Goal: Contribute content: Add original content to the website for others to see

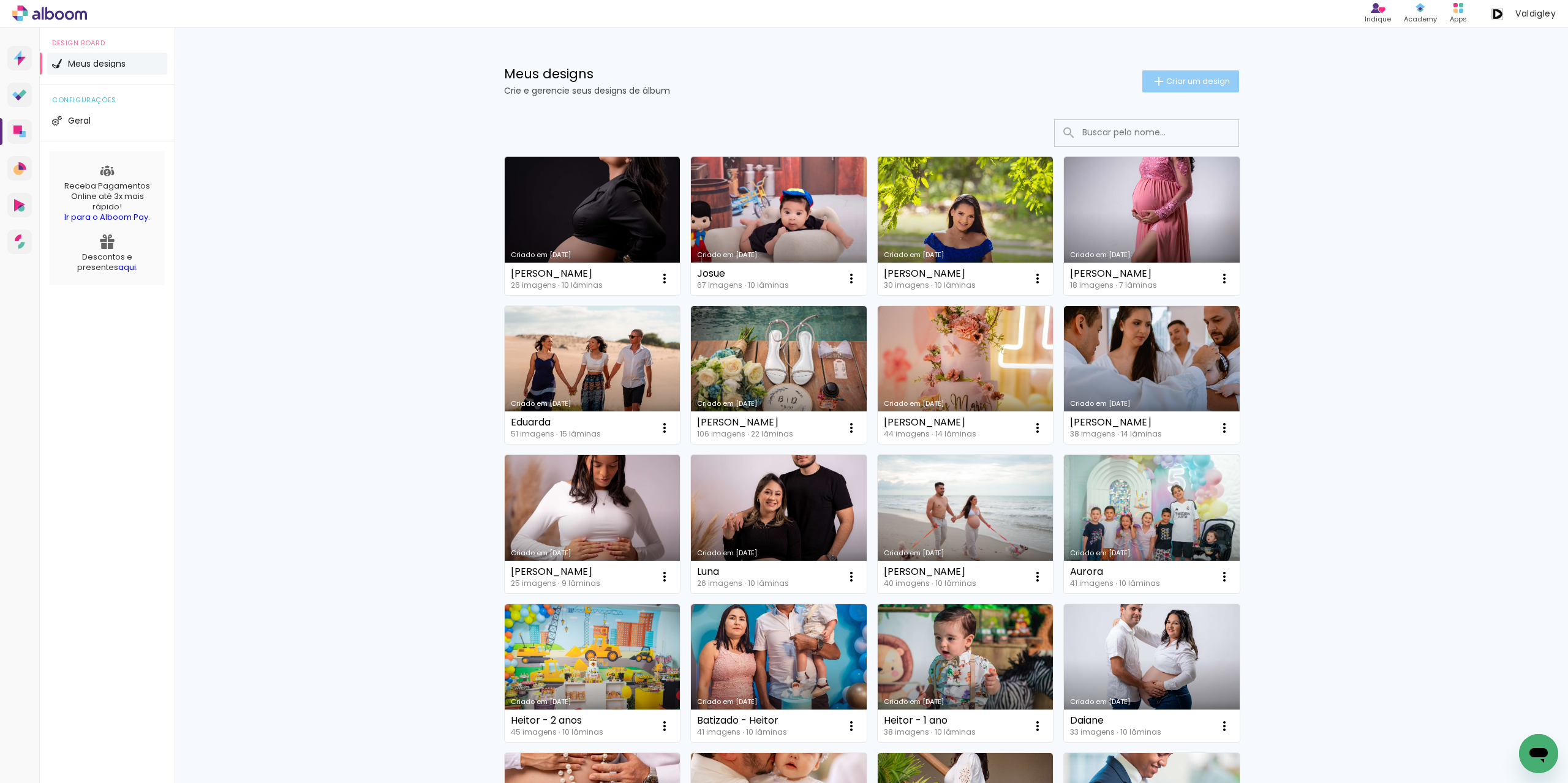
click at [1182, 75] on paper-button "Criar um design" at bounding box center [1191, 81] width 97 height 22
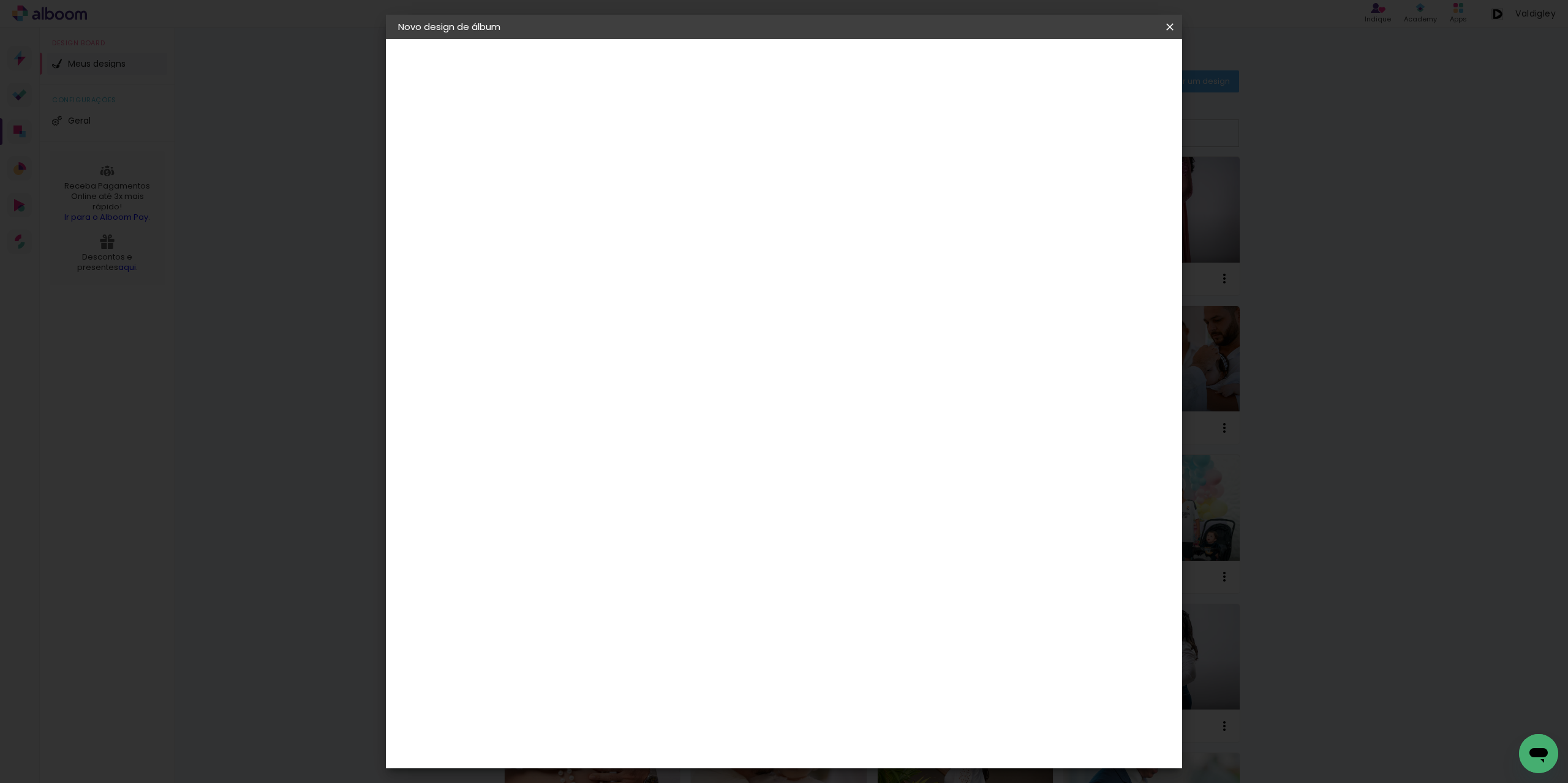
click at [598, 159] on input at bounding box center [598, 165] width 0 height 19
type input "[PERSON_NAME]"
type paper-input "[PERSON_NAME]"
click at [0, 0] on slot "Avançar" at bounding box center [0, 0] width 0 height 0
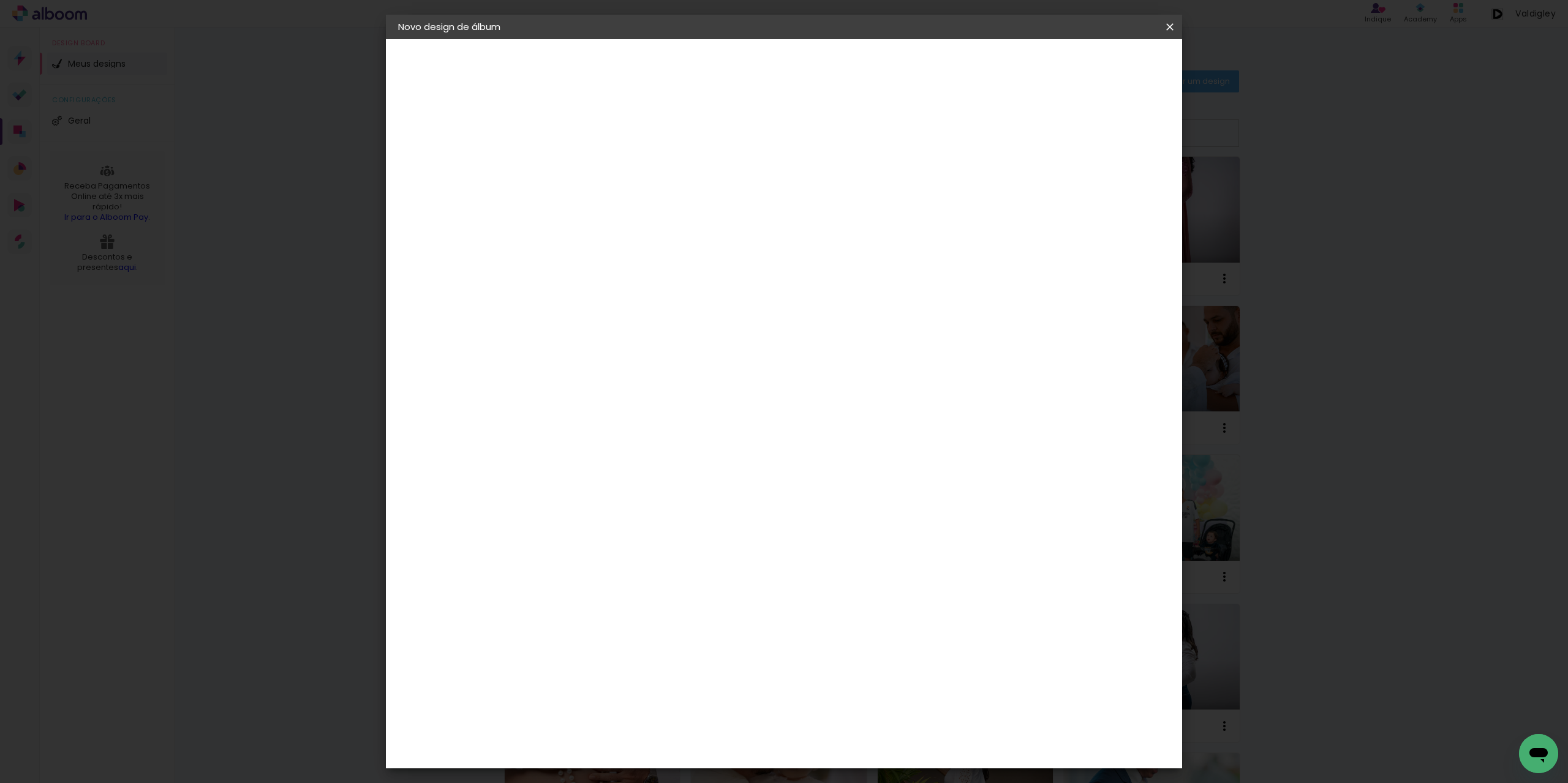
click at [612, 545] on paper-item "ProFox" at bounding box center [629, 559] width 132 height 27
click at [827, 55] on paper-button "Avançar" at bounding box center [797, 64] width 60 height 21
click at [681, 608] on span "20 × 20" at bounding box center [652, 624] width 57 height 33
click at [798, 57] on paper-button "Avançar" at bounding box center [768, 64] width 60 height 21
click at [1093, 61] on span "Iniciar design" at bounding box center [1065, 64] width 55 height 8
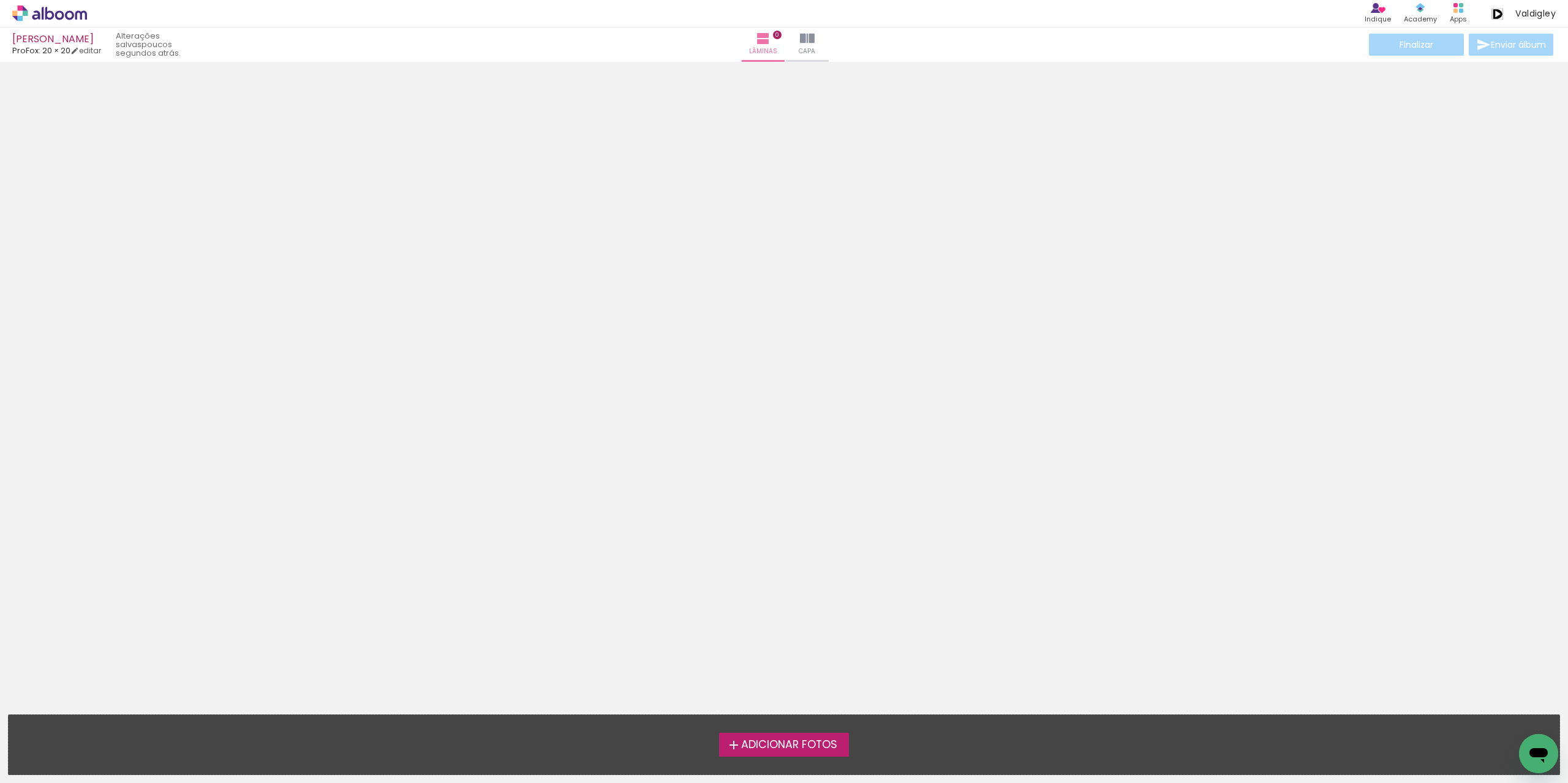
click at [741, 743] on span "Adicionar Fotos" at bounding box center [789, 745] width 96 height 11
click at [0, 0] on input "file" at bounding box center [0, 0] width 0 height 0
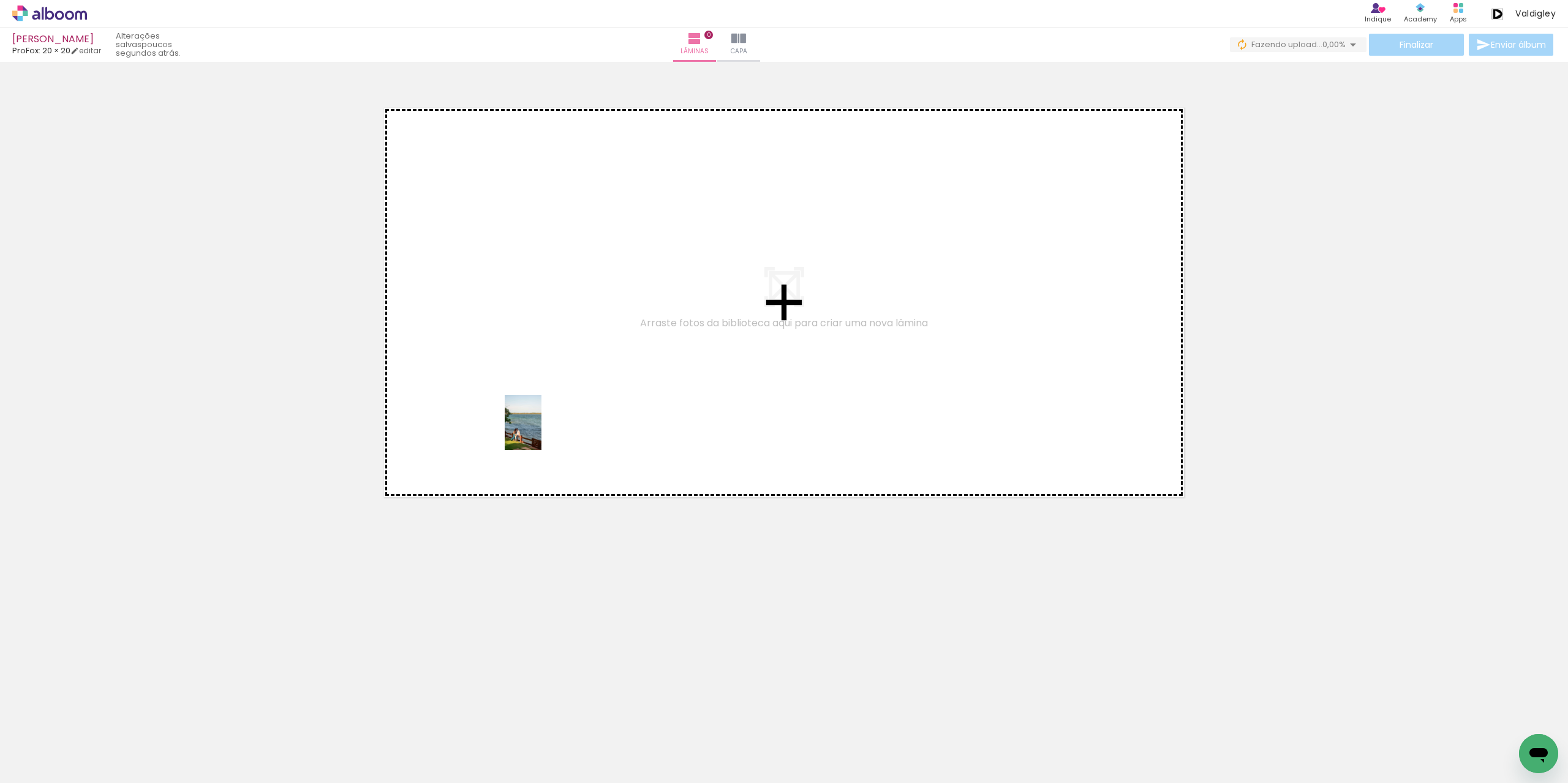
drag, startPoint x: 125, startPoint y: 738, endPoint x: 542, endPoint y: 432, distance: 517.2
click at [542, 432] on quentale-workspace at bounding box center [784, 391] width 1568 height 783
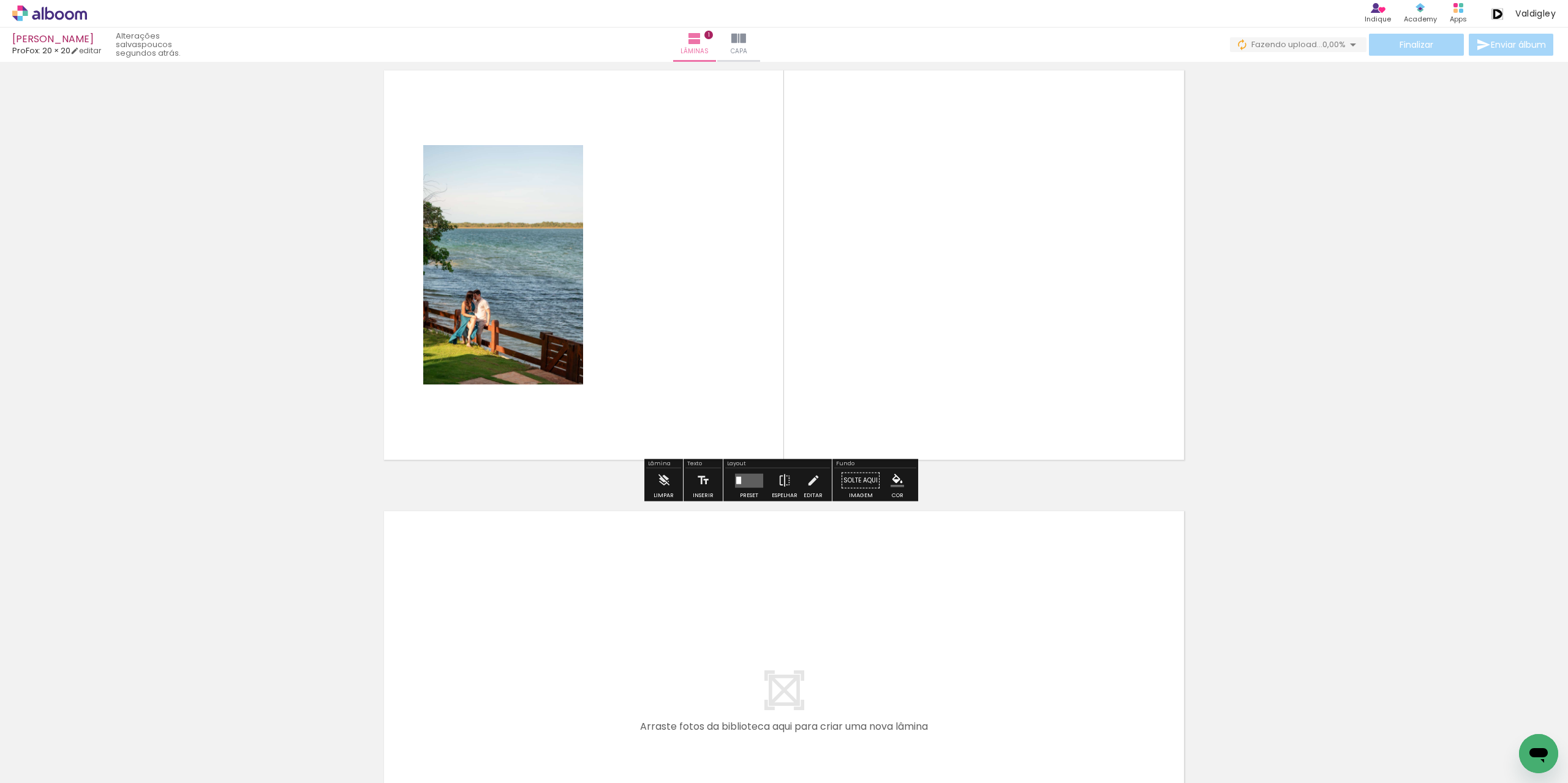
scroll to position [122, 0]
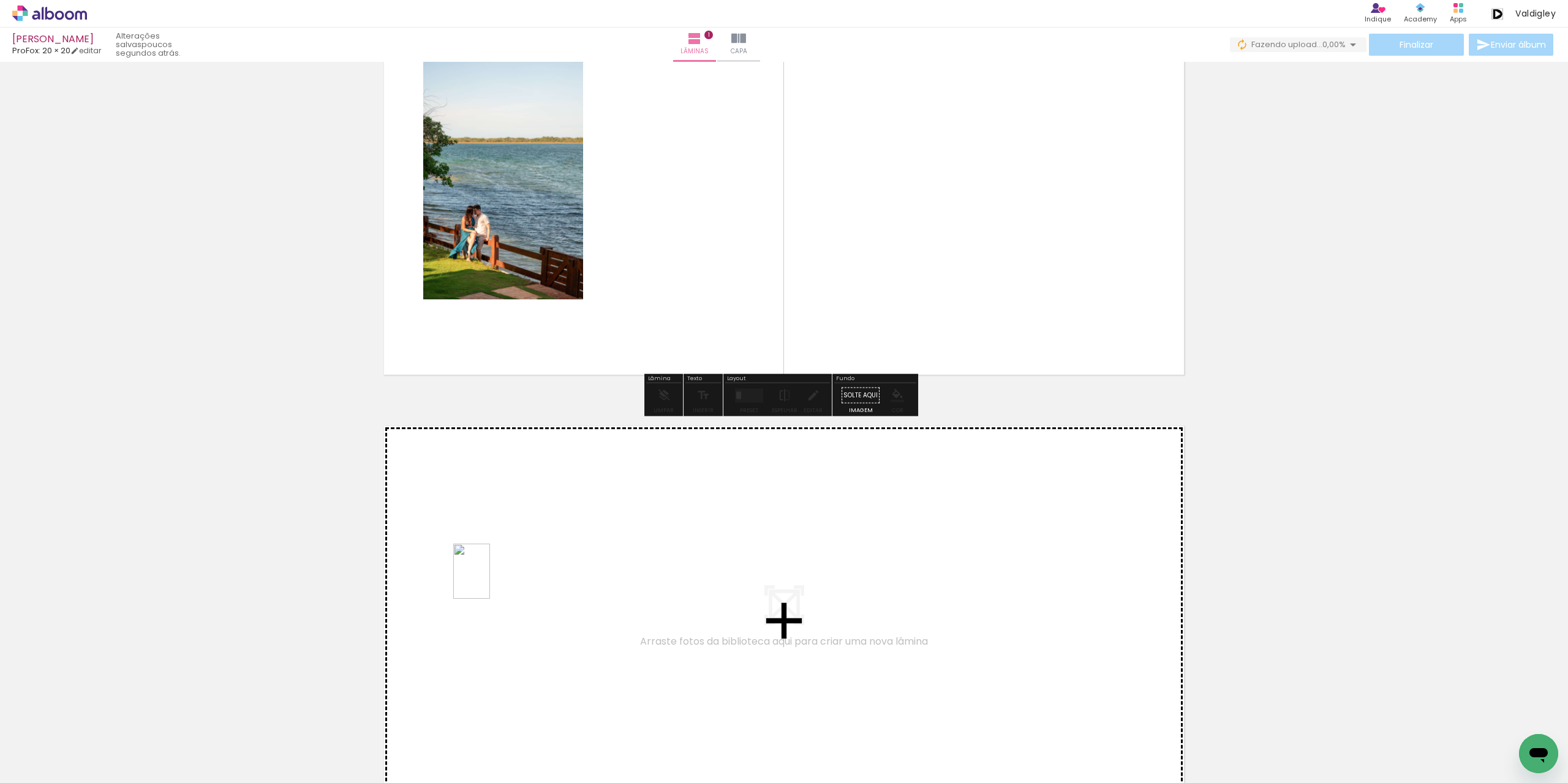
drag, startPoint x: 188, startPoint y: 749, endPoint x: 490, endPoint y: 580, distance: 346.1
click at [490, 580] on quentale-workspace at bounding box center [784, 391] width 1568 height 783
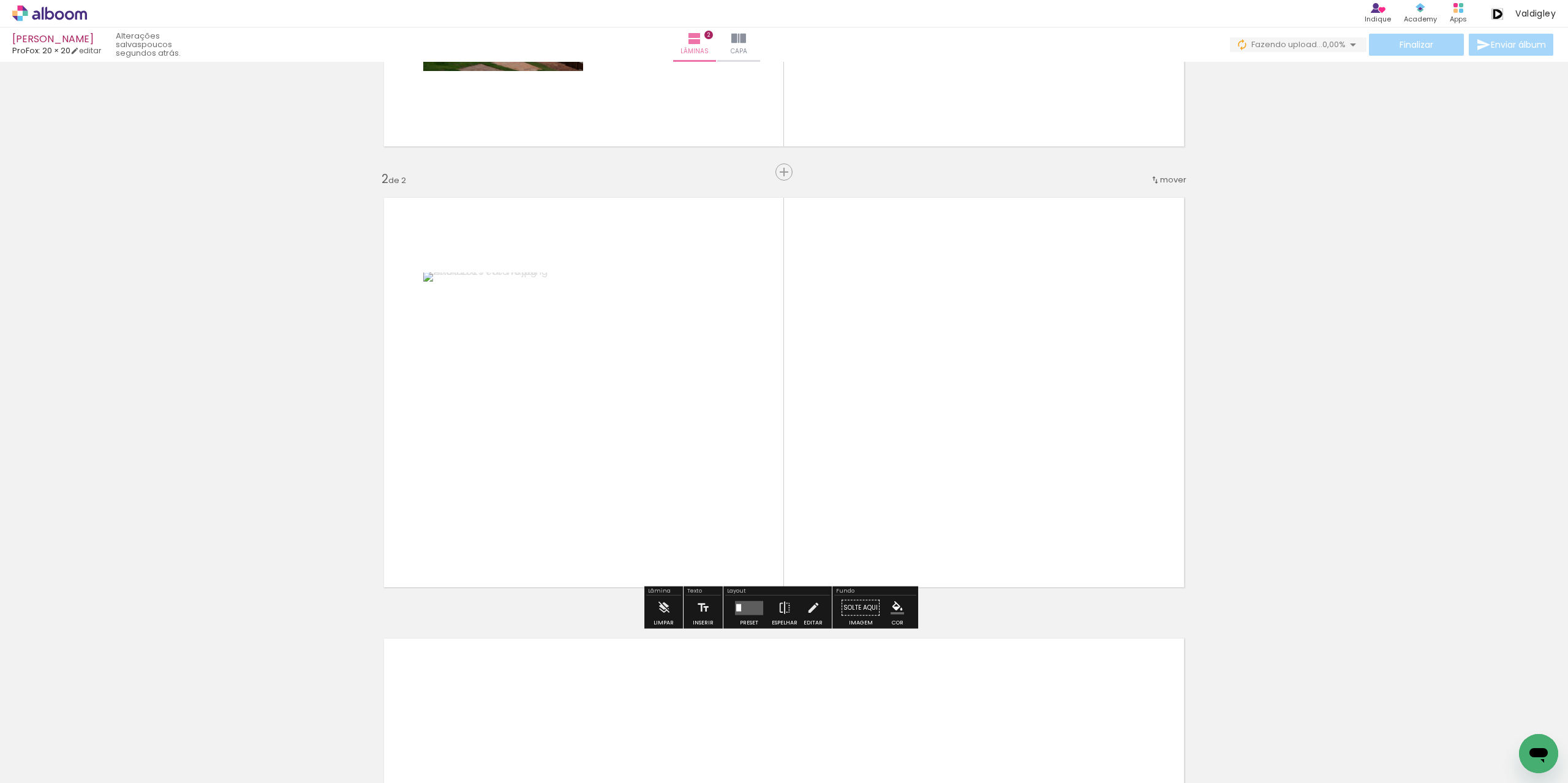
scroll to position [359, 0]
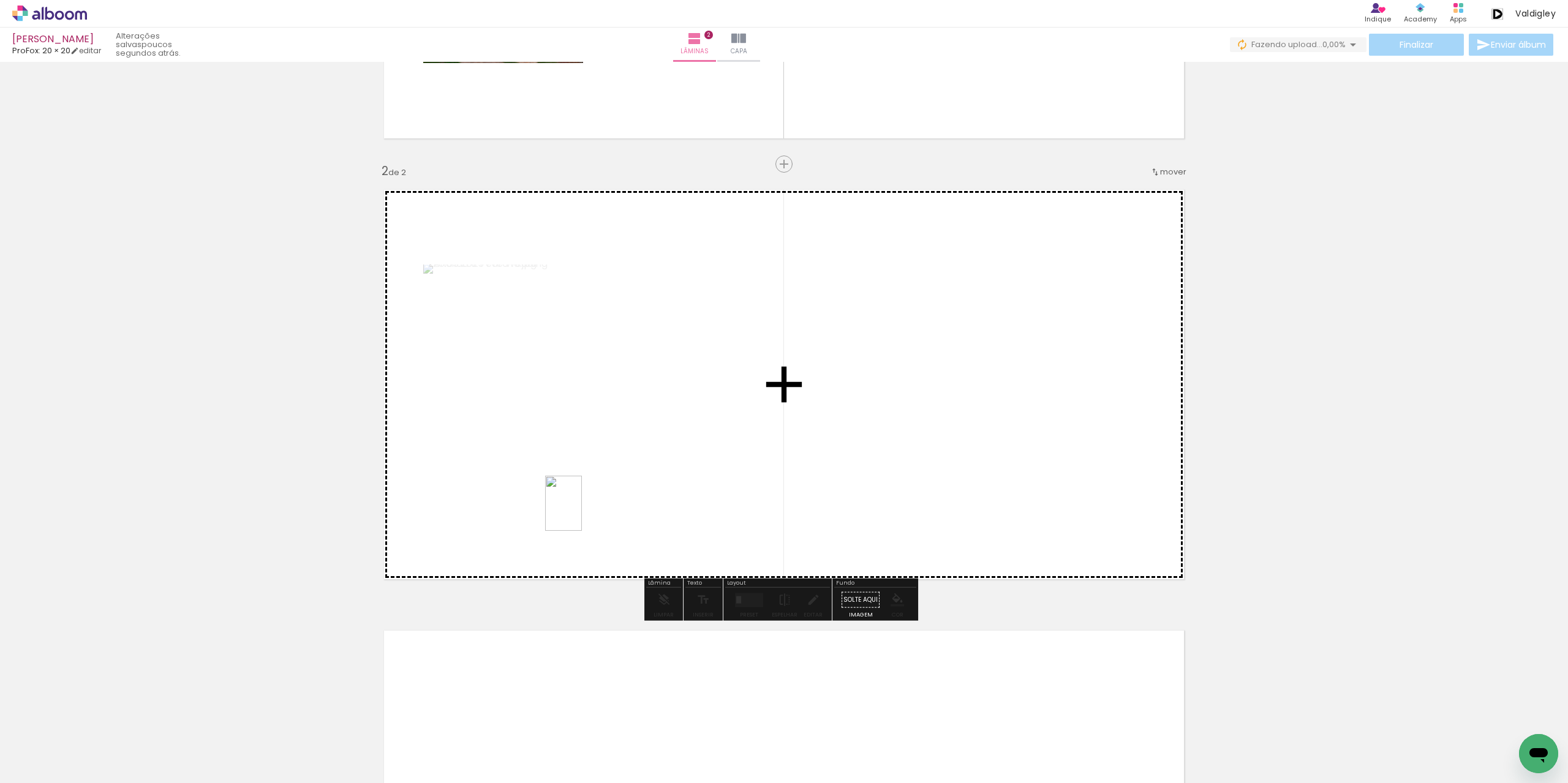
drag, startPoint x: 277, startPoint y: 745, endPoint x: 582, endPoint y: 513, distance: 383.2
click at [582, 513] on quentale-workspace at bounding box center [784, 391] width 1568 height 783
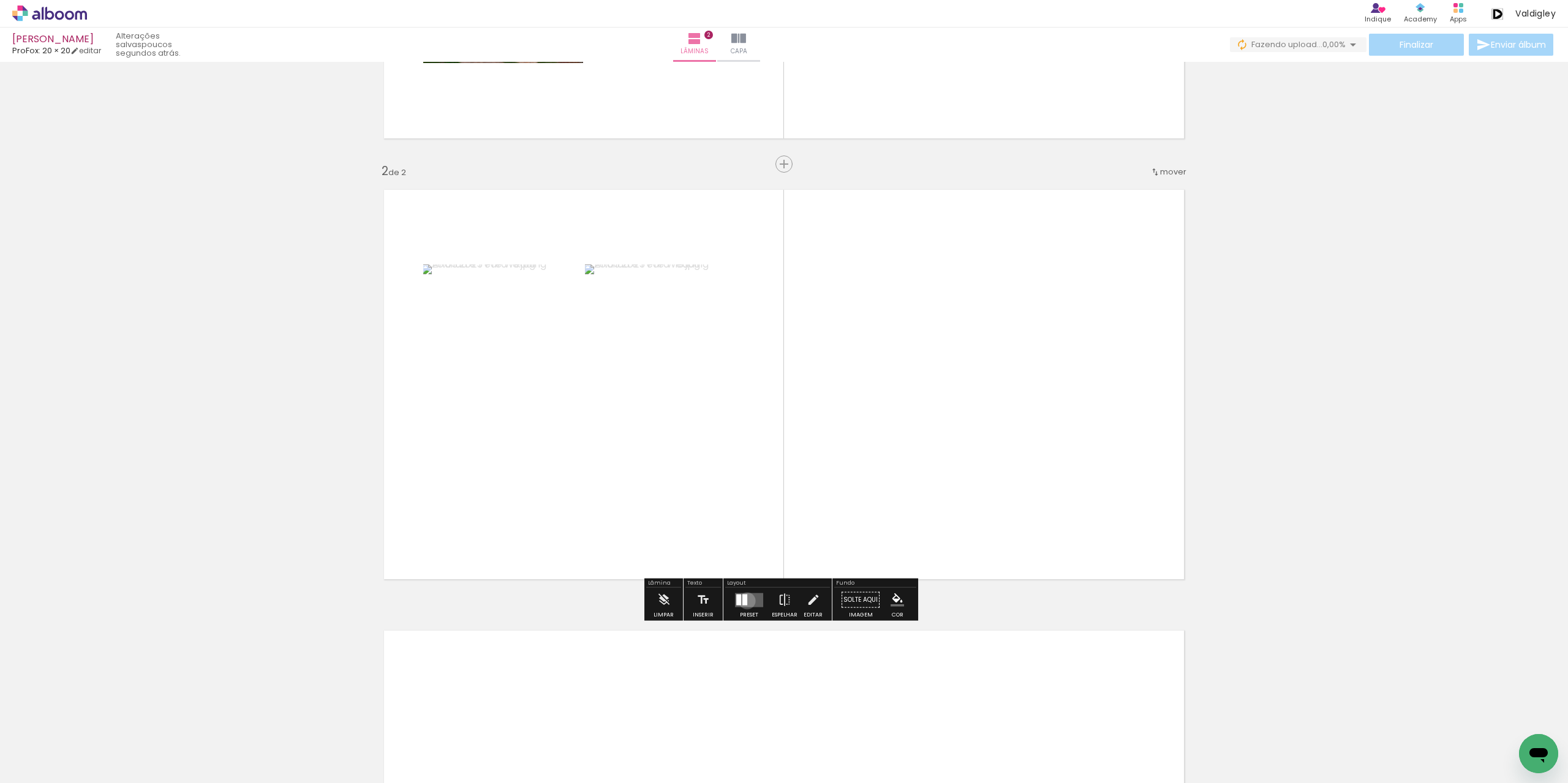
click at [745, 601] on quentale-layouter at bounding box center [749, 600] width 28 height 14
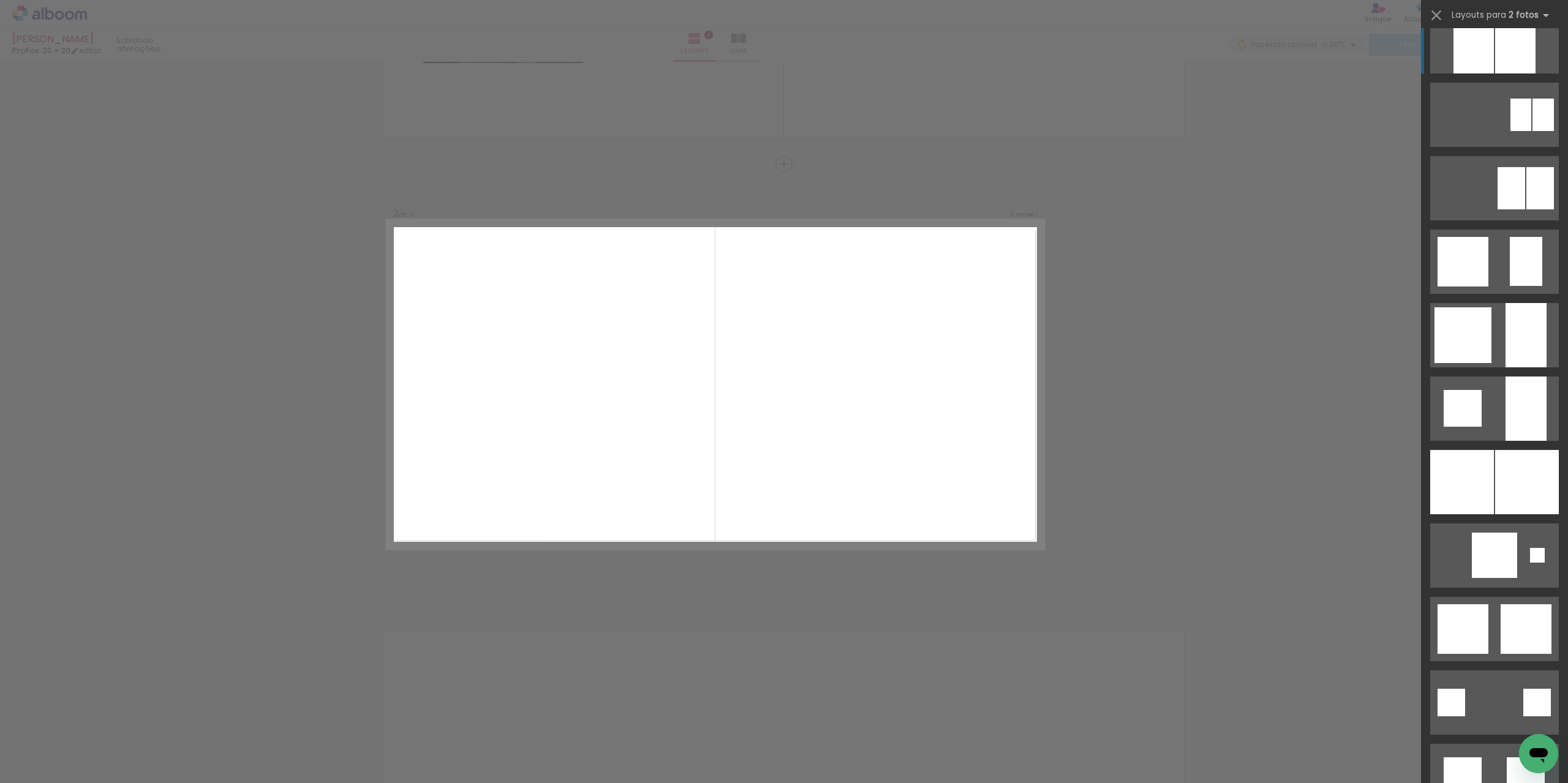
scroll to position [979, 0]
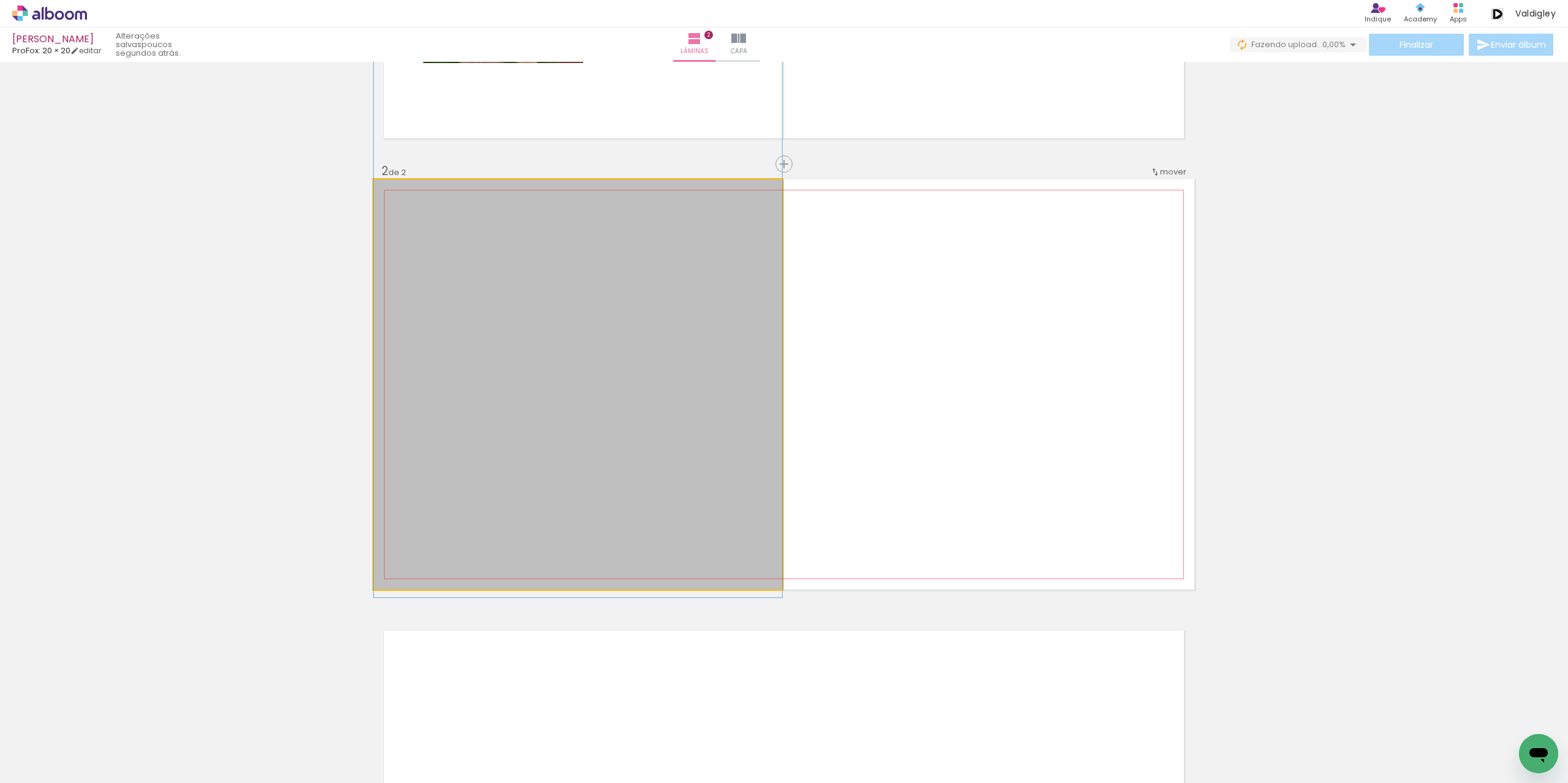
drag, startPoint x: 721, startPoint y: 417, endPoint x: 706, endPoint y: 324, distance: 94.2
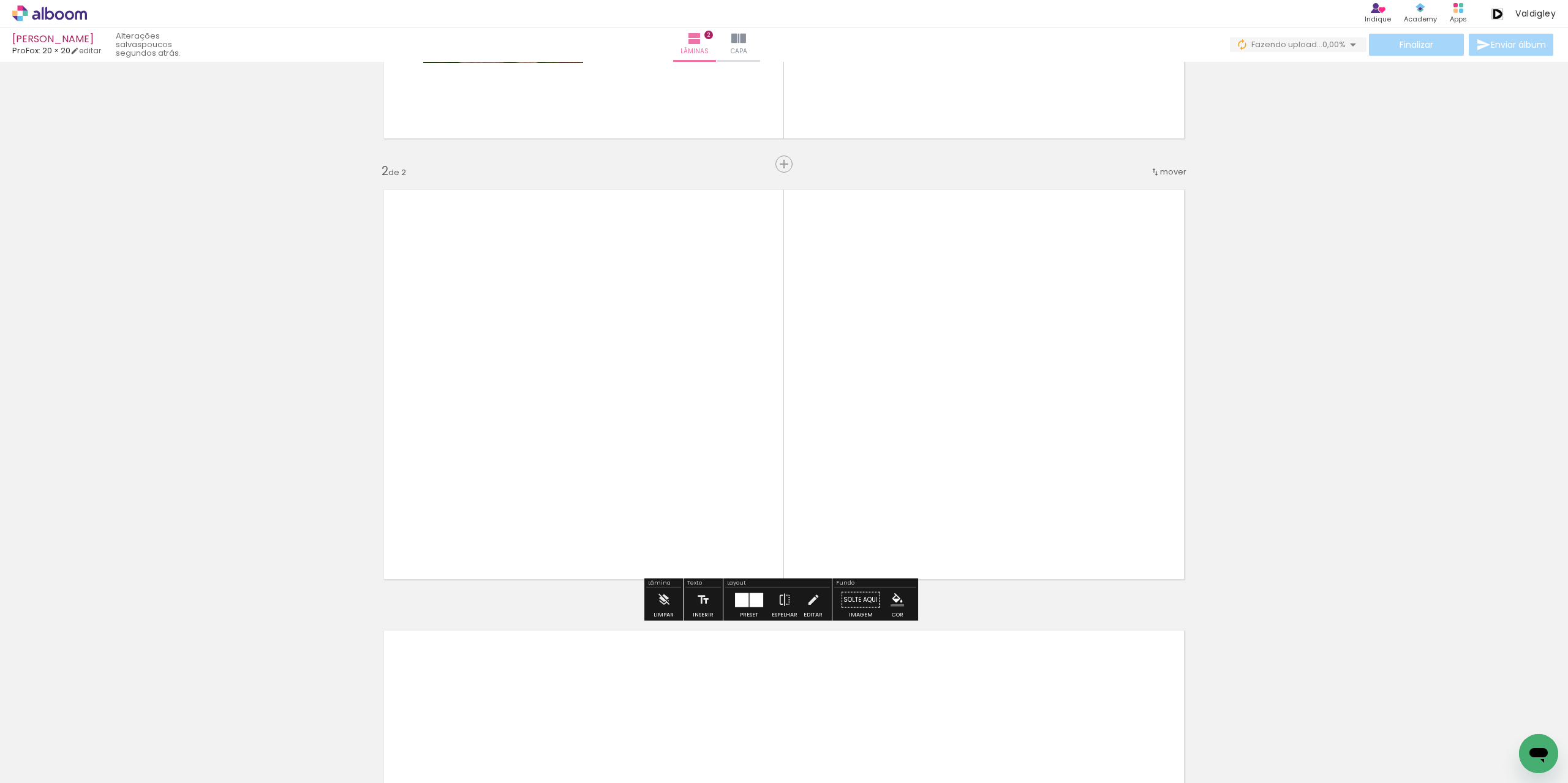
click at [754, 598] on div at bounding box center [756, 600] width 13 height 14
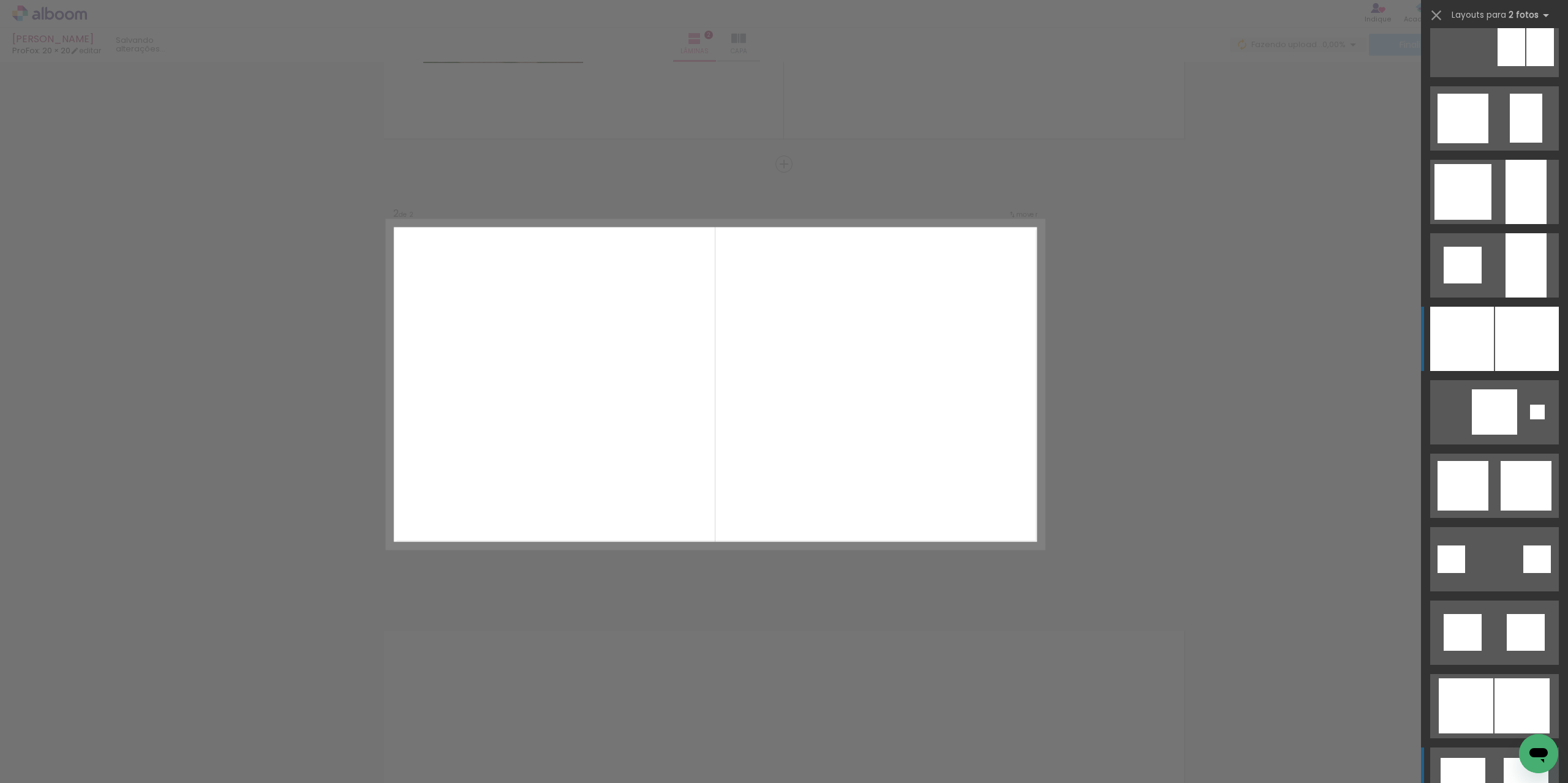
scroll to position [1249, 0]
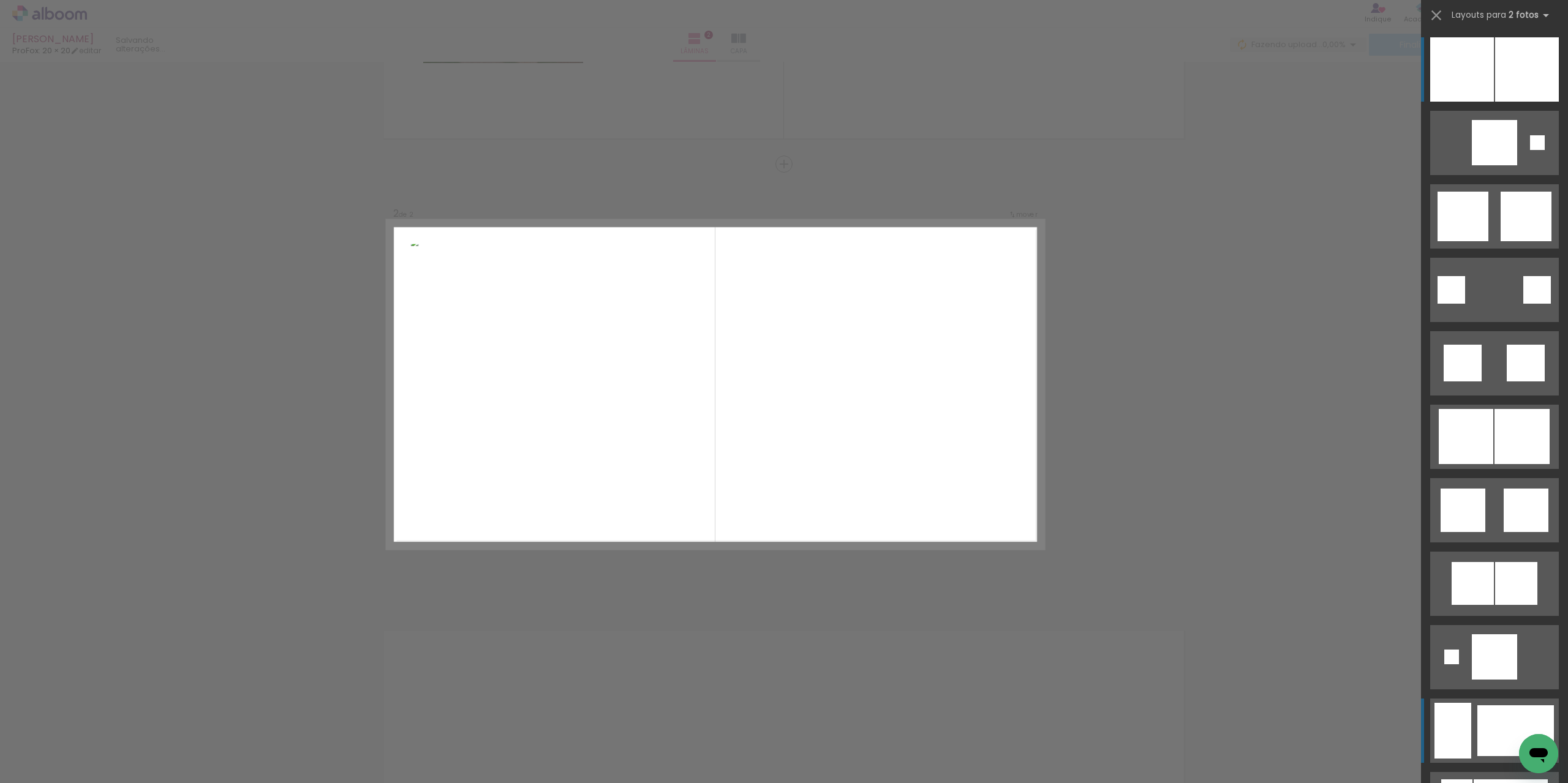
click at [1488, 680] on div at bounding box center [1494, 657] width 45 height 45
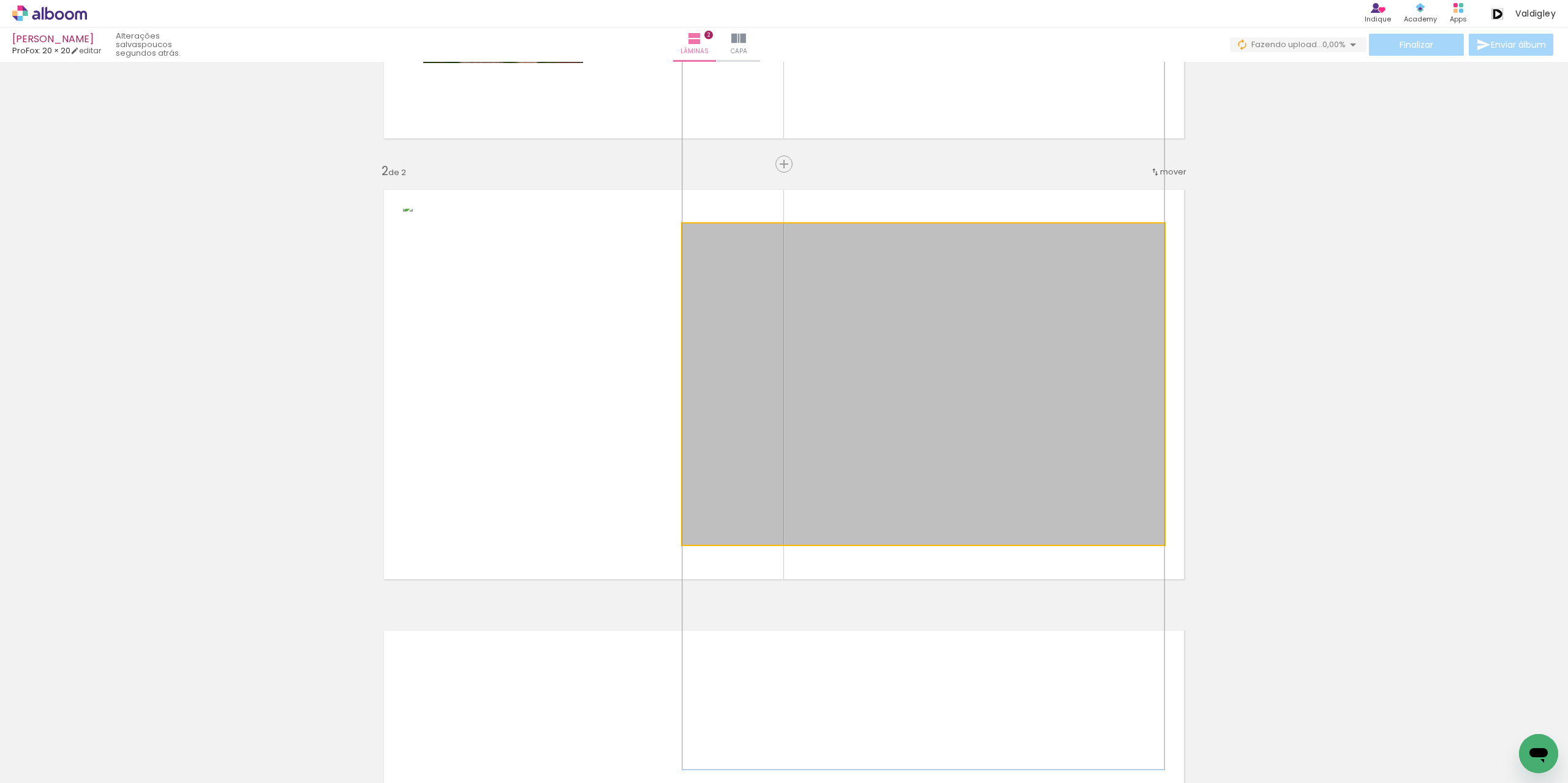
drag, startPoint x: 1060, startPoint y: 455, endPoint x: 979, endPoint y: 479, distance: 84.5
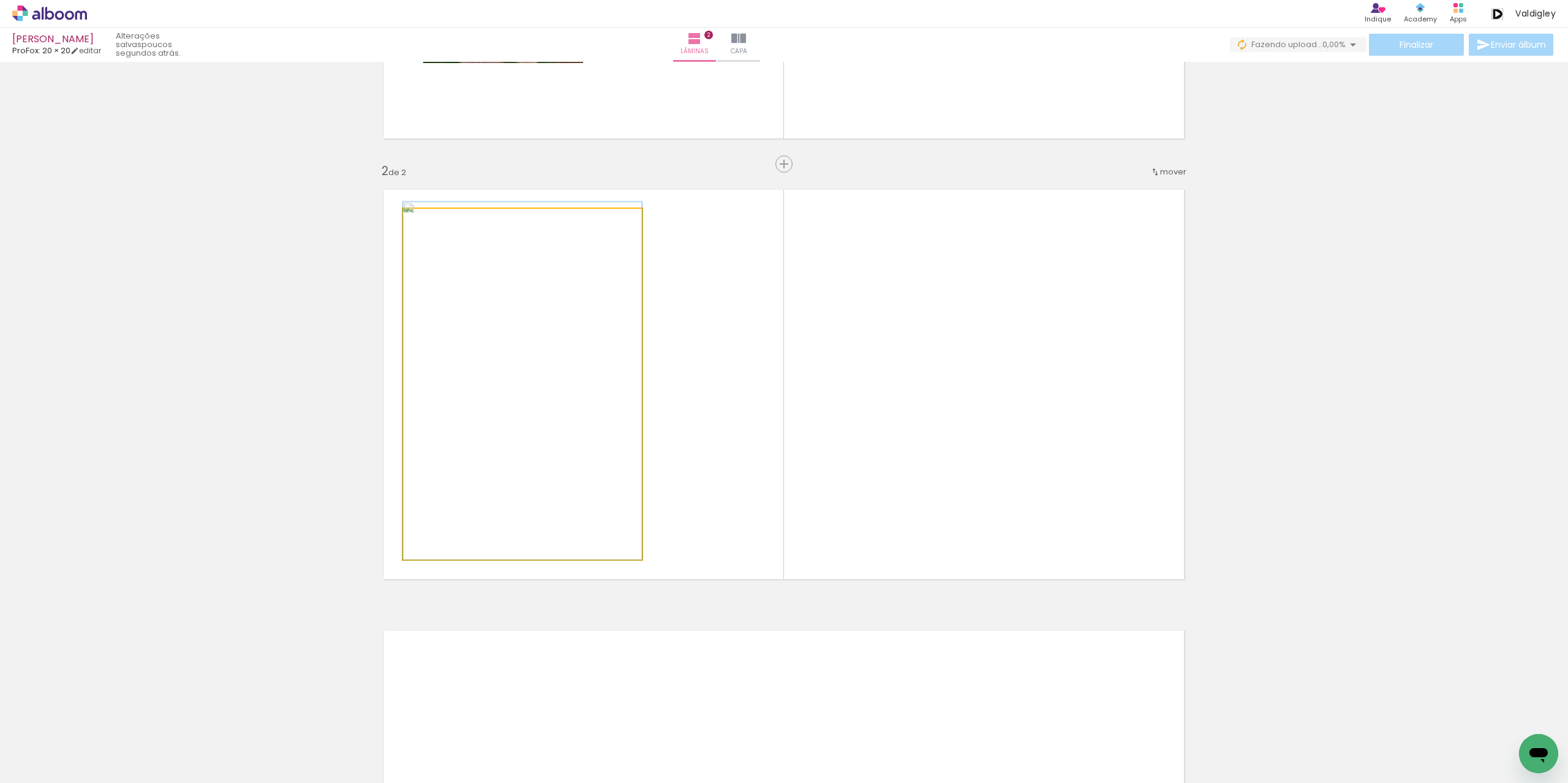
drag, startPoint x: 575, startPoint y: 450, endPoint x: 854, endPoint y: 437, distance: 279.3
click at [0, 0] on slot at bounding box center [0, 0] width 0 height 0
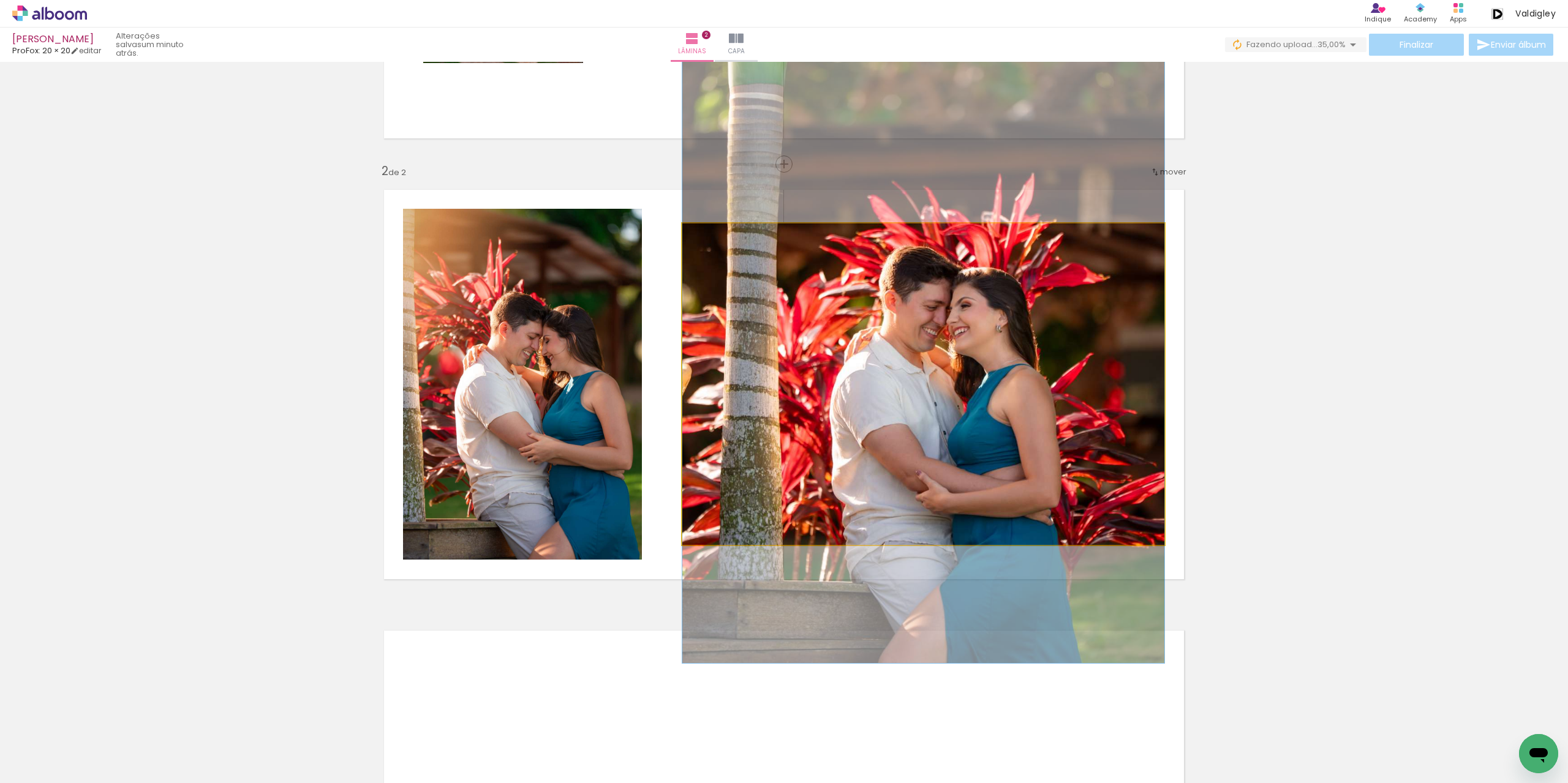
drag, startPoint x: 824, startPoint y: 423, endPoint x: 809, endPoint y: 341, distance: 83.4
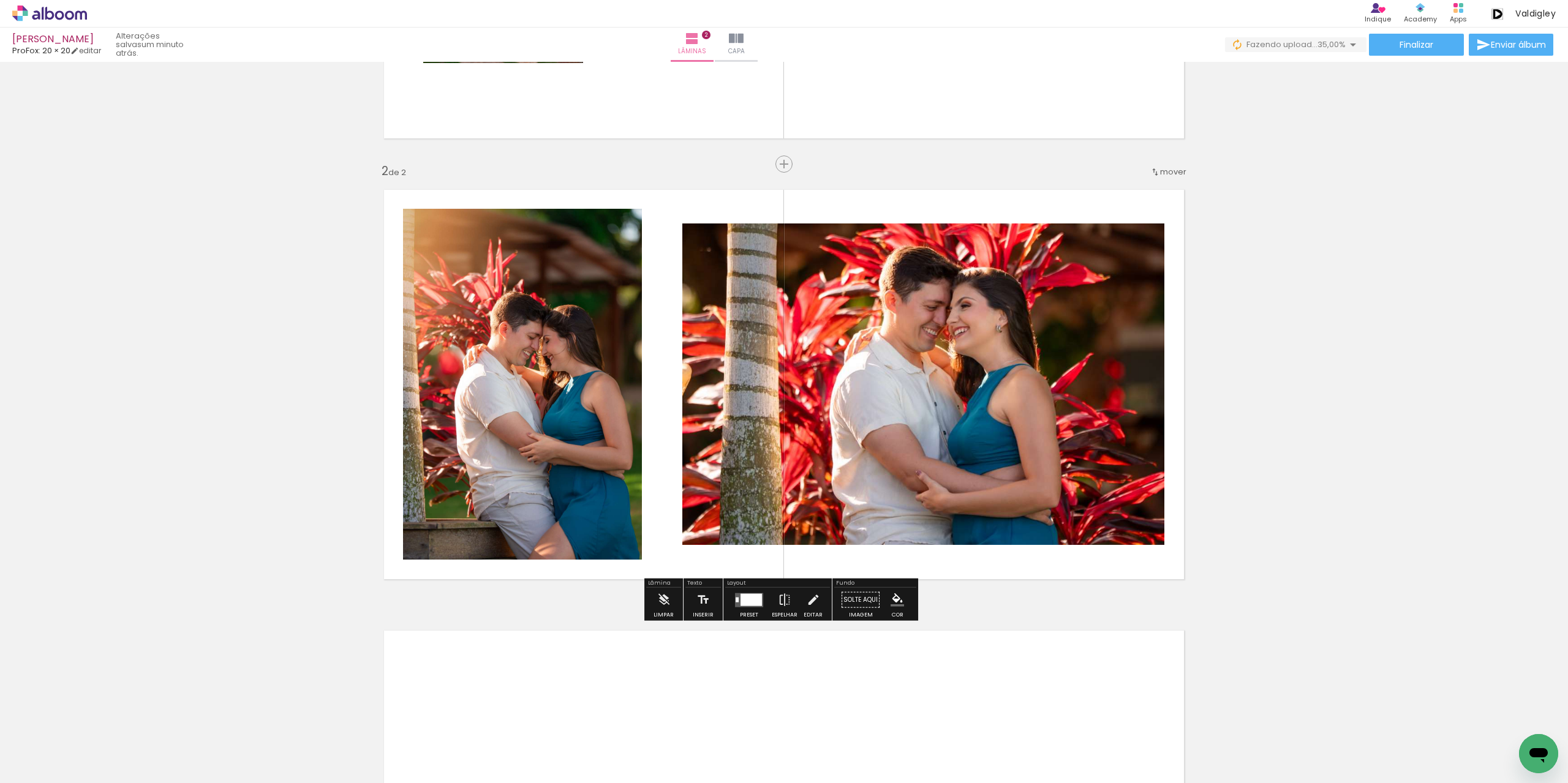
click at [1055, 367] on quentale-photo at bounding box center [924, 384] width 482 height 321
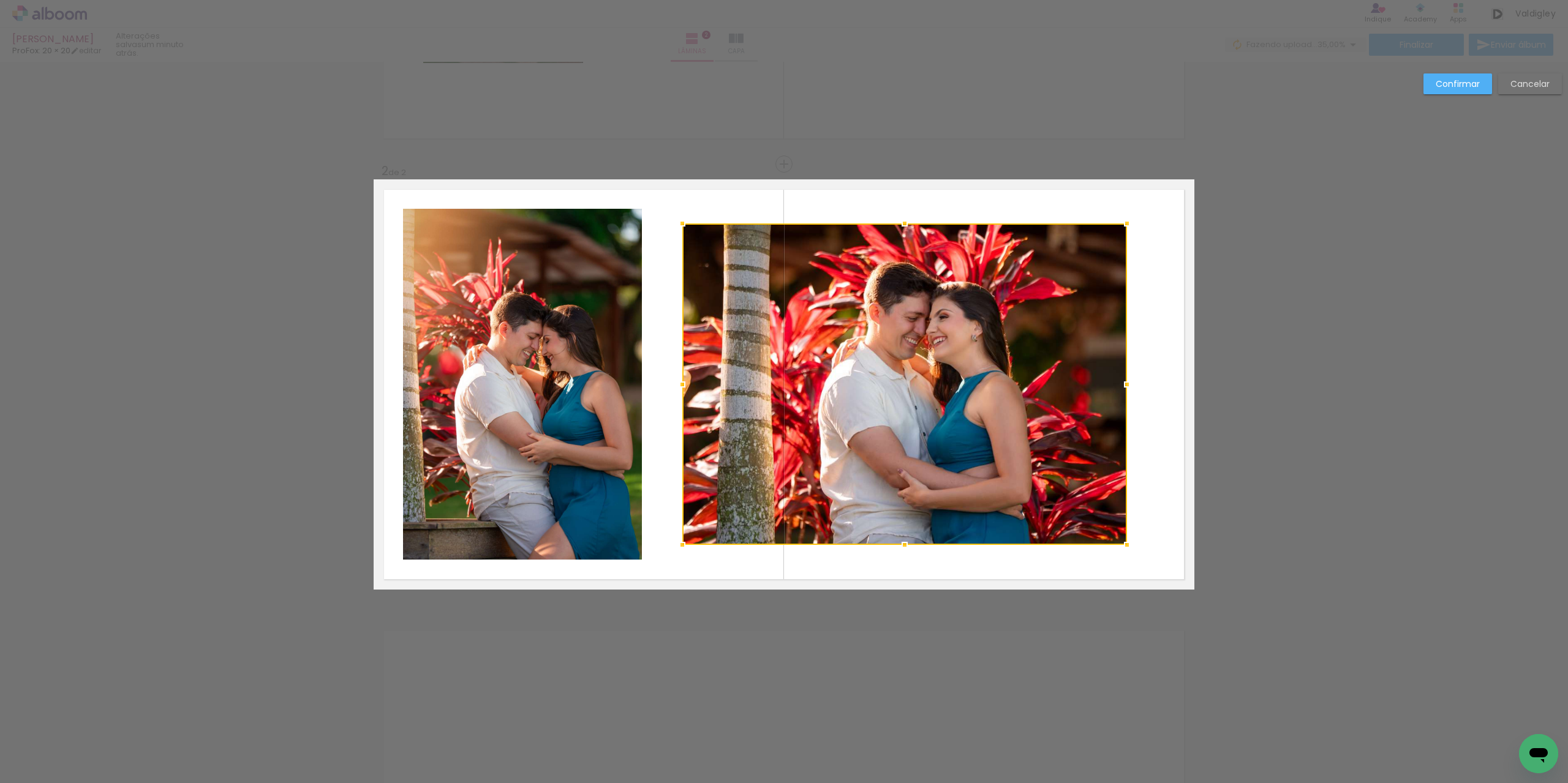
drag, startPoint x: 1163, startPoint y: 379, endPoint x: 1126, endPoint y: 379, distance: 37.0
click at [1126, 379] on div at bounding box center [1127, 384] width 24 height 24
click at [917, 224] on quentale-photo at bounding box center [905, 384] width 445 height 321
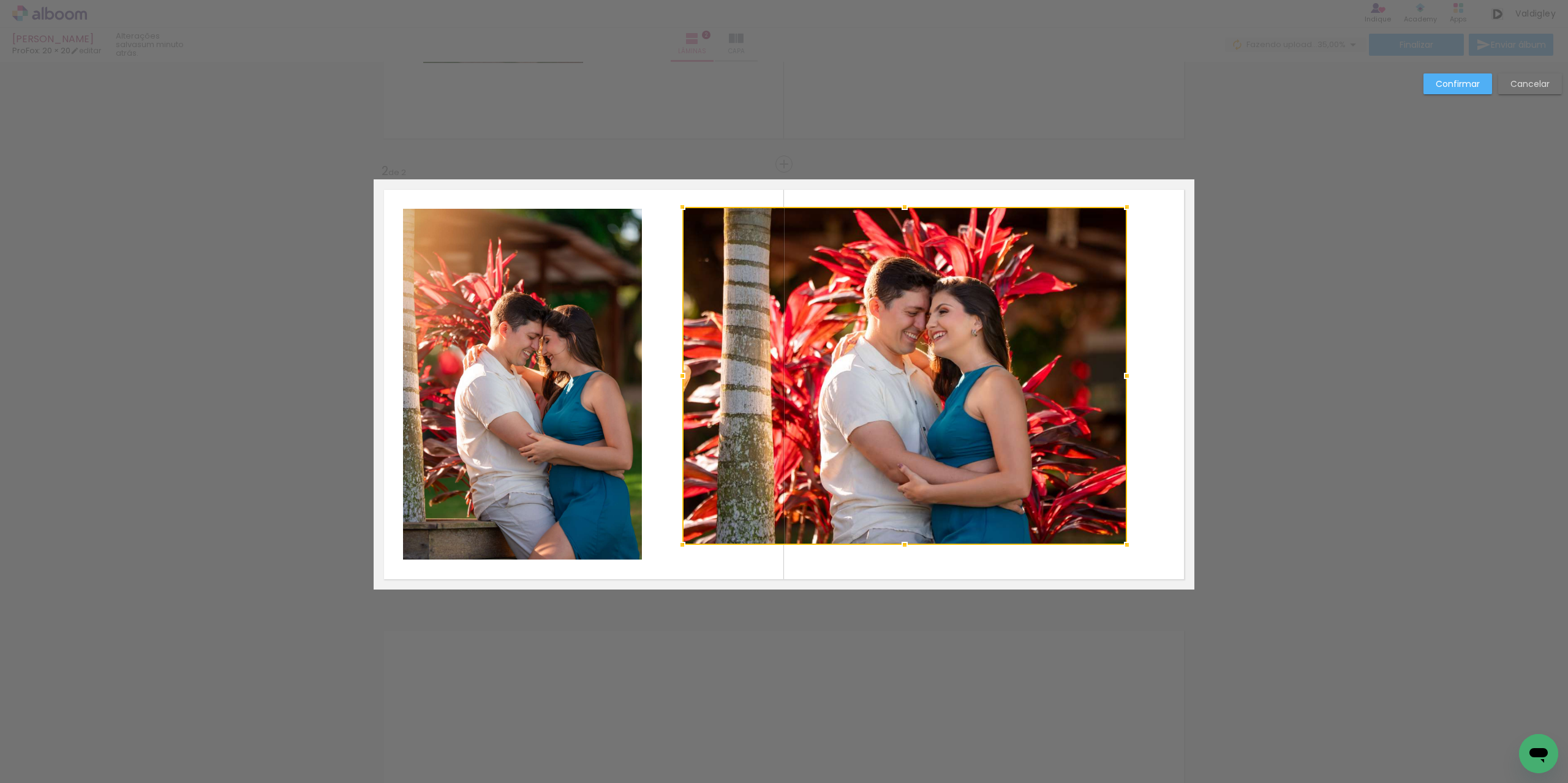
drag, startPoint x: 901, startPoint y: 223, endPoint x: 898, endPoint y: 208, distance: 15.3
click at [898, 208] on div at bounding box center [905, 207] width 24 height 24
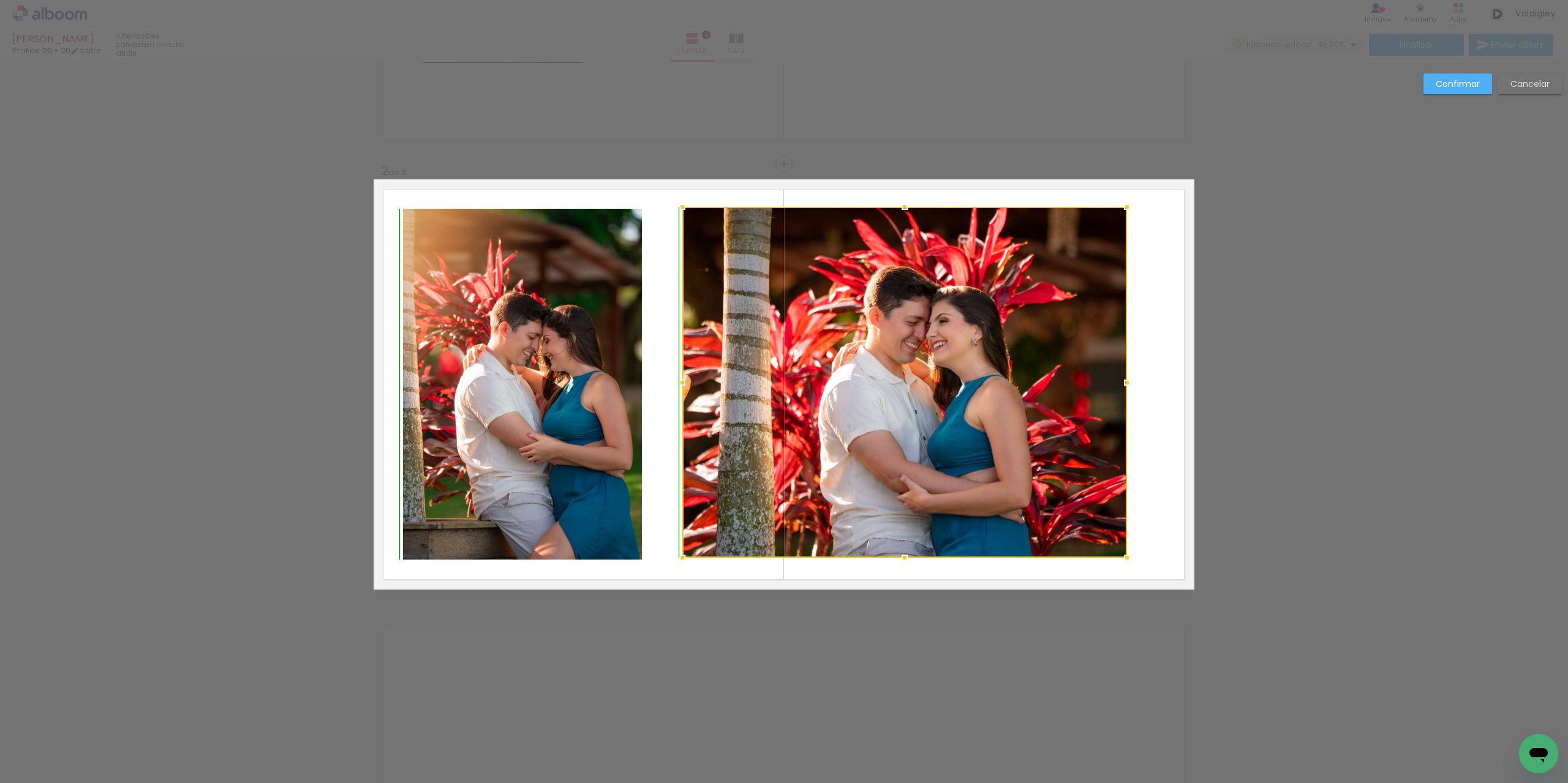
drag, startPoint x: 903, startPoint y: 541, endPoint x: 904, endPoint y: 555, distance: 14.0
click at [904, 555] on div at bounding box center [905, 558] width 24 height 24
click at [1469, 94] on paper-button "Confirmar" at bounding box center [1458, 84] width 69 height 21
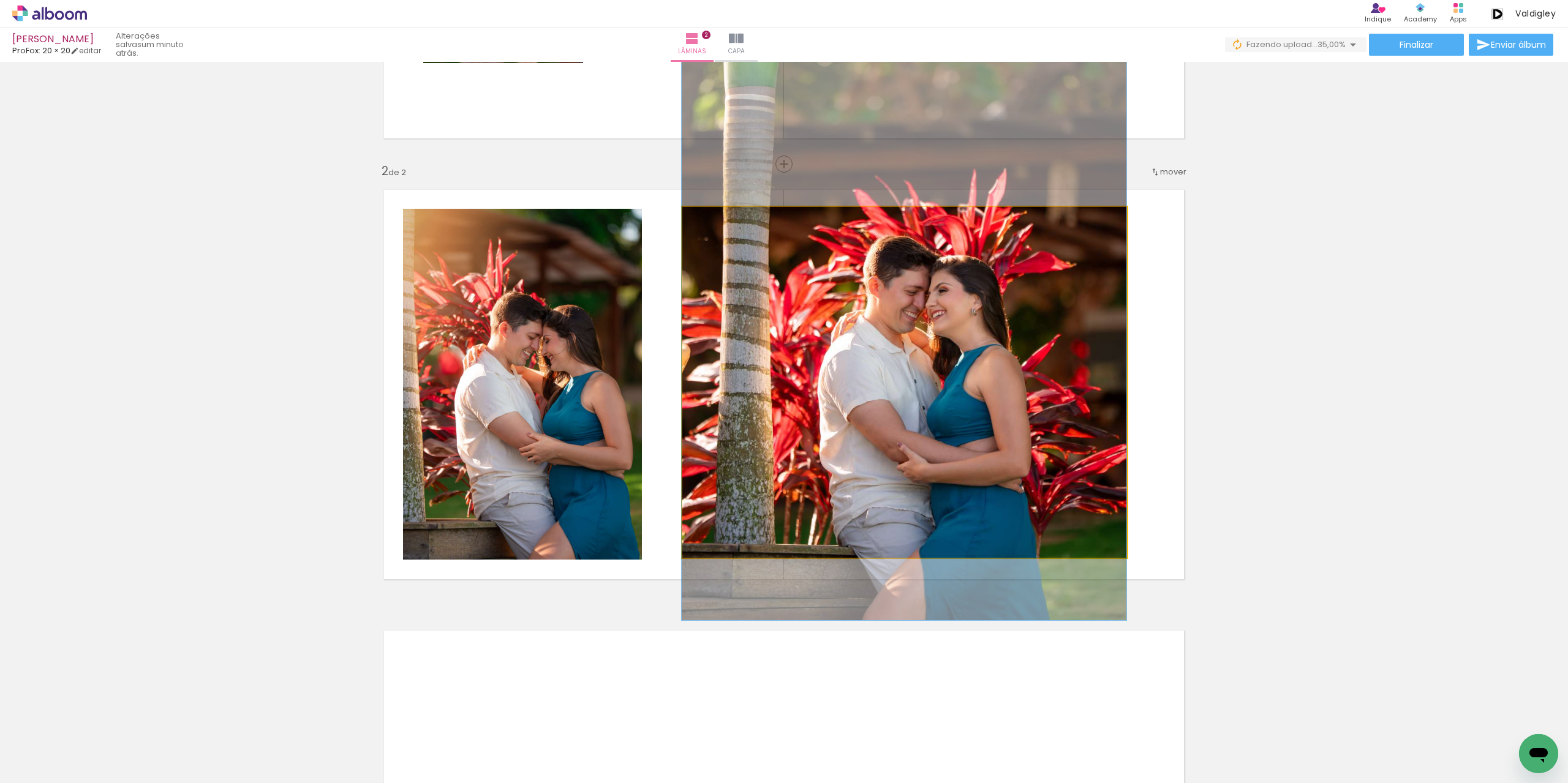
drag, startPoint x: 981, startPoint y: 418, endPoint x: 970, endPoint y: 393, distance: 27.3
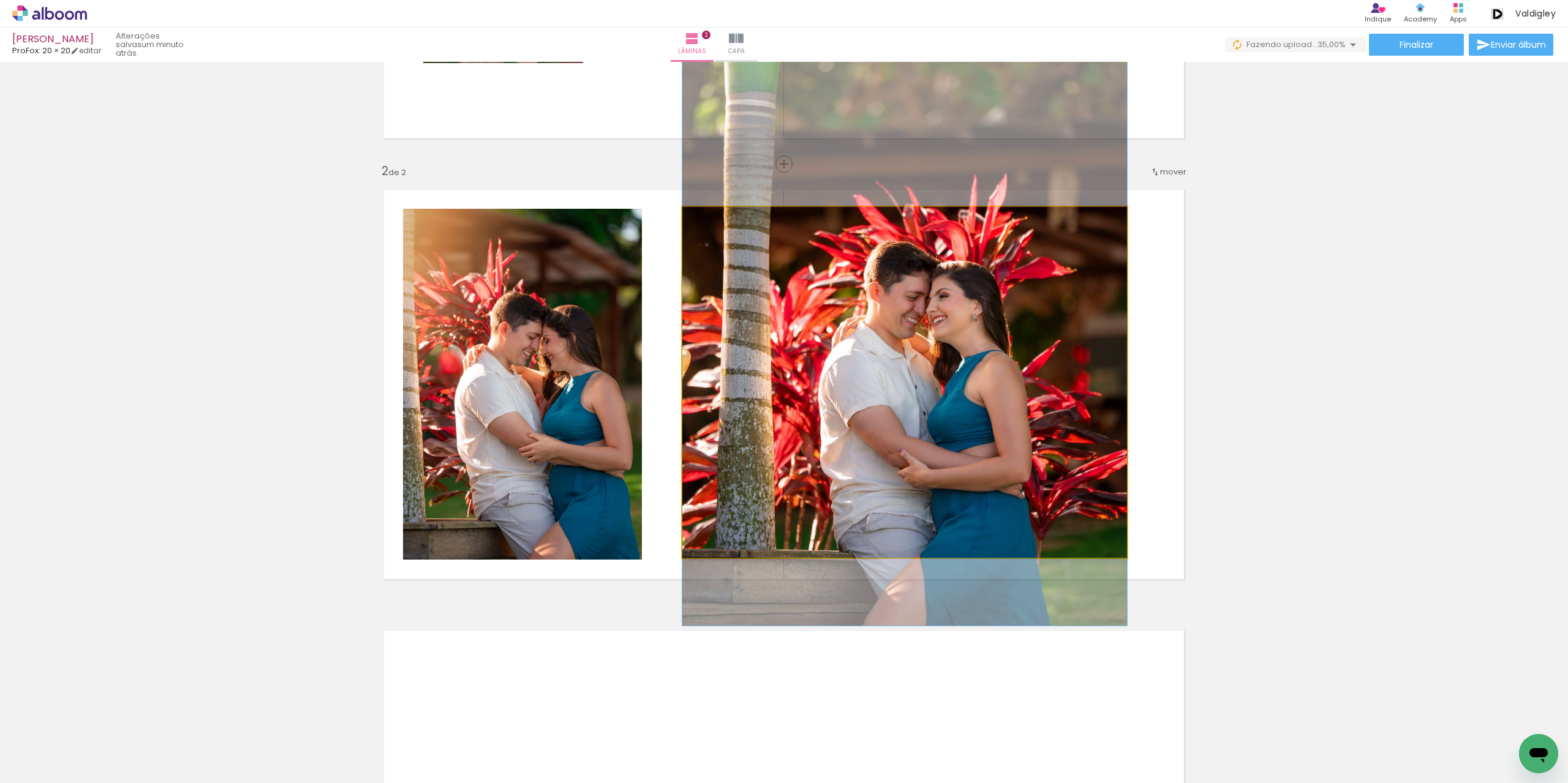
drag, startPoint x: 952, startPoint y: 403, endPoint x: 944, endPoint y: 407, distance: 8.9
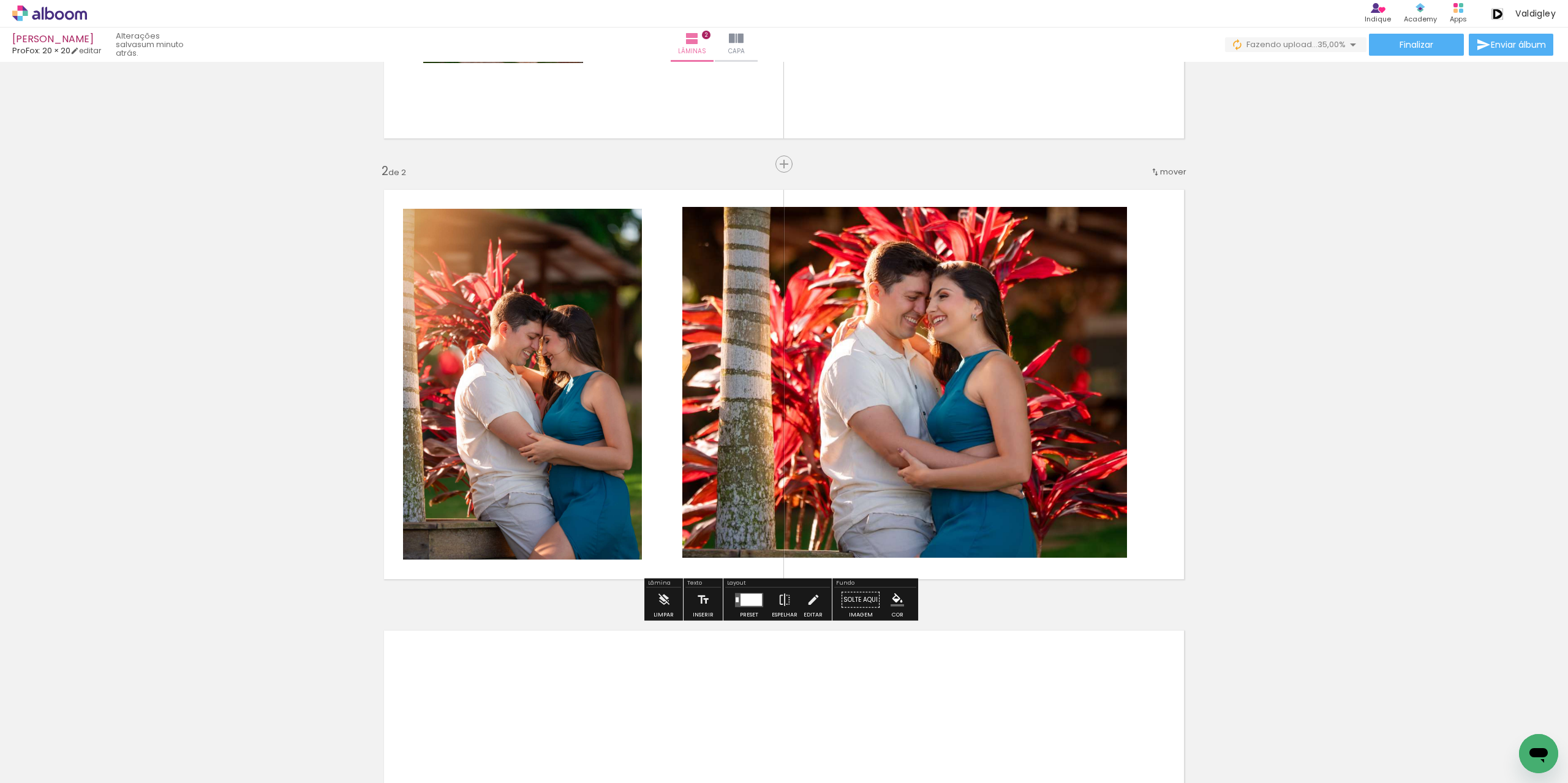
click at [555, 434] on quentale-photo at bounding box center [522, 384] width 239 height 351
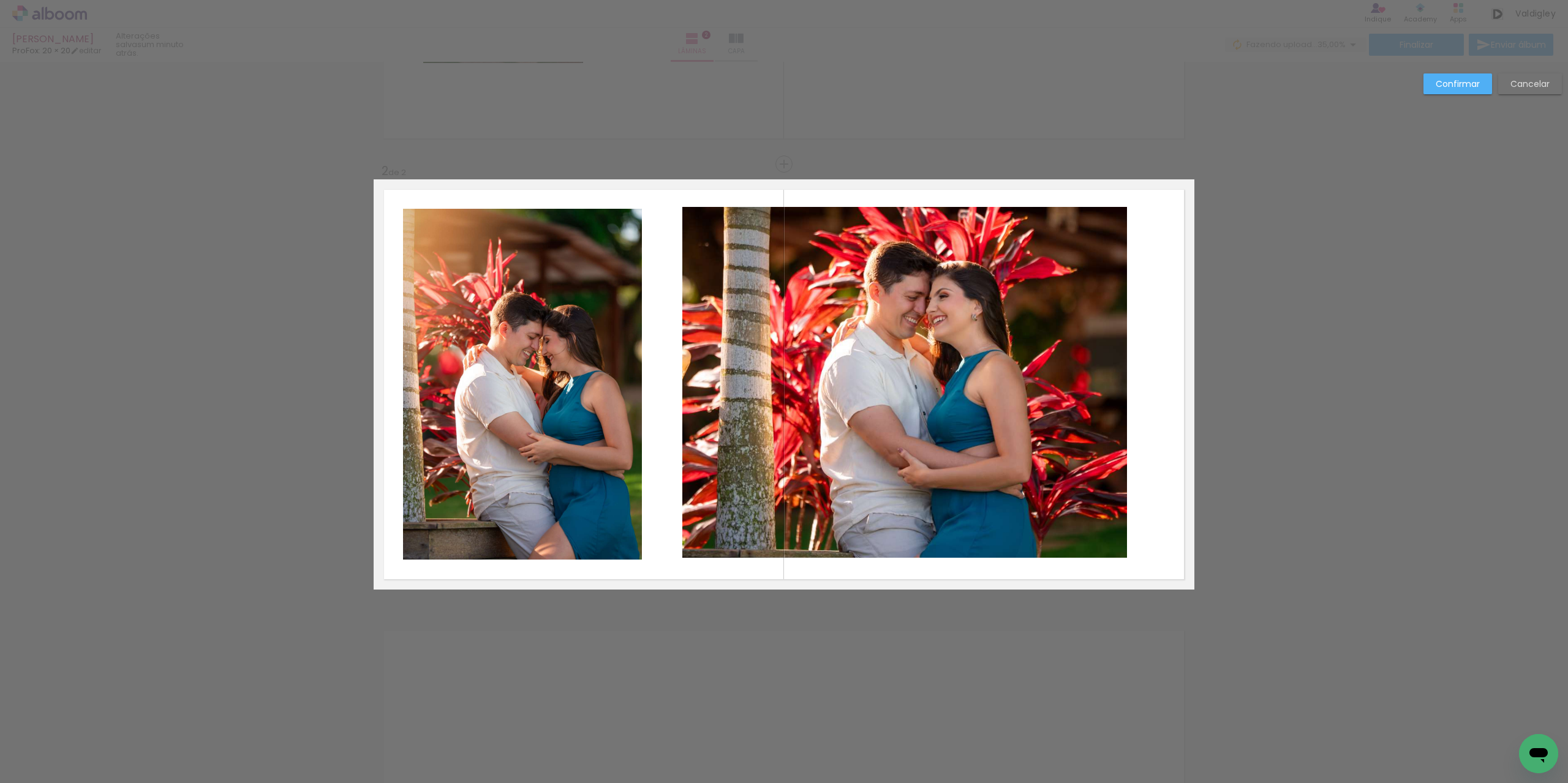
click at [615, 396] on quentale-photo at bounding box center [522, 384] width 239 height 351
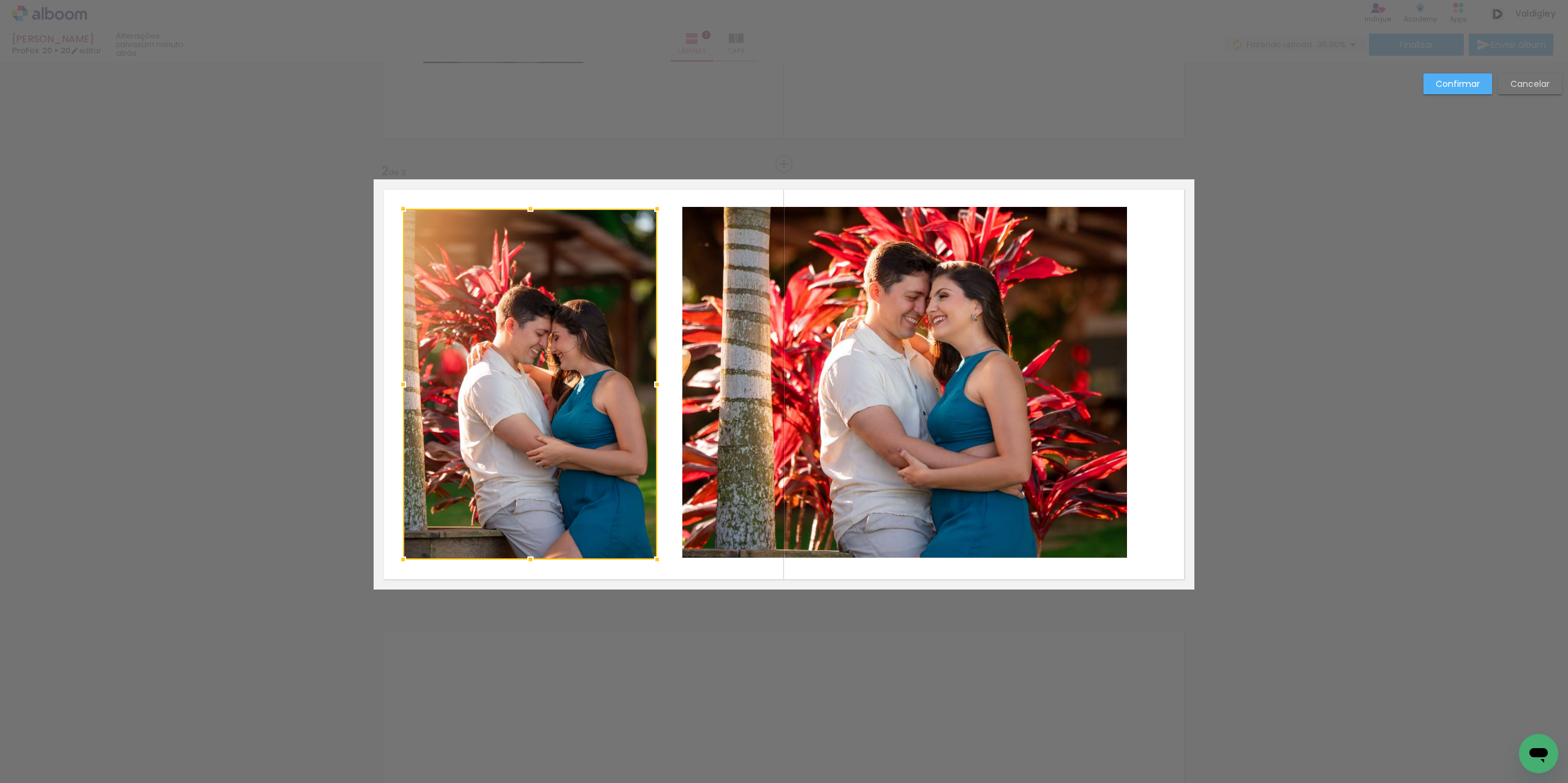
drag, startPoint x: 638, startPoint y: 381, endPoint x: 653, endPoint y: 383, distance: 15.1
click at [653, 383] on div at bounding box center [657, 384] width 24 height 24
click at [0, 0] on slot "Confirmar" at bounding box center [0, 0] width 0 height 0
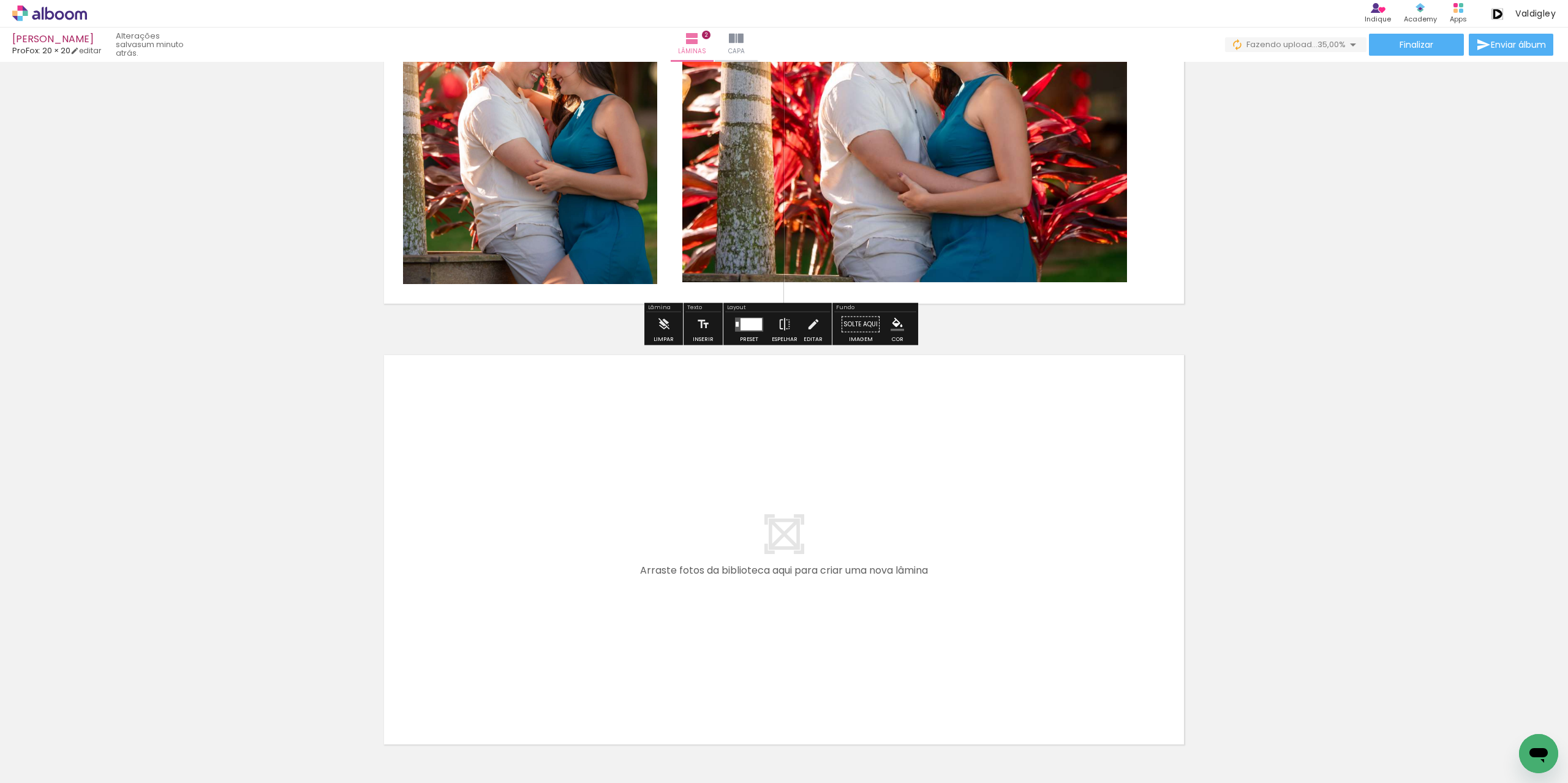
scroll to position [665, 0]
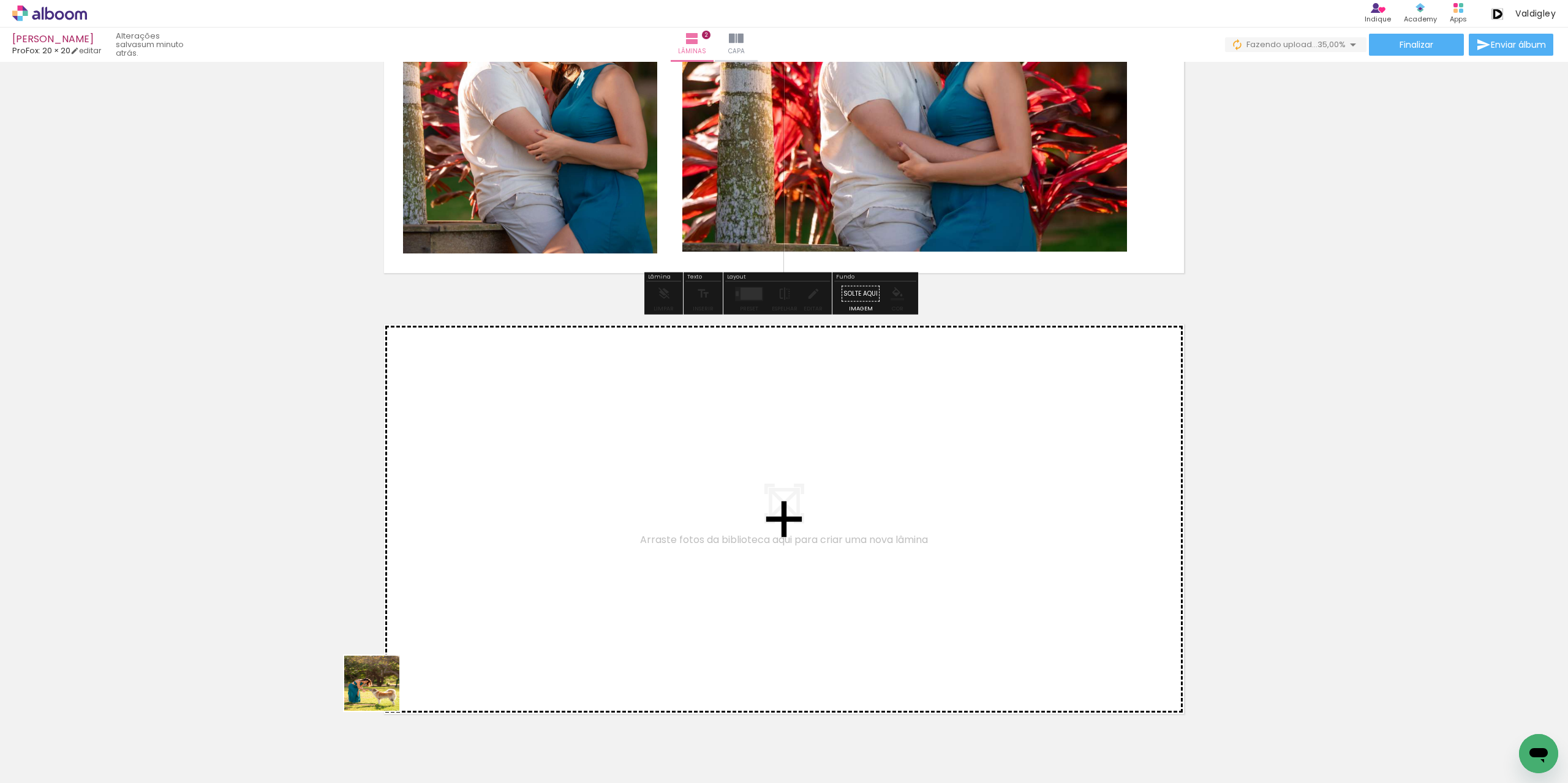
drag, startPoint x: 328, startPoint y: 752, endPoint x: 559, endPoint y: 607, distance: 272.7
click at [559, 607] on quentale-workspace at bounding box center [784, 391] width 1568 height 783
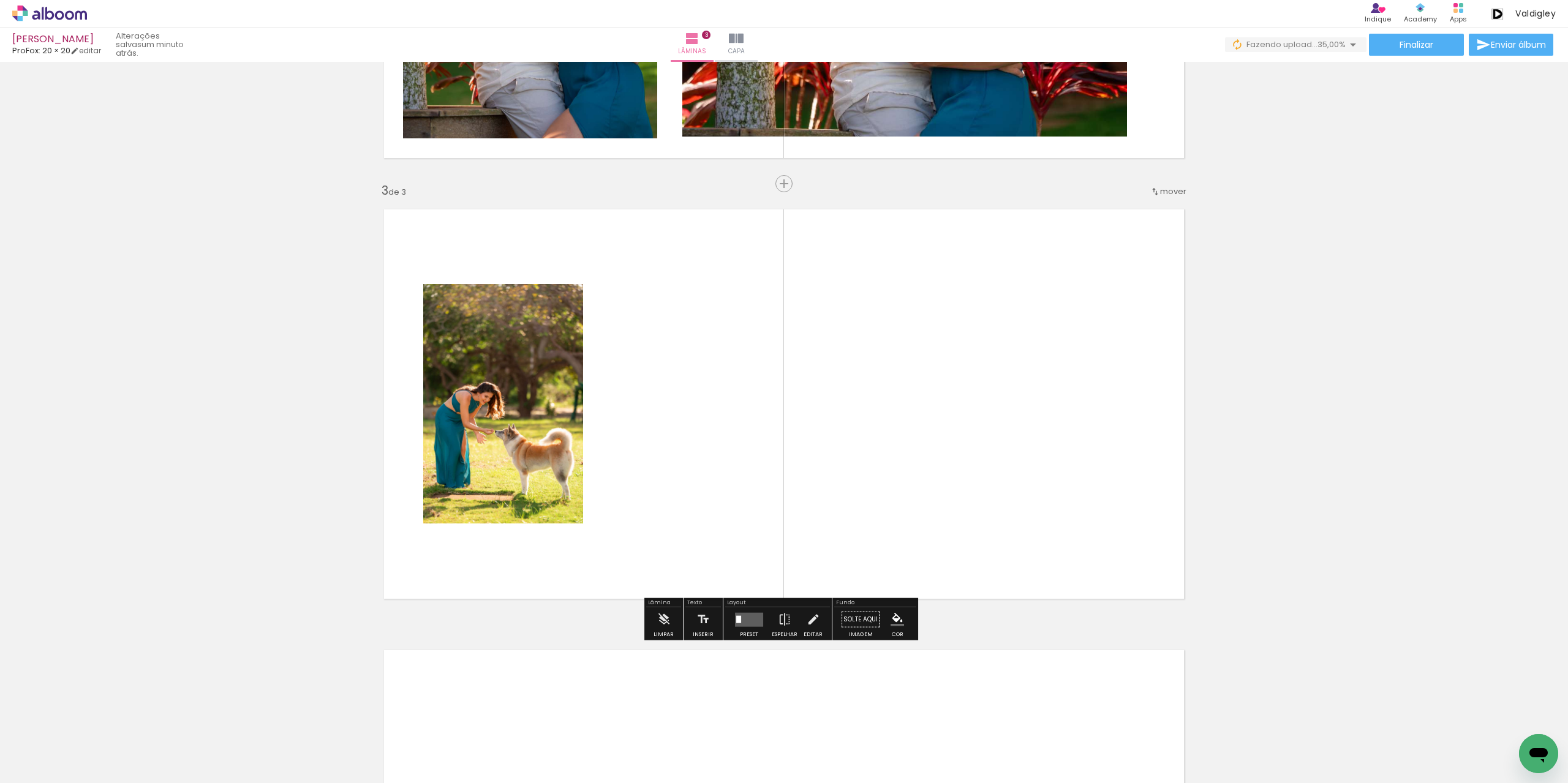
scroll to position [800, 0]
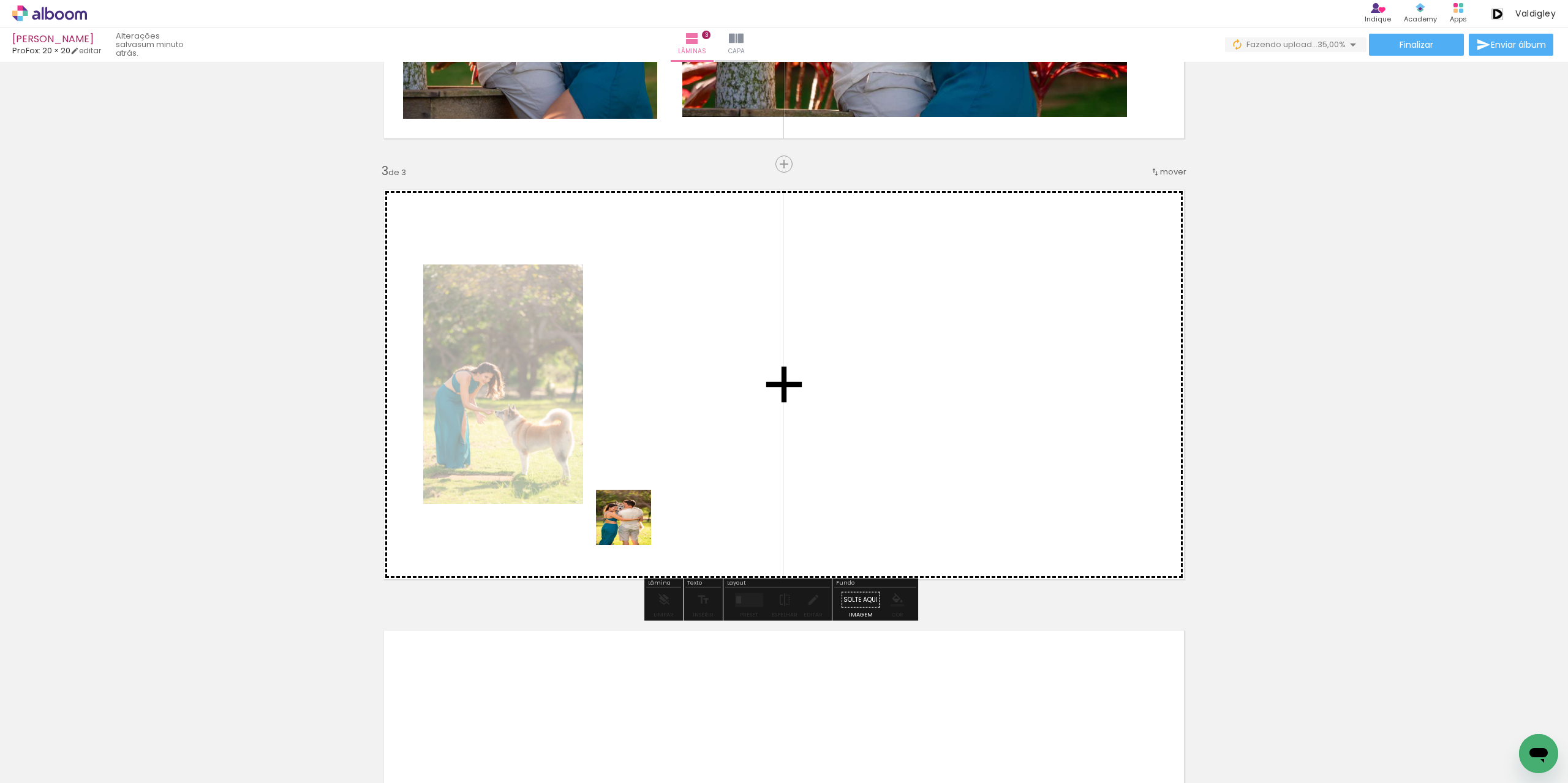
drag, startPoint x: 400, startPoint y: 735, endPoint x: 686, endPoint y: 494, distance: 374.0
click at [686, 494] on quentale-workspace at bounding box center [784, 391] width 1568 height 783
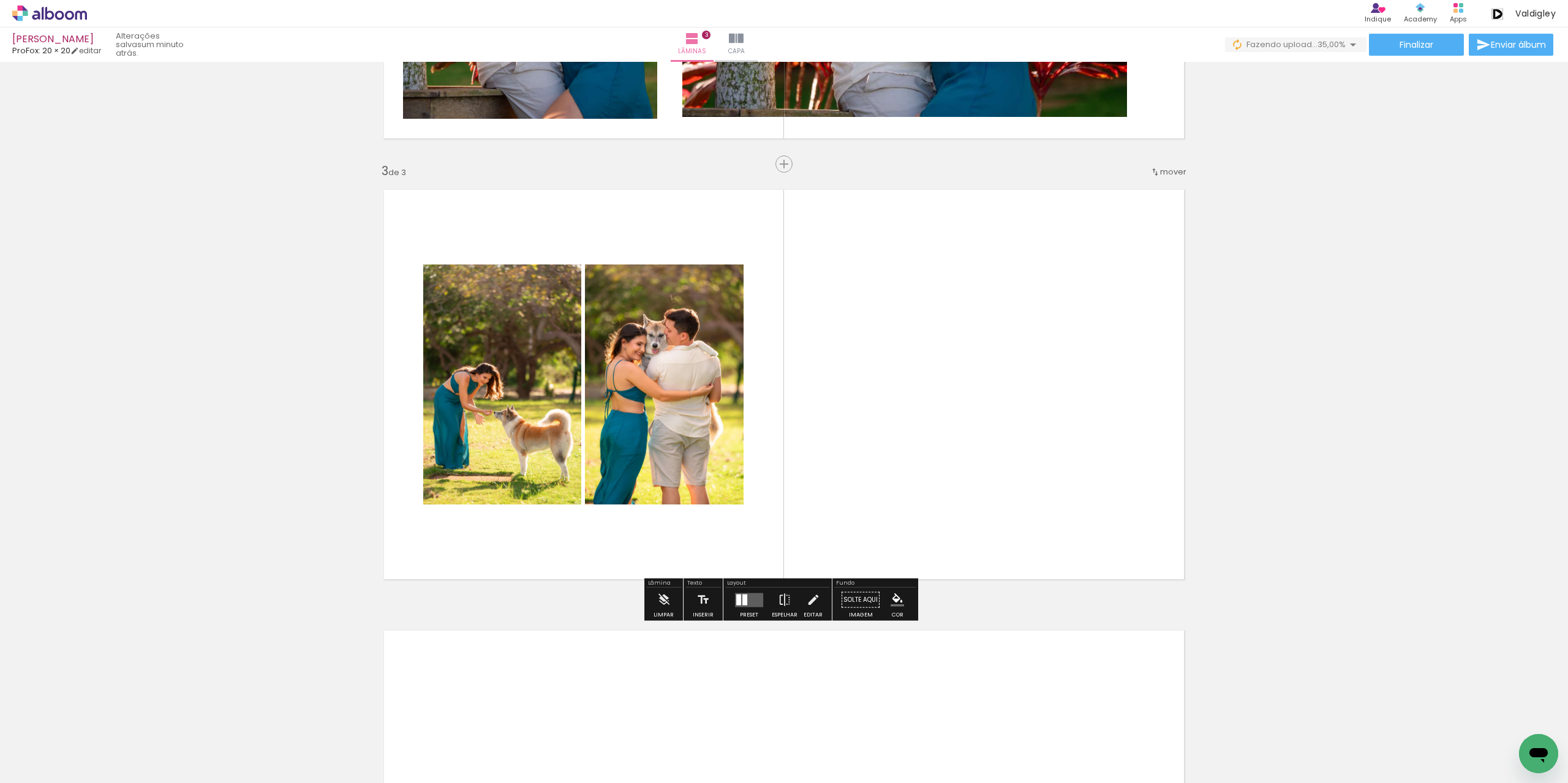
drag, startPoint x: 748, startPoint y: 596, endPoint x: 772, endPoint y: 596, distance: 24.0
click at [748, 597] on quentale-layouter at bounding box center [749, 600] width 28 height 14
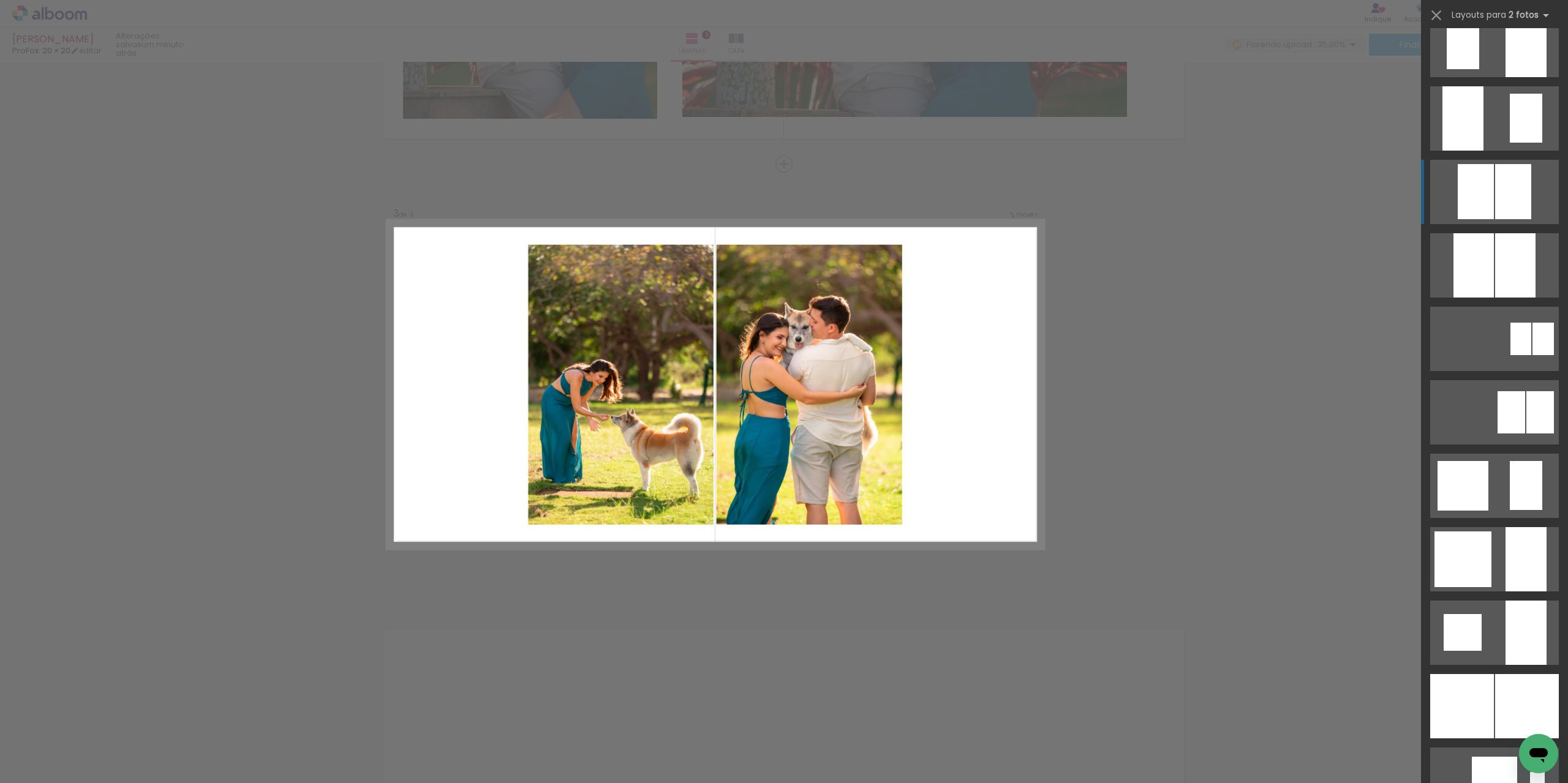
scroll to position [918, 0]
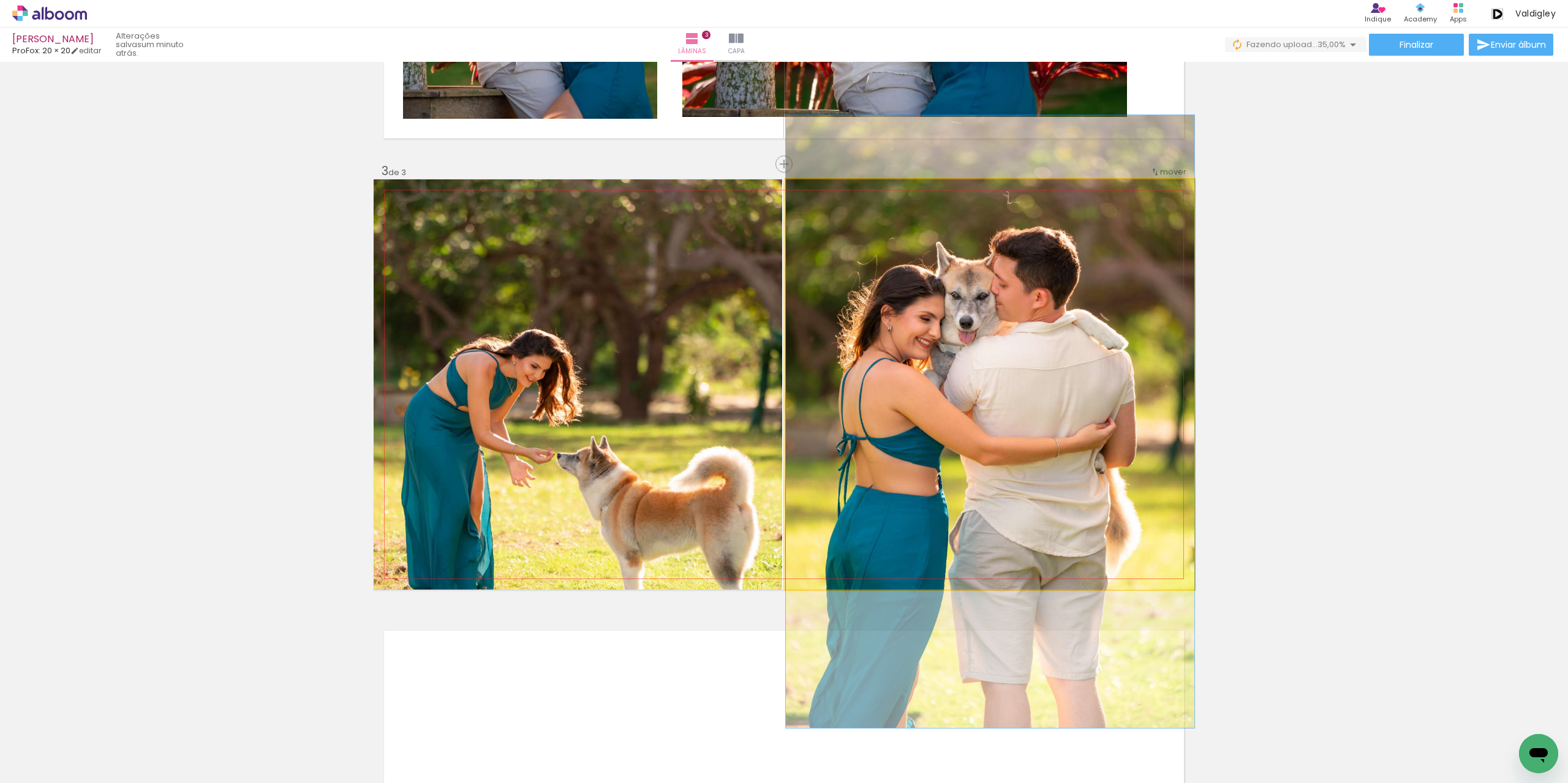
drag, startPoint x: 1121, startPoint y: 362, endPoint x: 1119, endPoint y: 397, distance: 35.1
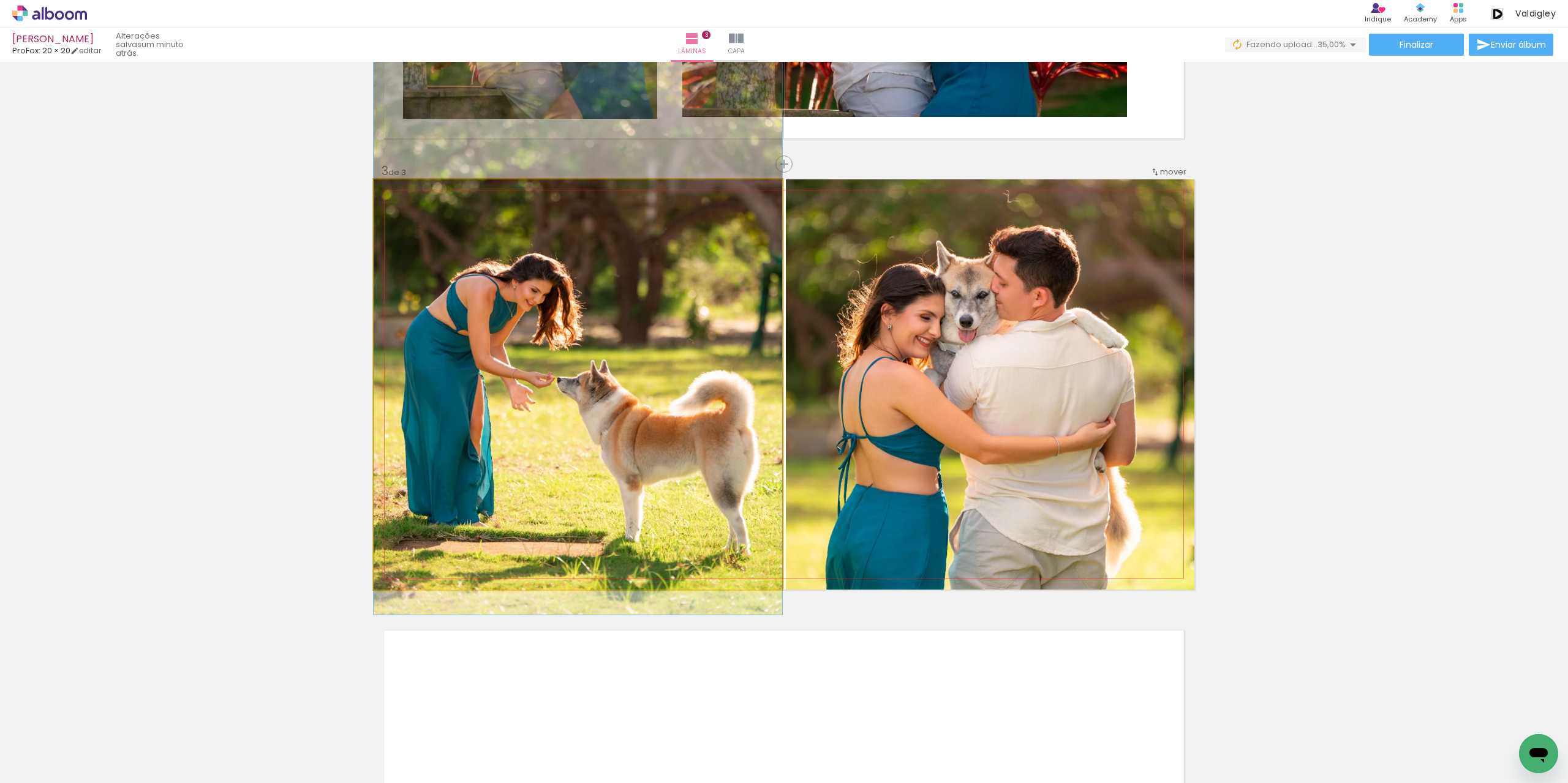
drag, startPoint x: 701, startPoint y: 441, endPoint x: 707, endPoint y: 365, distance: 76.2
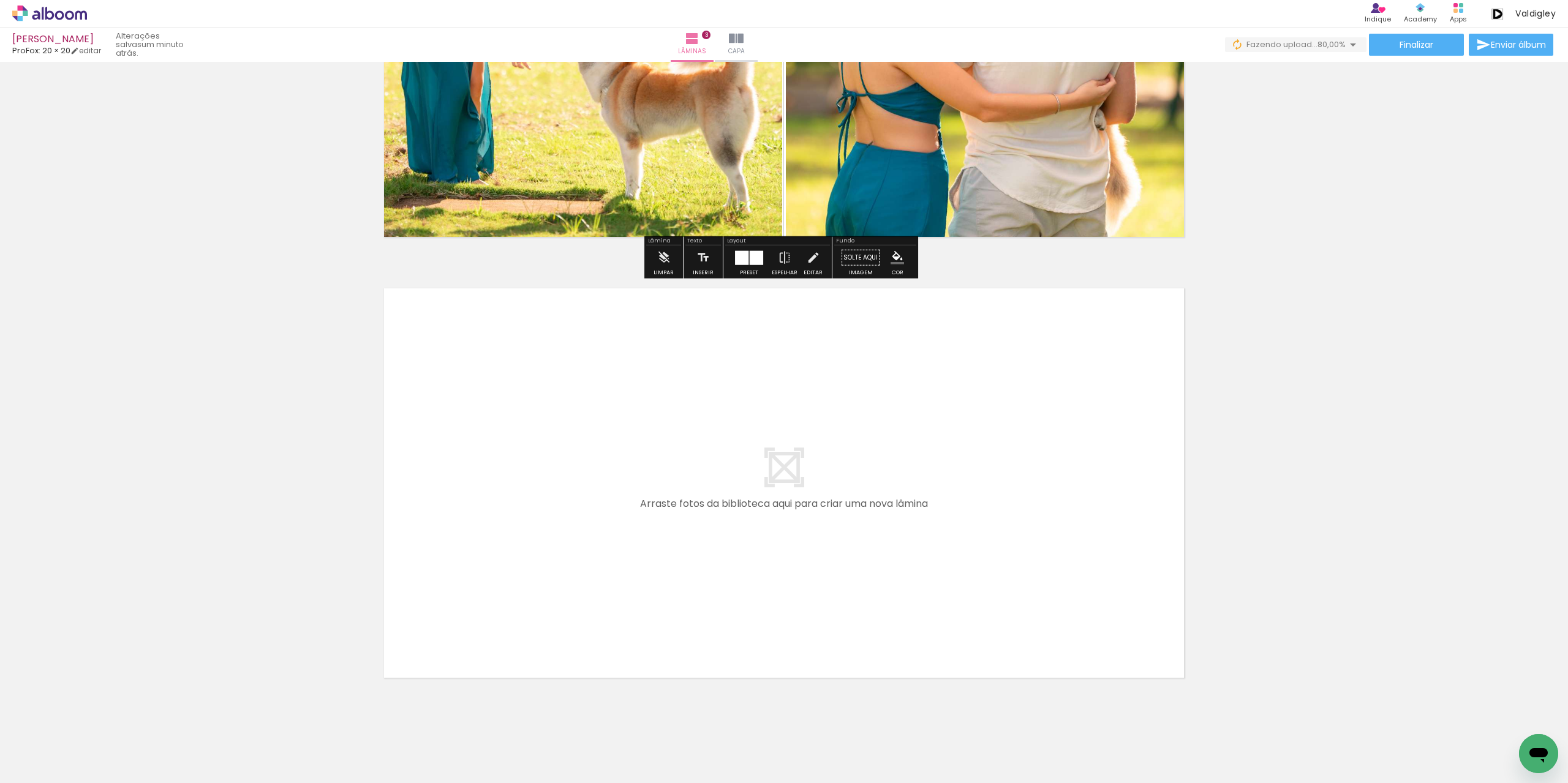
scroll to position [1166, 0]
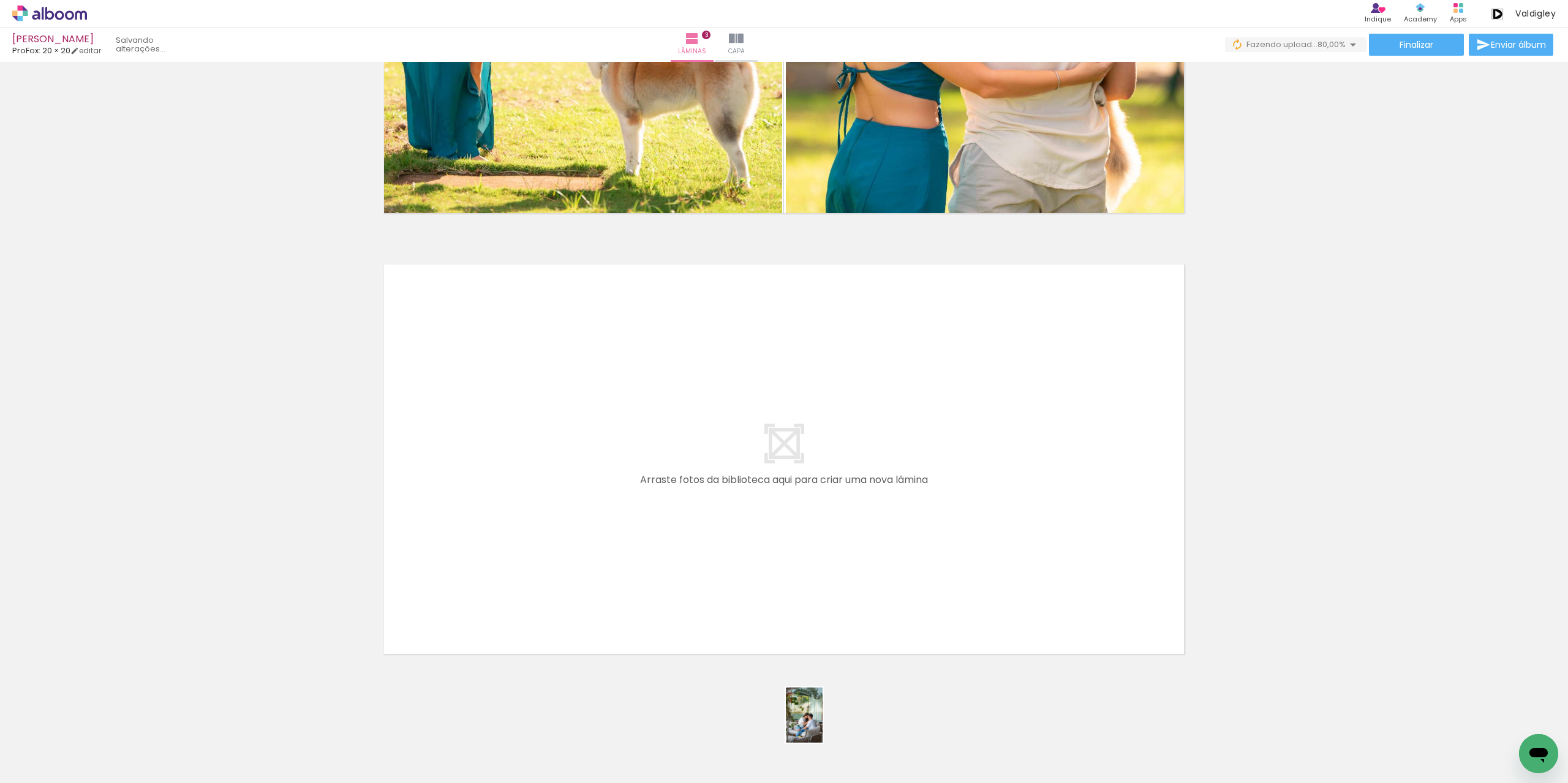
click at [823, 740] on div at bounding box center [808, 742] width 40 height 61
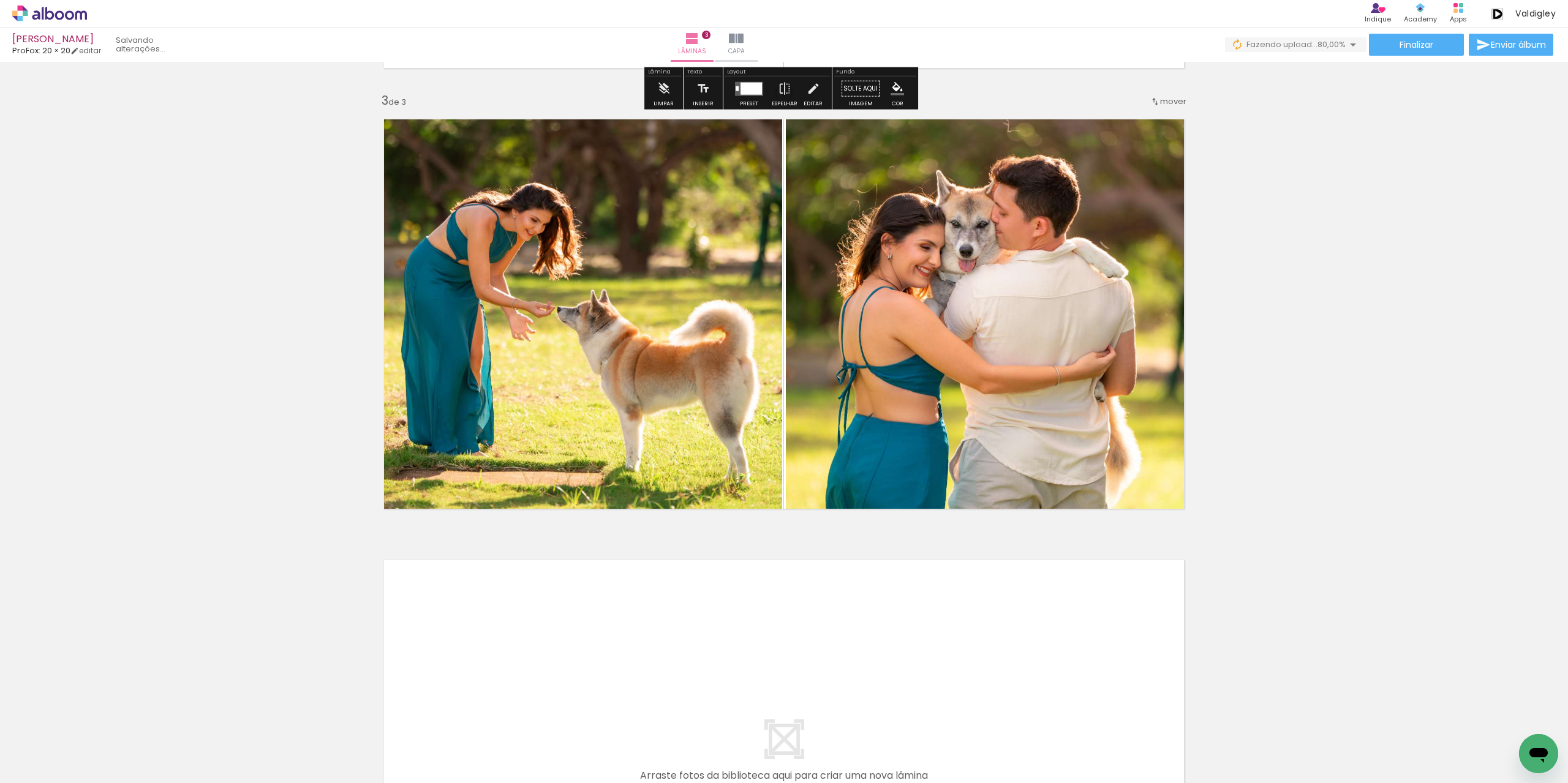
scroll to position [1043, 0]
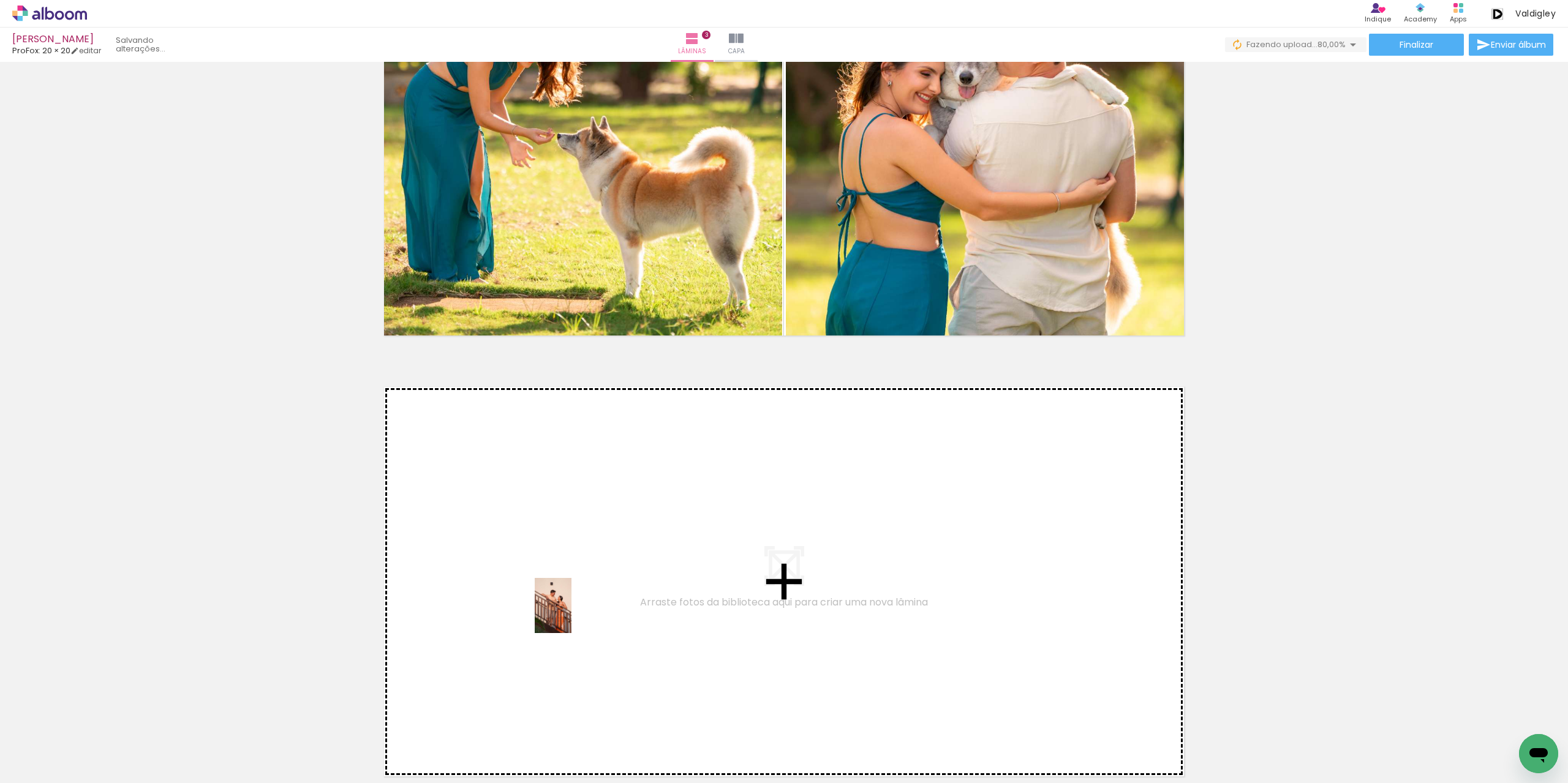
drag, startPoint x: 475, startPoint y: 743, endPoint x: 572, endPoint y: 615, distance: 160.6
click at [572, 615] on quentale-workspace at bounding box center [784, 391] width 1568 height 783
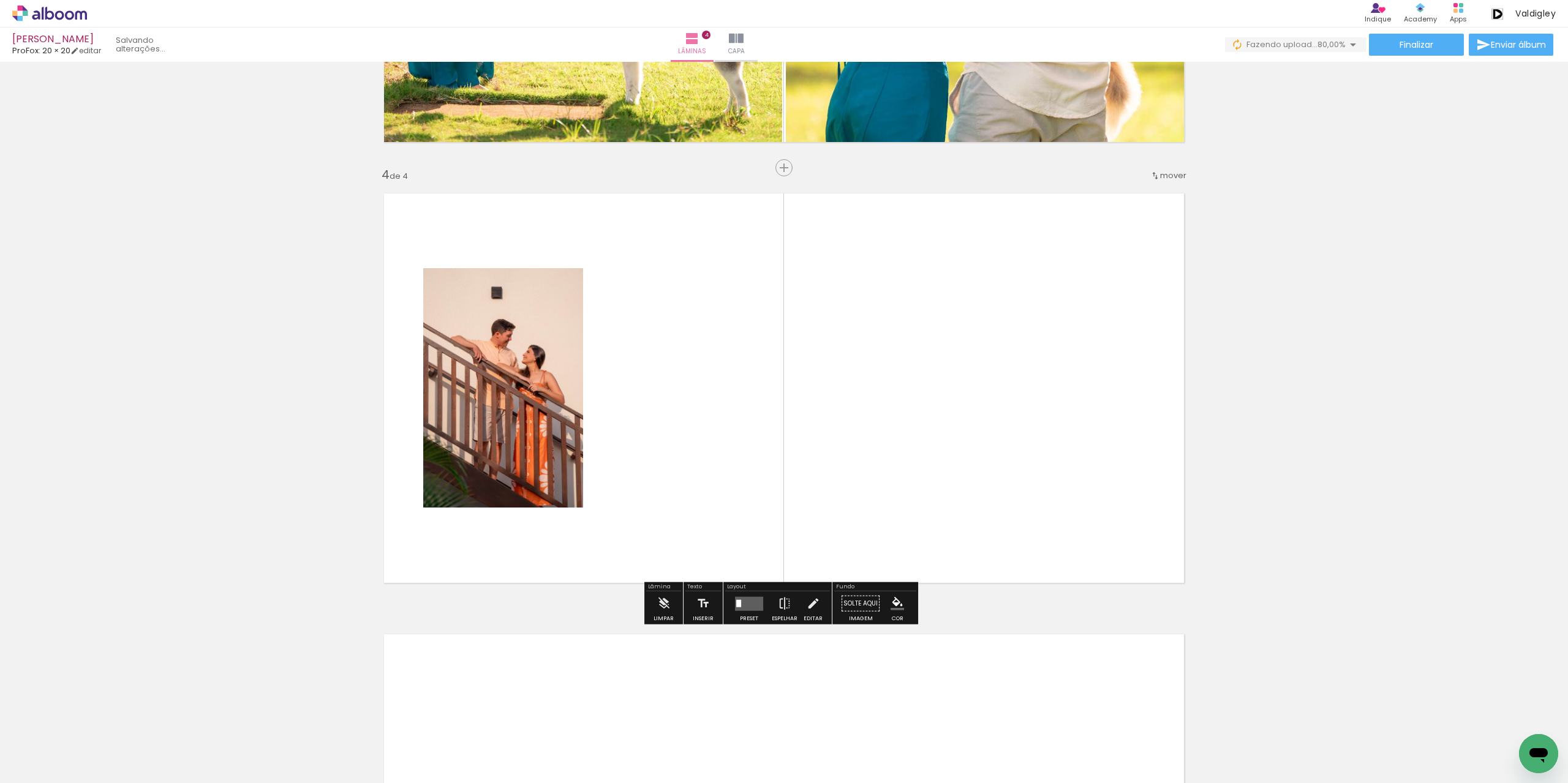
scroll to position [1240, 0]
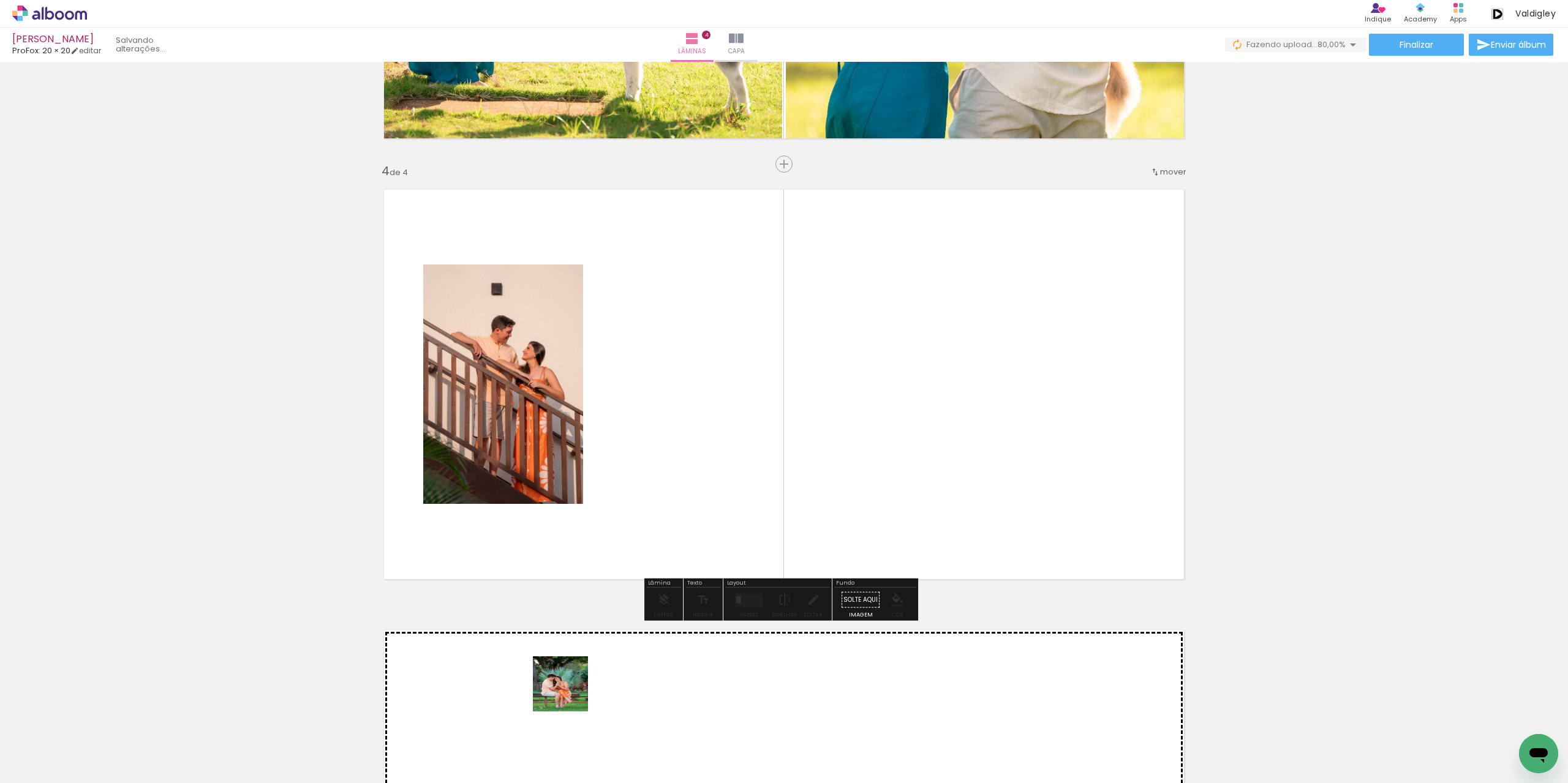
drag, startPoint x: 536, startPoint y: 738, endPoint x: 663, endPoint y: 474, distance: 293.0
click at [663, 474] on quentale-workspace at bounding box center [784, 391] width 1568 height 783
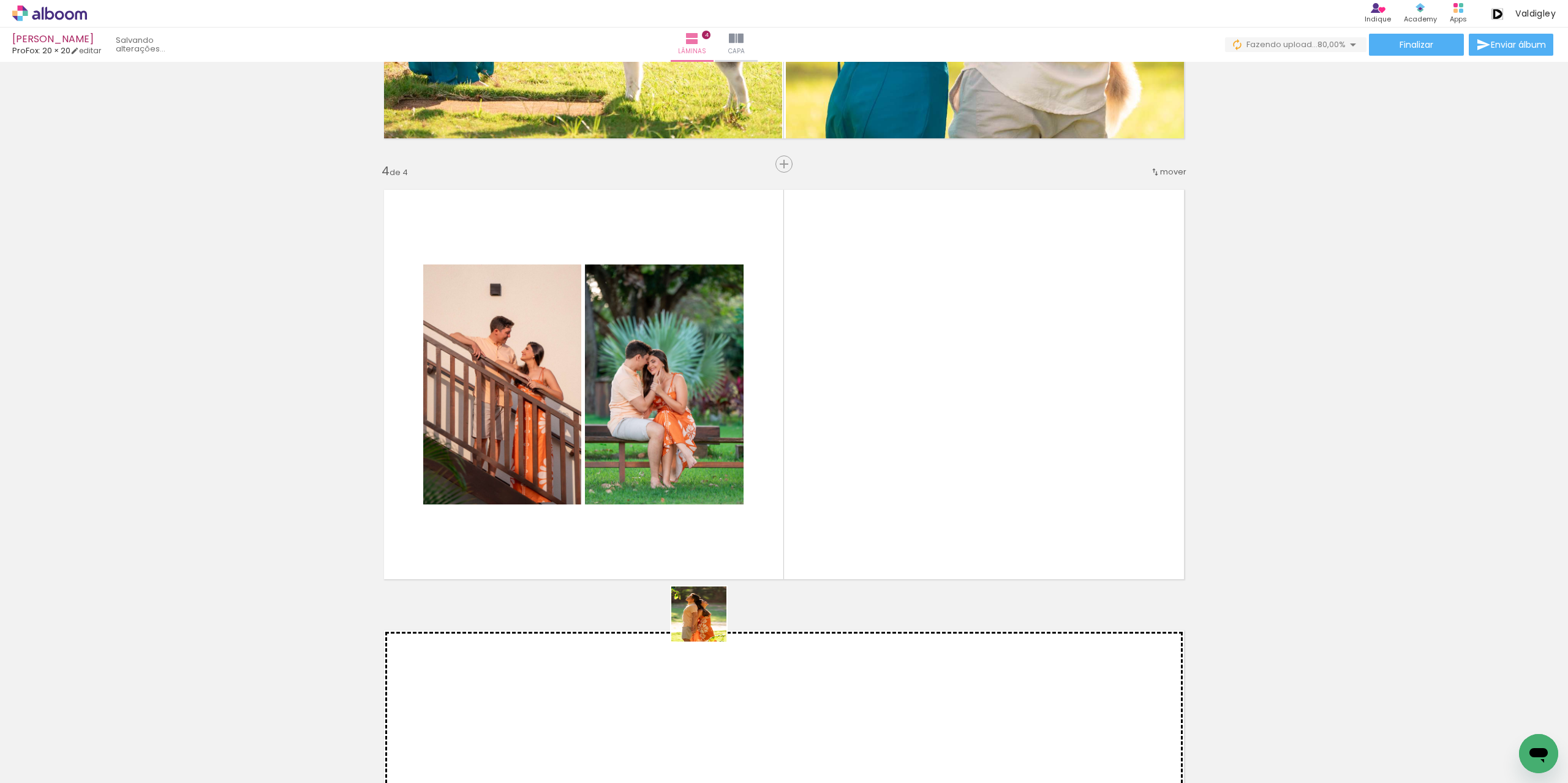
drag, startPoint x: 618, startPoint y: 741, endPoint x: 868, endPoint y: 408, distance: 416.4
click at [868, 408] on quentale-workspace at bounding box center [784, 391] width 1568 height 783
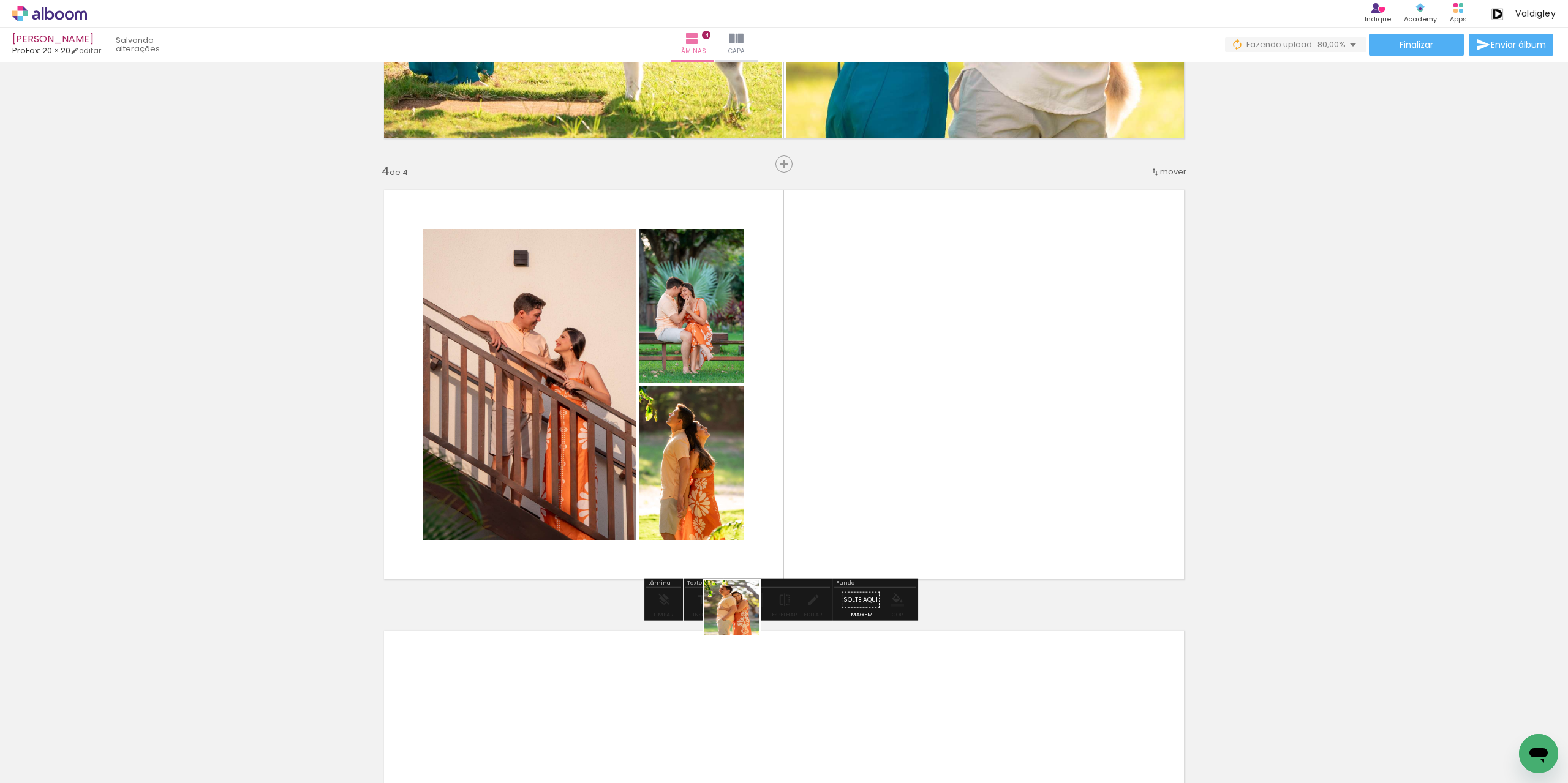
drag, startPoint x: 741, startPoint y: 617, endPoint x: 839, endPoint y: 485, distance: 164.4
click at [839, 485] on quentale-workspace at bounding box center [784, 391] width 1568 height 783
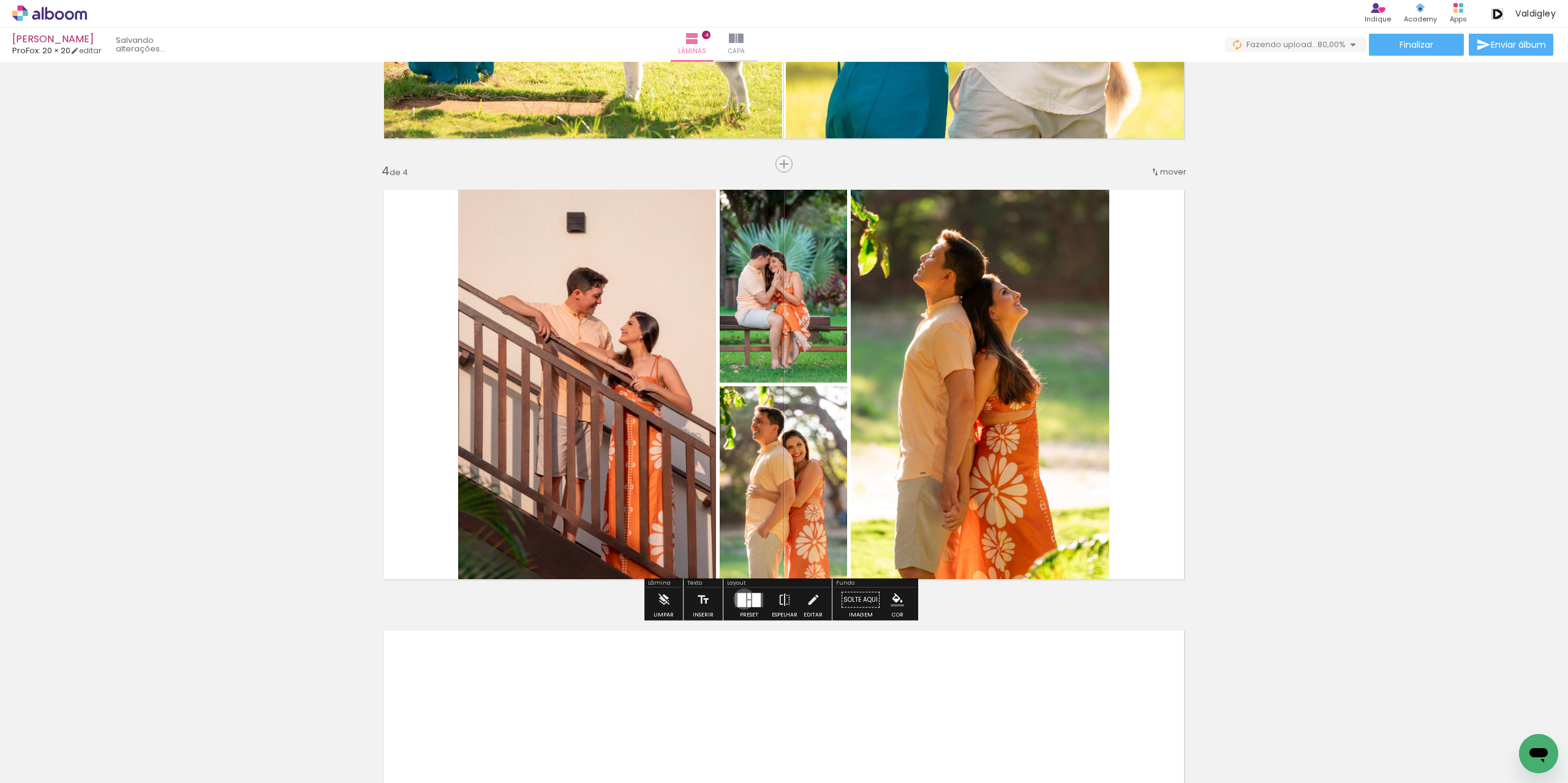
drag, startPoint x: 741, startPoint y: 598, endPoint x: 1097, endPoint y: 426, distance: 395.4
click at [743, 597] on div at bounding box center [741, 600] width 8 height 14
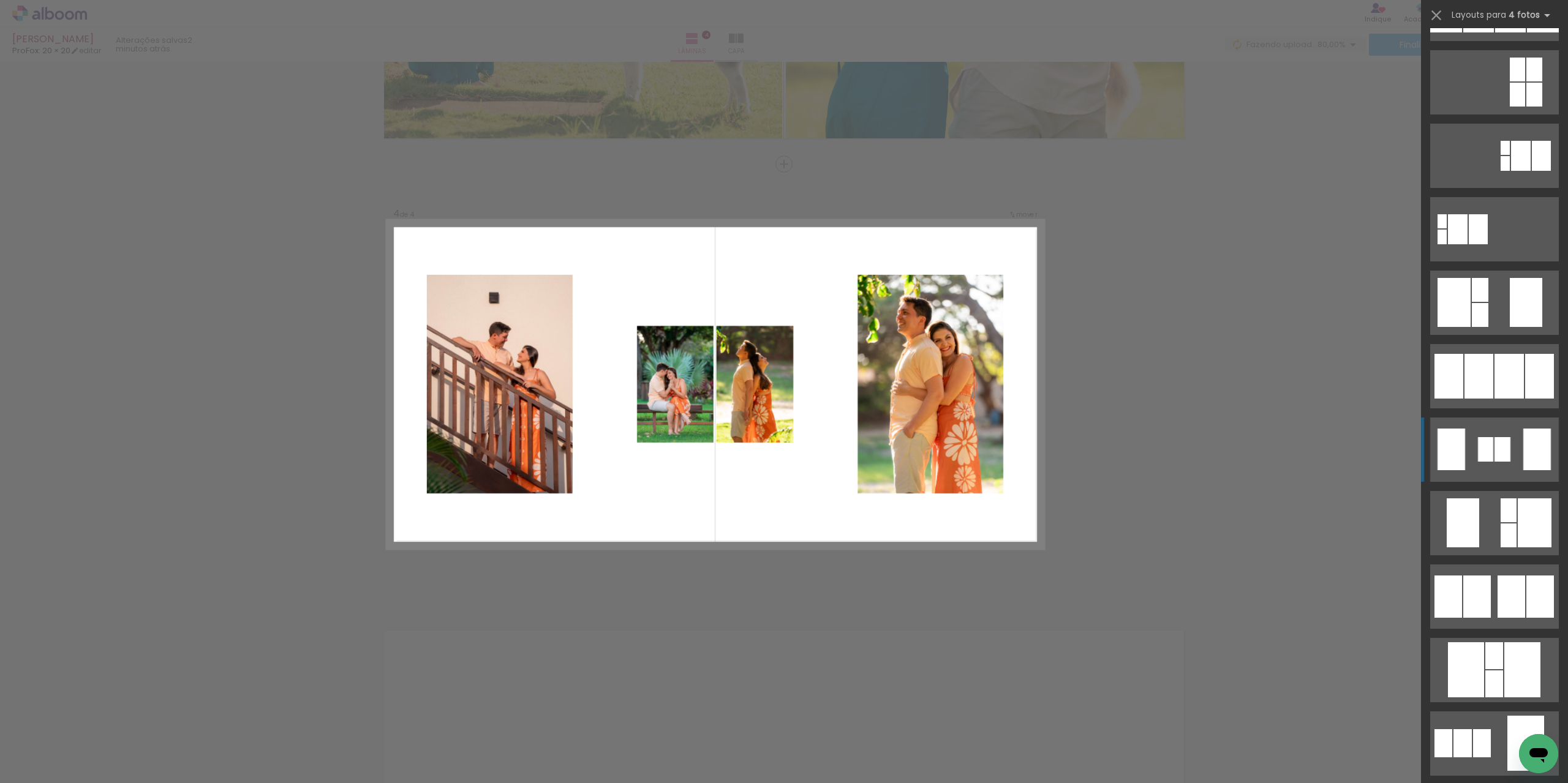
scroll to position [306, 0]
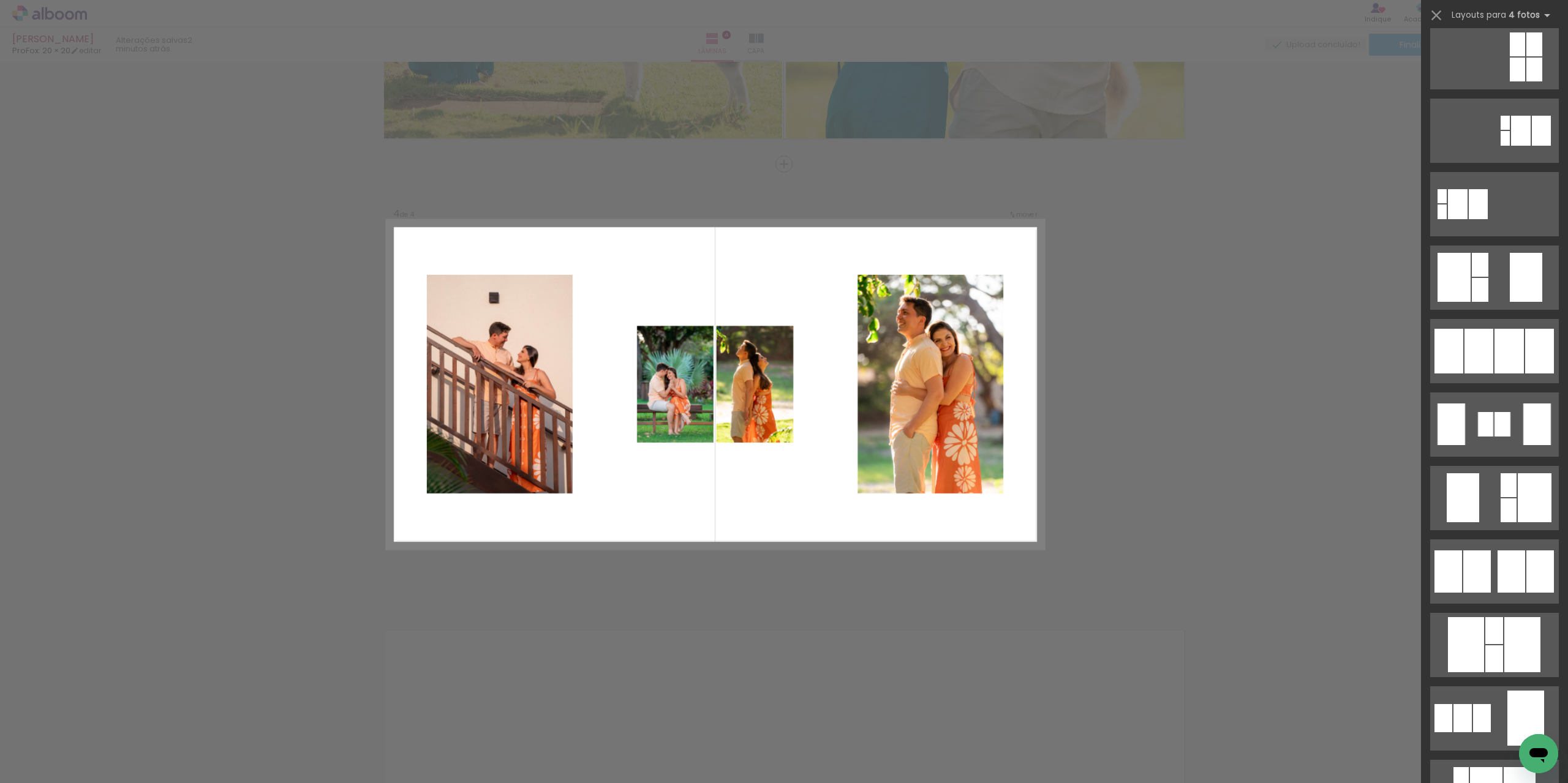
drag, startPoint x: 1491, startPoint y: 500, endPoint x: 1398, endPoint y: 423, distance: 120.7
click at [1398, 423] on quentale-workspace at bounding box center [784, 391] width 1568 height 783
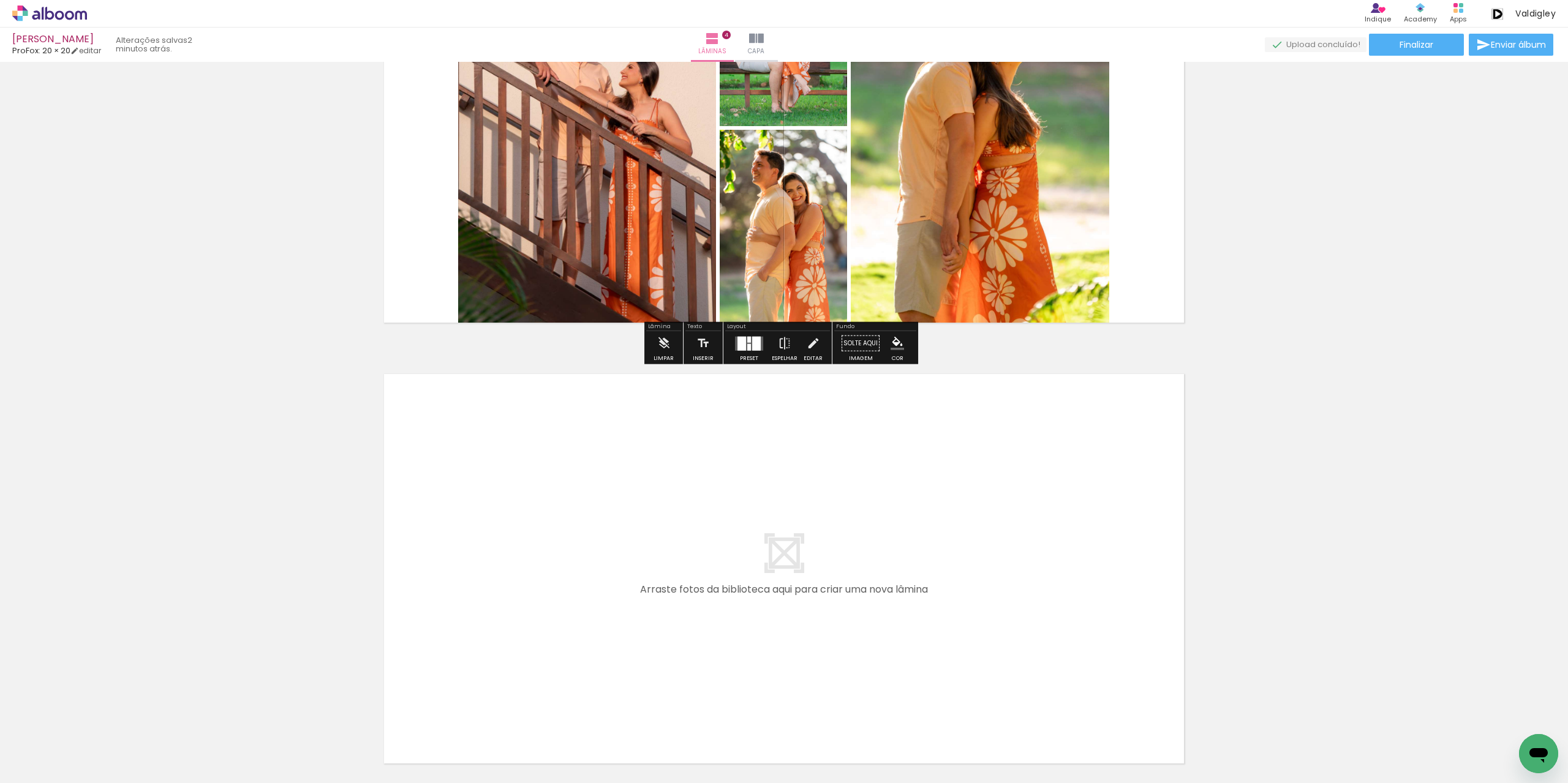
scroll to position [1547, 0]
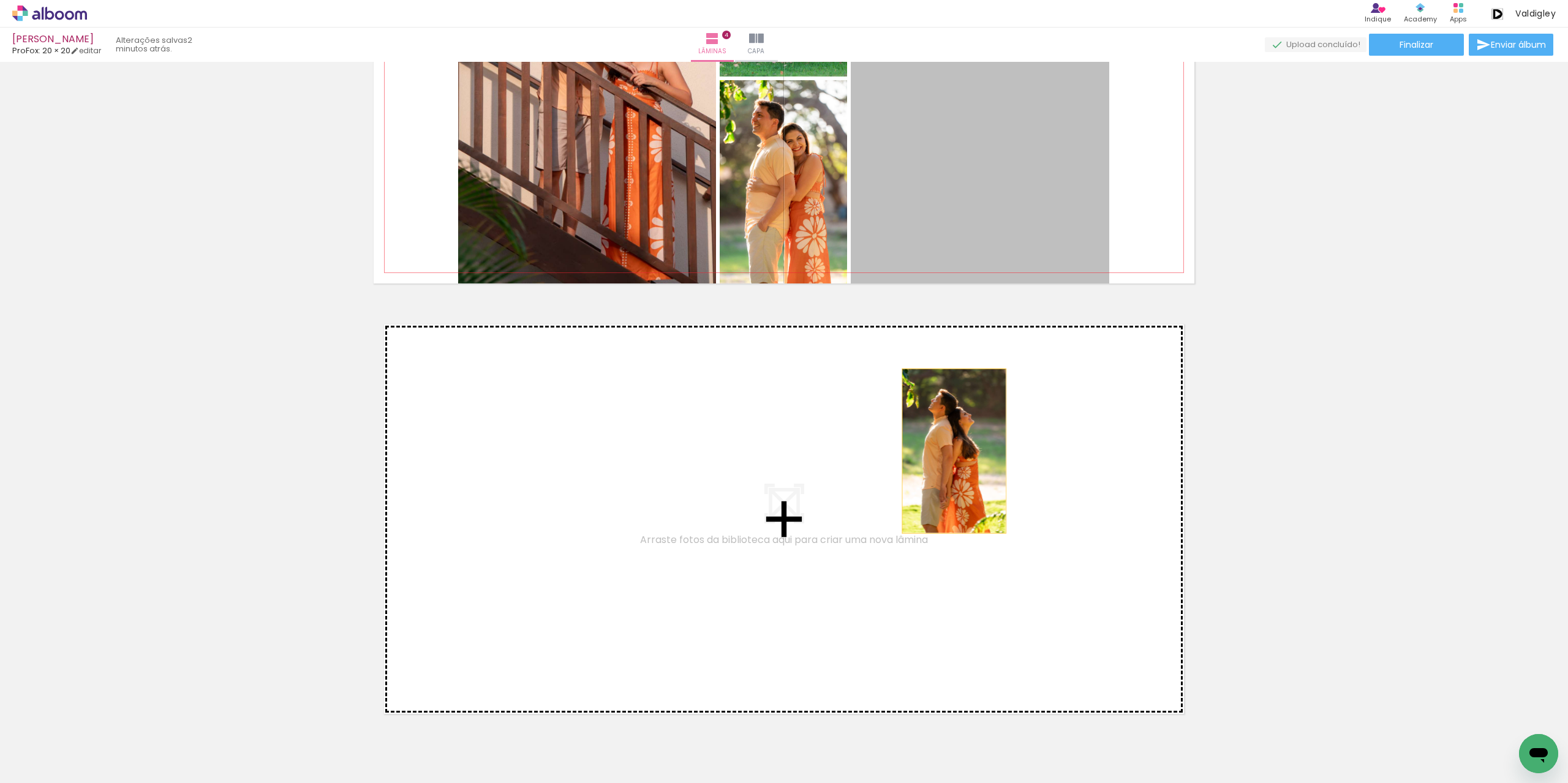
drag, startPoint x: 954, startPoint y: 390, endPoint x: 807, endPoint y: 247, distance: 205.1
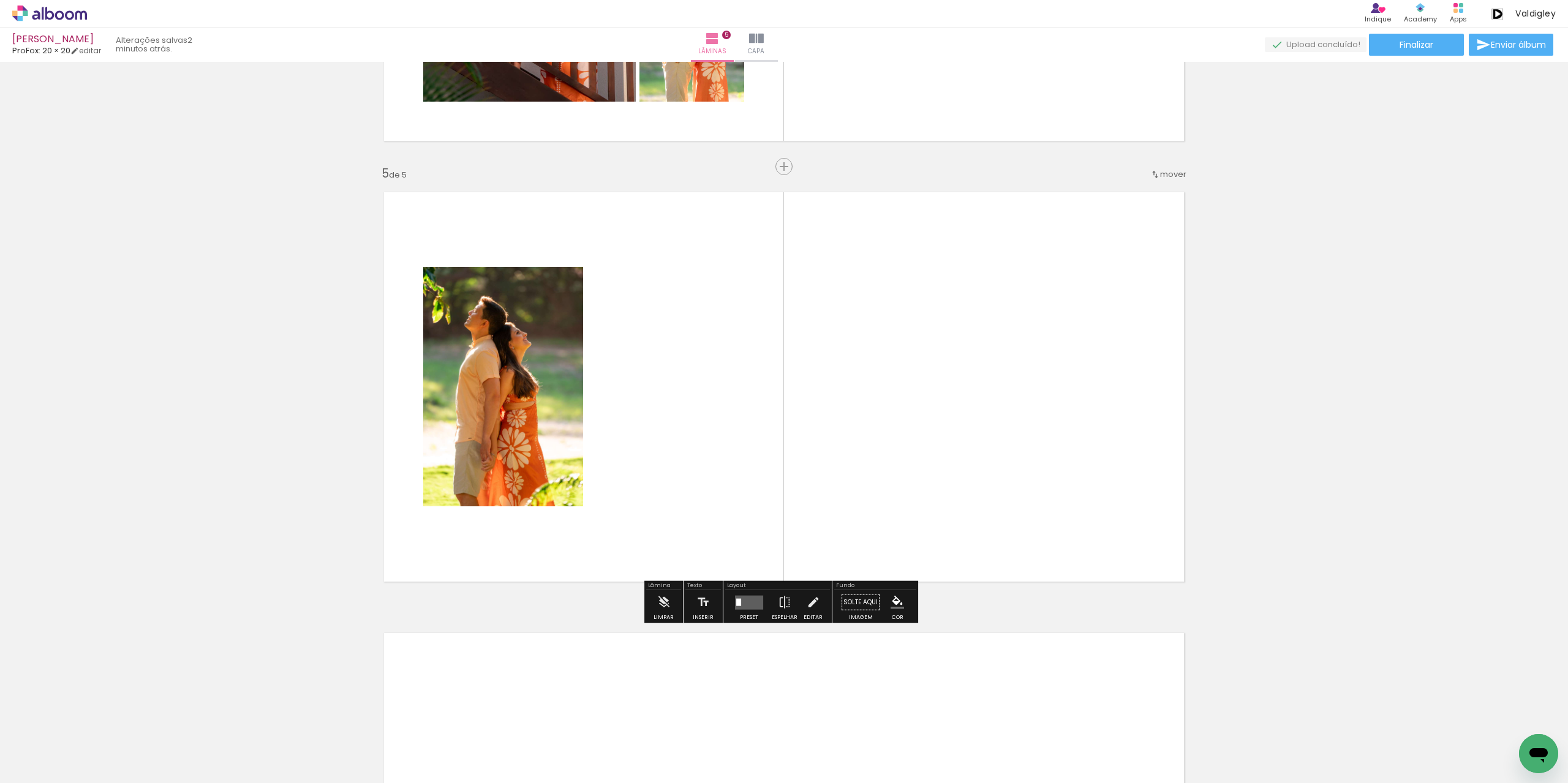
scroll to position [1681, 0]
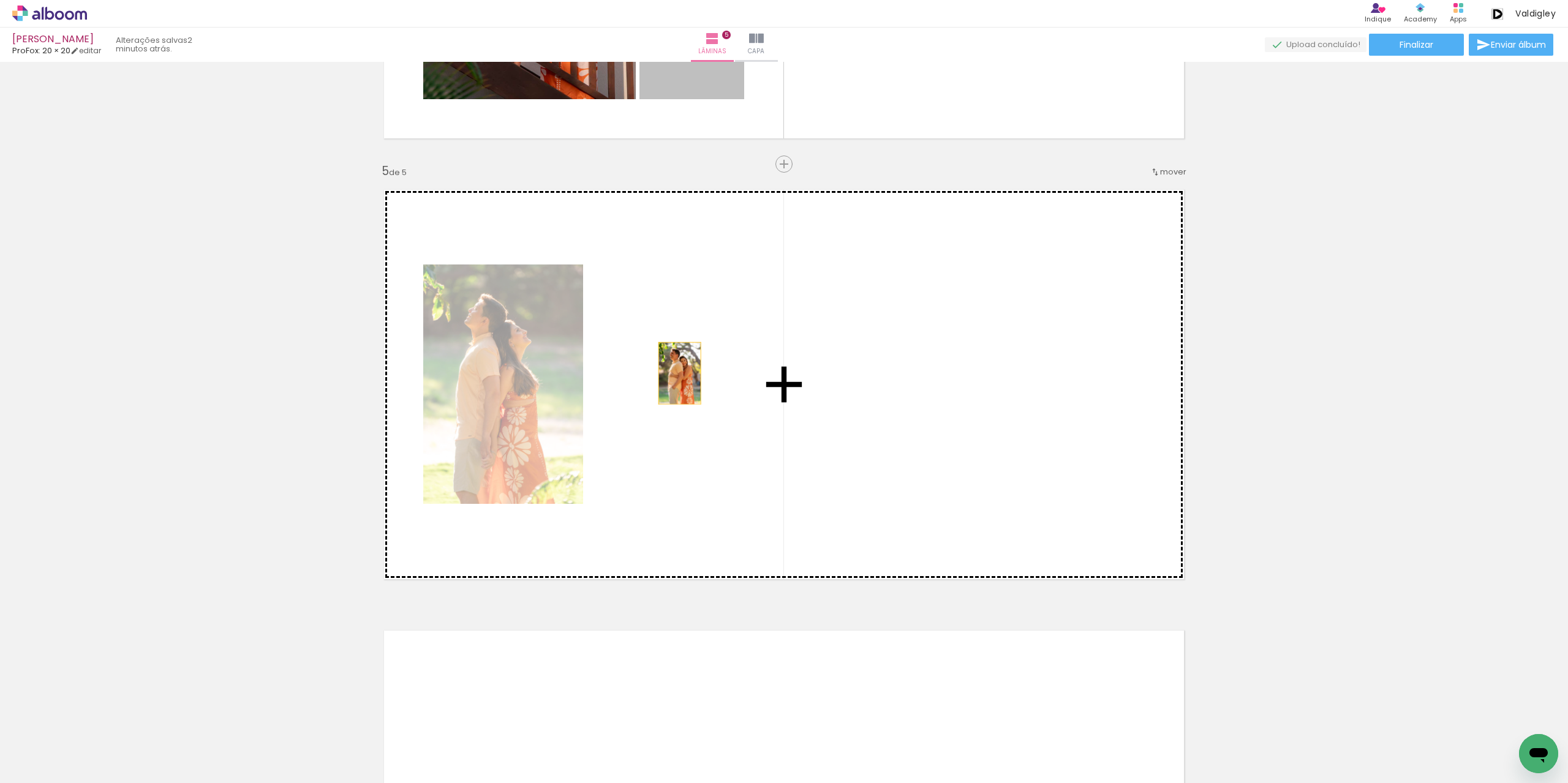
drag, startPoint x: 692, startPoint y: 82, endPoint x: 675, endPoint y: 379, distance: 297.5
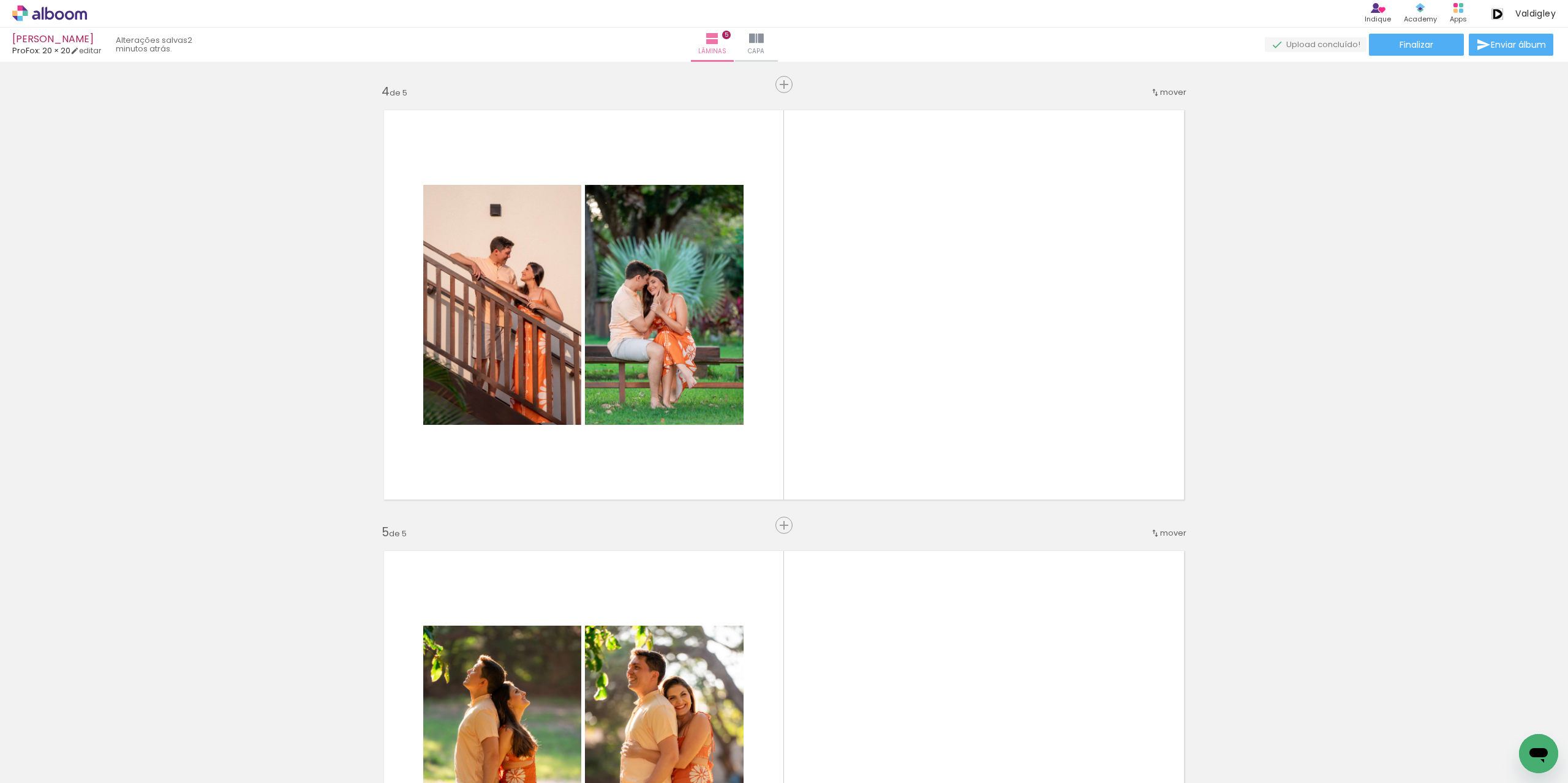
scroll to position [1314, 0]
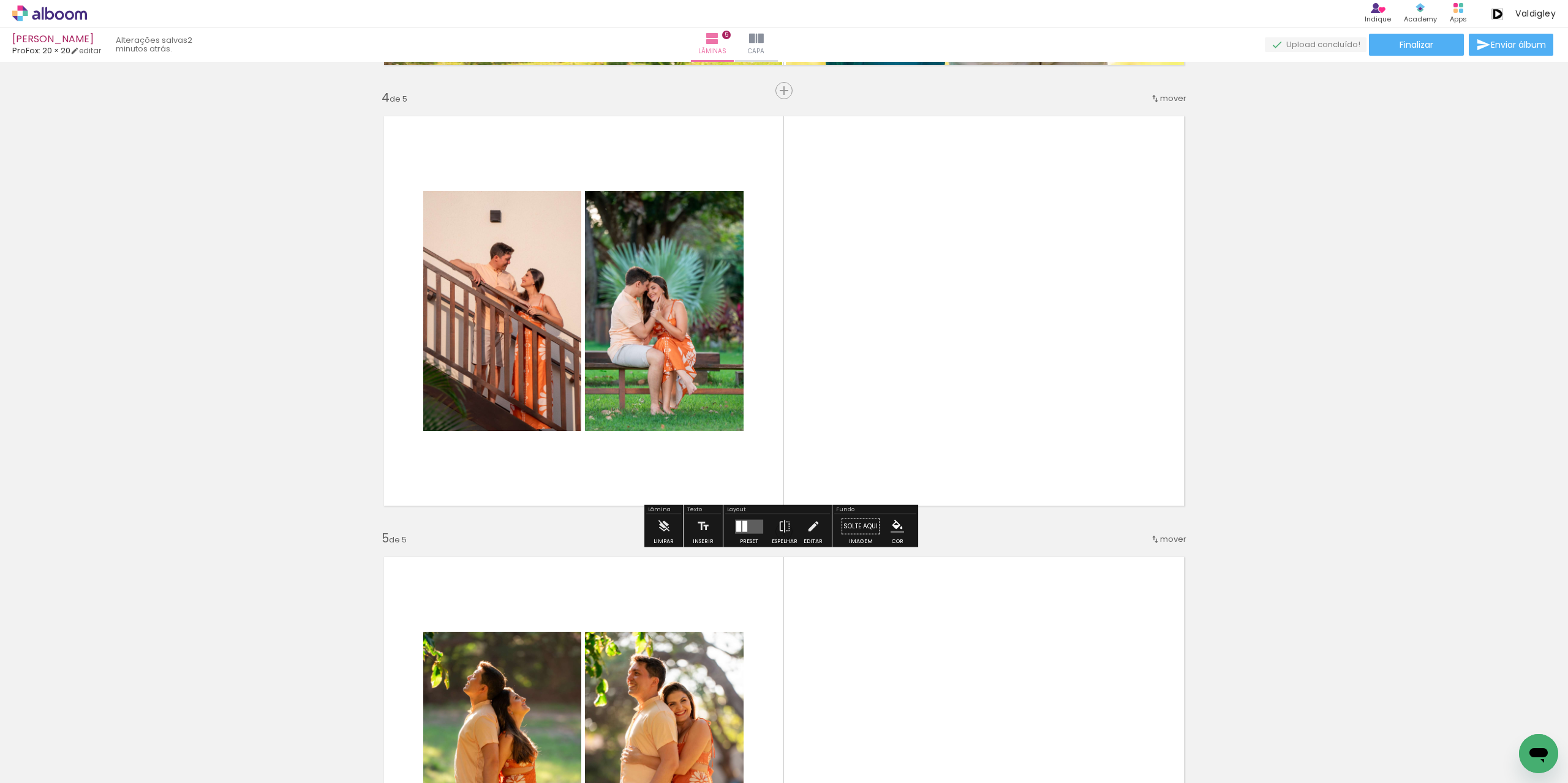
click at [737, 520] on div at bounding box center [739, 525] width 5 height 11
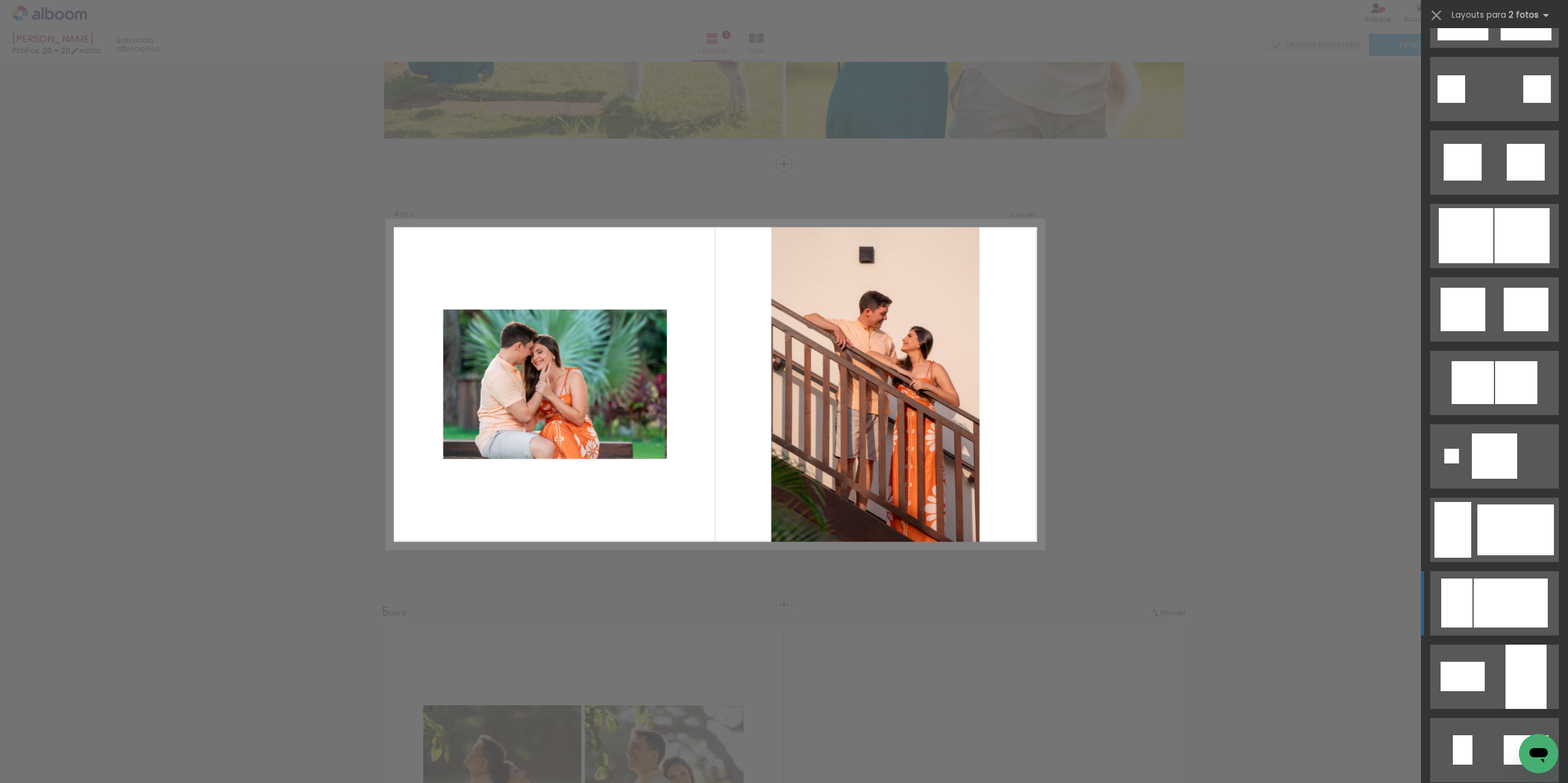
scroll to position [1531, 0]
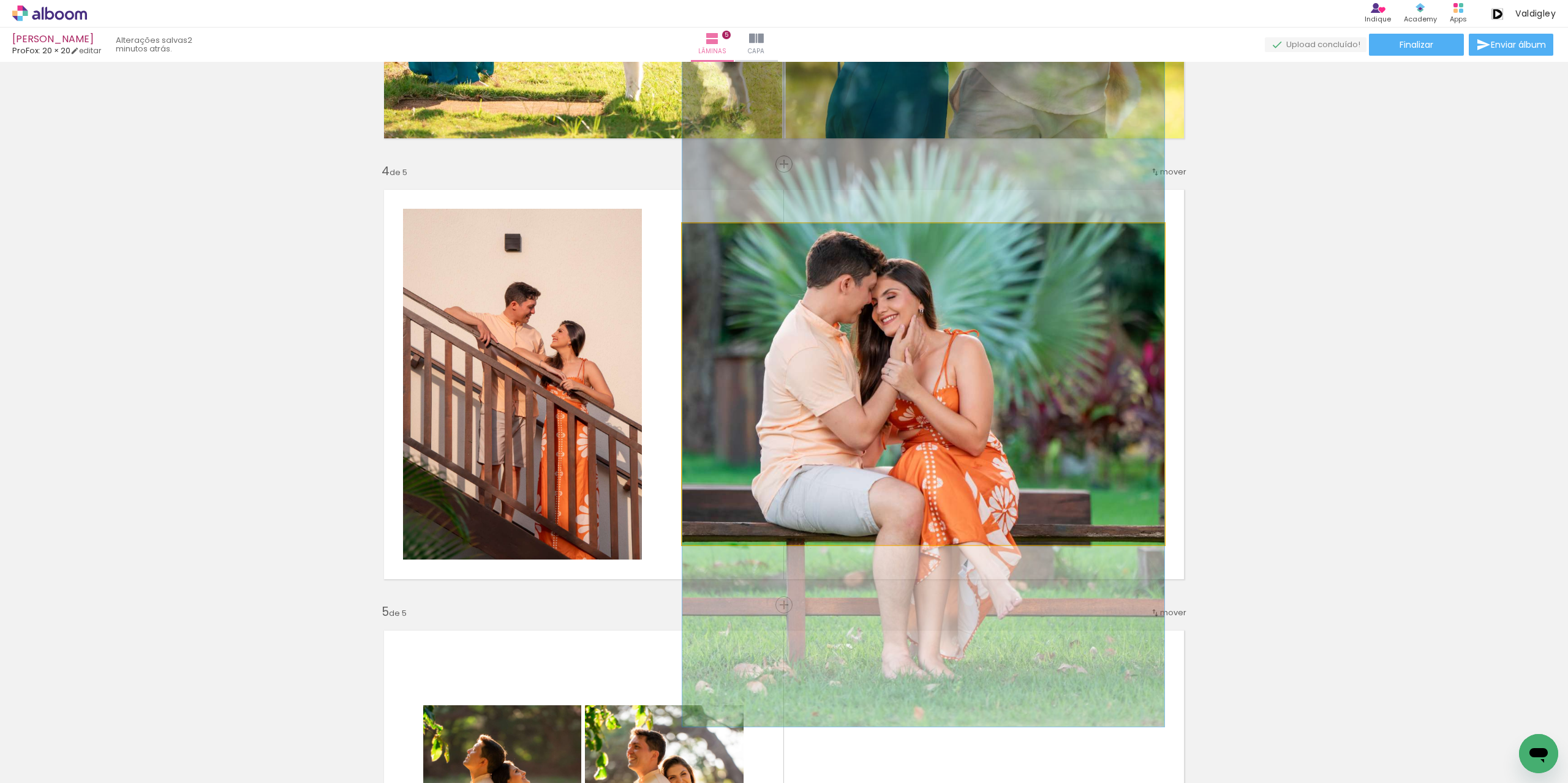
drag, startPoint x: 1000, startPoint y: 433, endPoint x: 999, endPoint y: 414, distance: 19.0
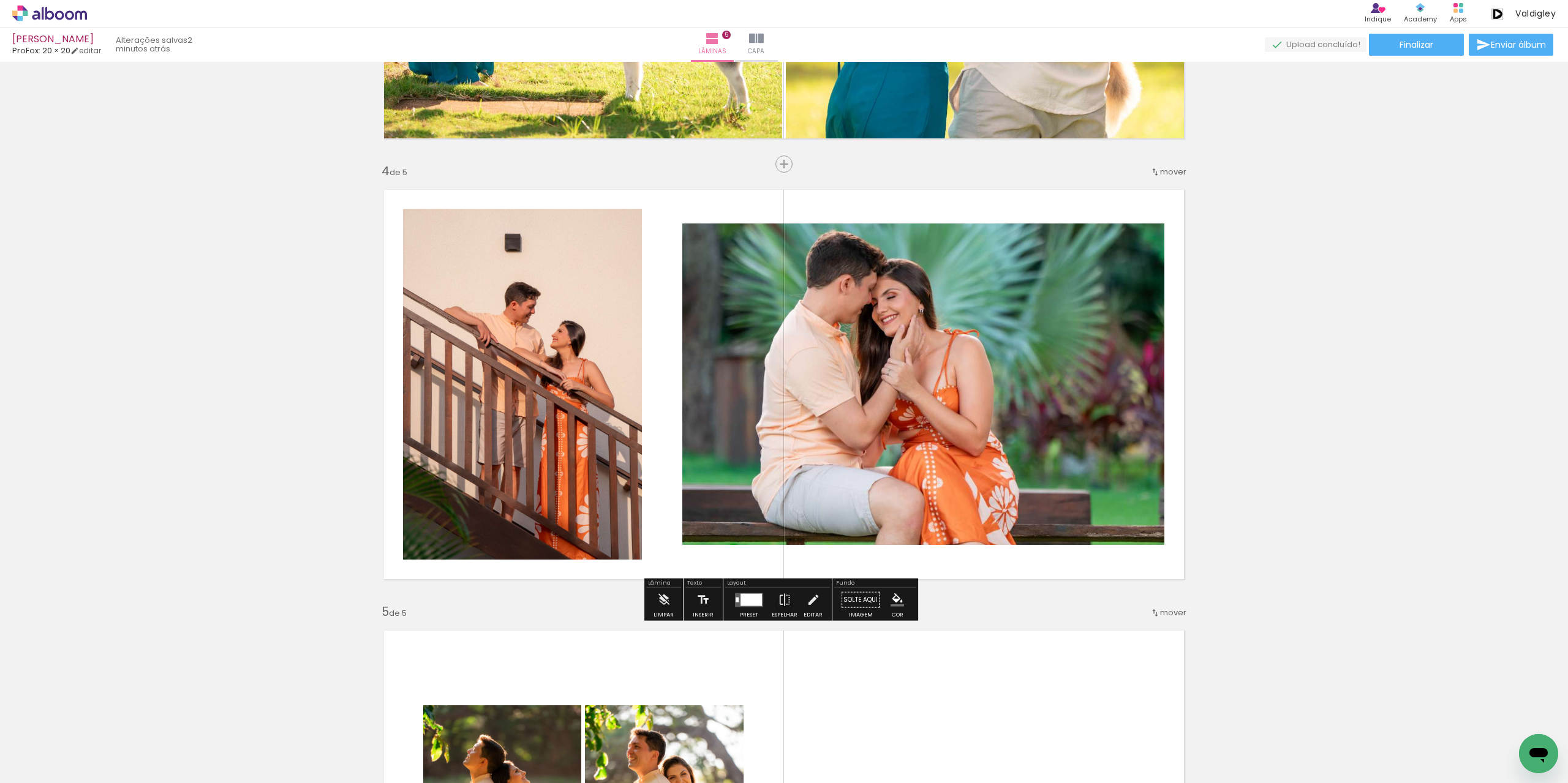
click at [635, 406] on quentale-photo at bounding box center [522, 384] width 239 height 351
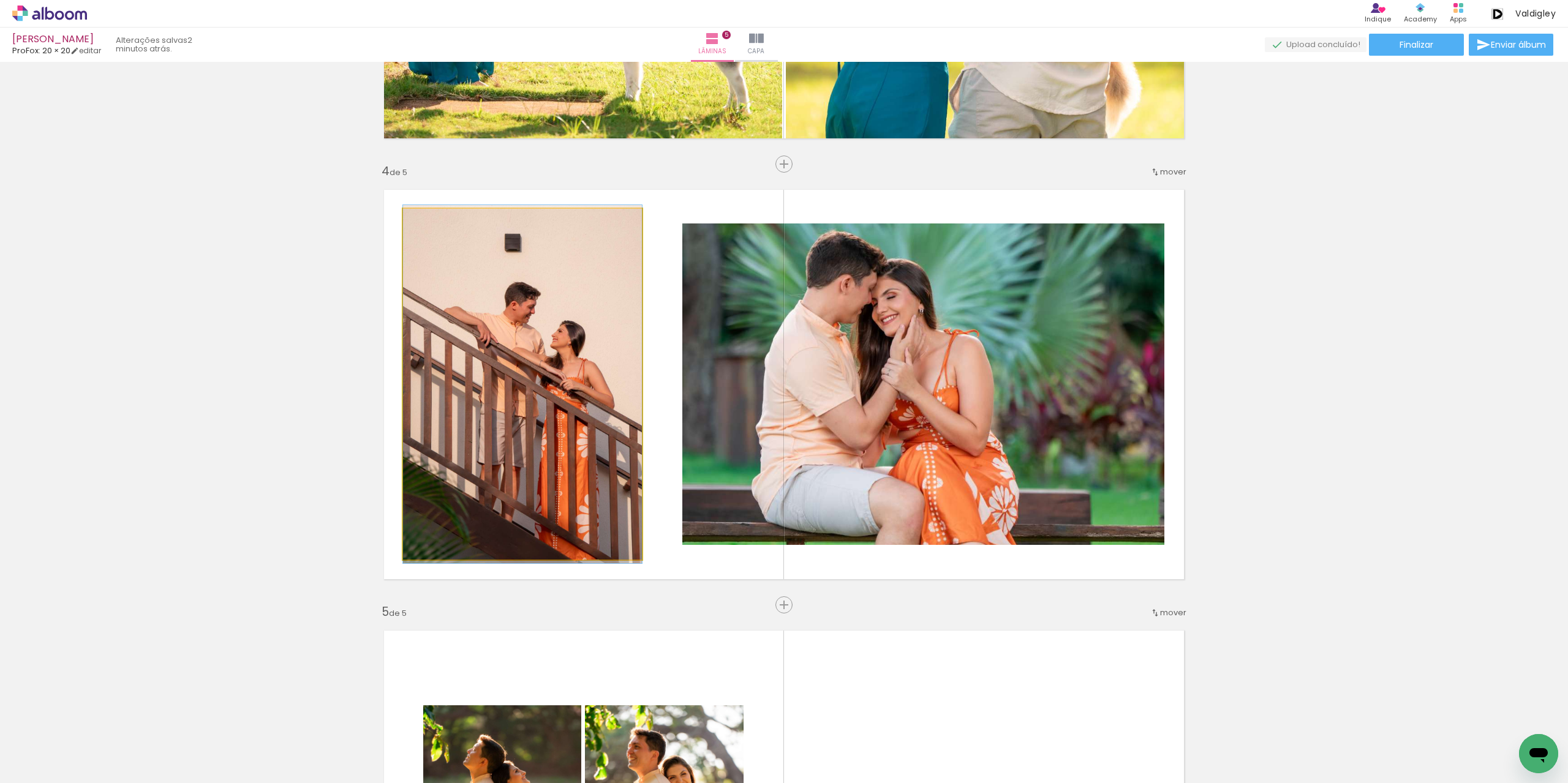
click at [635, 406] on quentale-photo at bounding box center [522, 384] width 239 height 351
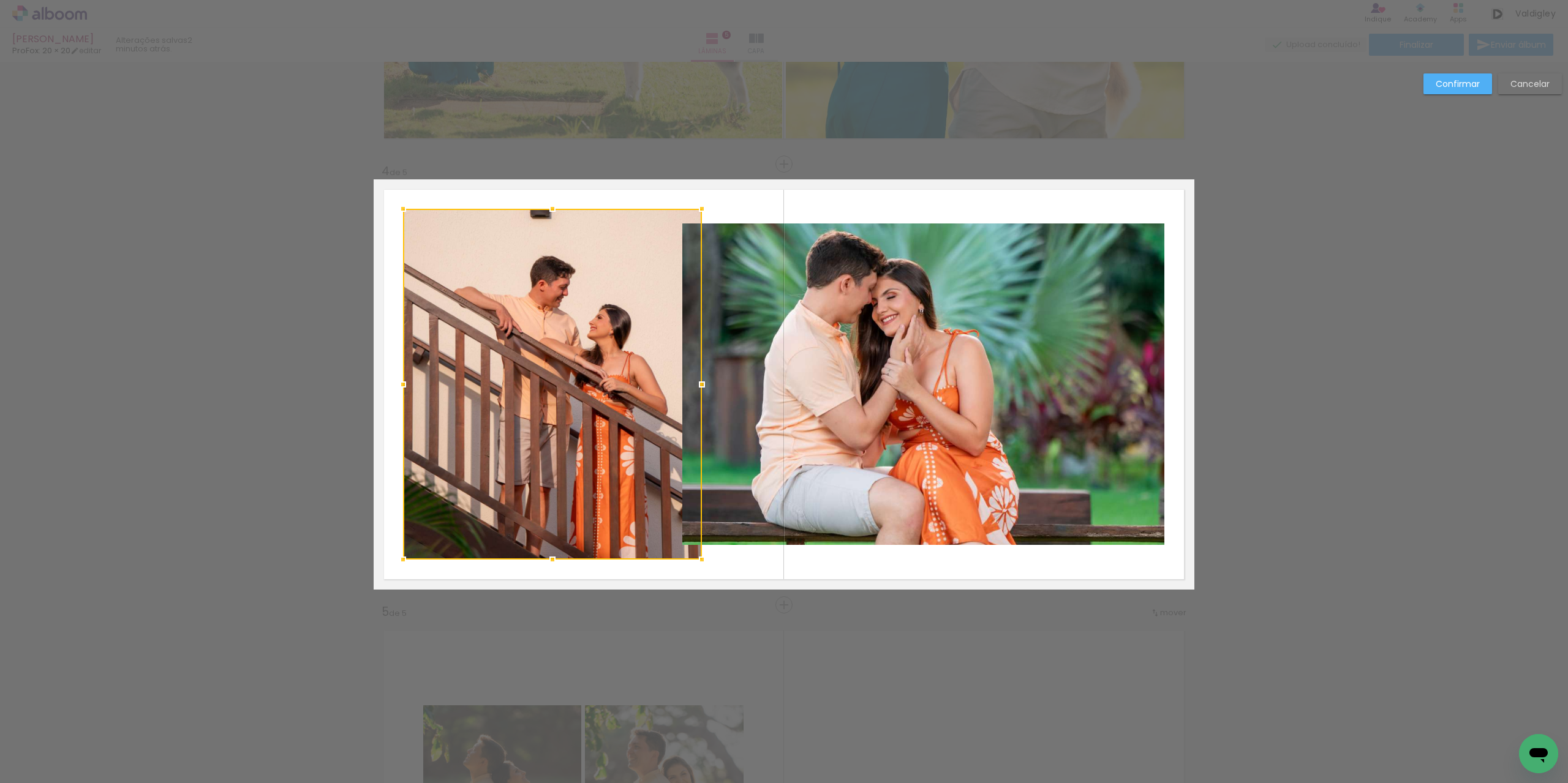
drag, startPoint x: 639, startPoint y: 386, endPoint x: 699, endPoint y: 393, distance: 60.4
click at [699, 393] on div at bounding box center [702, 384] width 24 height 24
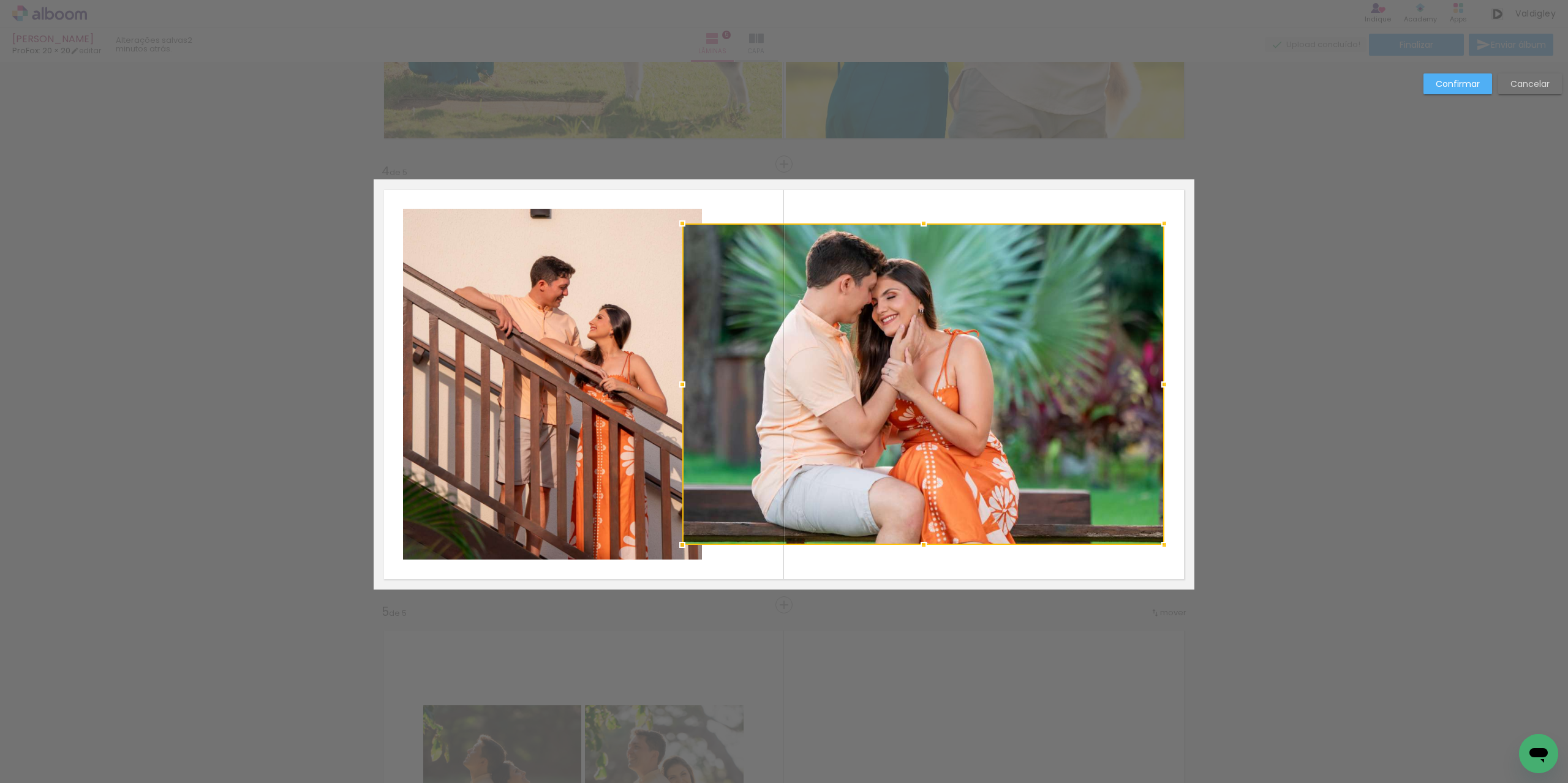
click at [1449, 90] on paper-button "Confirmar" at bounding box center [1458, 84] width 69 height 21
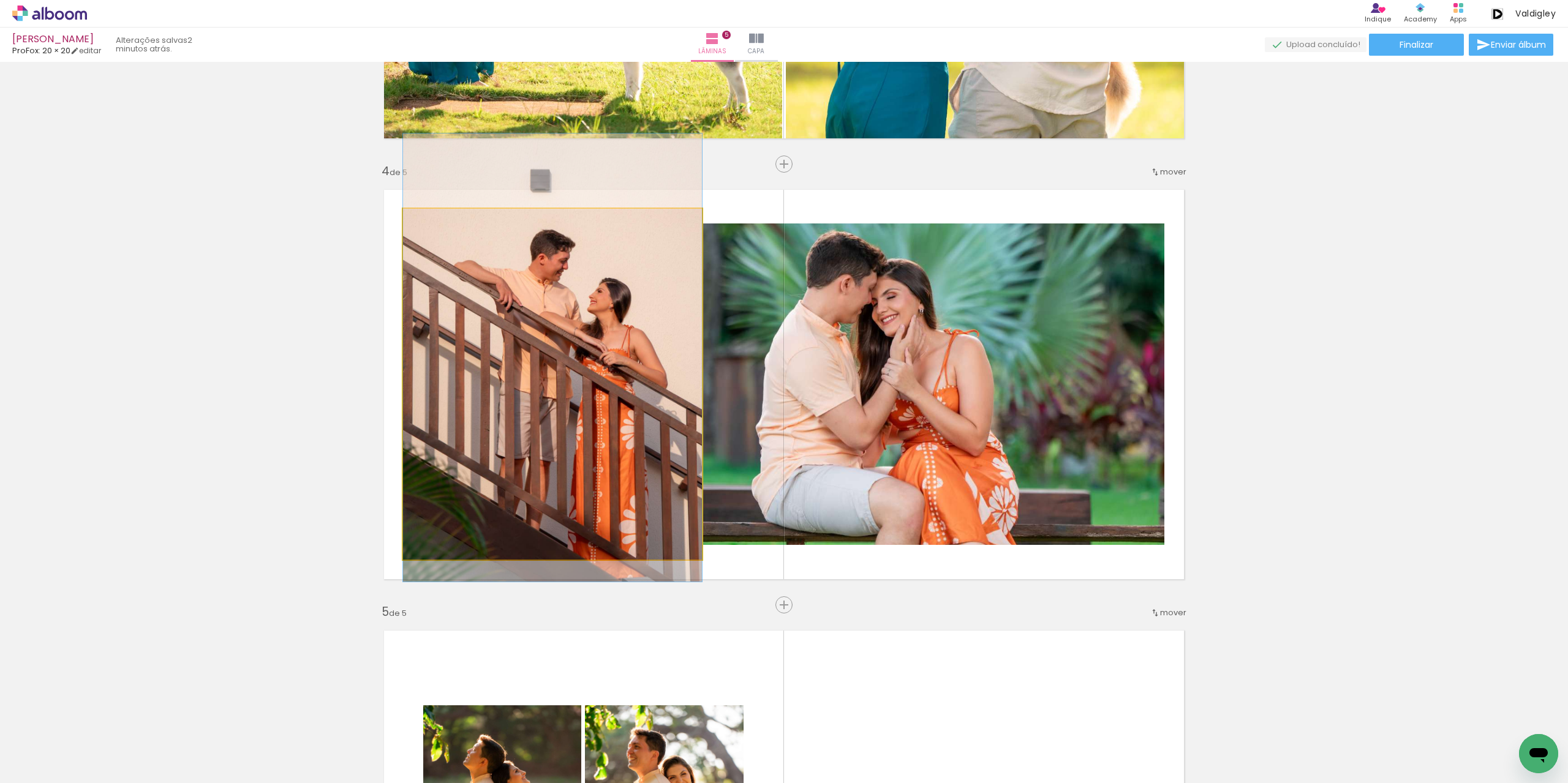
drag, startPoint x: 590, startPoint y: 468, endPoint x: 587, endPoint y: 446, distance: 22.2
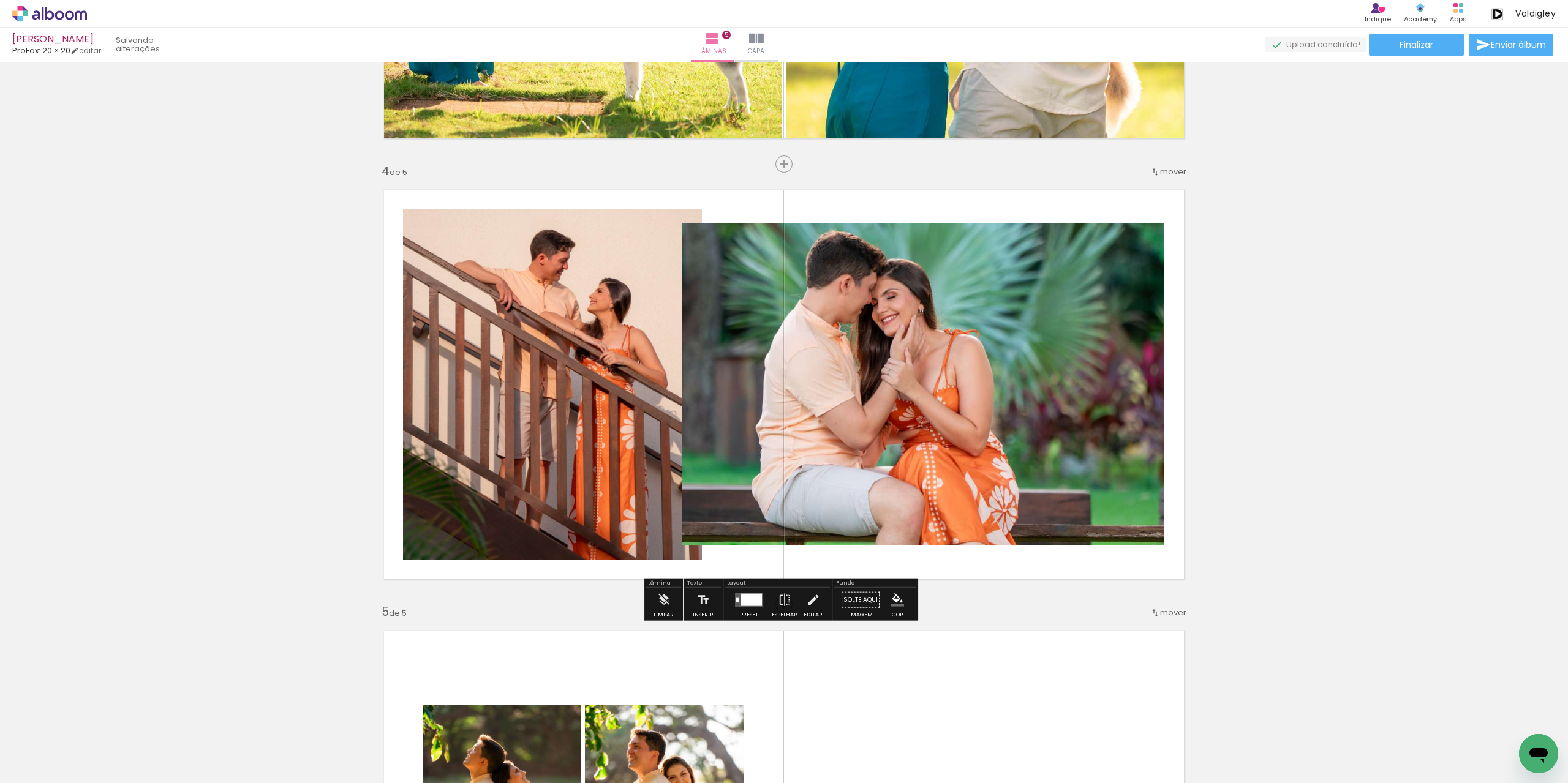
click at [850, 423] on quentale-photo at bounding box center [924, 384] width 482 height 321
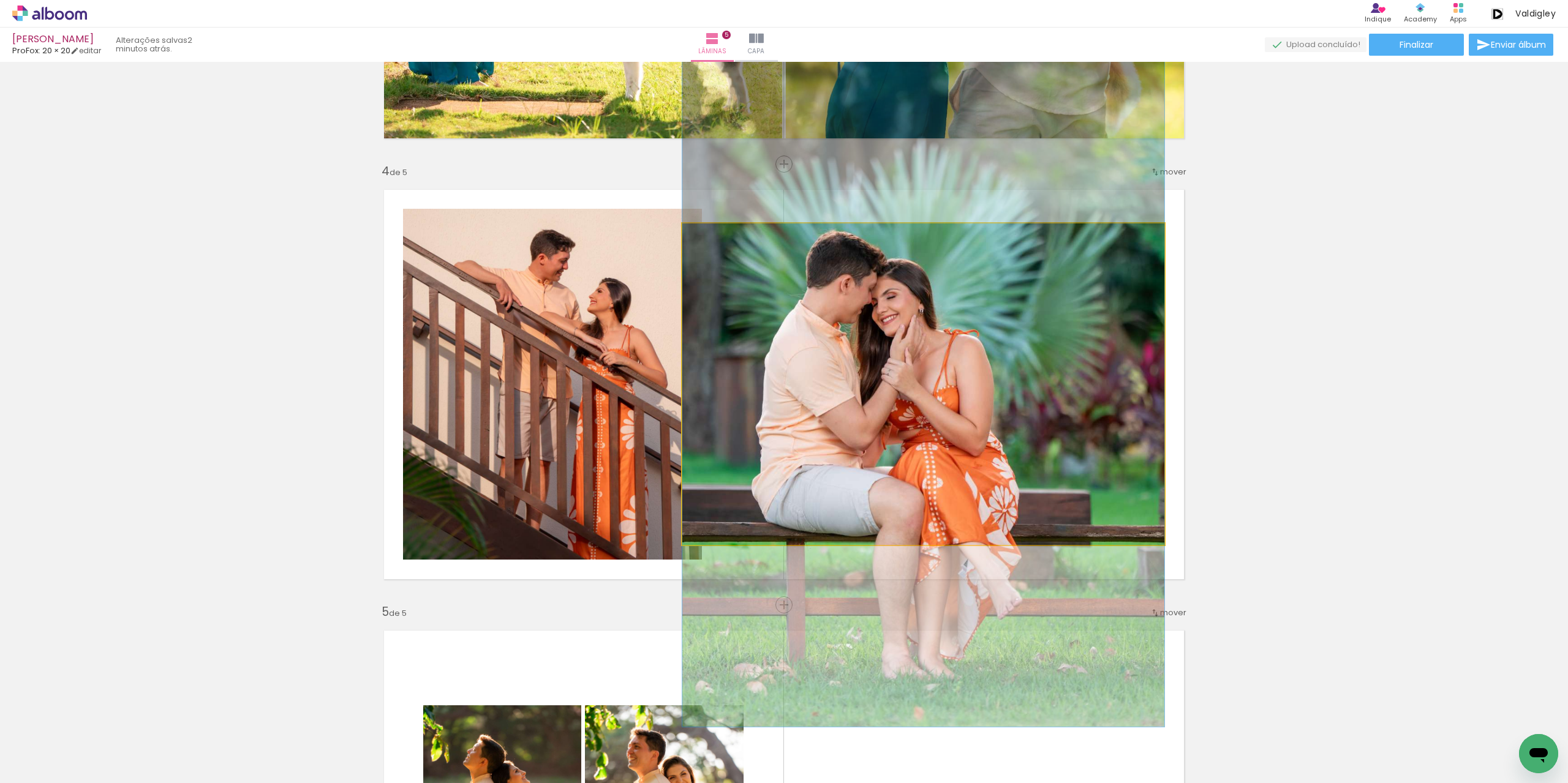
click at [850, 423] on quentale-photo at bounding box center [924, 384] width 482 height 321
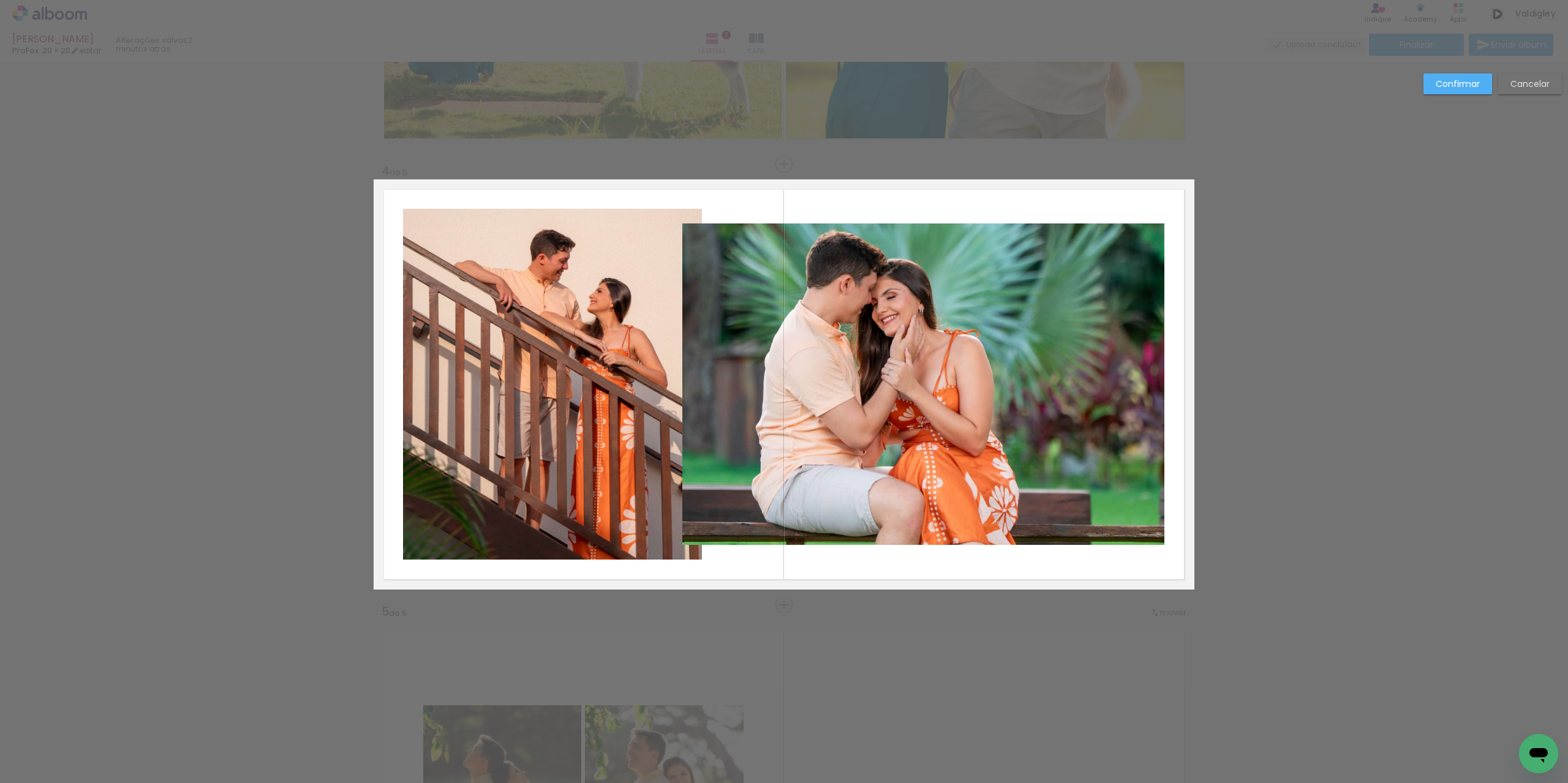
click at [821, 418] on quentale-photo at bounding box center [924, 384] width 482 height 321
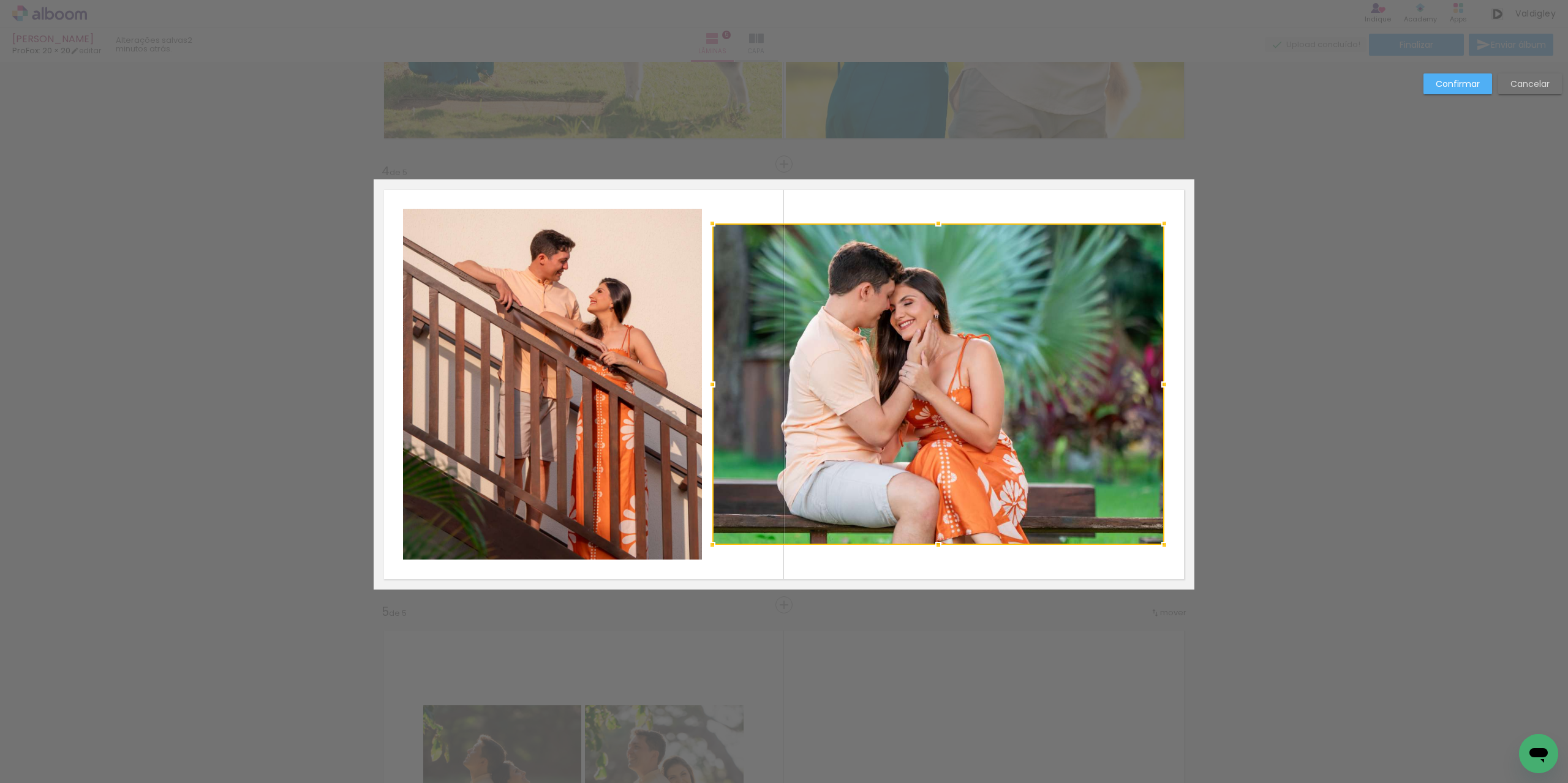
drag, startPoint x: 679, startPoint y: 386, endPoint x: 709, endPoint y: 386, distance: 30.0
click at [709, 386] on div at bounding box center [713, 384] width 24 height 24
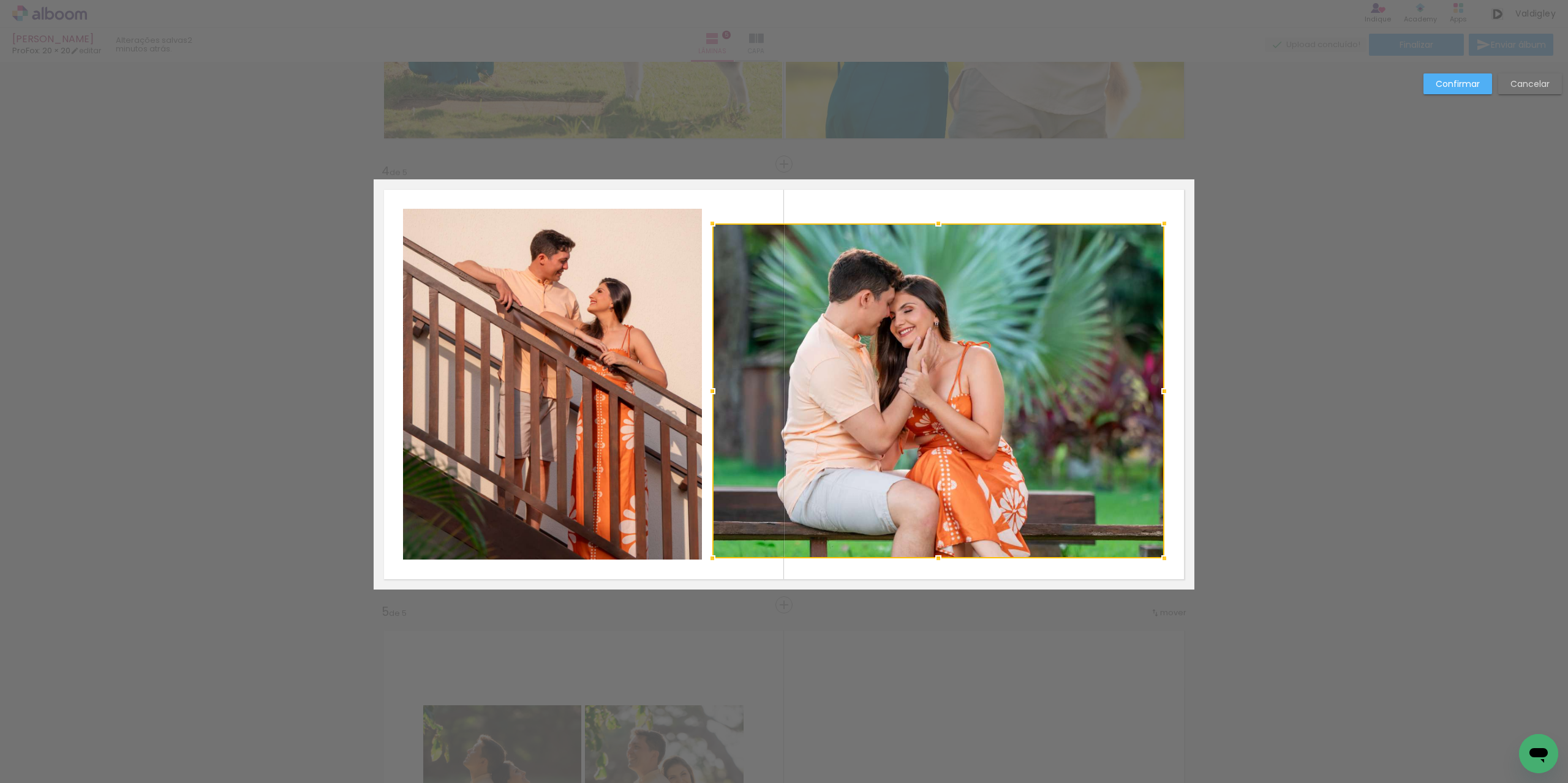
drag, startPoint x: 928, startPoint y: 536, endPoint x: 929, endPoint y: 549, distance: 13.0
click at [929, 549] on div at bounding box center [938, 559] width 24 height 24
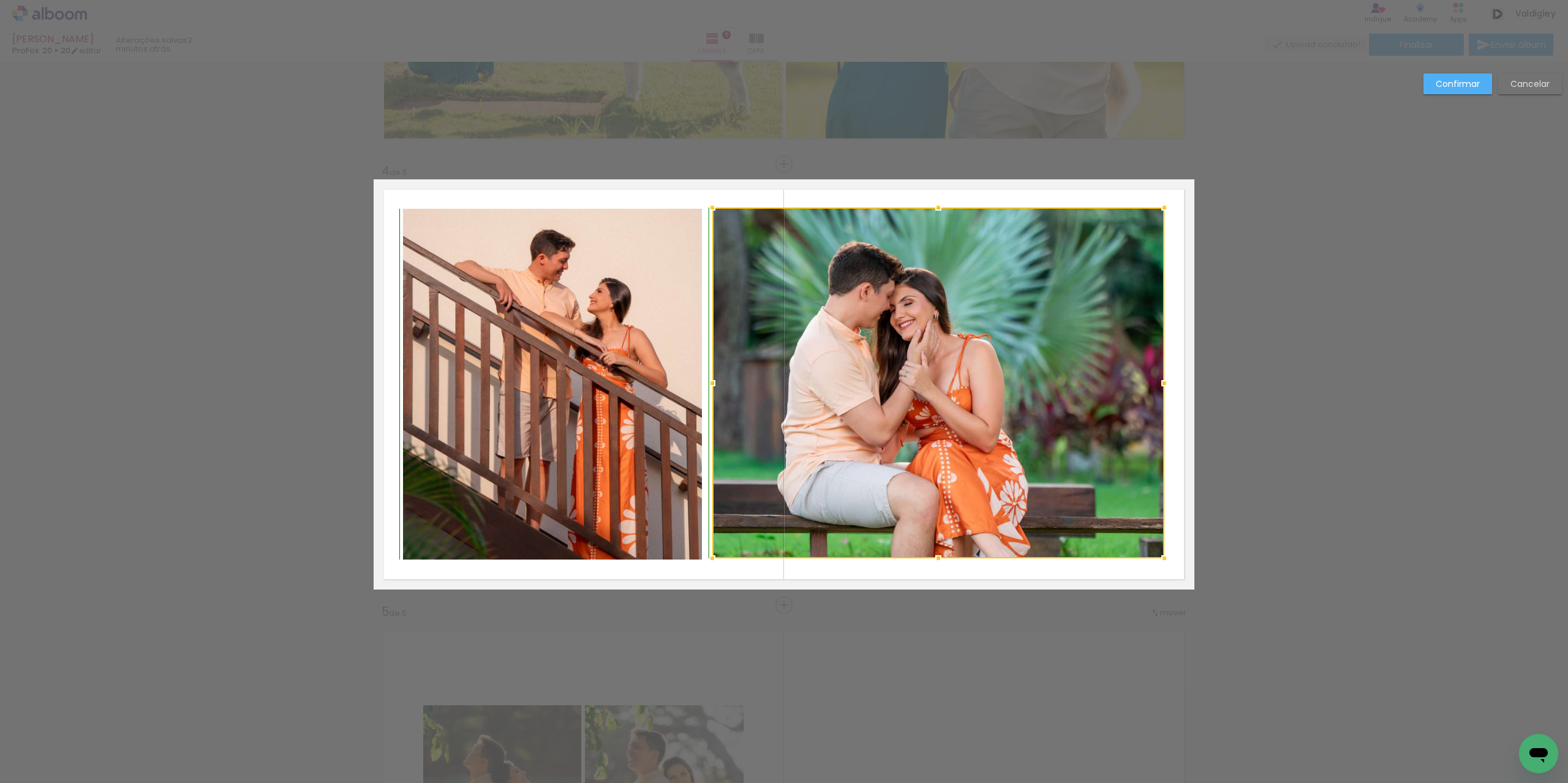
drag, startPoint x: 932, startPoint y: 227, endPoint x: 932, endPoint y: 215, distance: 12.0
click at [932, 215] on div at bounding box center [938, 207] width 24 height 24
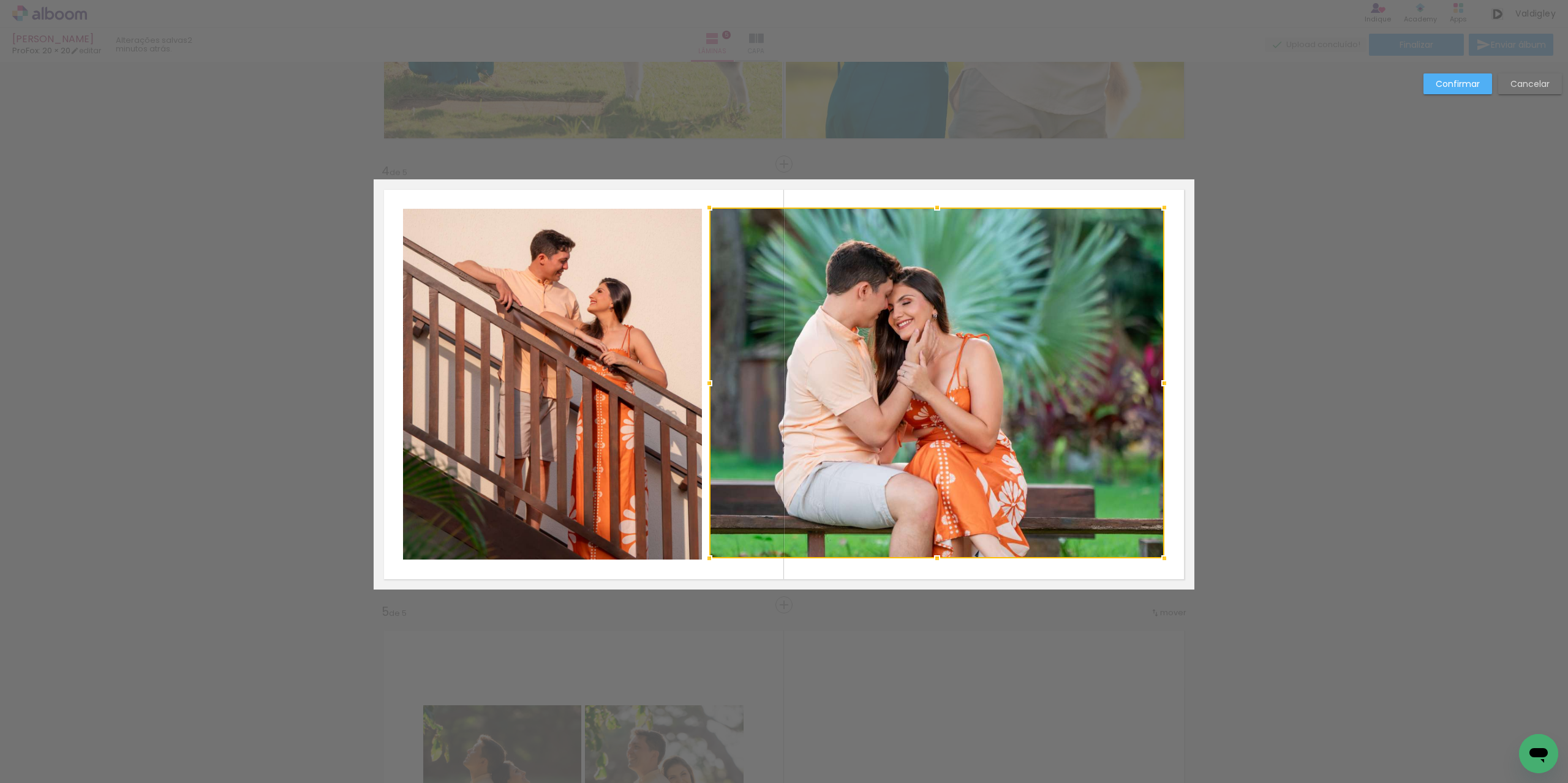
click at [706, 384] on div at bounding box center [709, 383] width 24 height 24
click at [1436, 83] on paper-button "Confirmar" at bounding box center [1458, 84] width 69 height 21
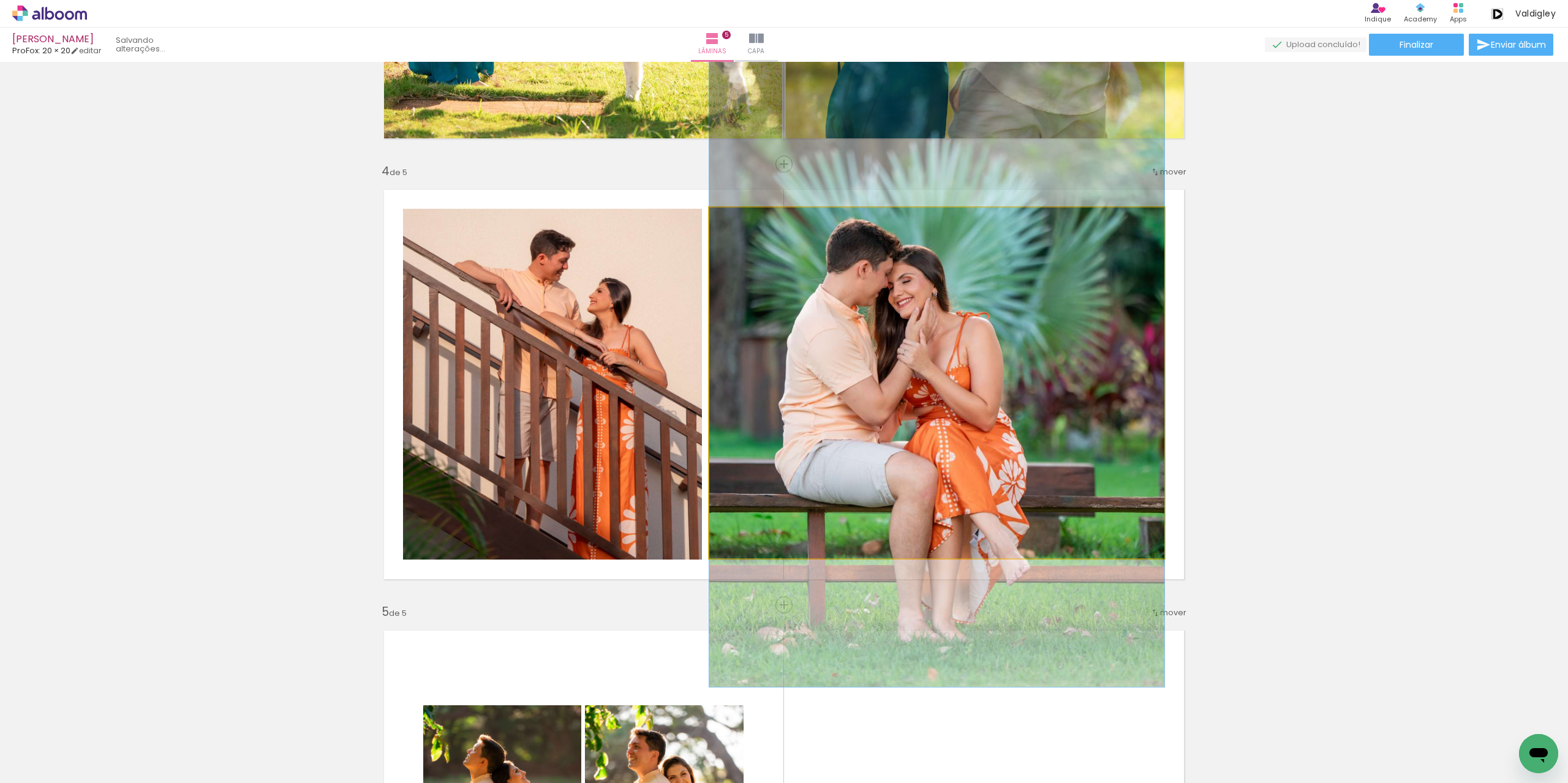
drag, startPoint x: 1079, startPoint y: 372, endPoint x: 1074, endPoint y: 353, distance: 19.6
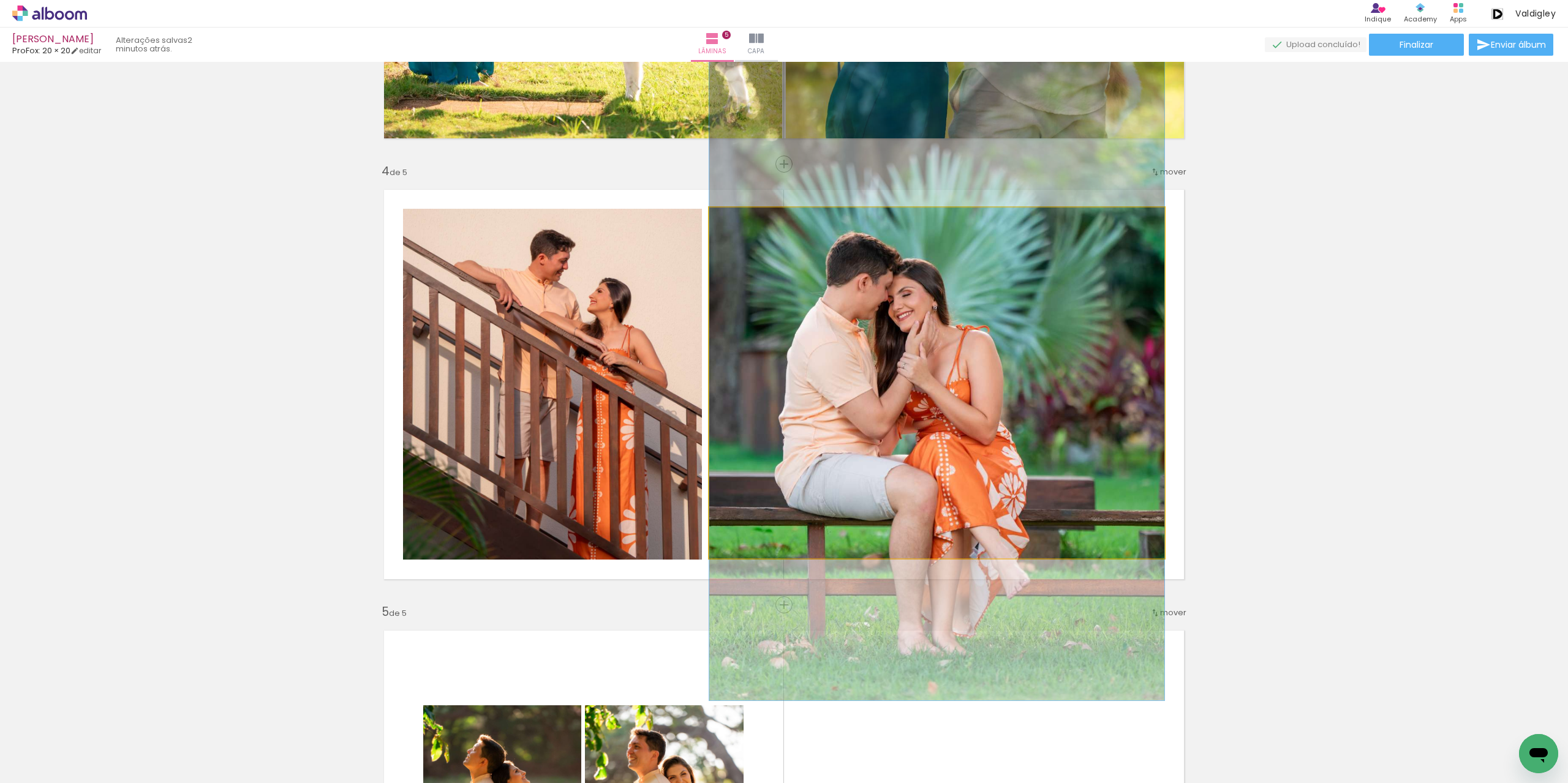
drag, startPoint x: 1074, startPoint y: 404, endPoint x: 1075, endPoint y: 418, distance: 14.0
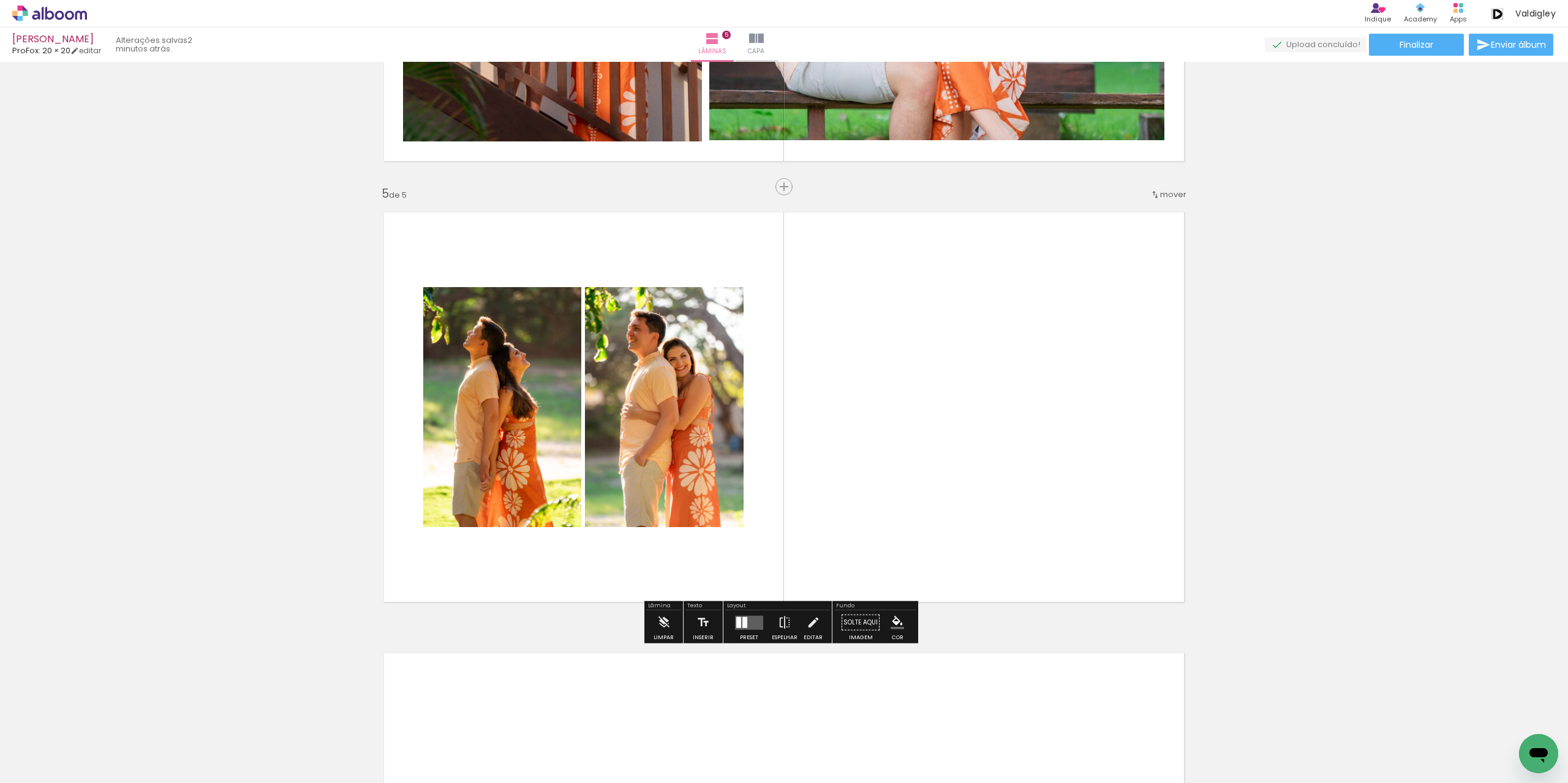
scroll to position [1669, 0]
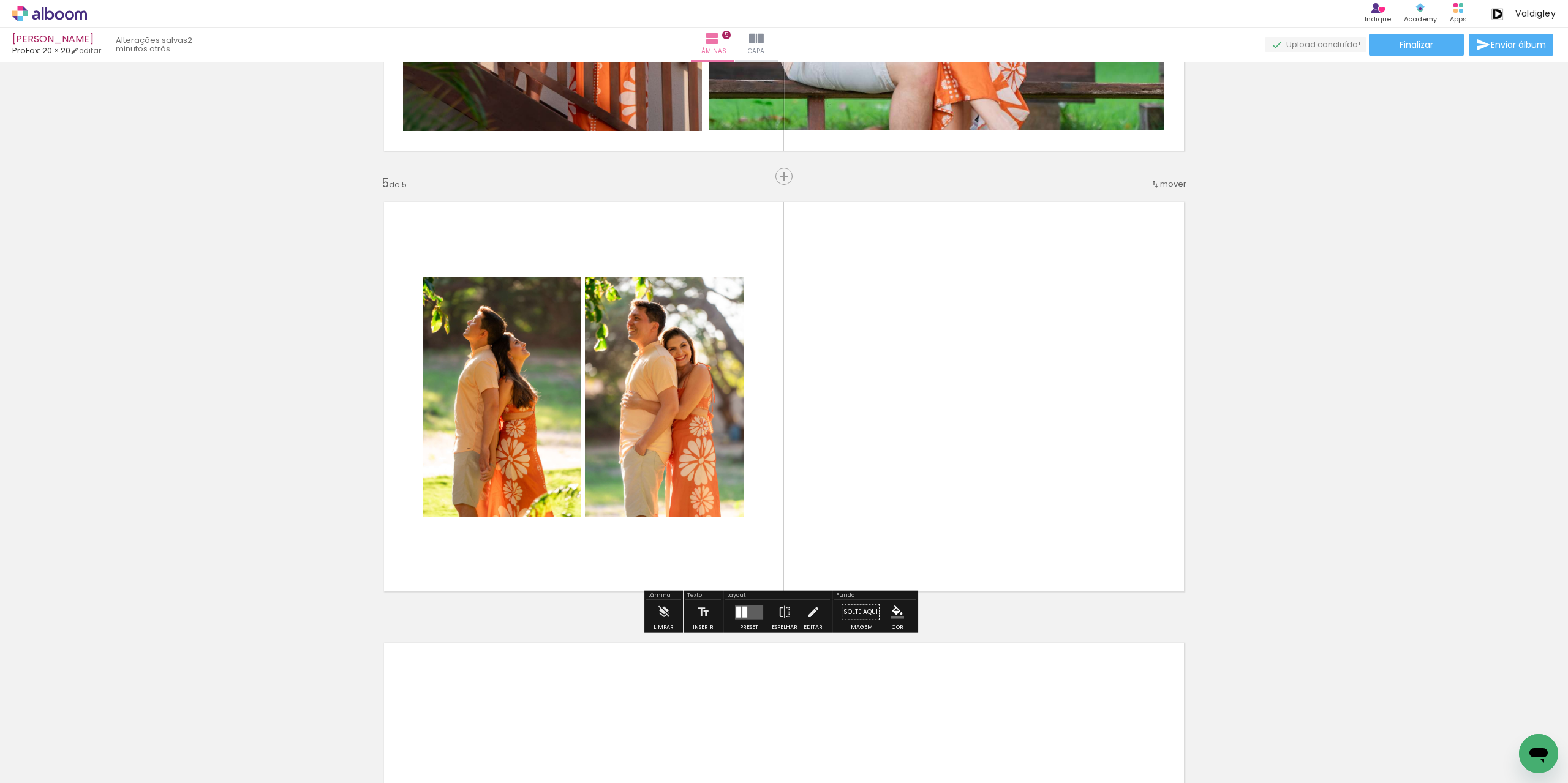
drag, startPoint x: 754, startPoint y: 742, endPoint x: 763, endPoint y: 681, distance: 61.7
click at [884, 522] on quentale-workspace at bounding box center [784, 391] width 1568 height 783
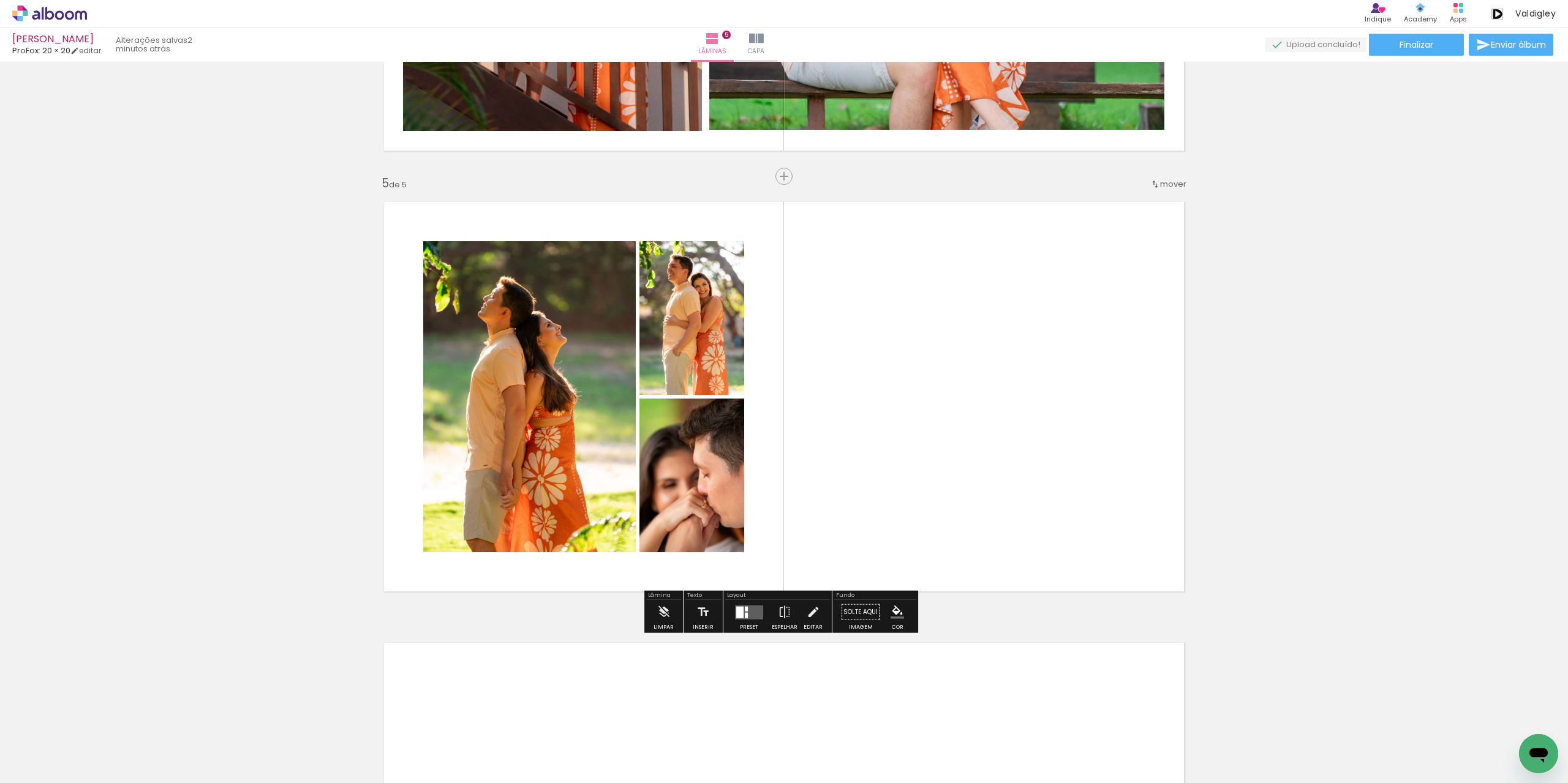
click at [745, 608] on div at bounding box center [746, 609] width 3 height 5
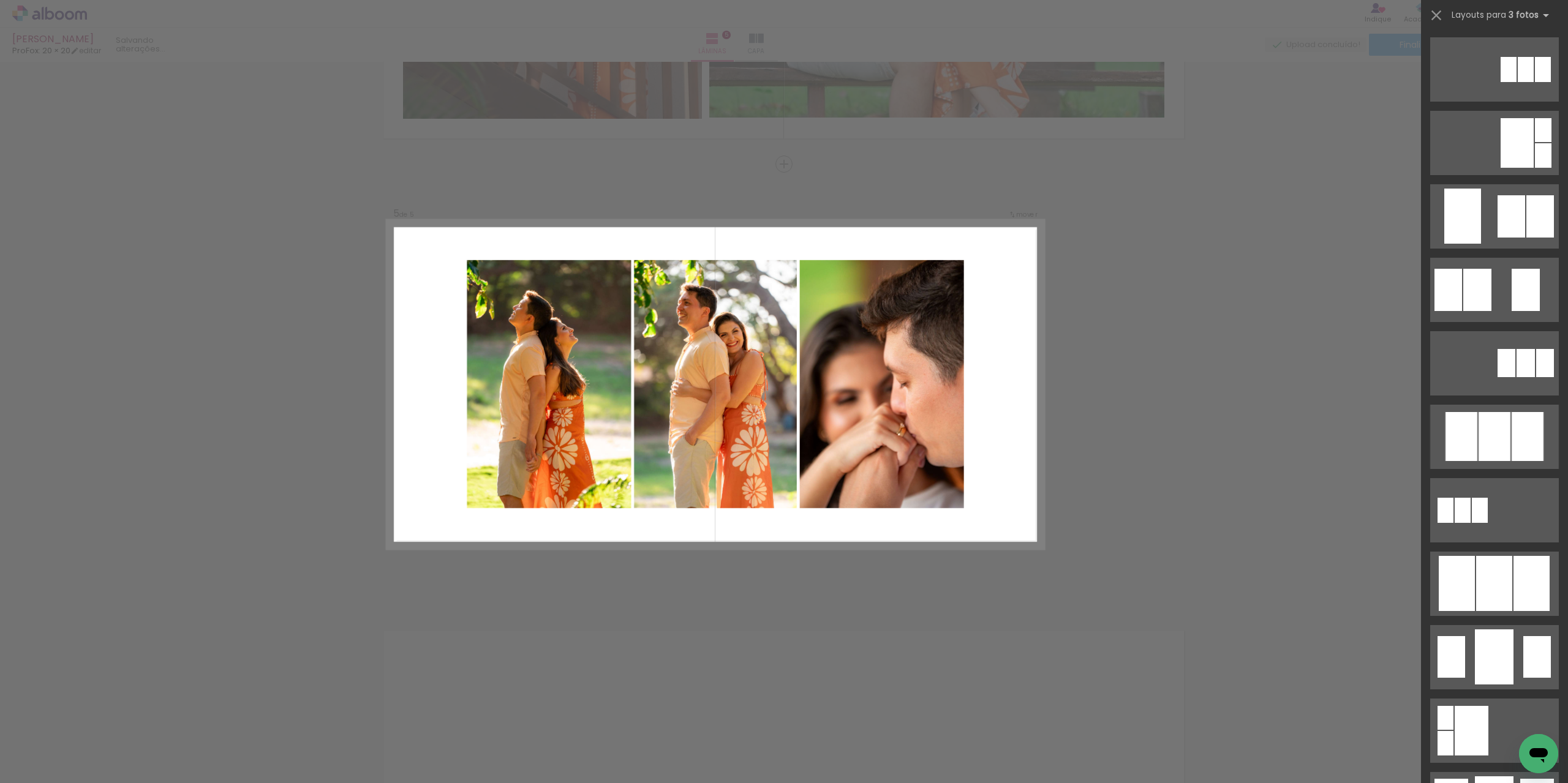
scroll to position [306, 0]
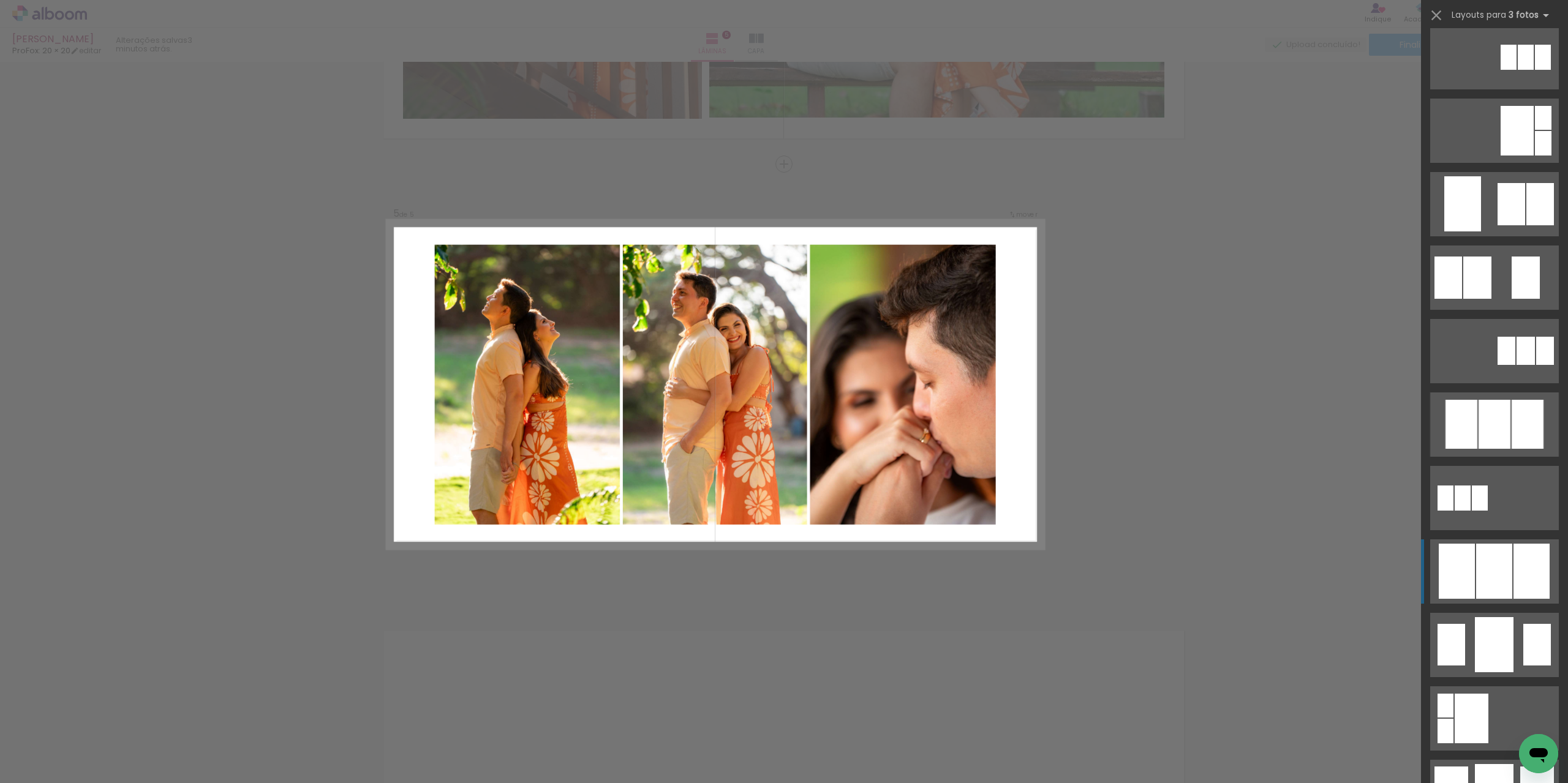
click at [1507, 449] on div at bounding box center [1495, 424] width 32 height 49
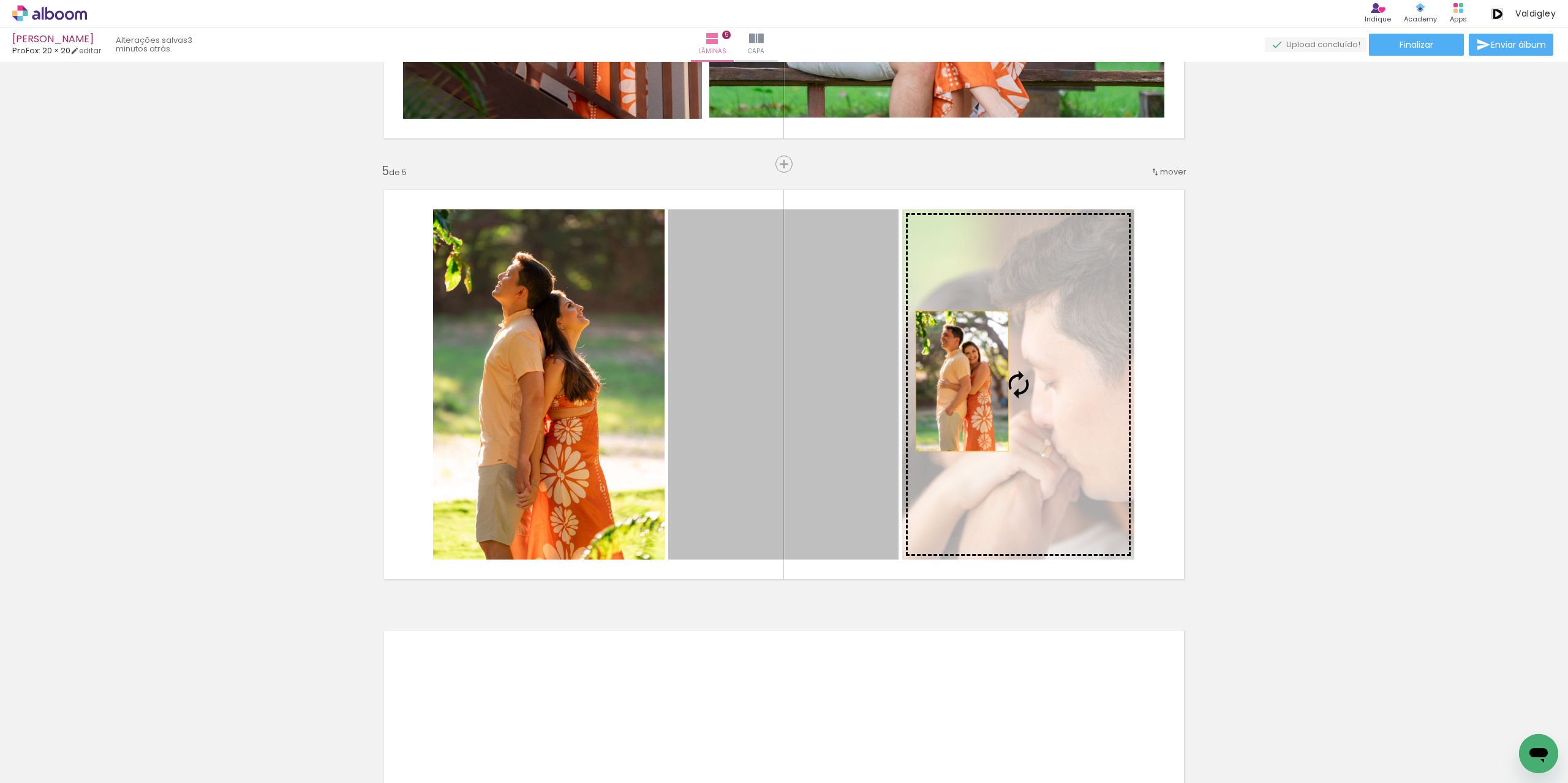
drag, startPoint x: 814, startPoint y: 393, endPoint x: 960, endPoint y: 380, distance: 146.6
click at [0, 0] on slot at bounding box center [0, 0] width 0 height 0
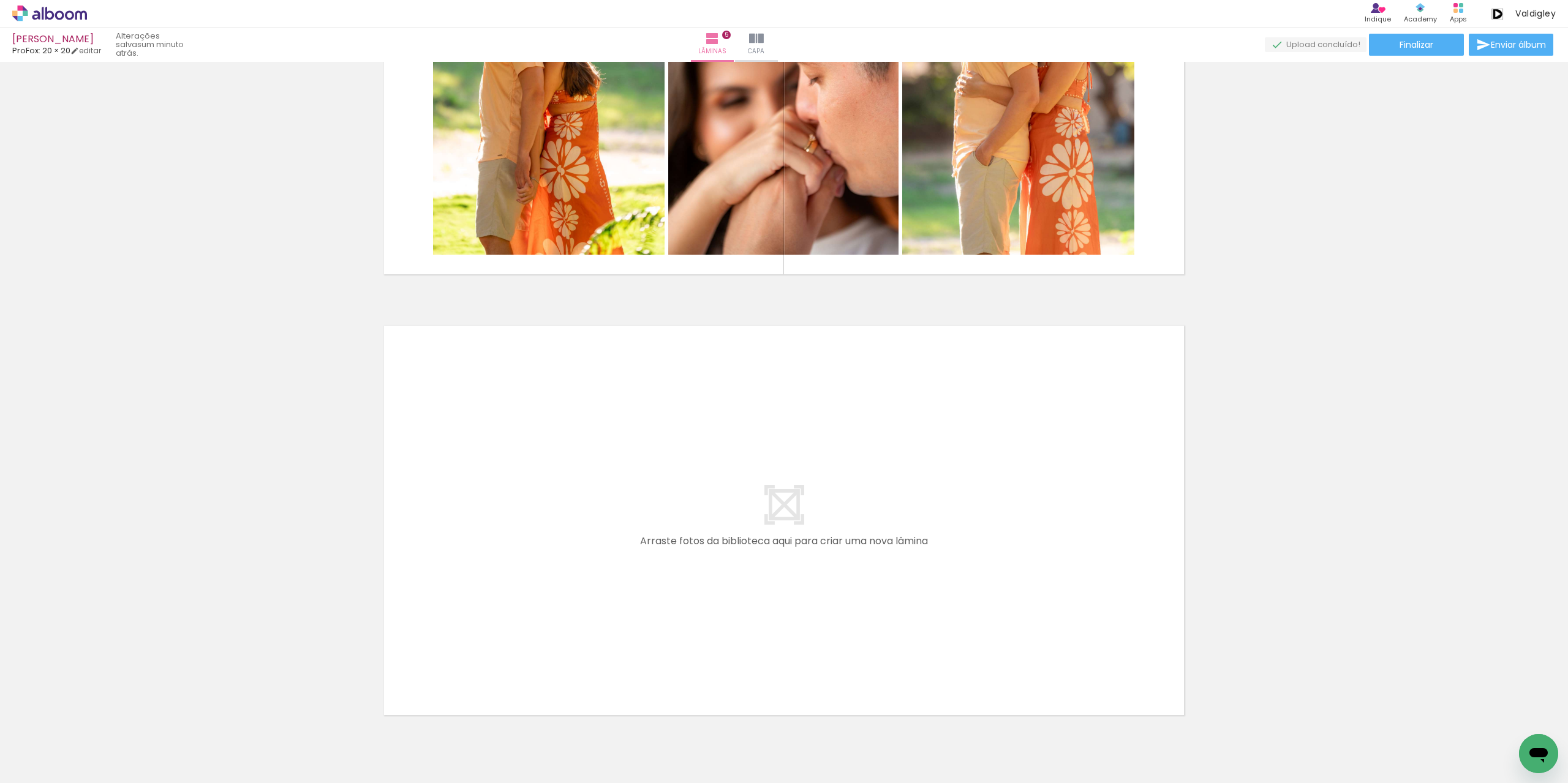
scroll to position [1987, 0]
drag, startPoint x: 810, startPoint y: 712, endPoint x: 877, endPoint y: 723, distance: 67.9
click at [834, 597] on quentale-workspace at bounding box center [784, 391] width 1568 height 783
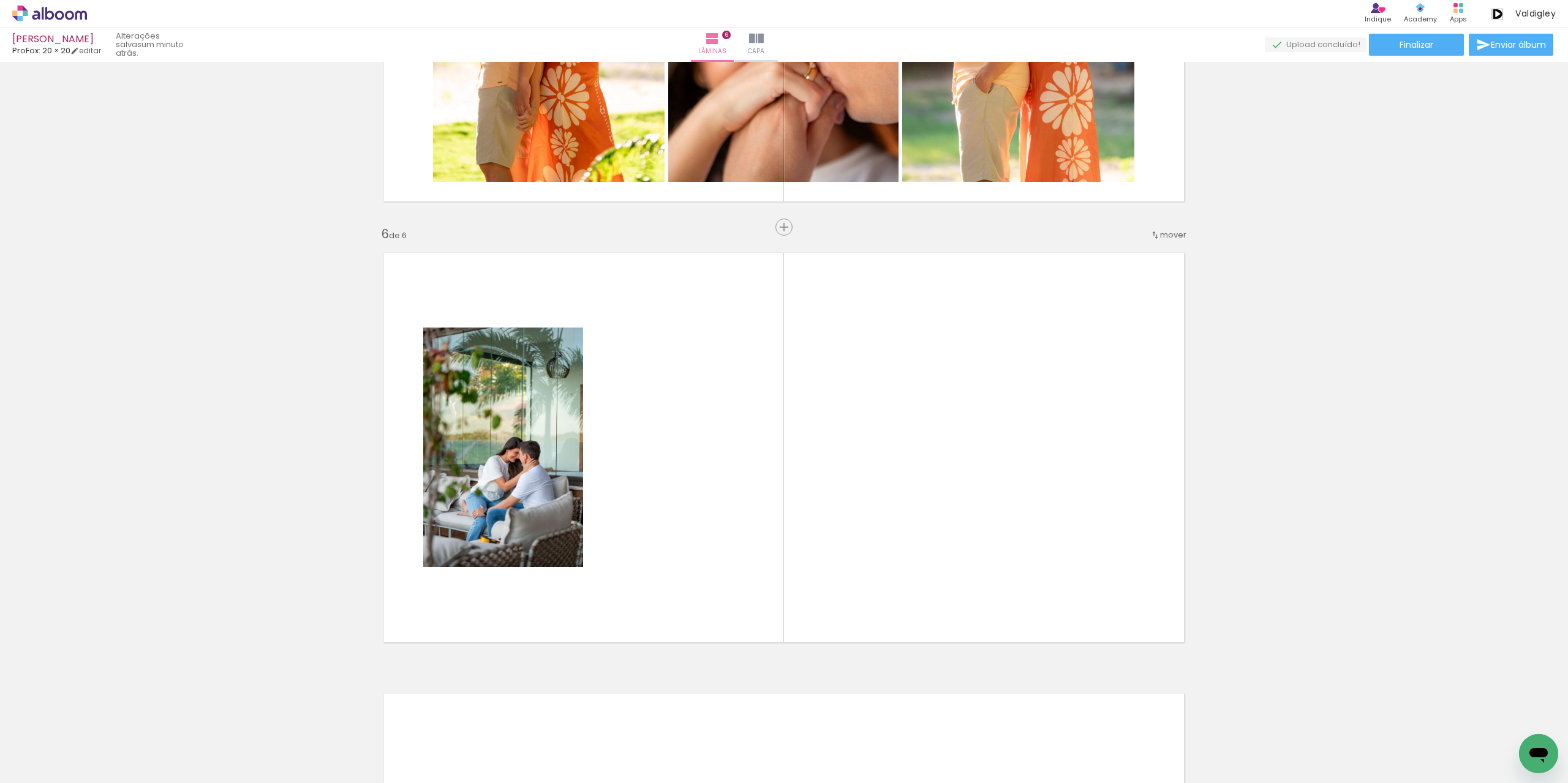
scroll to position [2122, 0]
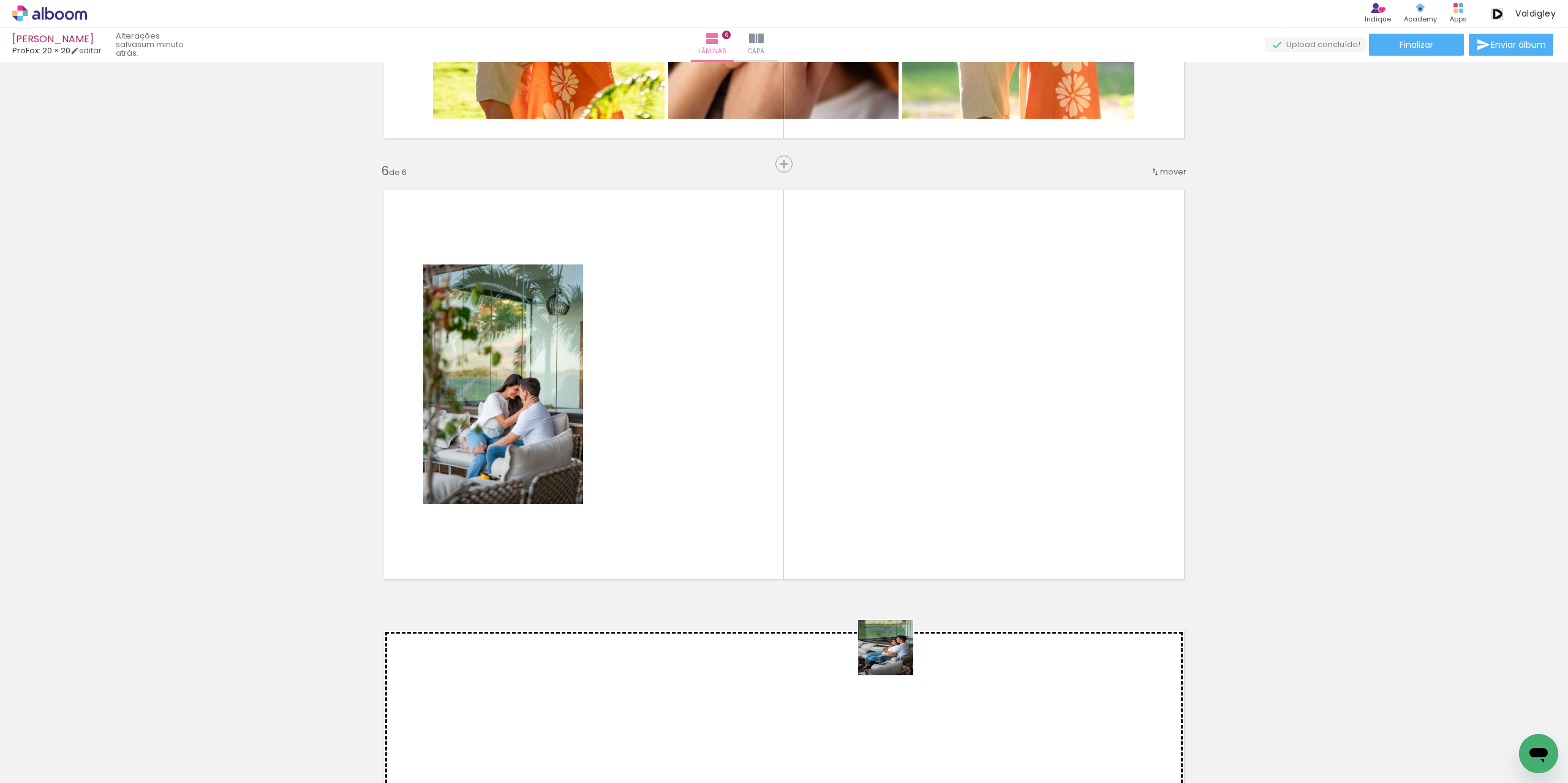
drag, startPoint x: 880, startPoint y: 730, endPoint x: 903, endPoint y: 559, distance: 172.5
click at [903, 559] on quentale-workspace at bounding box center [784, 391] width 1568 height 783
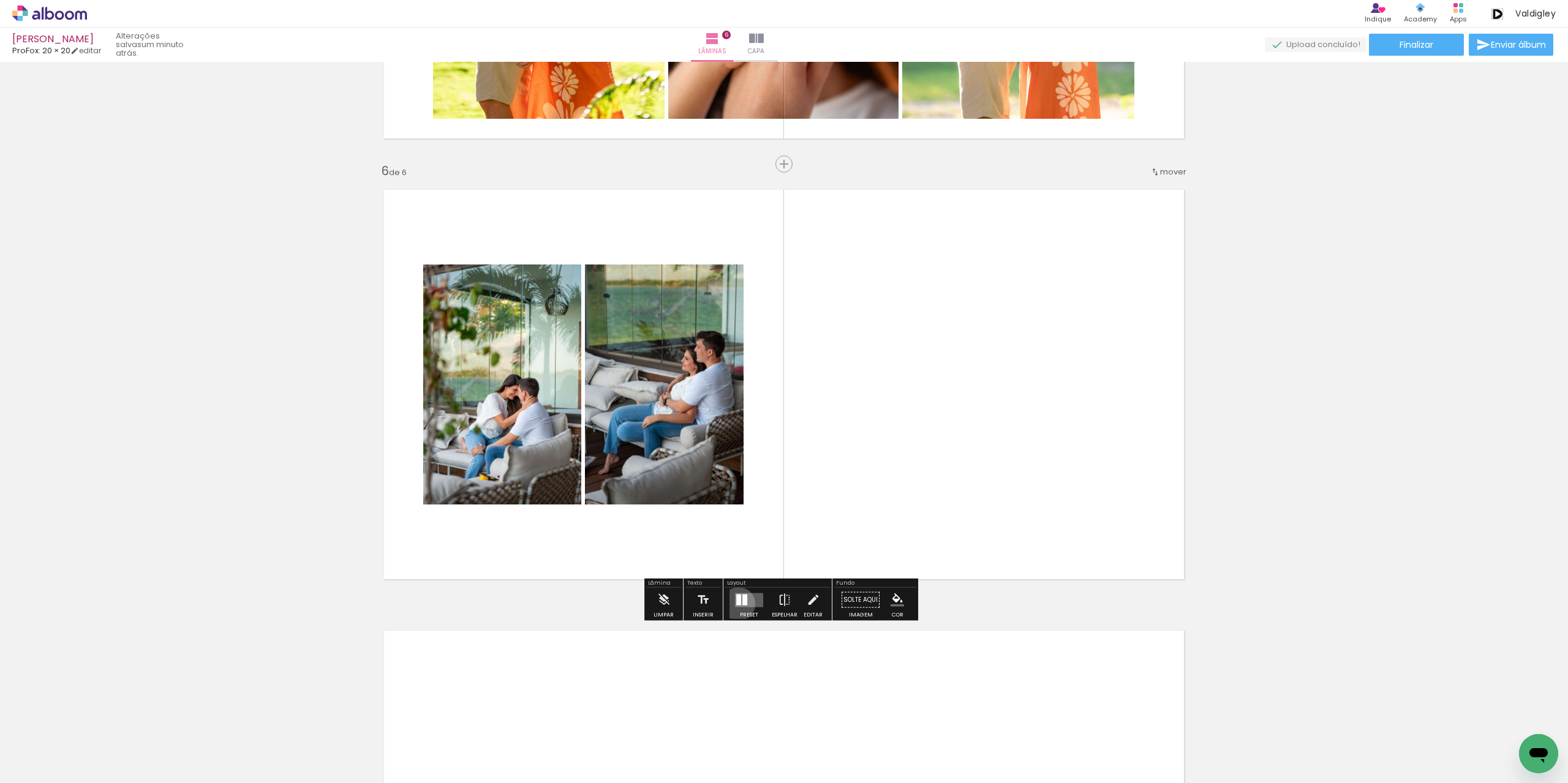
click at [736, 603] on div at bounding box center [739, 599] width 5 height 11
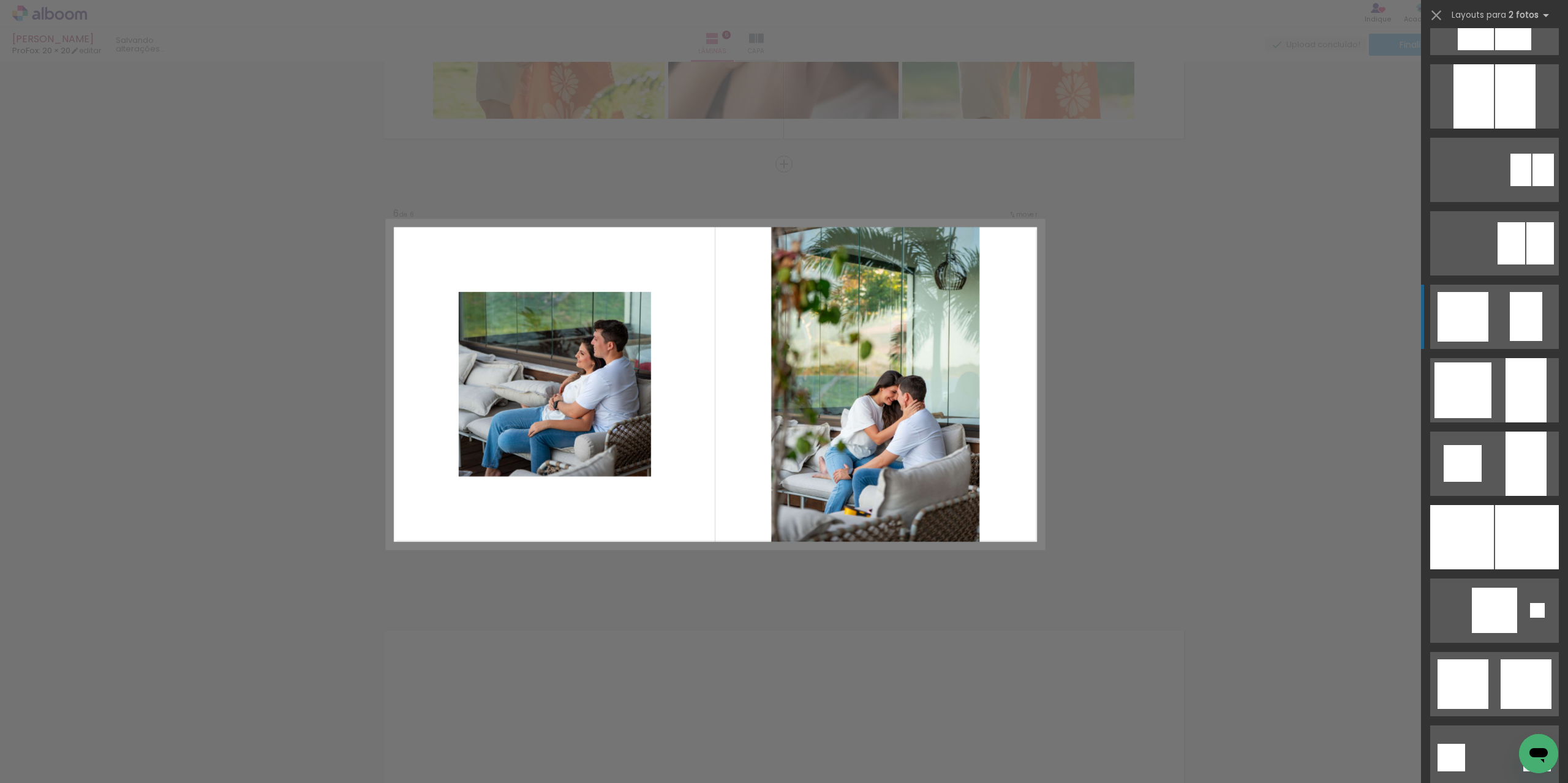
scroll to position [857, 0]
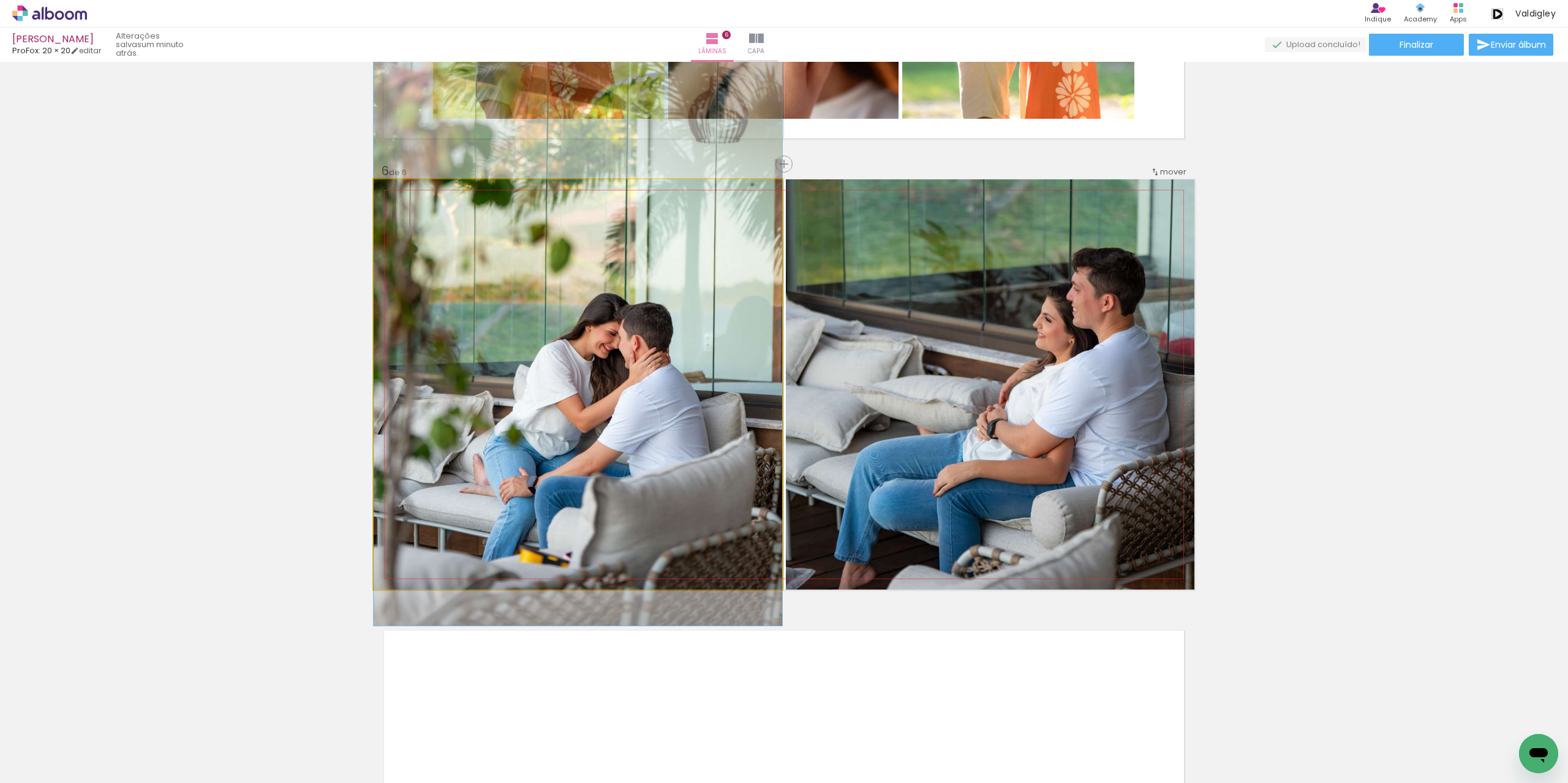
drag, startPoint x: 600, startPoint y: 490, endPoint x: 600, endPoint y: 425, distance: 65.0
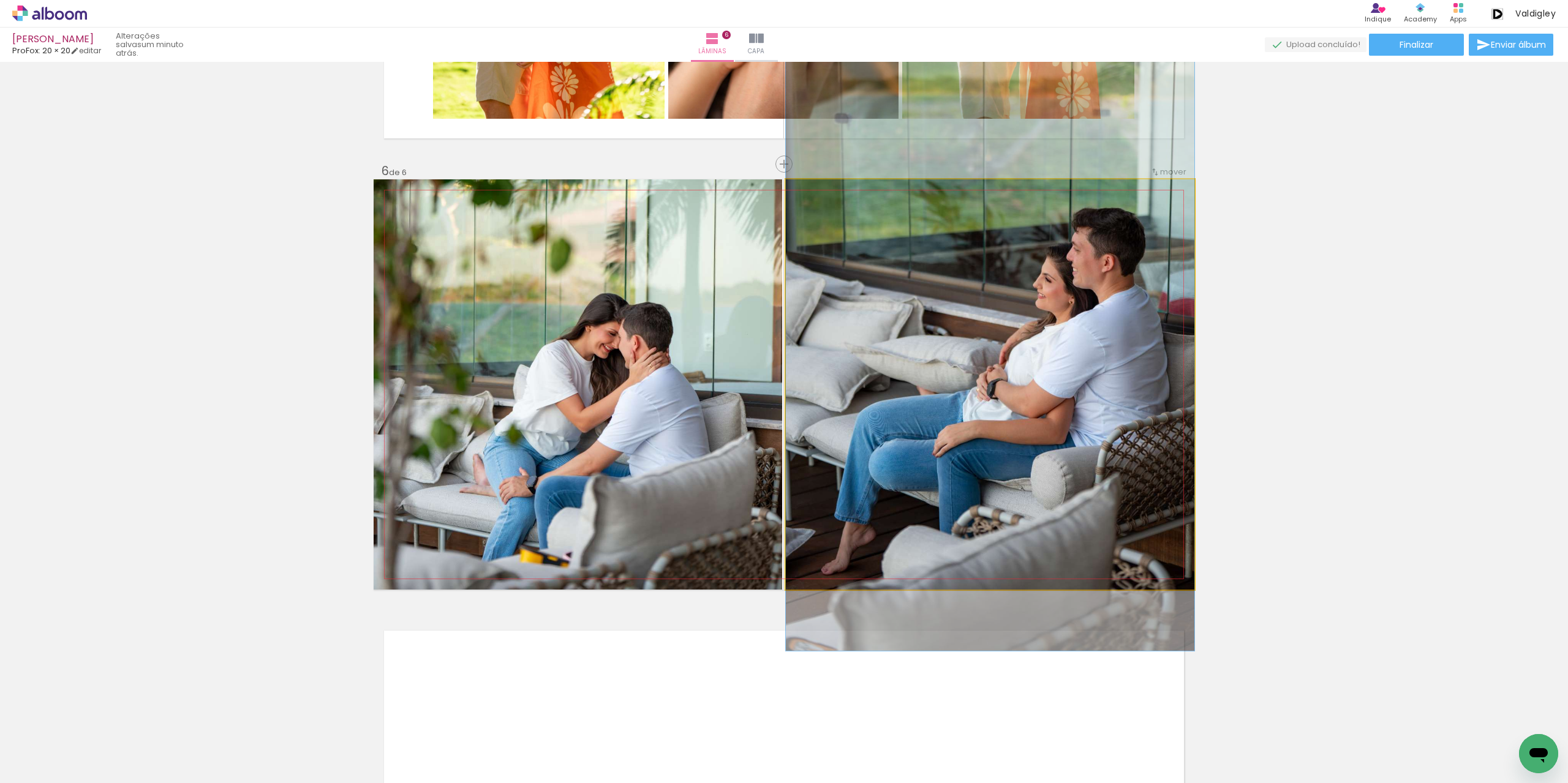
drag, startPoint x: 989, startPoint y: 402, endPoint x: 993, endPoint y: 361, distance: 41.2
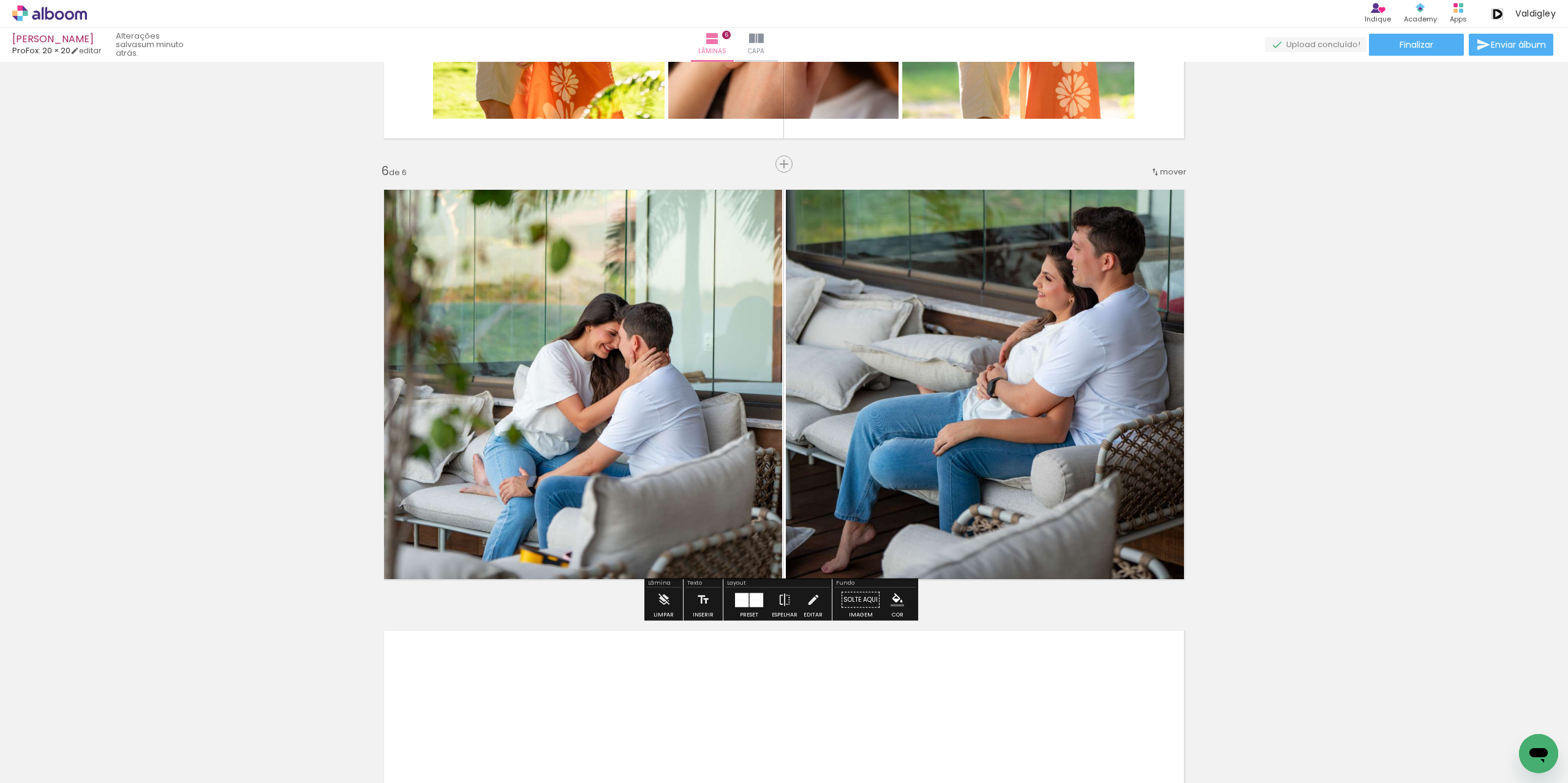
click at [960, 402] on quentale-photo at bounding box center [990, 384] width 408 height 410
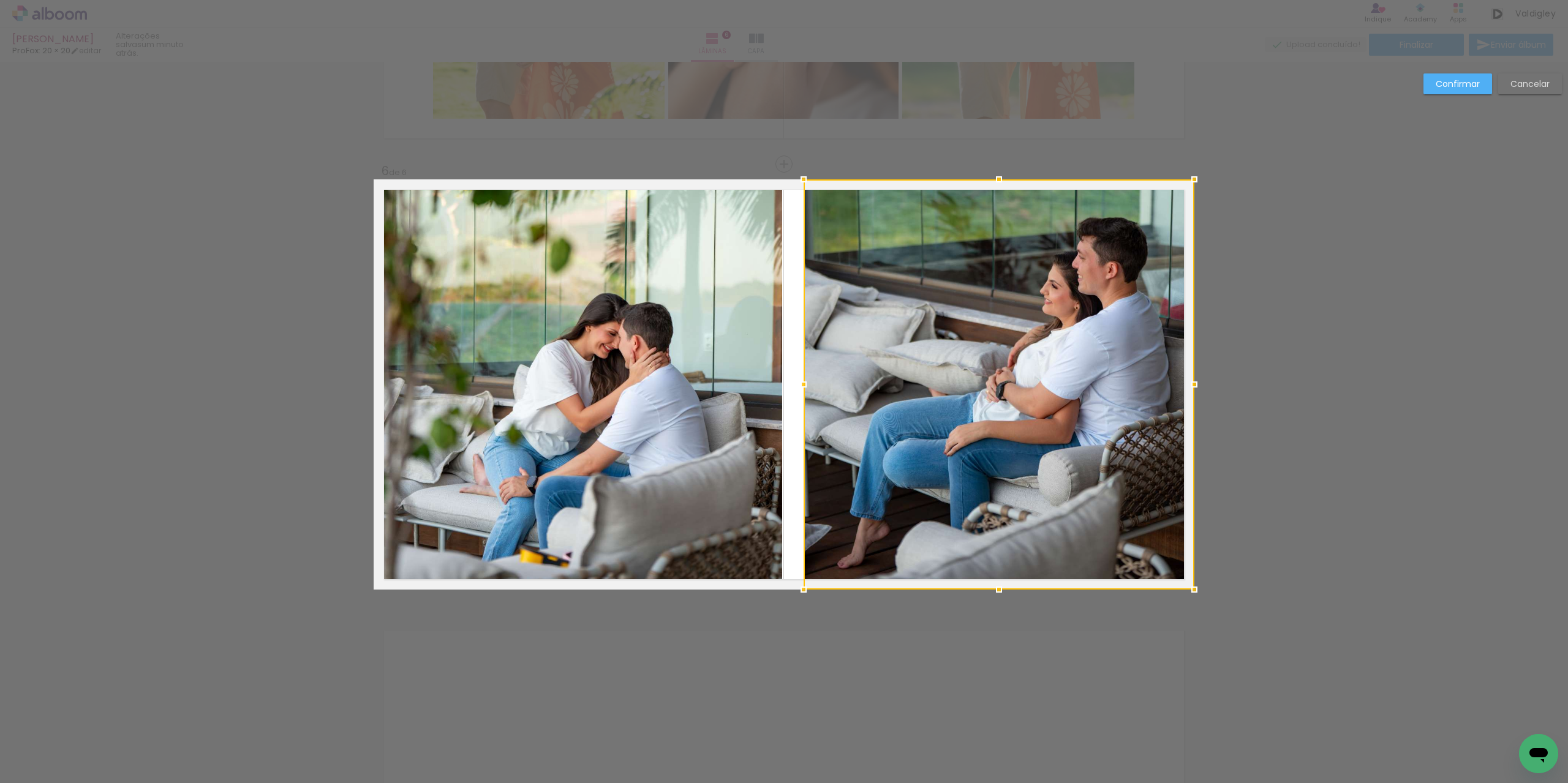
drag, startPoint x: 786, startPoint y: 384, endPoint x: 813, endPoint y: 390, distance: 27.7
click at [810, 390] on div at bounding box center [804, 384] width 24 height 24
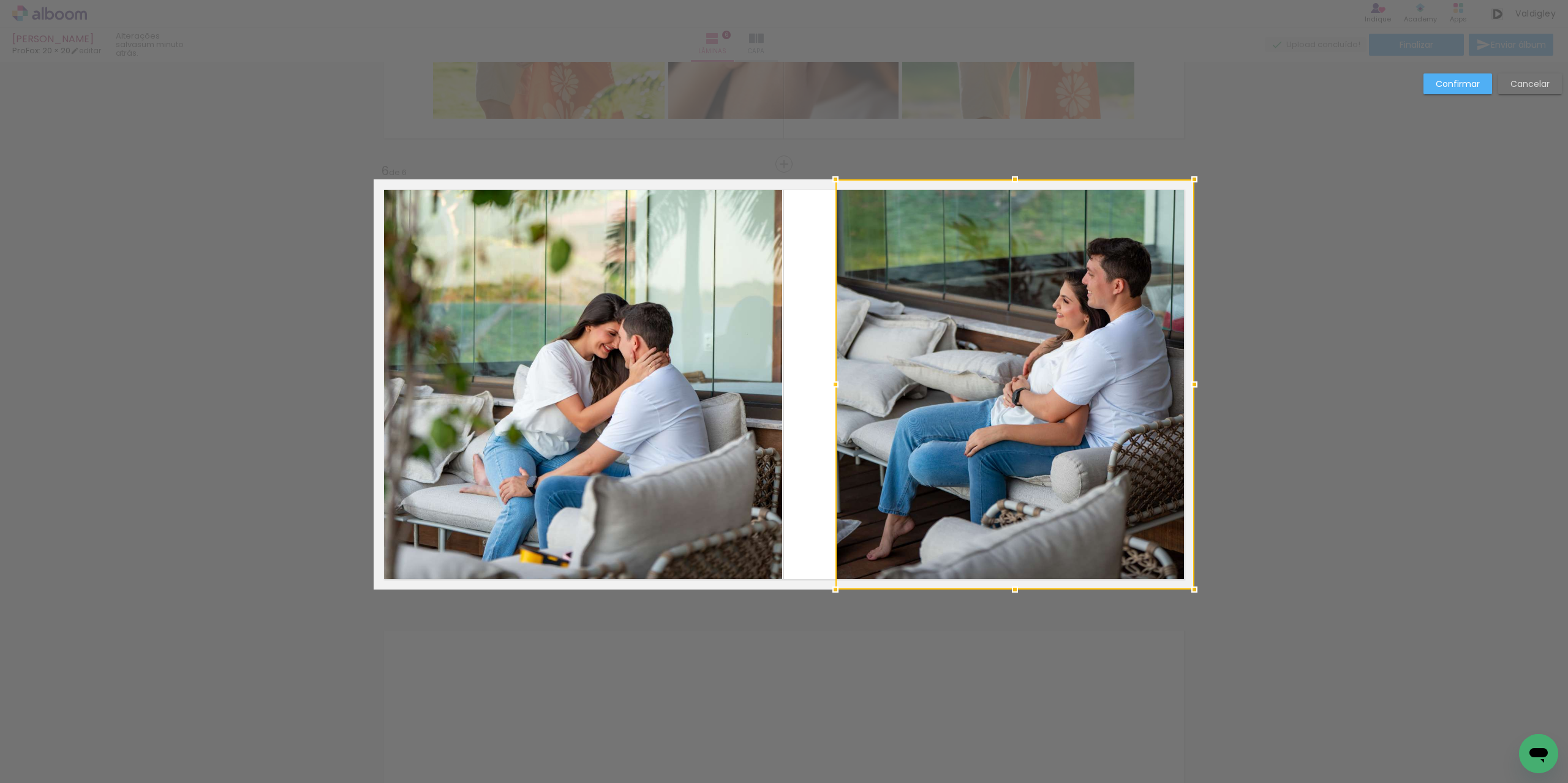
drag, startPoint x: 813, startPoint y: 390, endPoint x: 838, endPoint y: 399, distance: 26.6
click at [838, 399] on div at bounding box center [1015, 384] width 359 height 410
click at [752, 386] on quentale-photo at bounding box center [578, 384] width 408 height 410
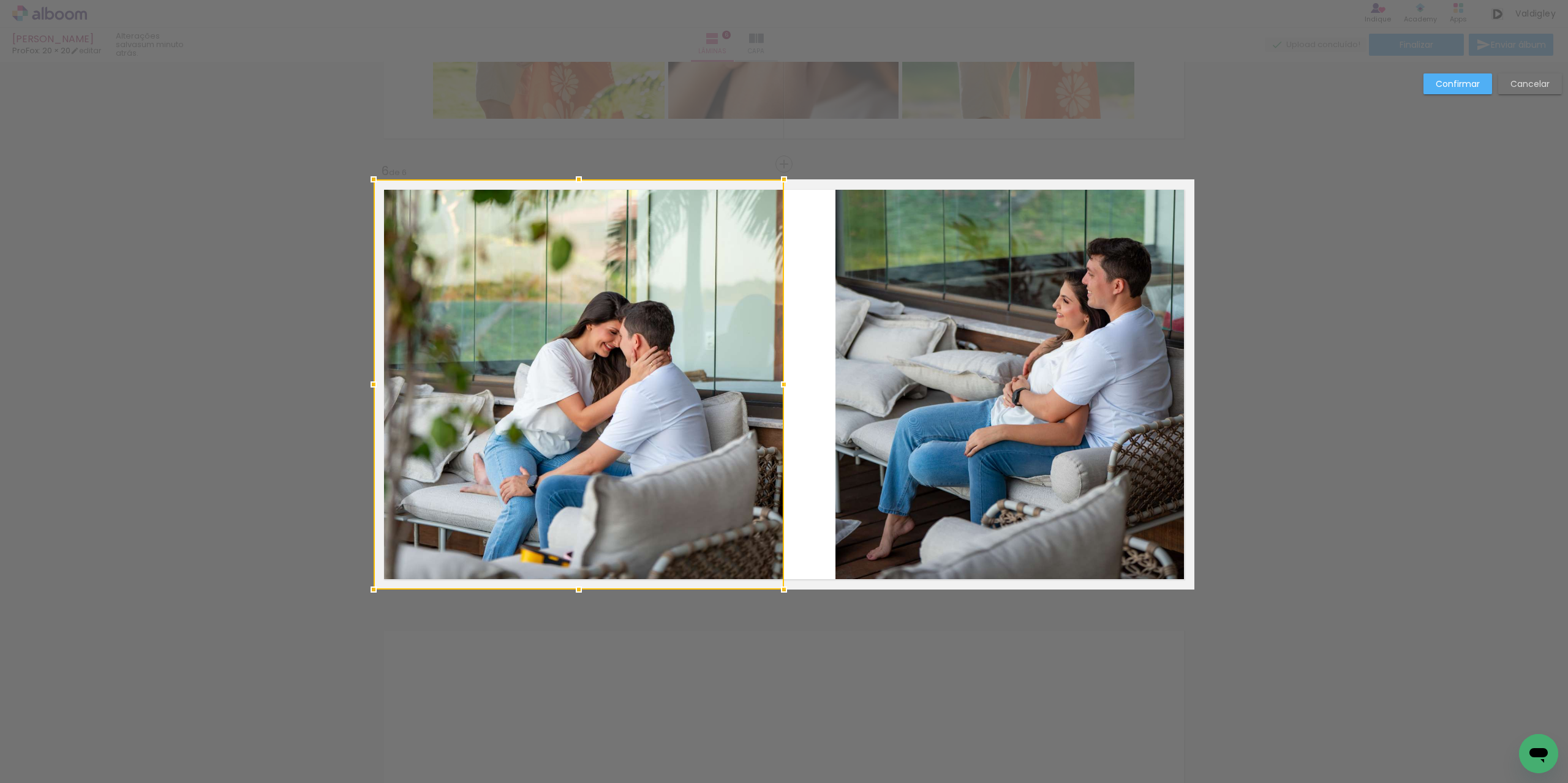
click at [783, 384] on div at bounding box center [784, 384] width 24 height 24
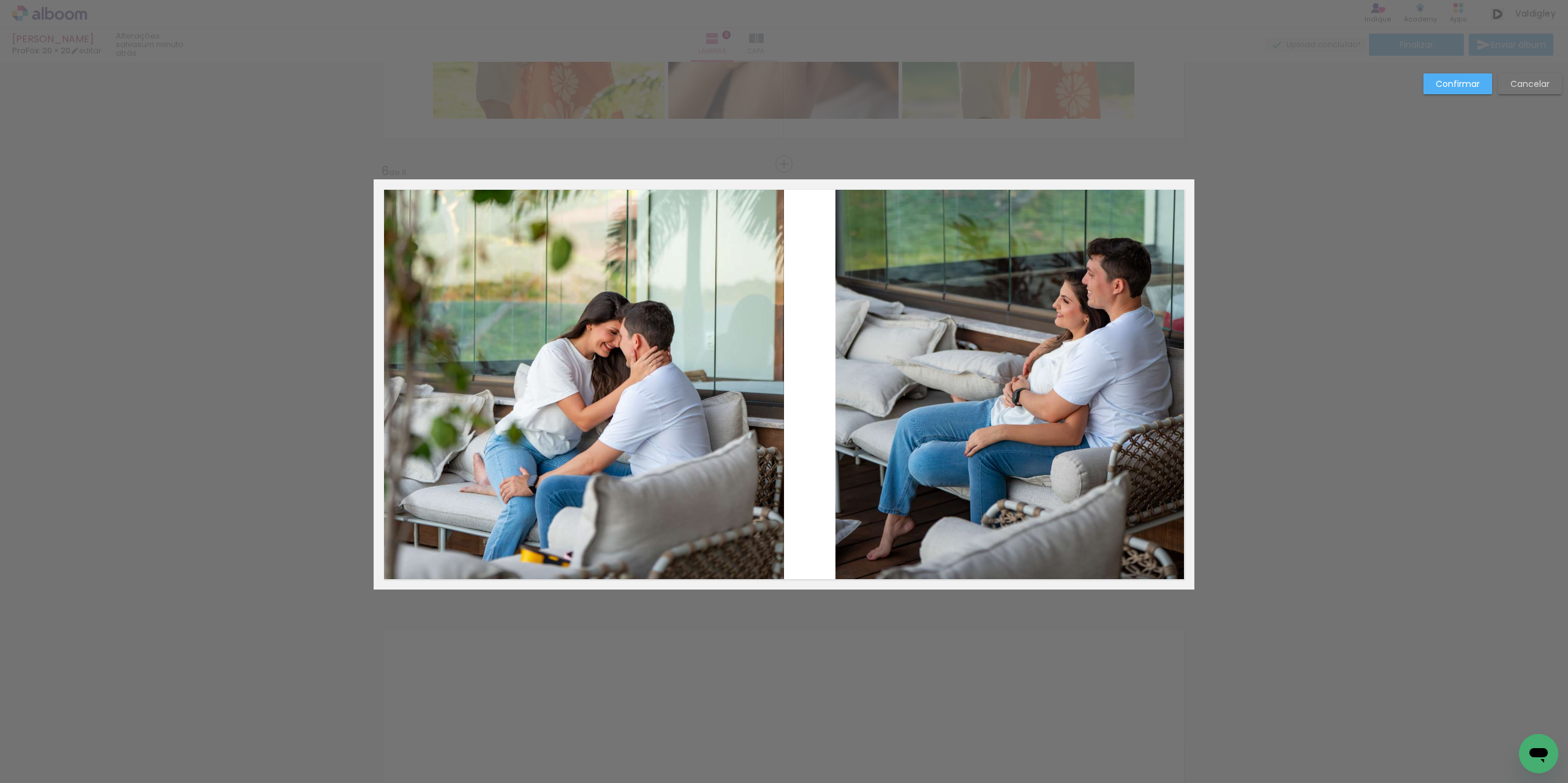
click at [859, 393] on quentale-photo at bounding box center [1015, 384] width 359 height 410
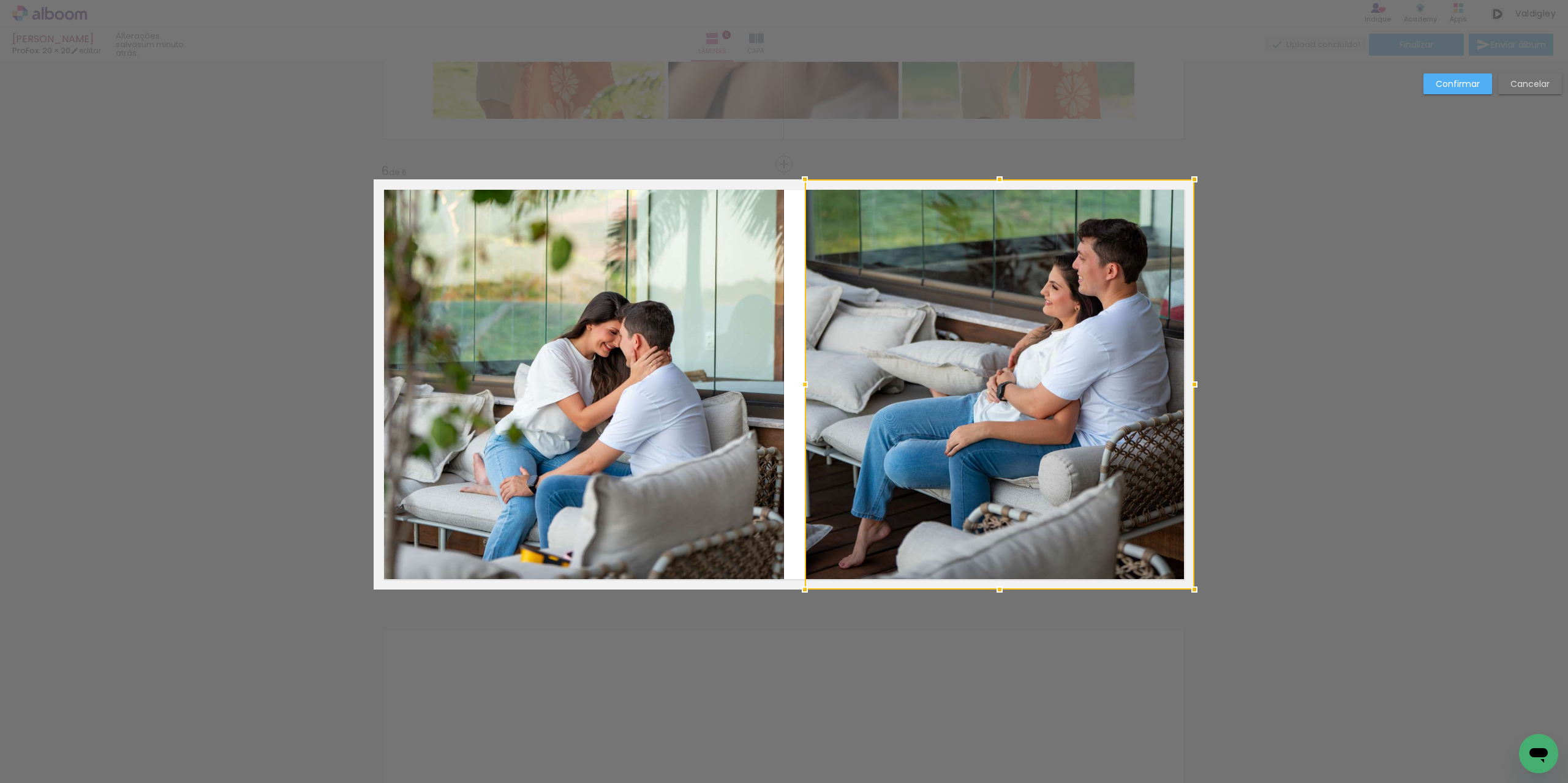
drag, startPoint x: 834, startPoint y: 383, endPoint x: 803, endPoint y: 377, distance: 31.6
click at [803, 377] on div at bounding box center [805, 384] width 24 height 24
click at [852, 385] on div at bounding box center [1000, 384] width 390 height 410
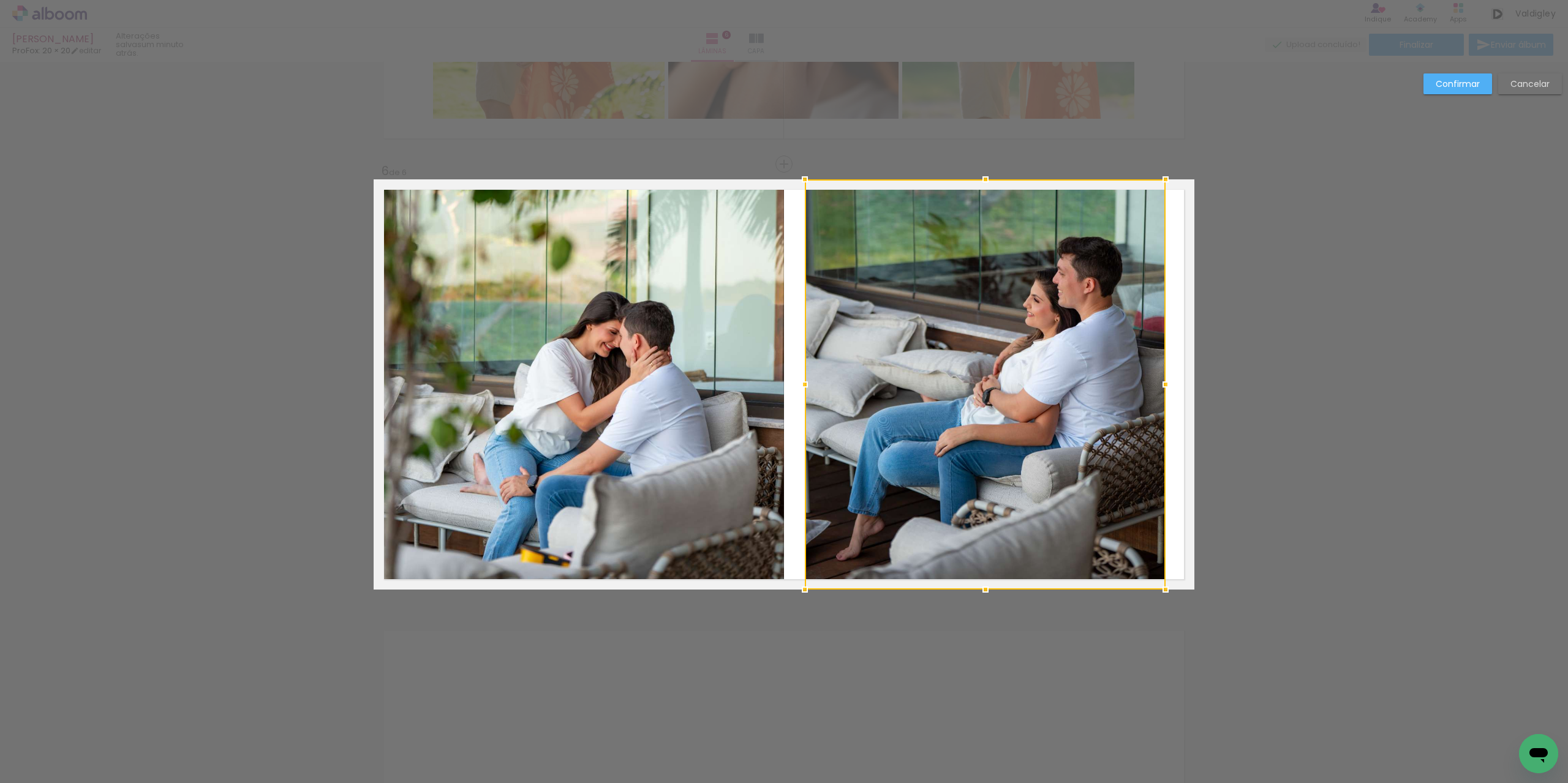
drag, startPoint x: 1190, startPoint y: 383, endPoint x: 1152, endPoint y: 381, distance: 38.1
click at [1160, 385] on div at bounding box center [1165, 384] width 24 height 24
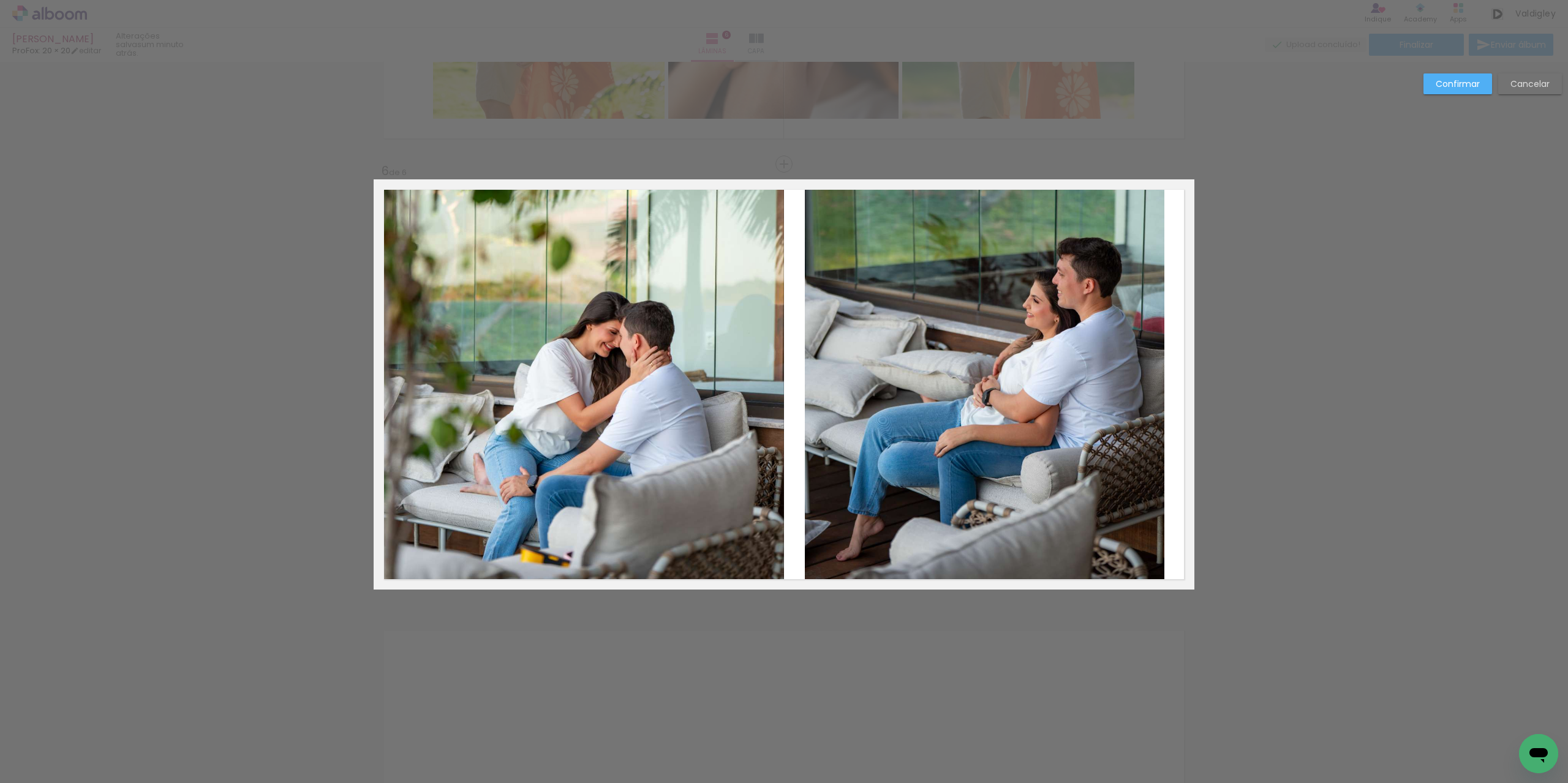
click at [982, 207] on quentale-photo at bounding box center [985, 384] width 360 height 410
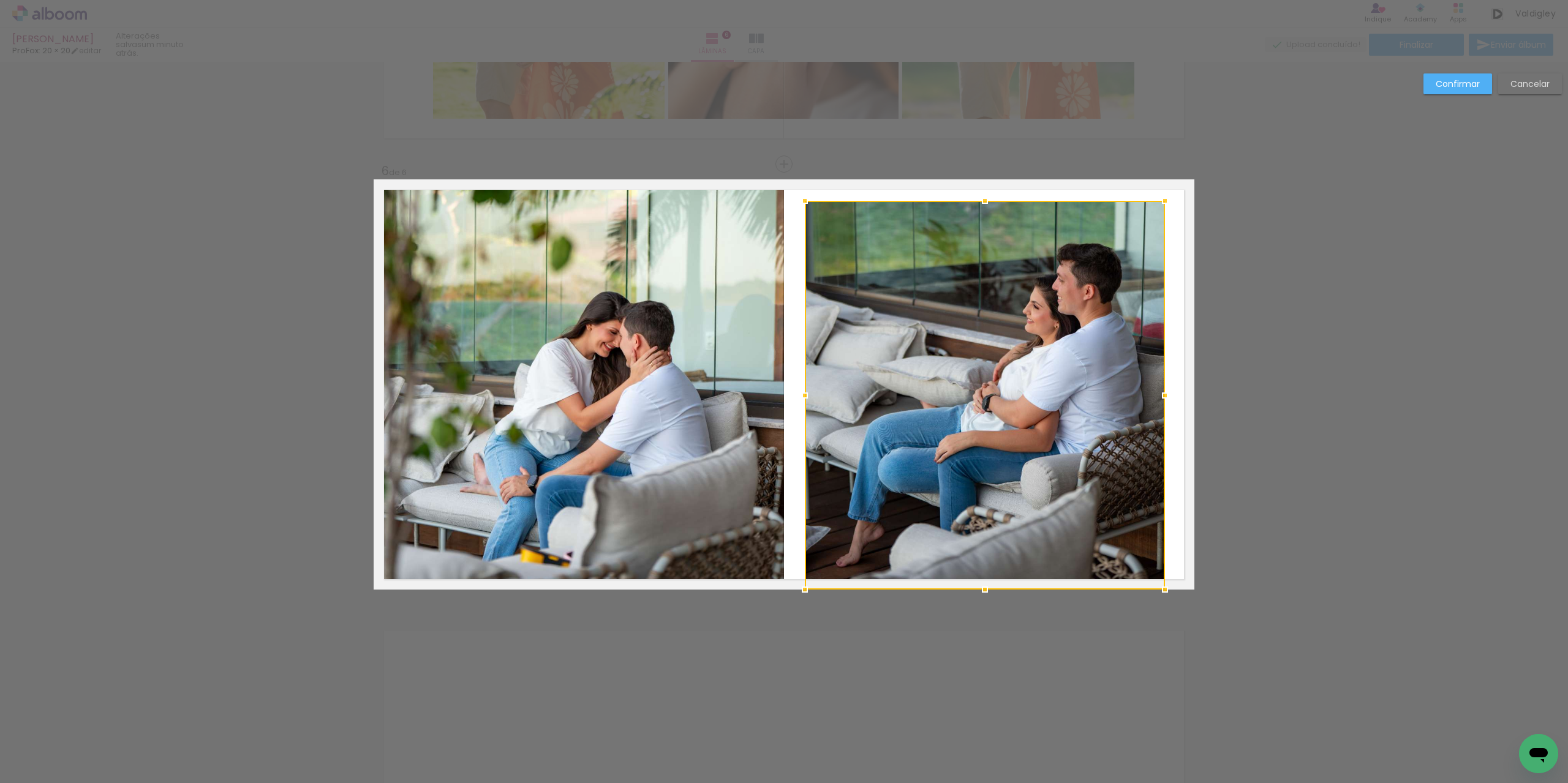
drag, startPoint x: 982, startPoint y: 181, endPoint x: 988, endPoint y: 203, distance: 22.8
click at [988, 203] on div at bounding box center [985, 201] width 24 height 24
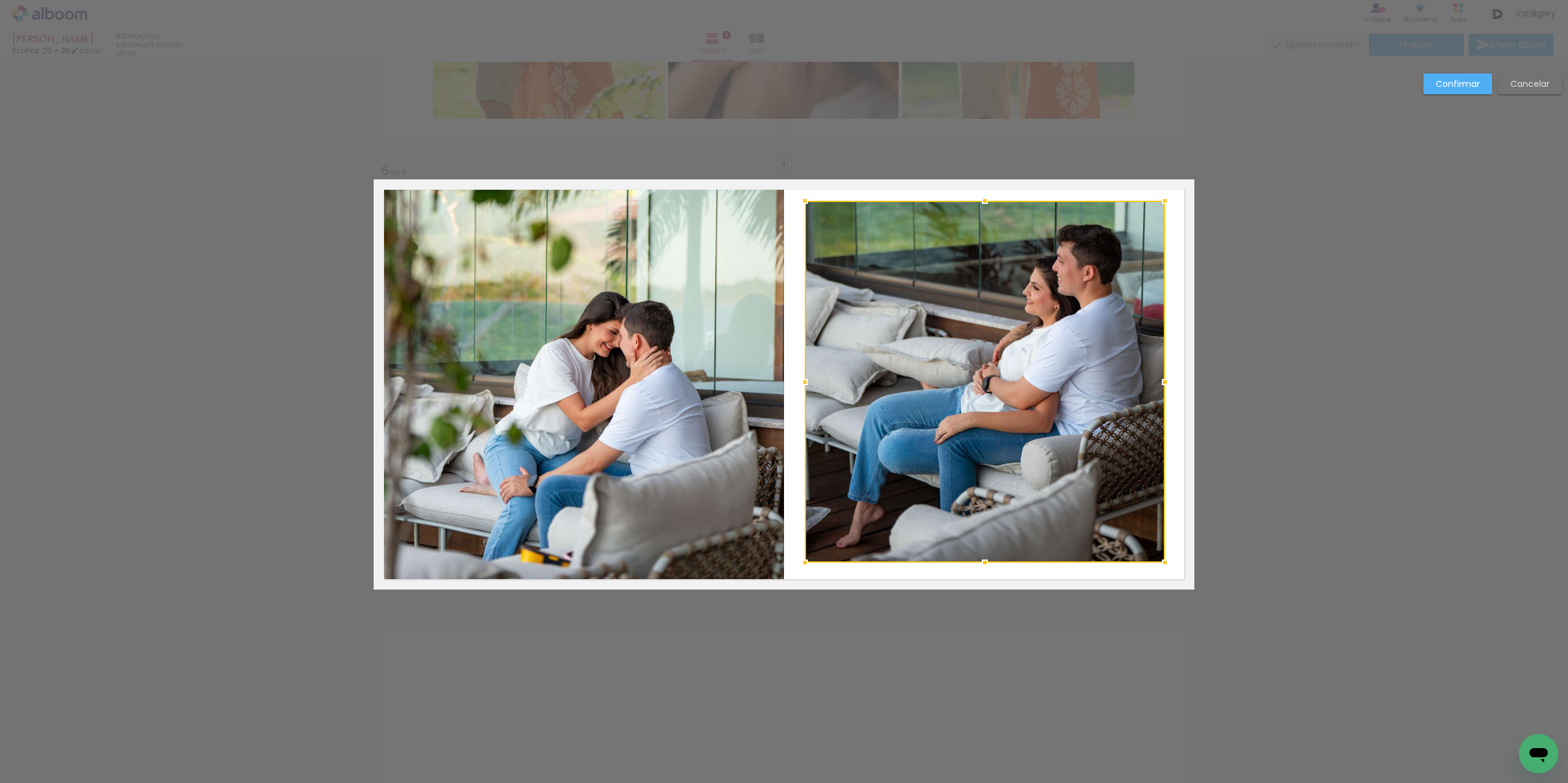
drag, startPoint x: 988, startPoint y: 589, endPoint x: 985, endPoint y: 562, distance: 27.2
click at [985, 562] on div at bounding box center [985, 562] width 24 height 24
click at [993, 457] on div at bounding box center [985, 381] width 360 height 362
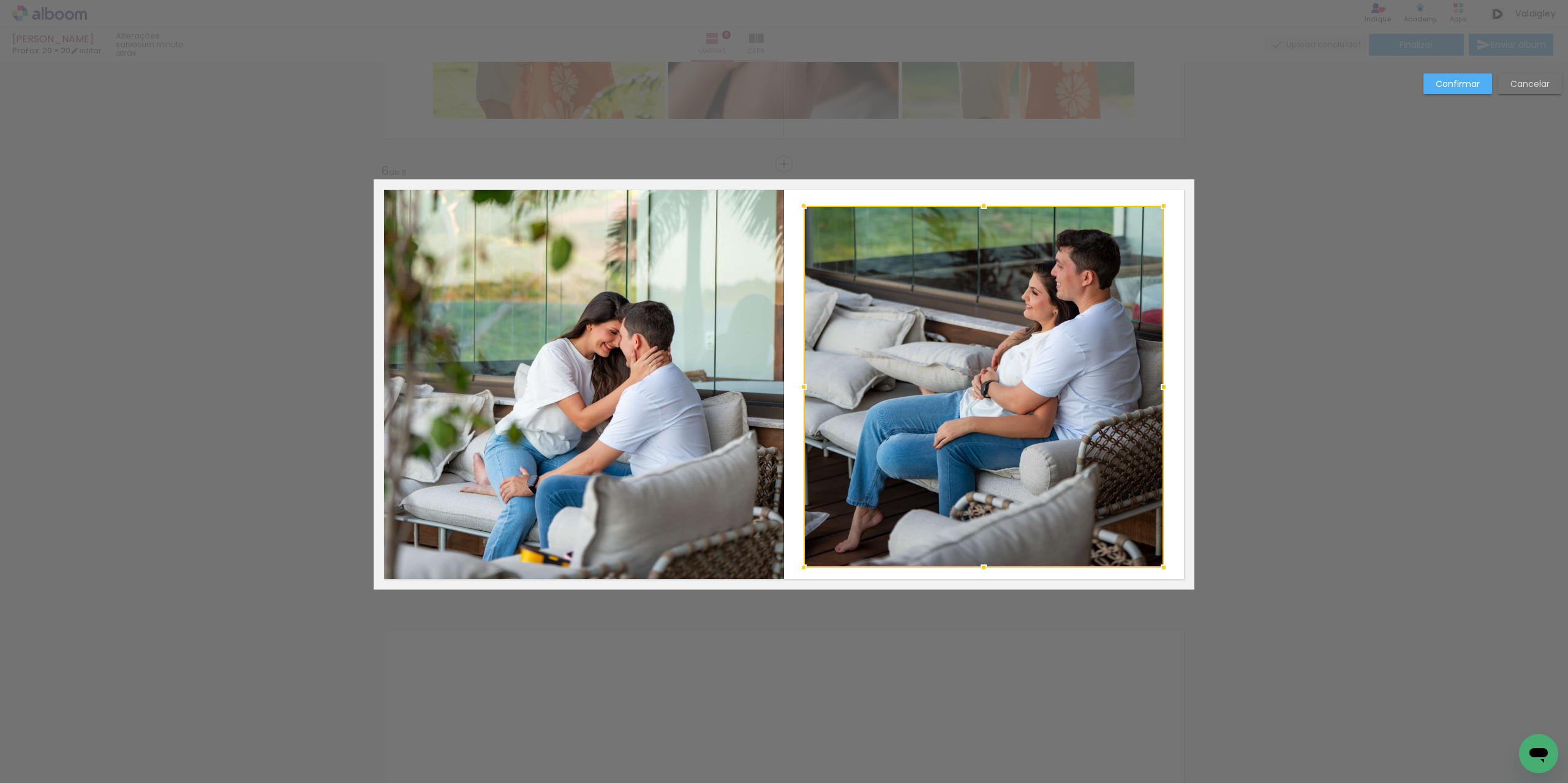
click at [997, 476] on div at bounding box center [984, 386] width 360 height 362
click at [0, 0] on slot "Confirmar" at bounding box center [0, 0] width 0 height 0
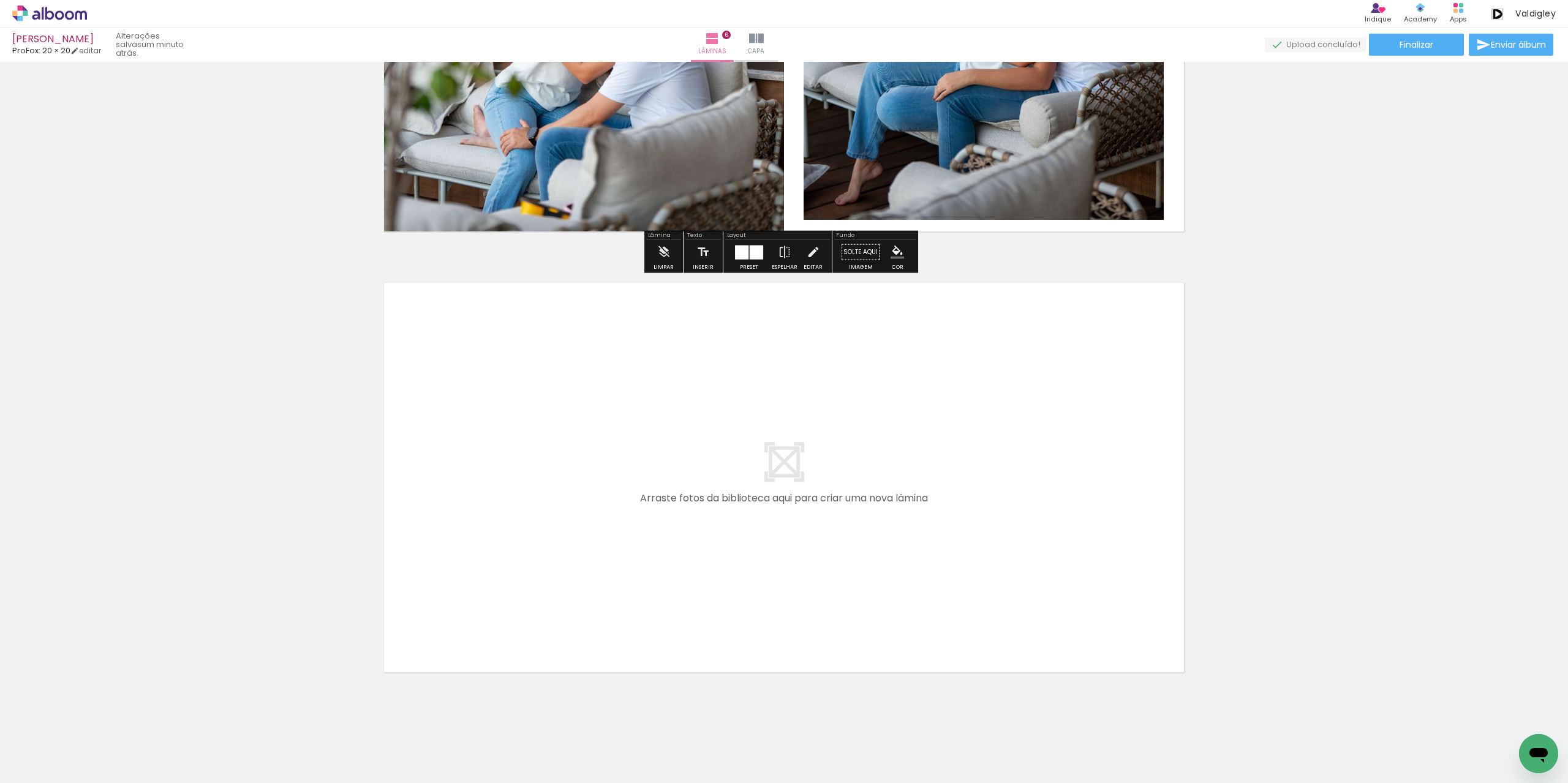
scroll to position [2488, 0]
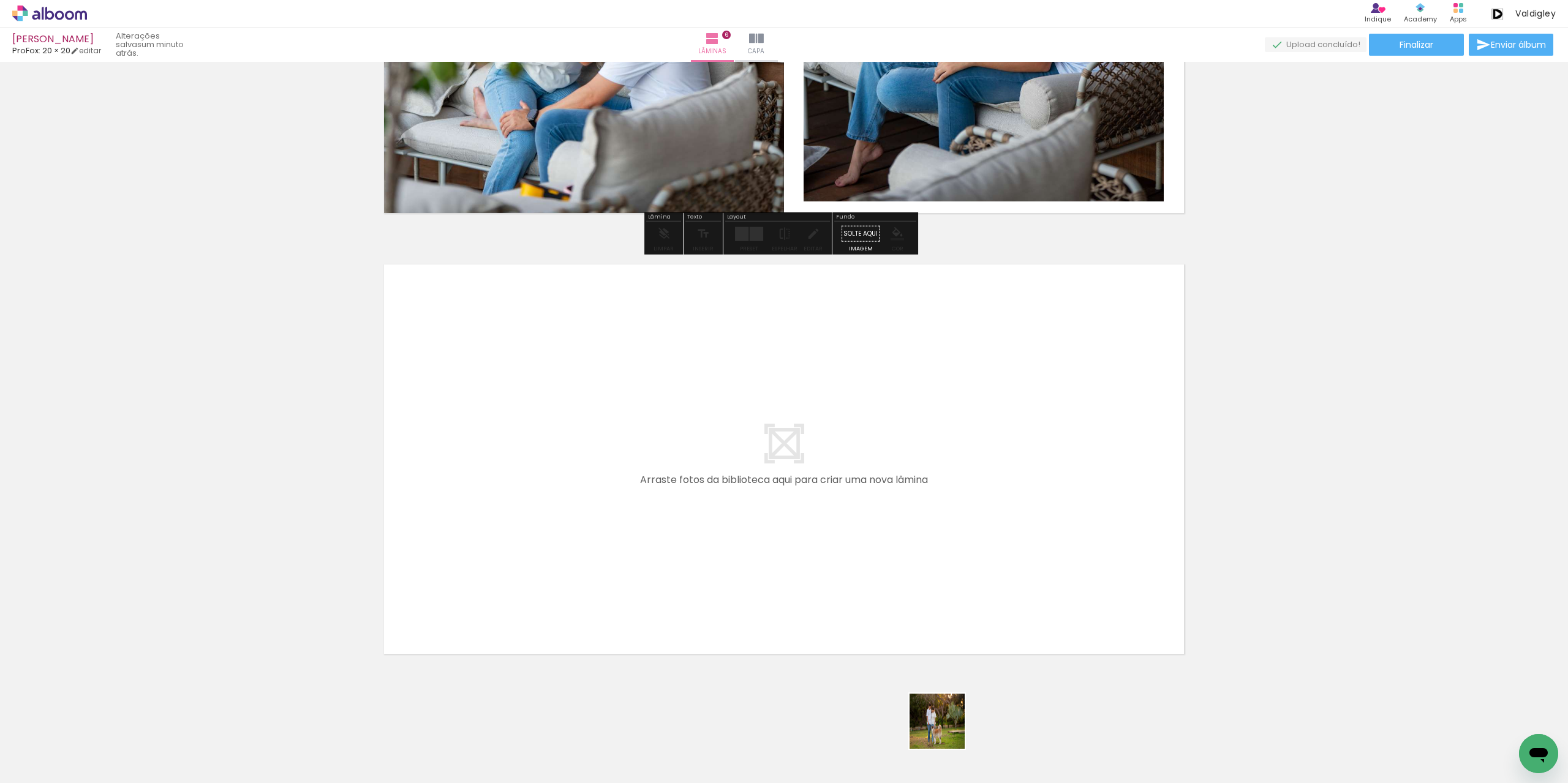
drag, startPoint x: 946, startPoint y: 741, endPoint x: 944, endPoint y: 546, distance: 195.0
click at [944, 546] on quentale-workspace at bounding box center [784, 391] width 1568 height 783
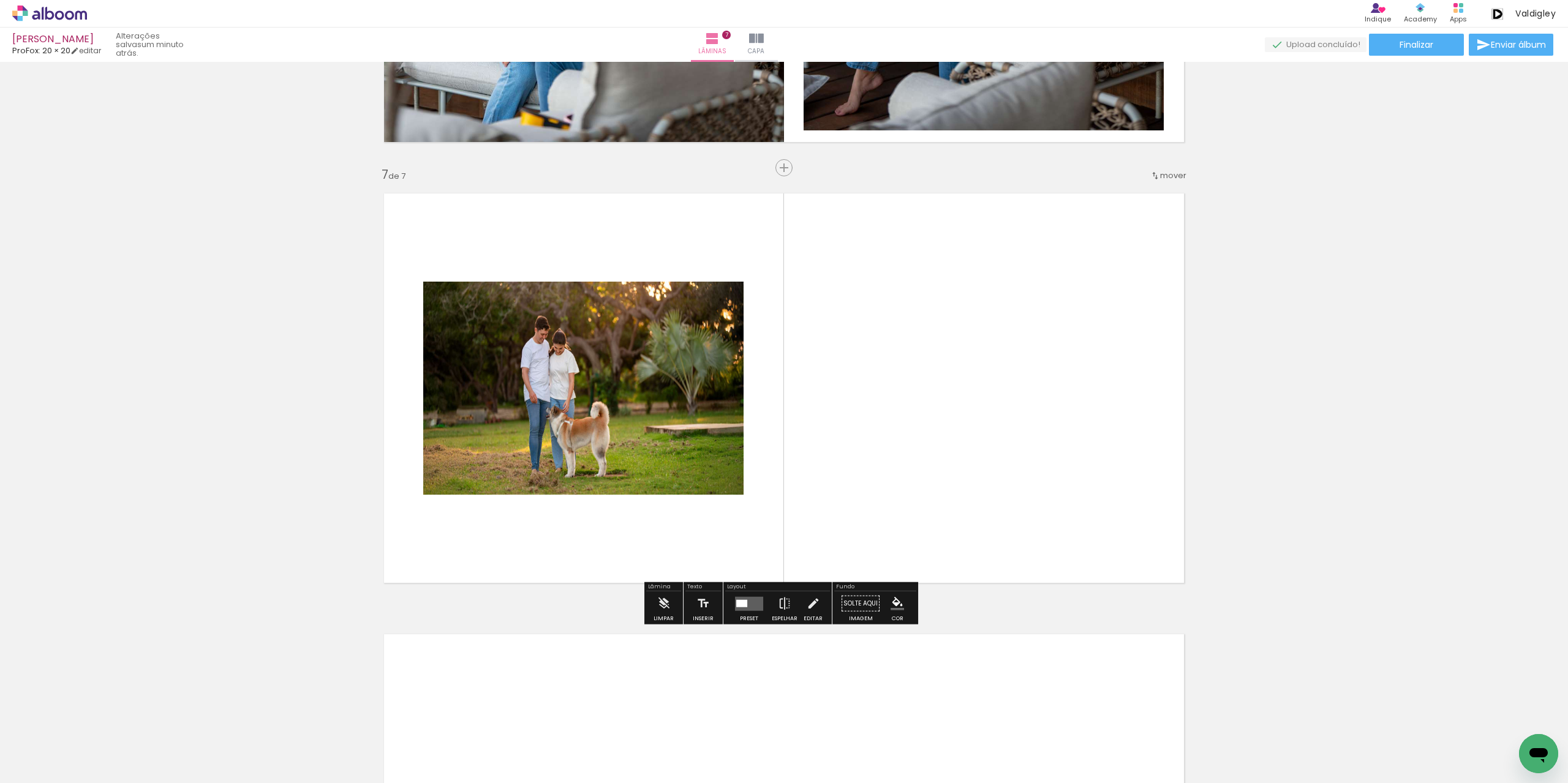
scroll to position [2563, 0]
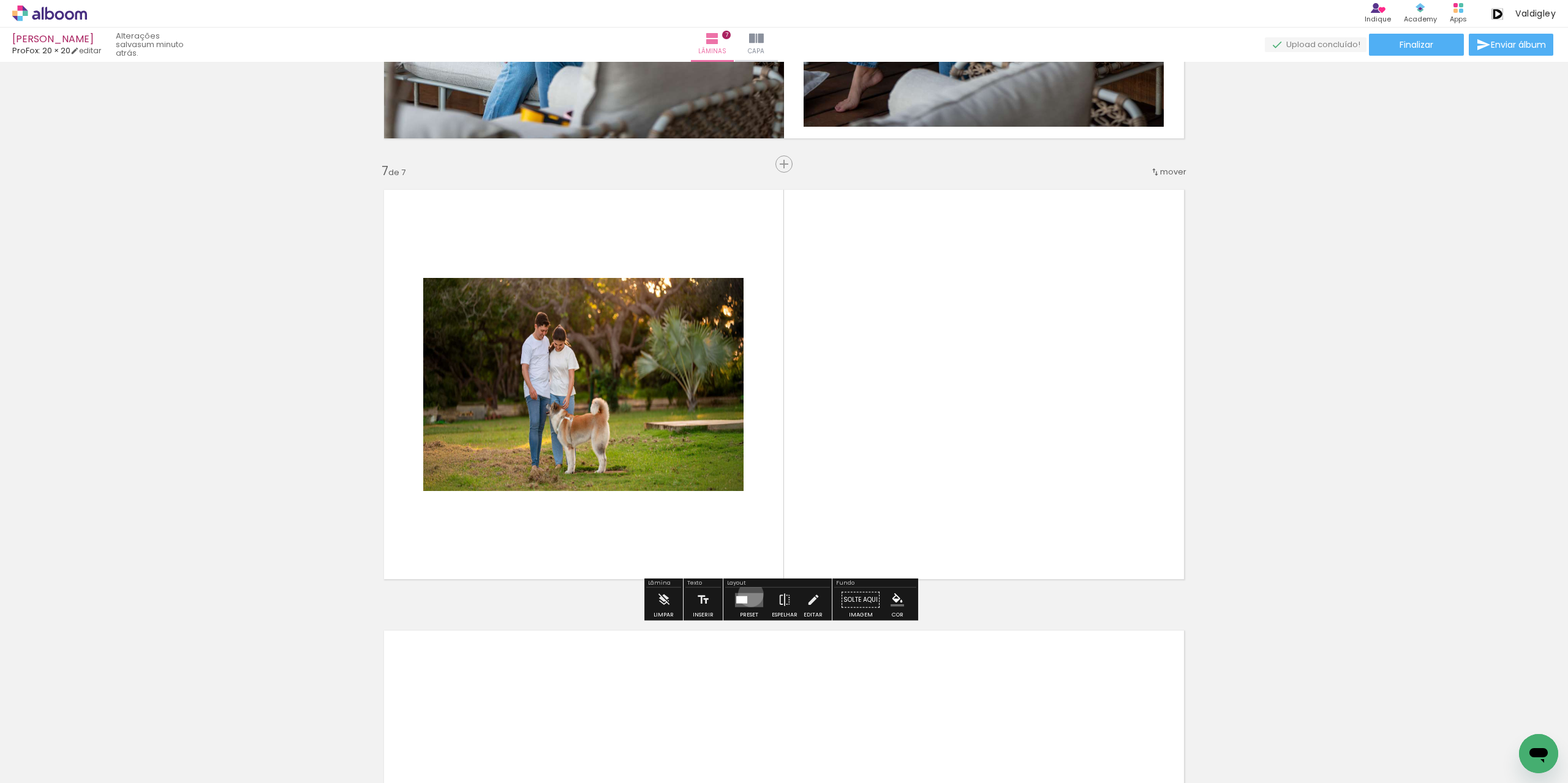
click at [748, 593] on quentale-layouter at bounding box center [749, 600] width 28 height 14
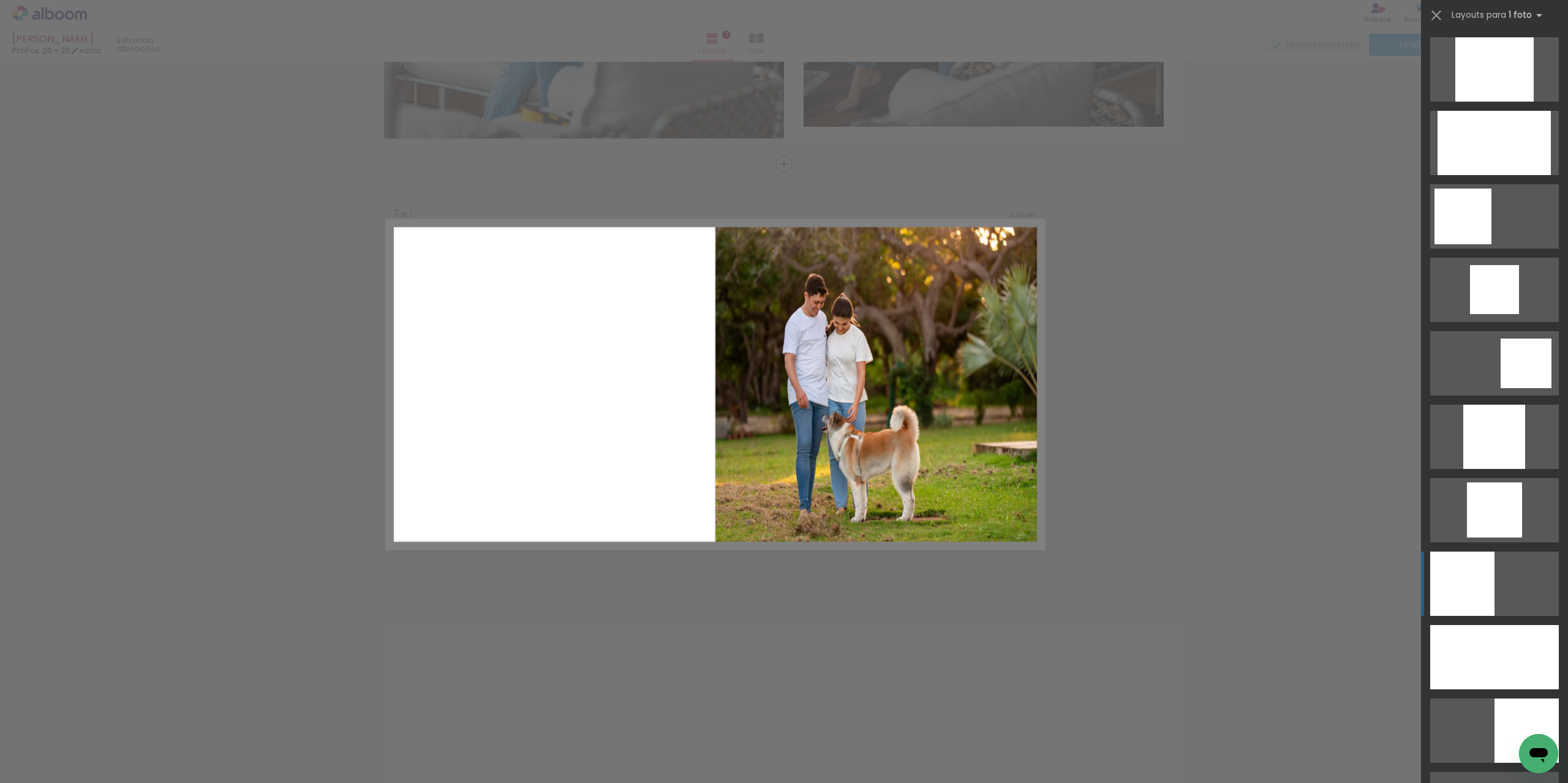
scroll to position [1102, 0]
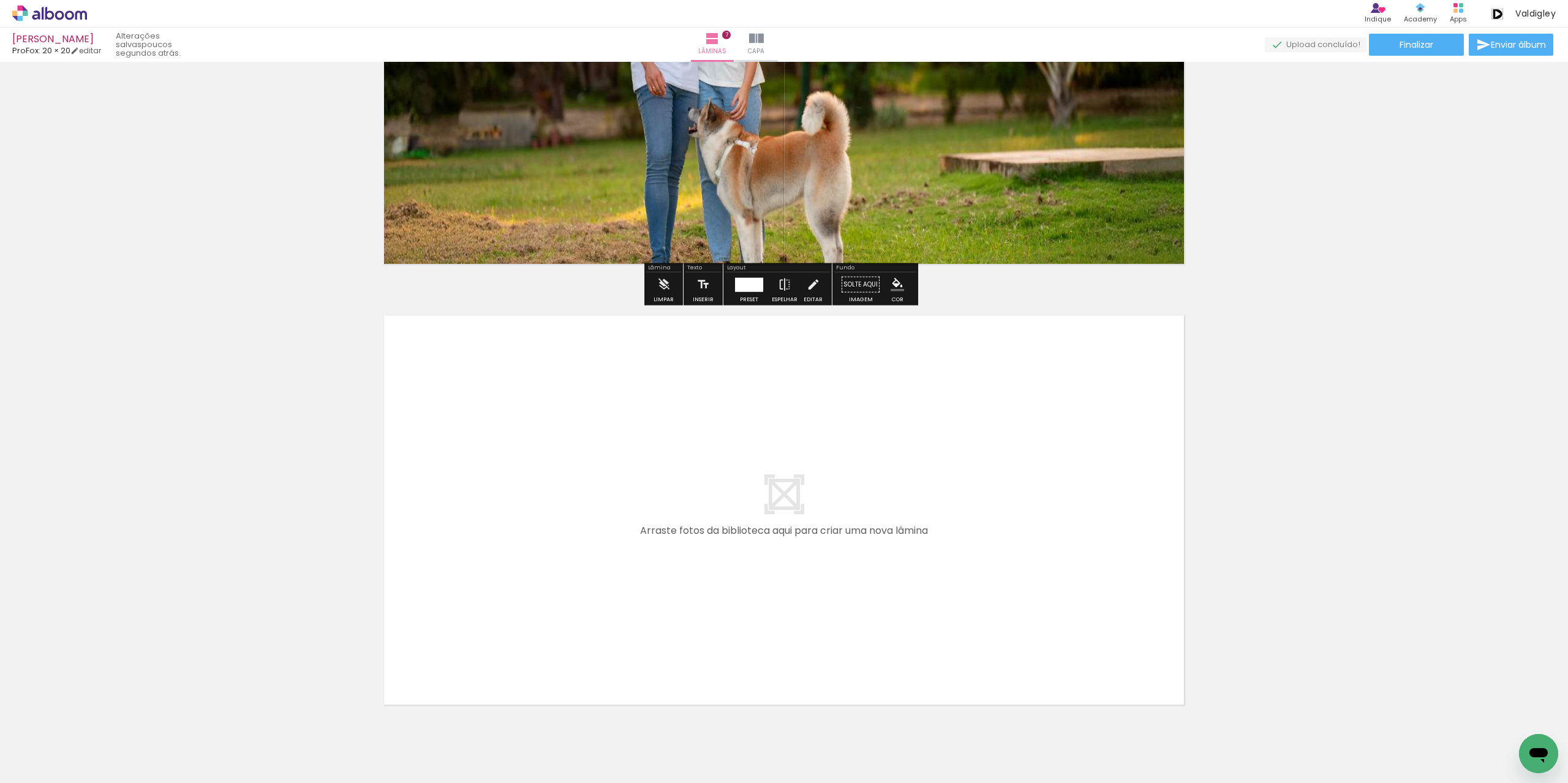
scroll to position [2929, 0]
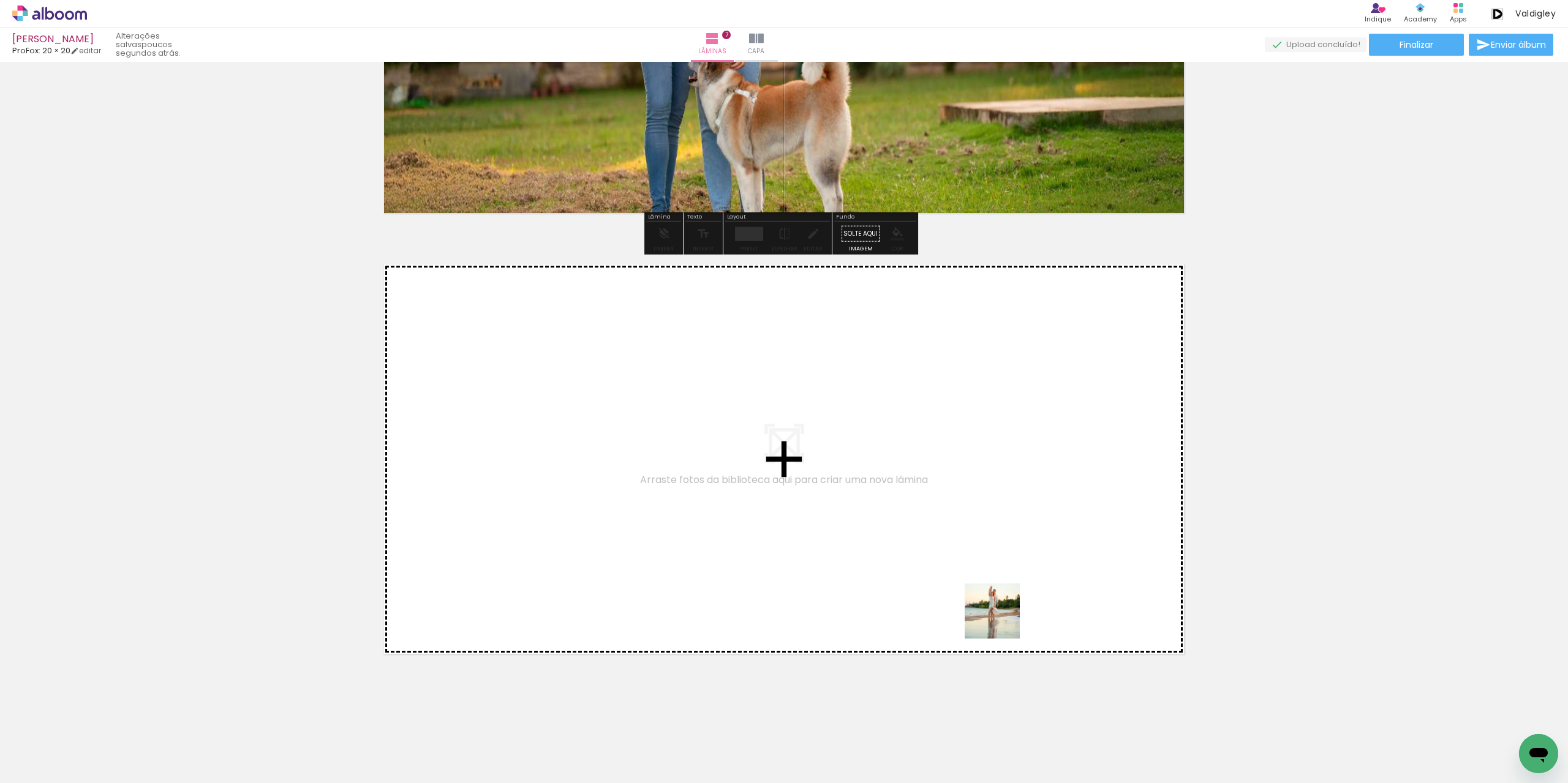
drag, startPoint x: 1019, startPoint y: 689, endPoint x: 1046, endPoint y: 675, distance: 30.4
click at [998, 611] on quentale-workspace at bounding box center [784, 391] width 1568 height 783
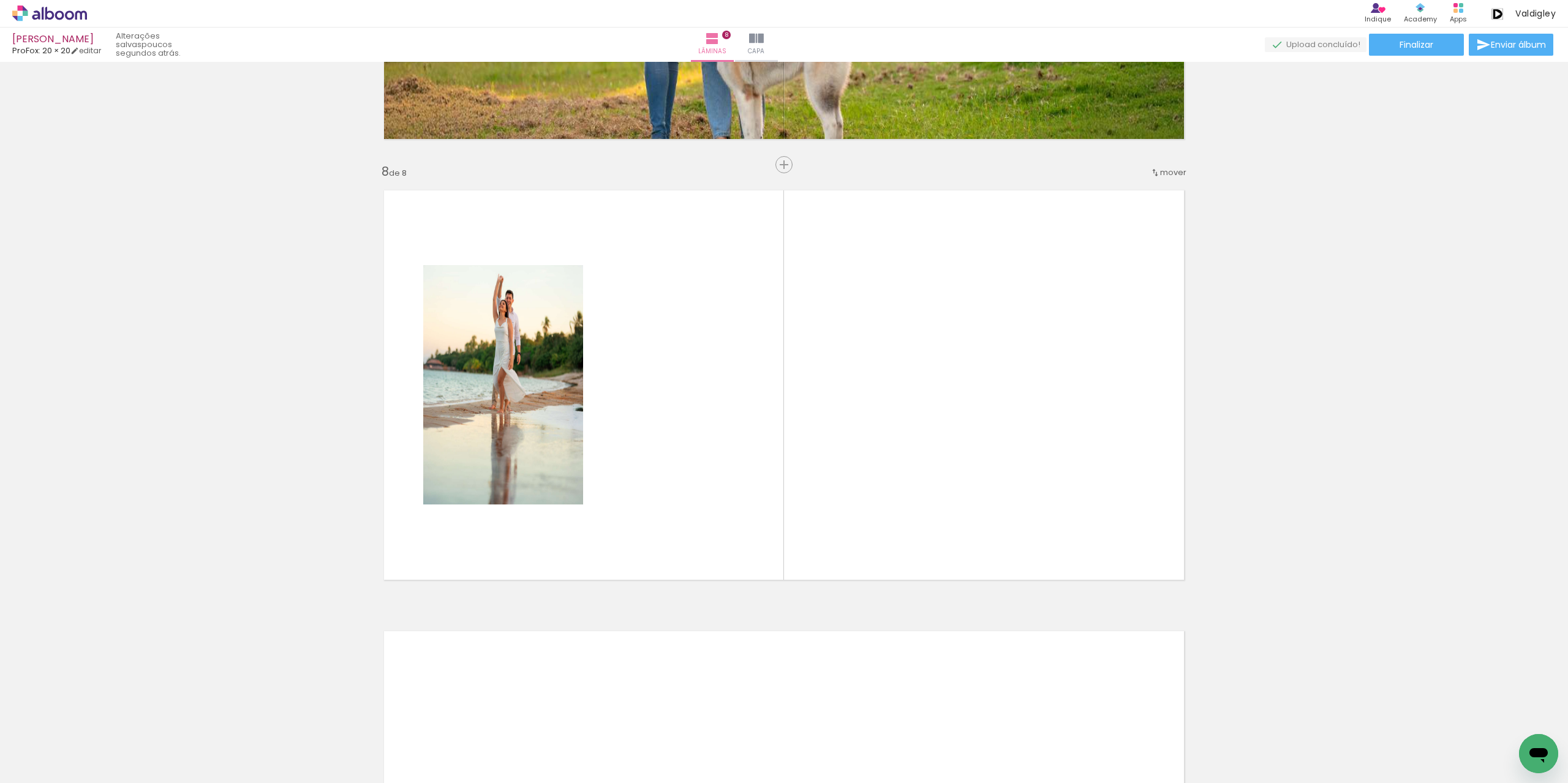
scroll to position [3004, 0]
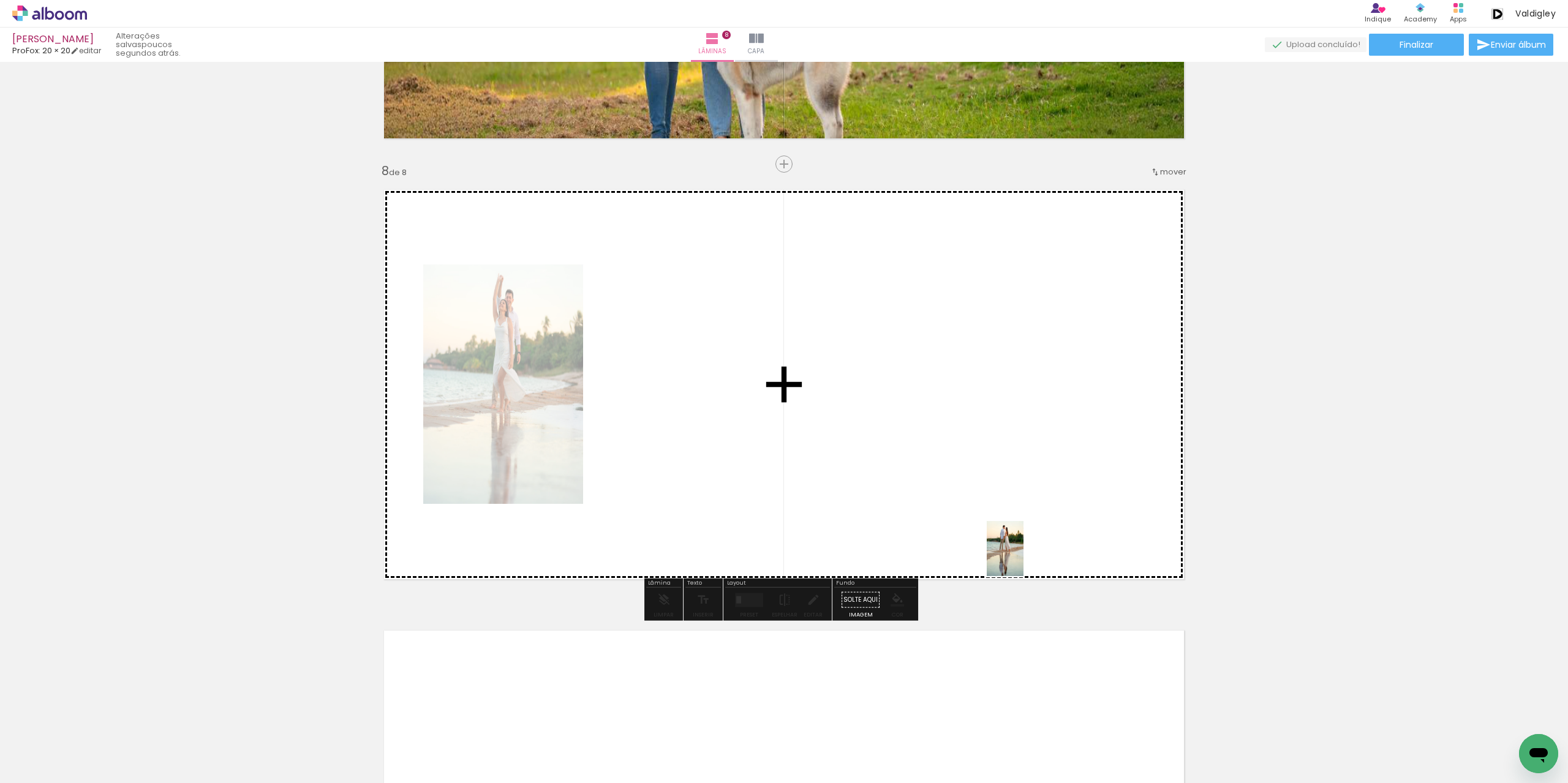
drag, startPoint x: 1083, startPoint y: 743, endPoint x: 1023, endPoint y: 554, distance: 198.3
click at [1023, 554] on quentale-workspace at bounding box center [784, 391] width 1568 height 783
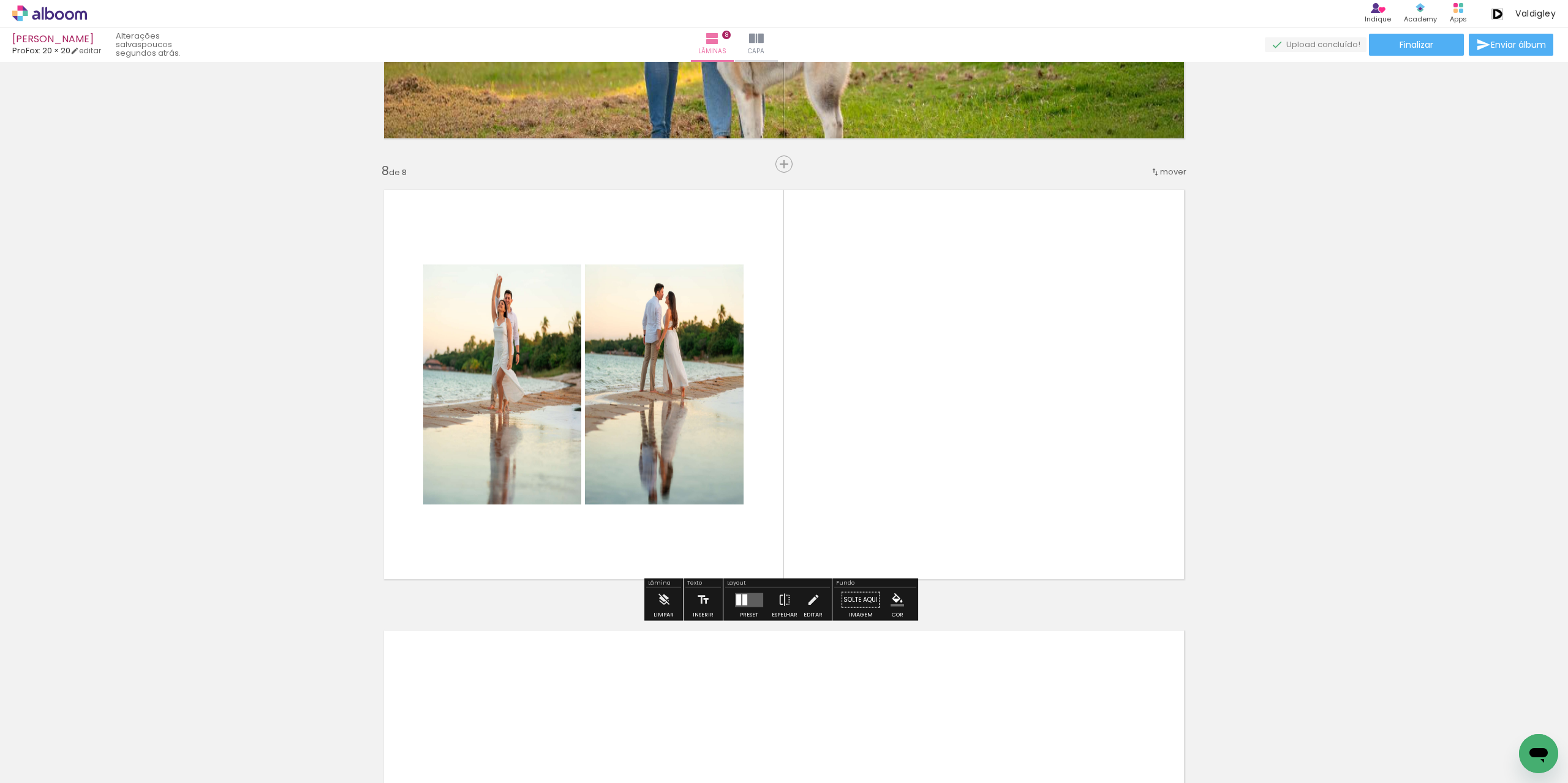
drag, startPoint x: 744, startPoint y: 599, endPoint x: 795, endPoint y: 574, distance: 56.8
click at [744, 599] on div at bounding box center [745, 599] width 5 height 11
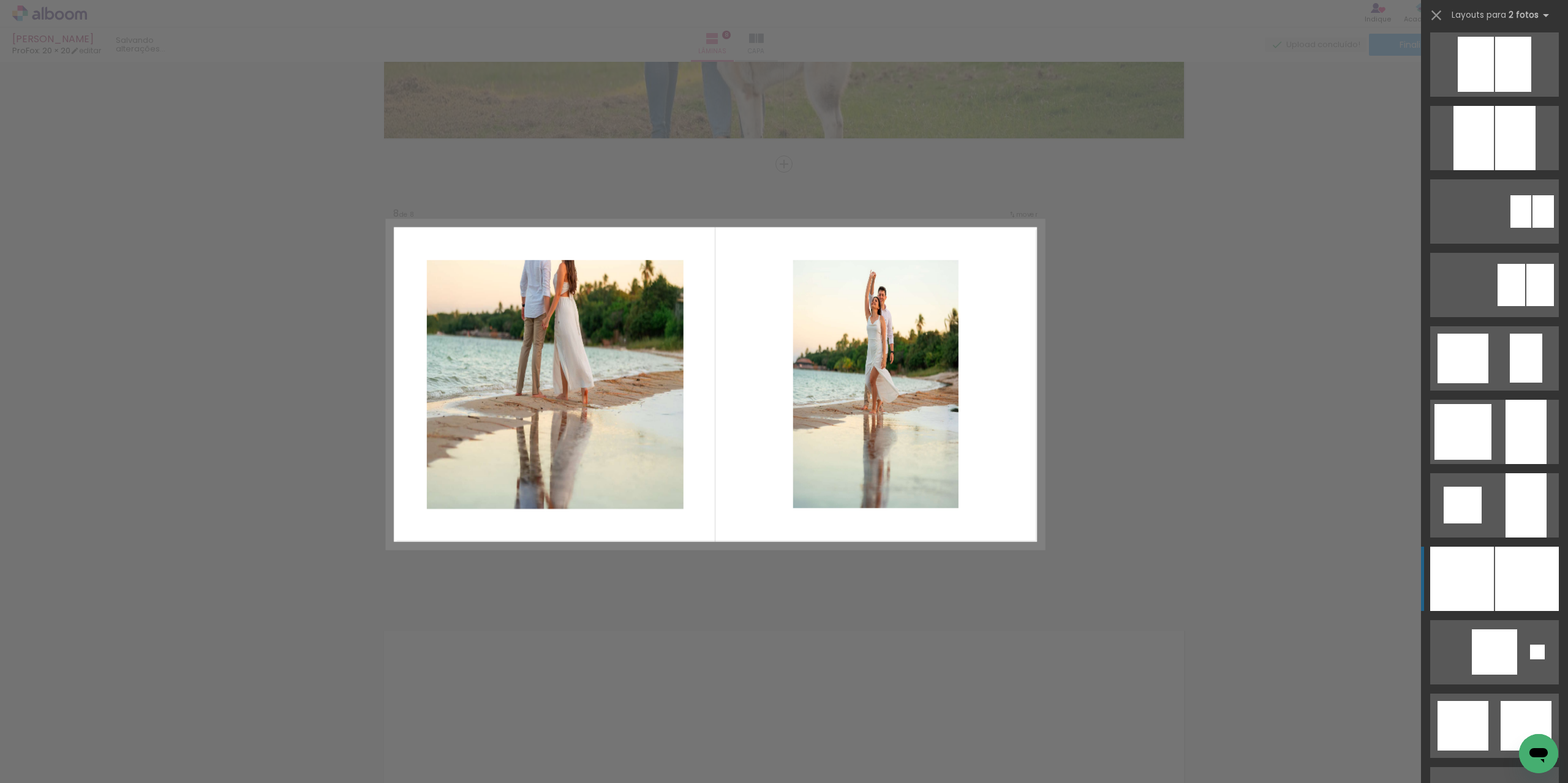
scroll to position [857, 0]
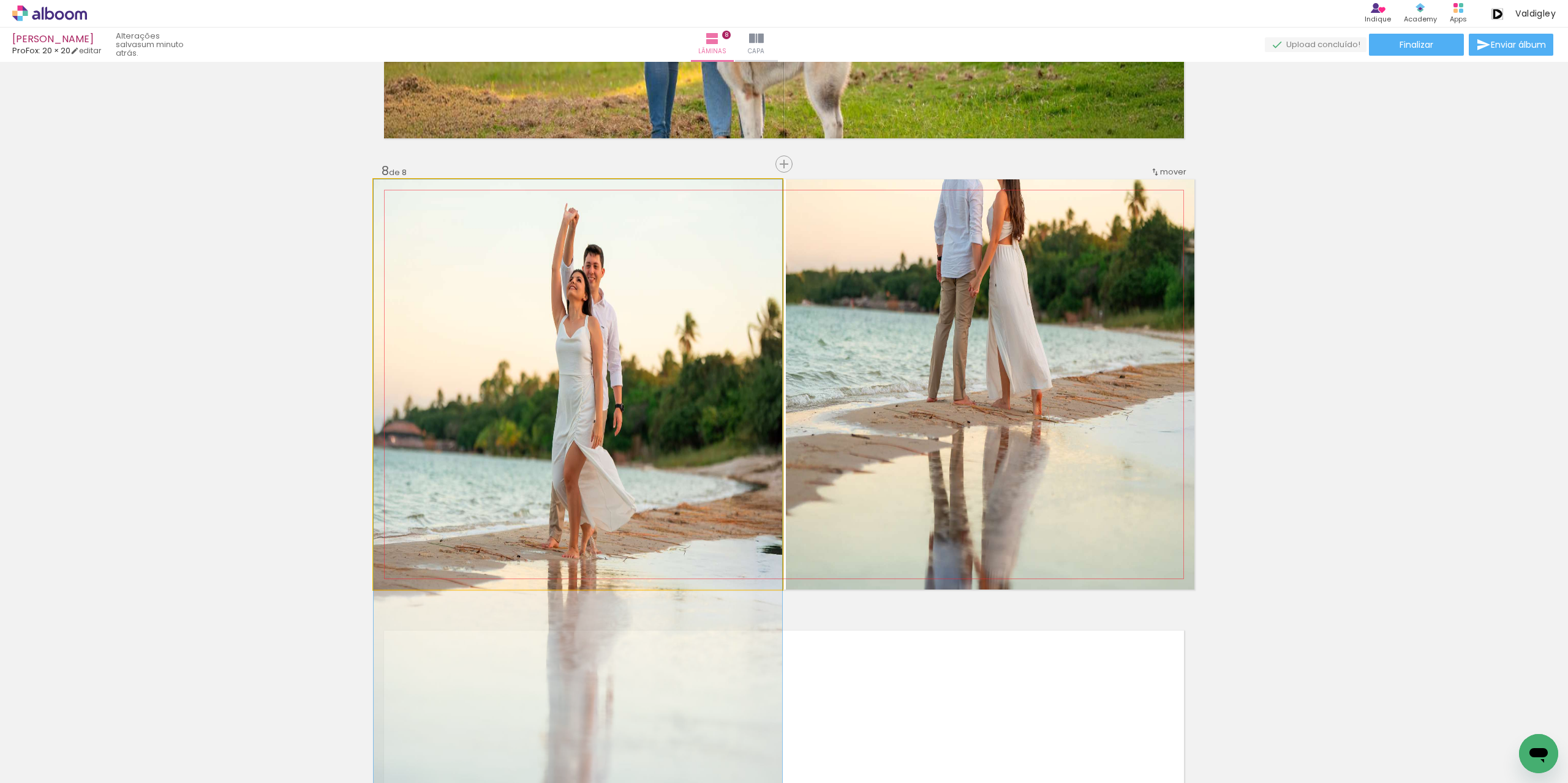
drag, startPoint x: 627, startPoint y: 344, endPoint x: 623, endPoint y: 462, distance: 118.1
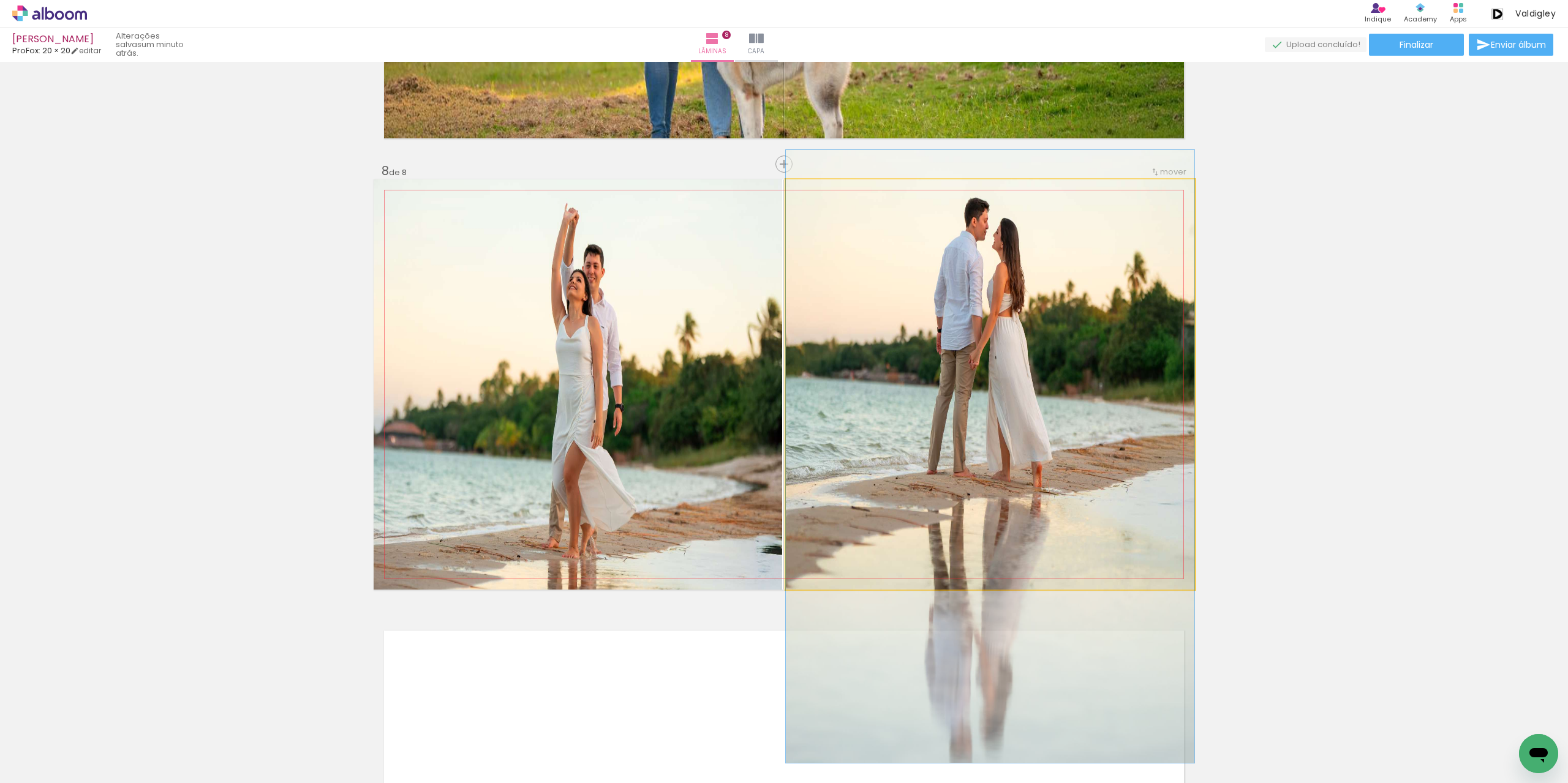
drag, startPoint x: 1056, startPoint y: 337, endPoint x: 1051, endPoint y: 409, distance: 72.2
click at [1044, 423] on quentale-photo at bounding box center [990, 384] width 408 height 410
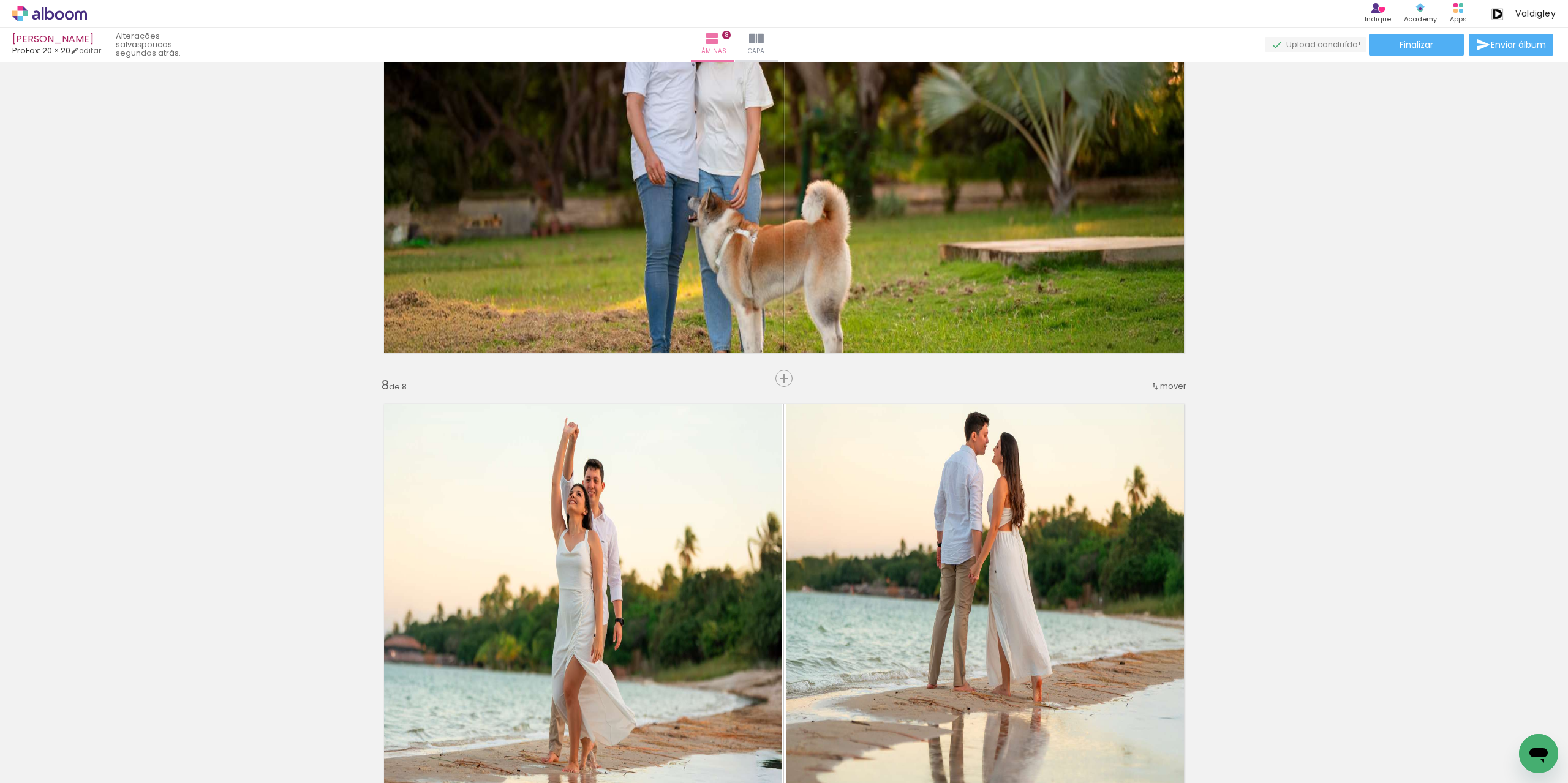
scroll to position [2637, 0]
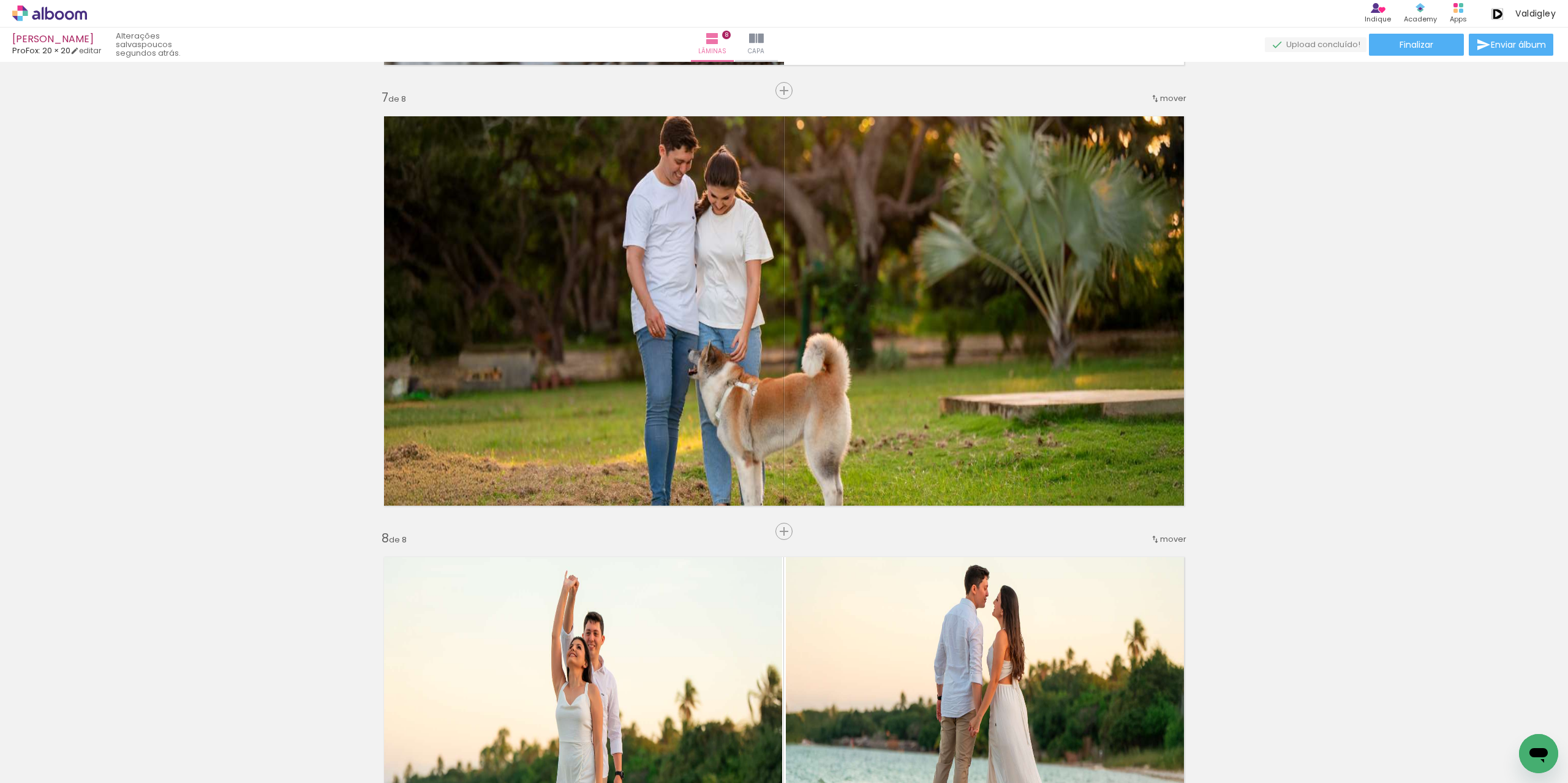
click at [52, 760] on span "Adicionar Fotos" at bounding box center [43, 766] width 37 height 13
click at [0, 0] on input "file" at bounding box center [0, 0] width 0 height 0
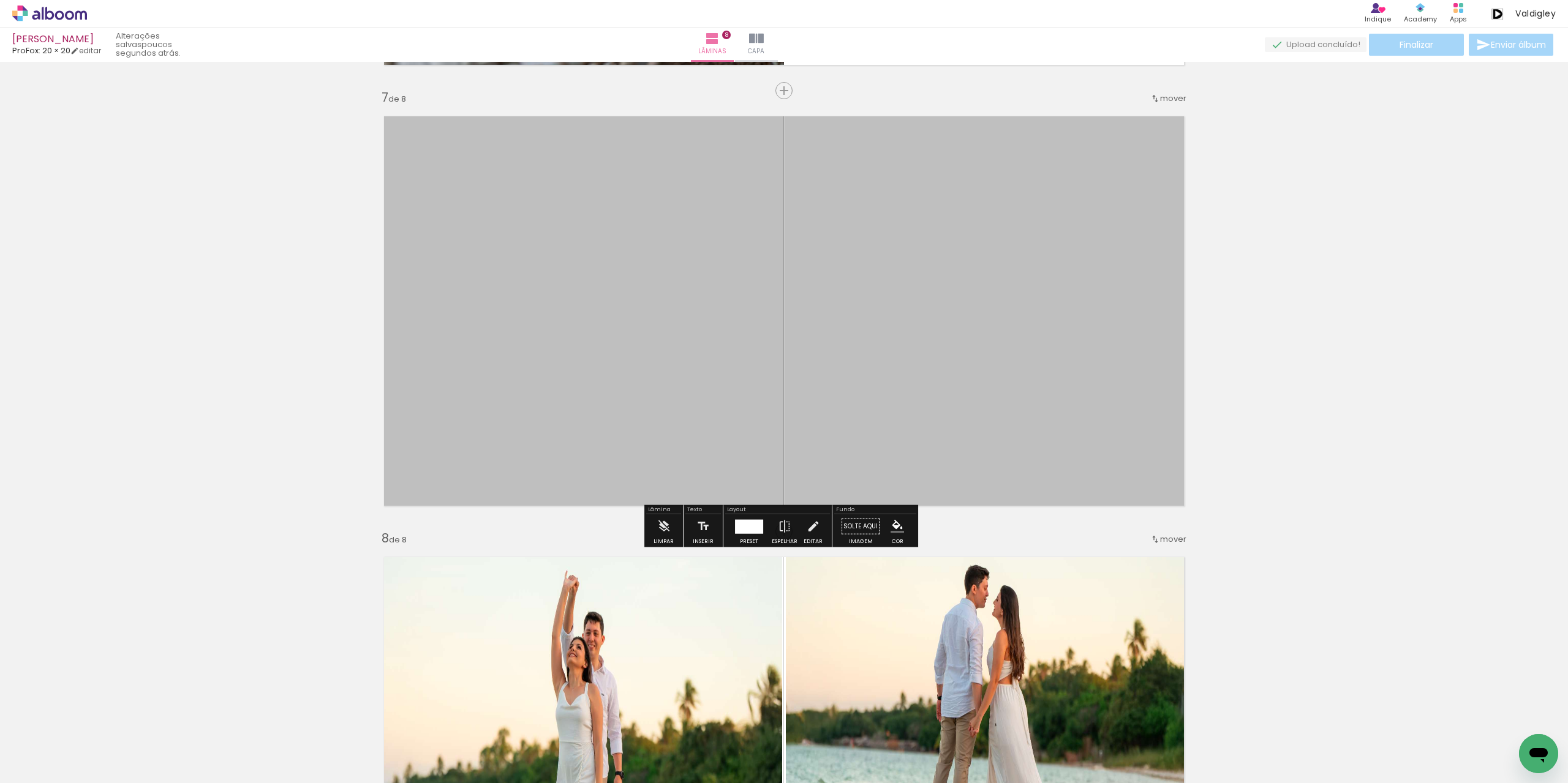
scroll to position [0, 0]
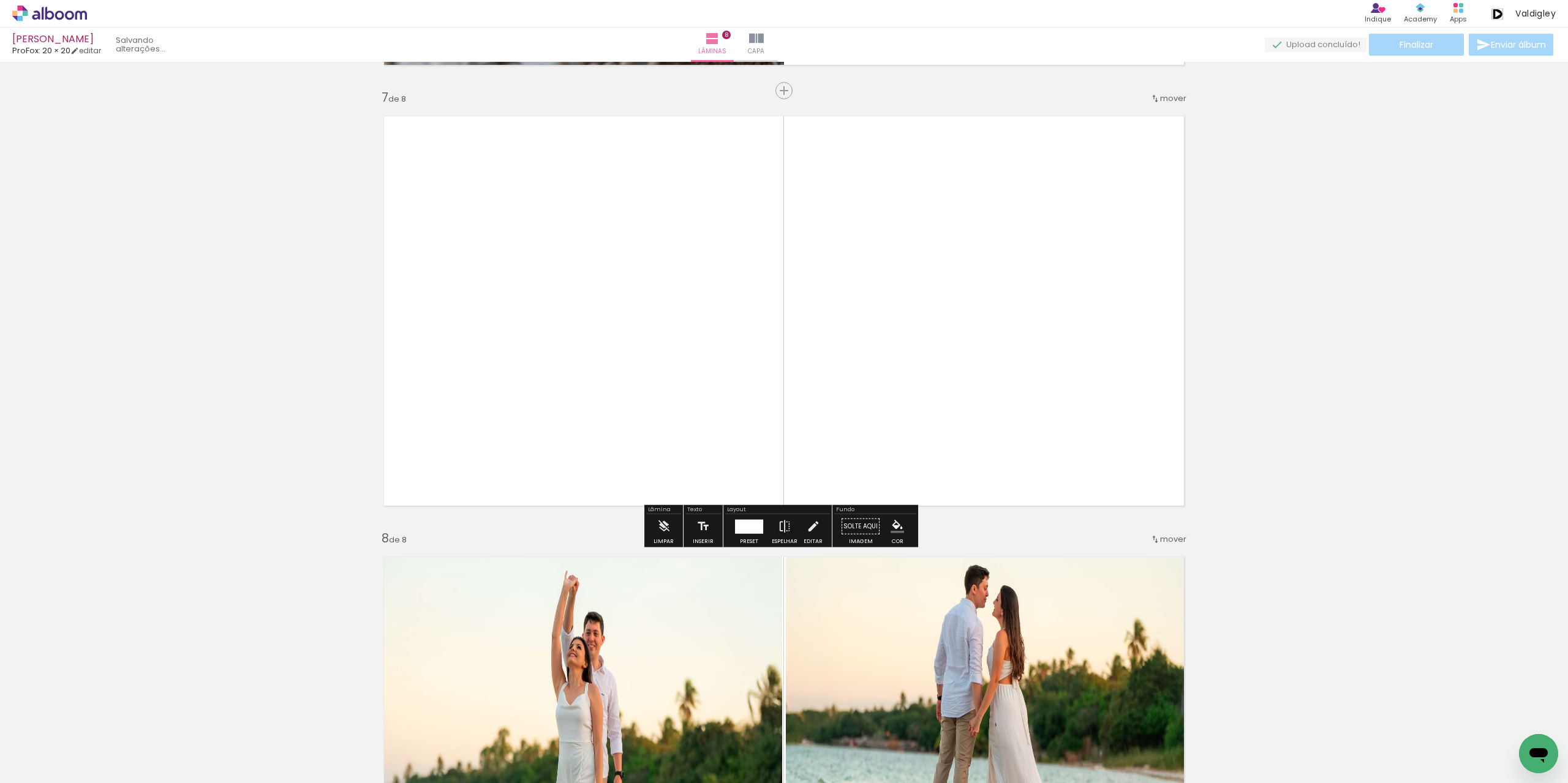
click at [749, 526] on div at bounding box center [749, 526] width 28 height 14
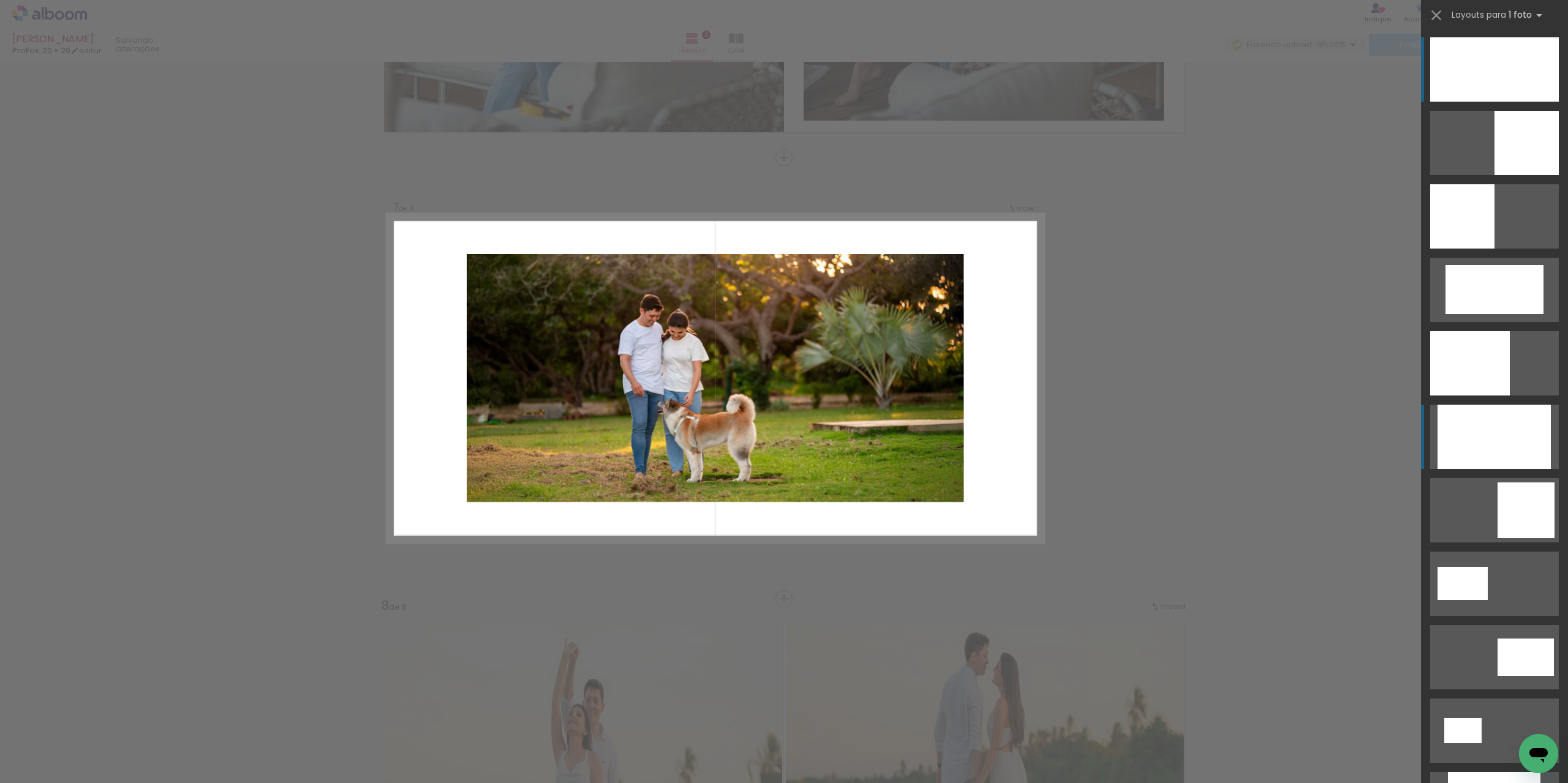
scroll to position [2563, 0]
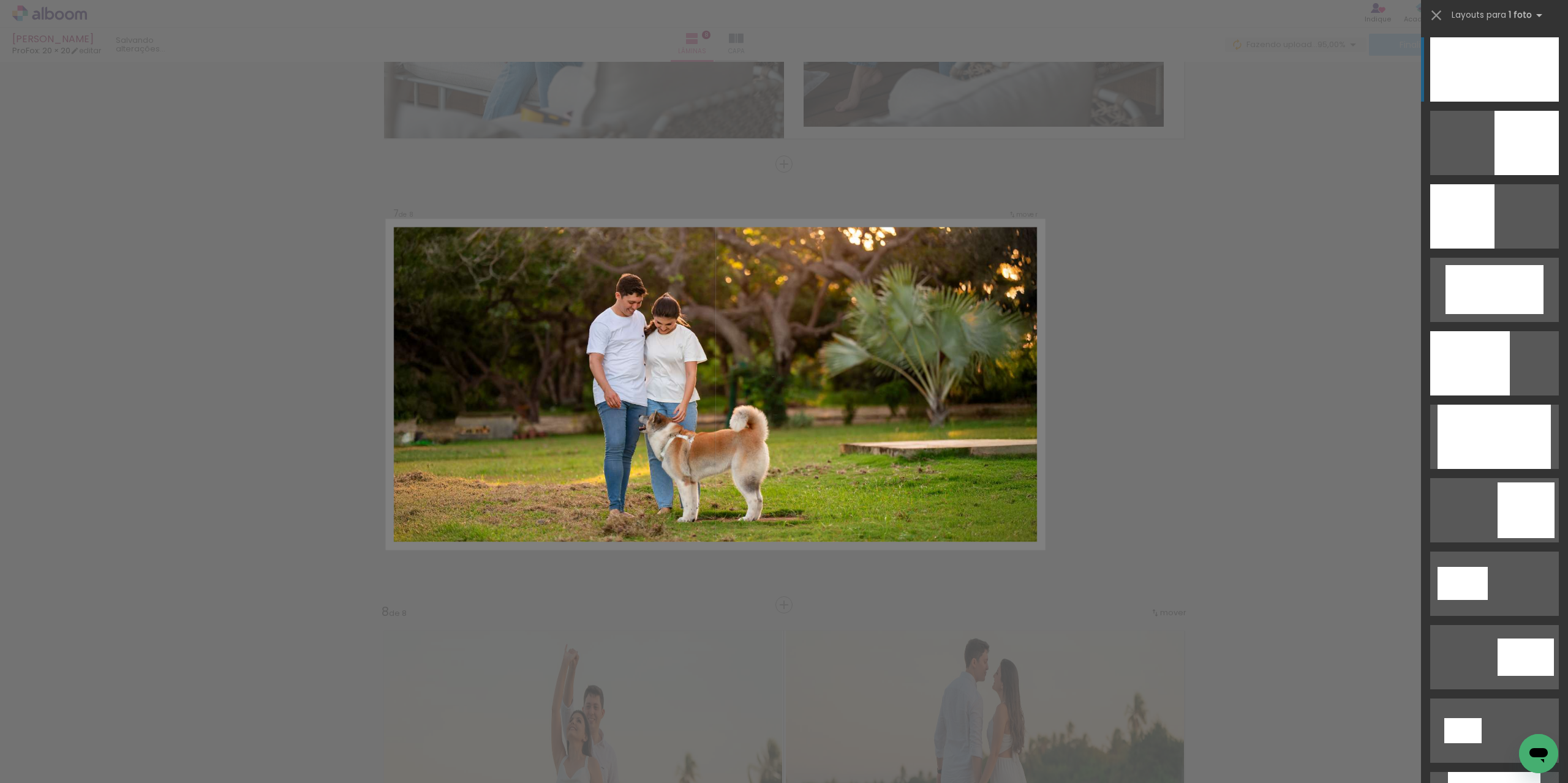
click at [1504, 92] on div at bounding box center [1495, 70] width 129 height 64
click at [1469, 83] on div at bounding box center [1495, 70] width 129 height 64
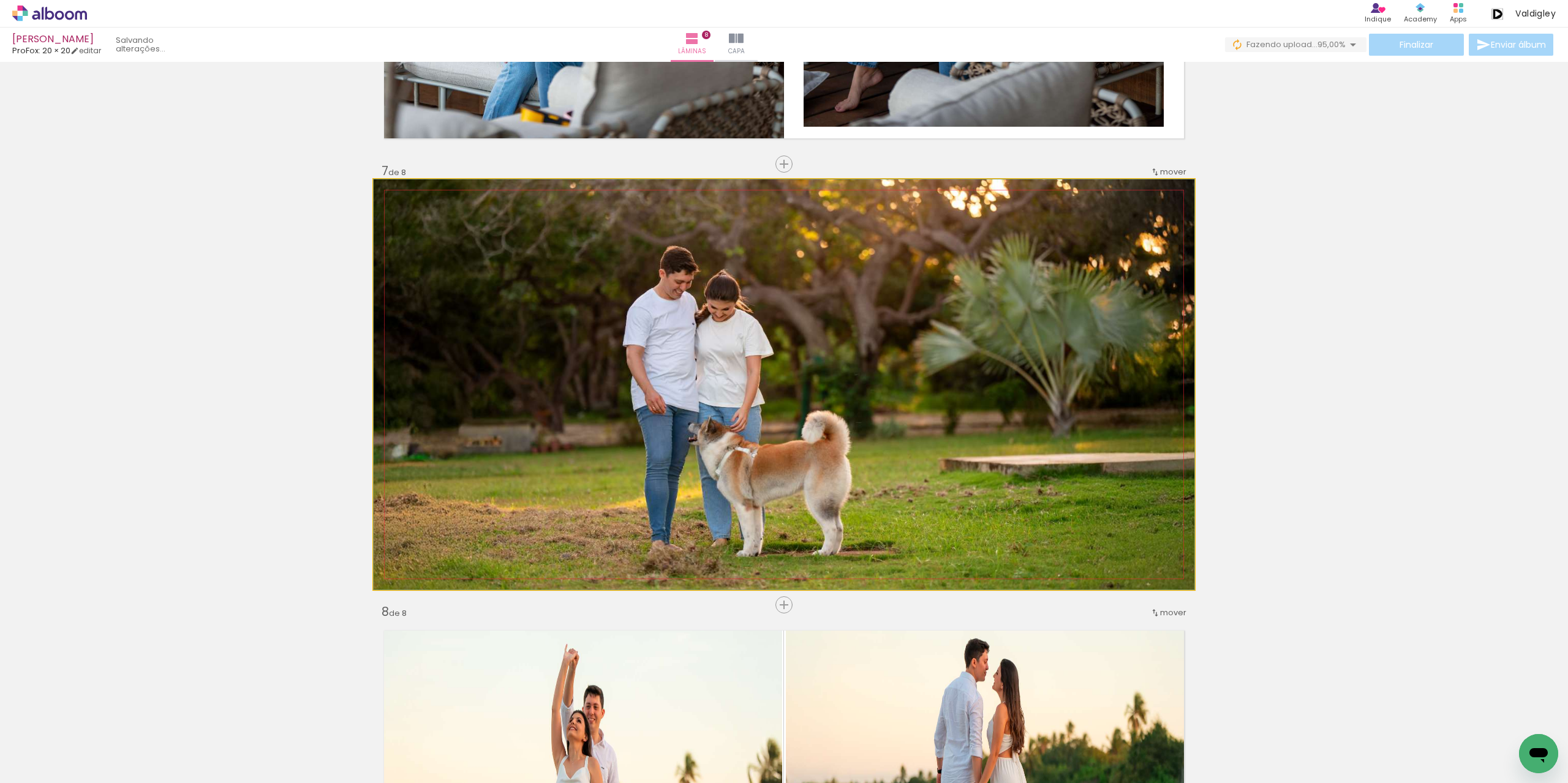
drag, startPoint x: 1072, startPoint y: 401, endPoint x: 1070, endPoint y: 394, distance: 7.3
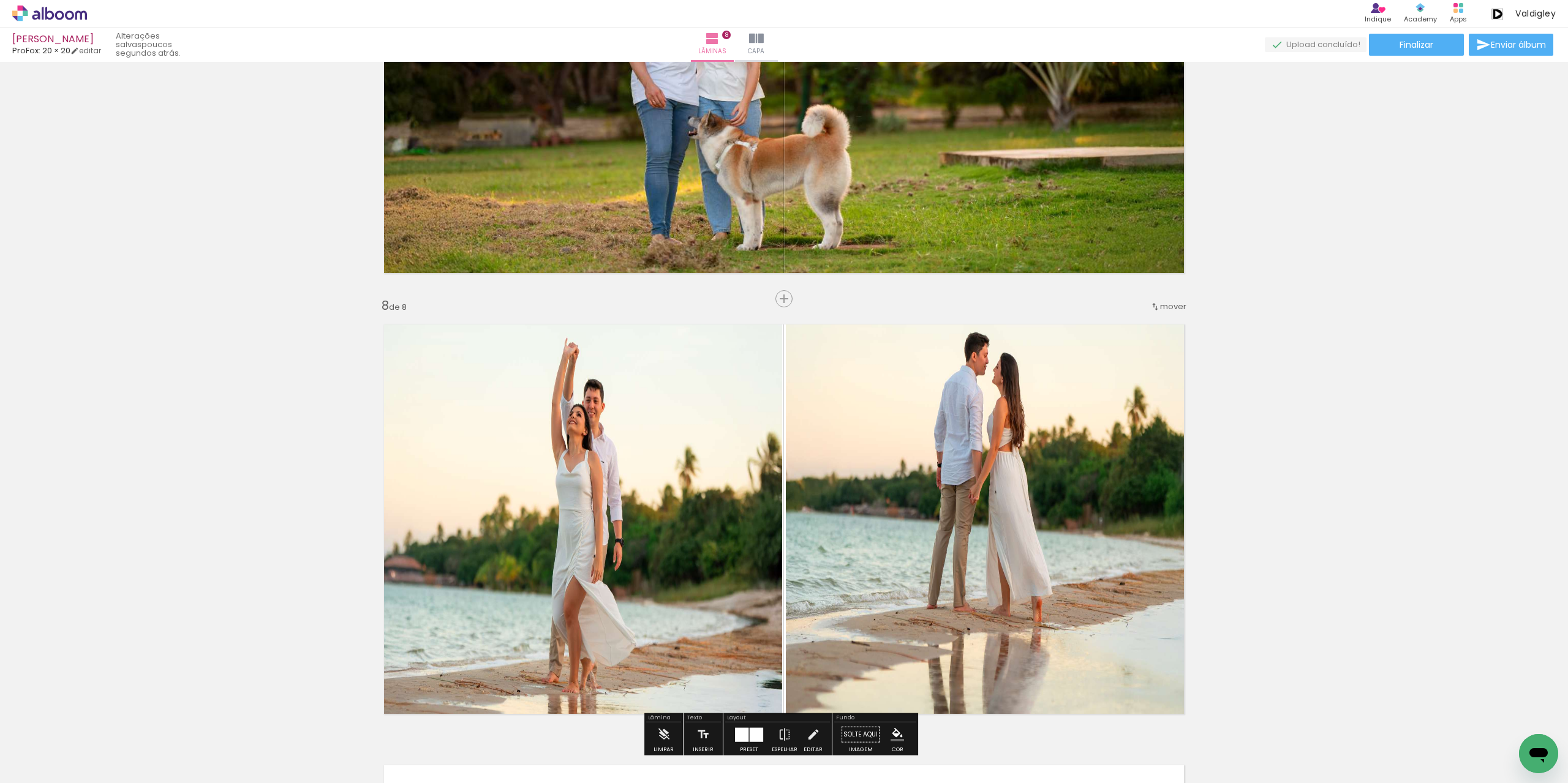
scroll to position [2869, 0]
click at [55, 762] on span "Adicionar Fotos" at bounding box center [43, 766] width 37 height 13
click at [0, 0] on input "file" at bounding box center [0, 0] width 0 height 0
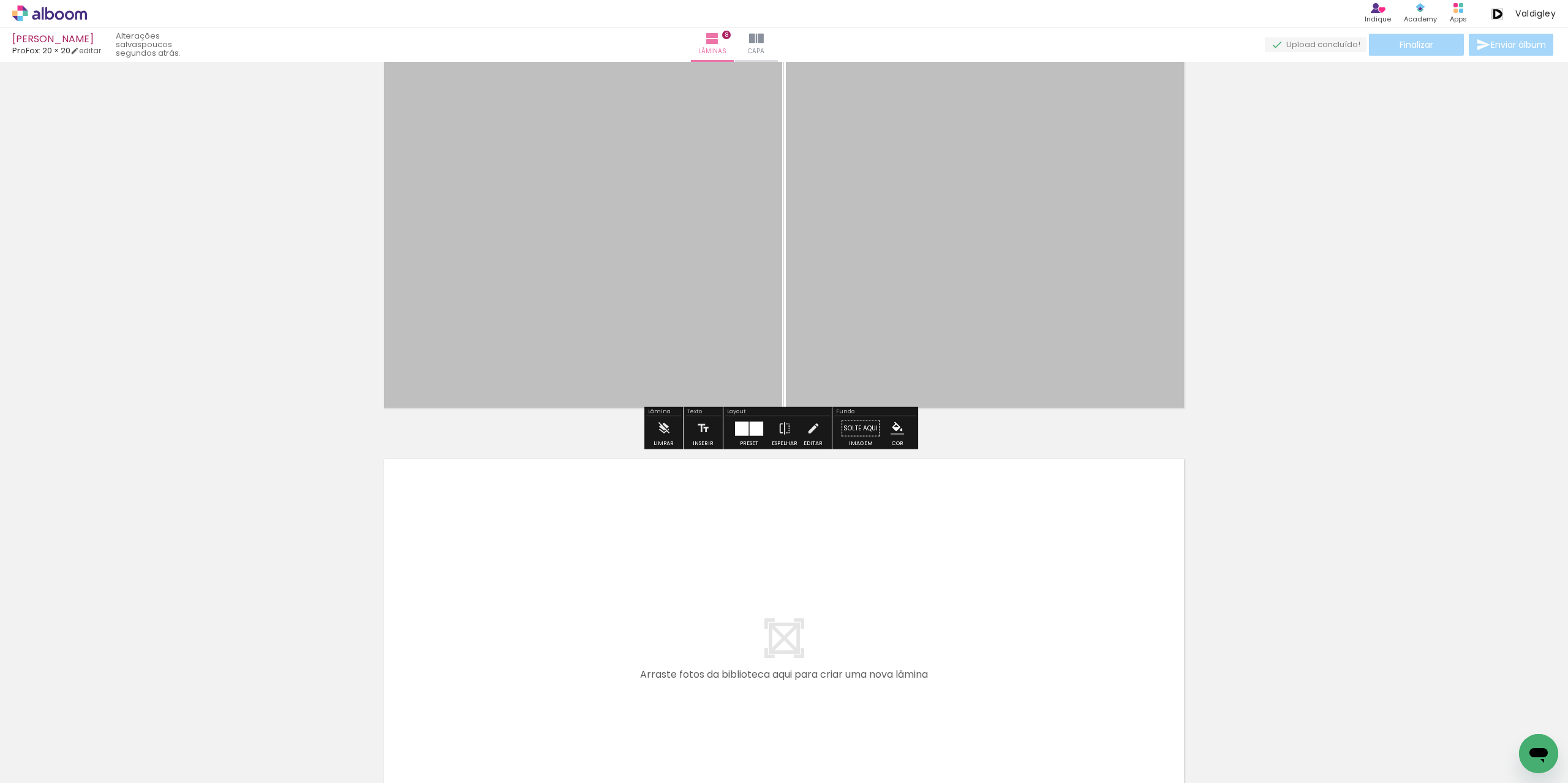
scroll to position [0, 0]
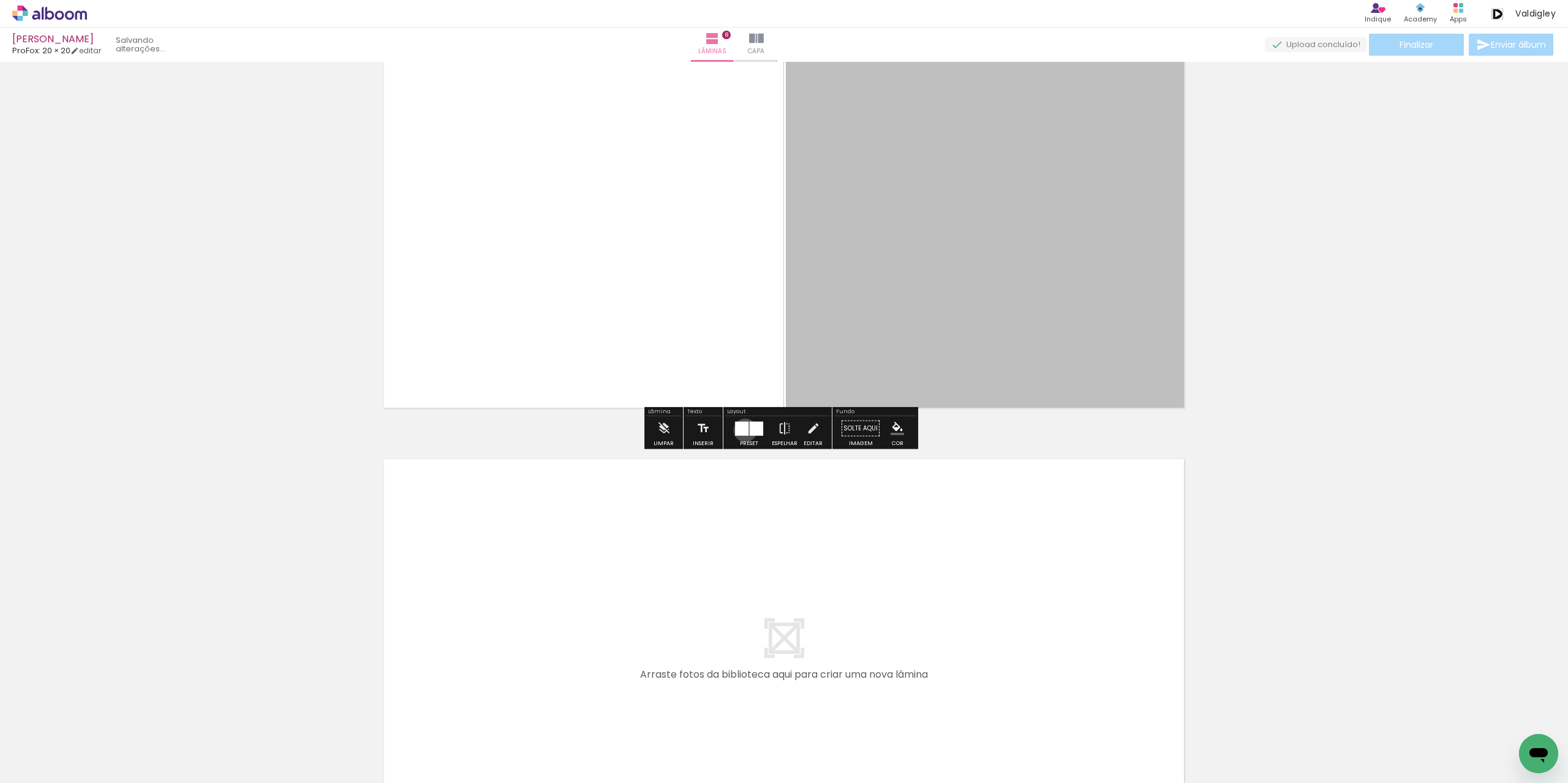
click at [743, 430] on div at bounding box center [741, 428] width 13 height 14
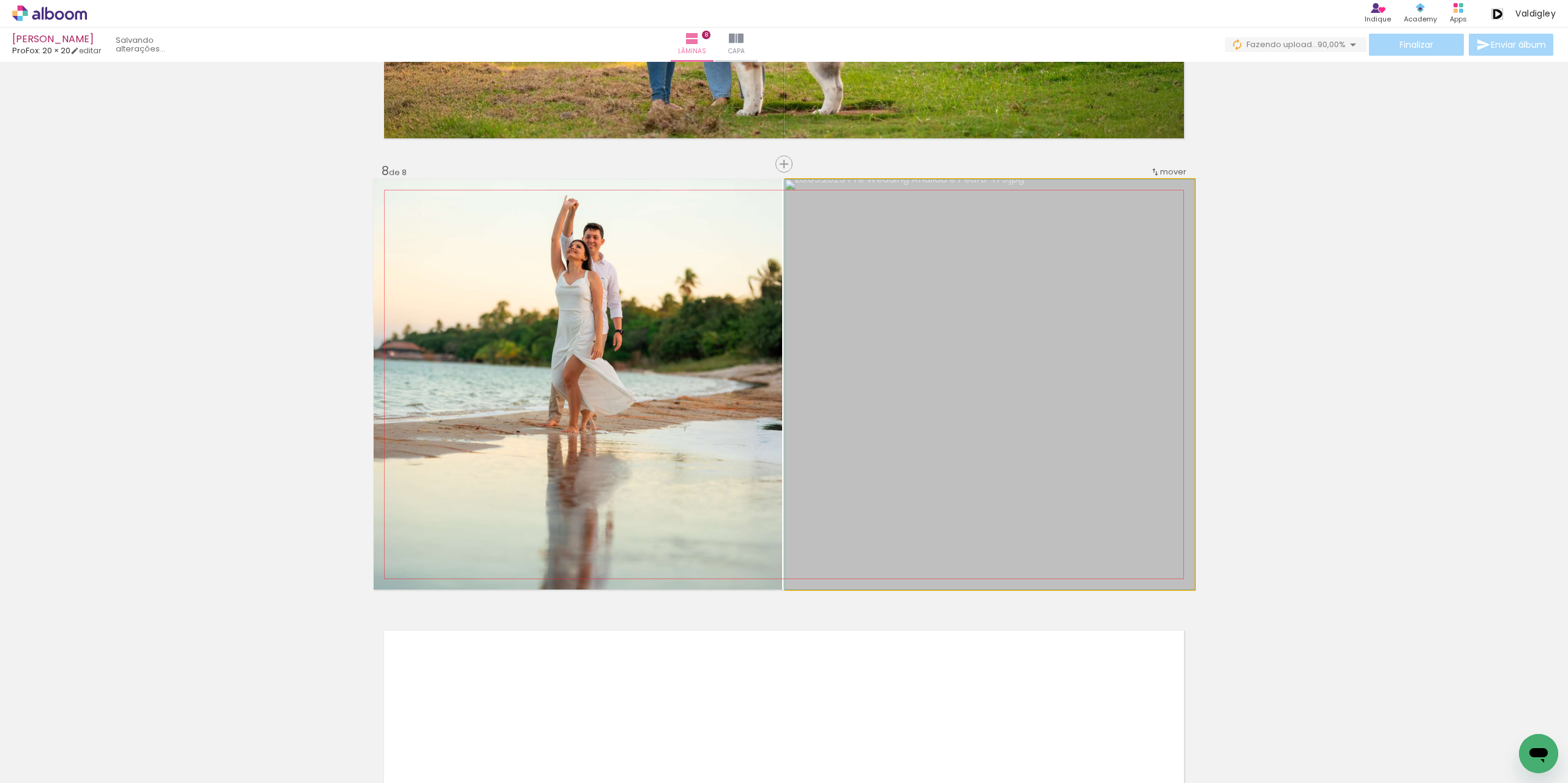
drag, startPoint x: 1101, startPoint y: 319, endPoint x: 1101, endPoint y: 311, distance: 8.0
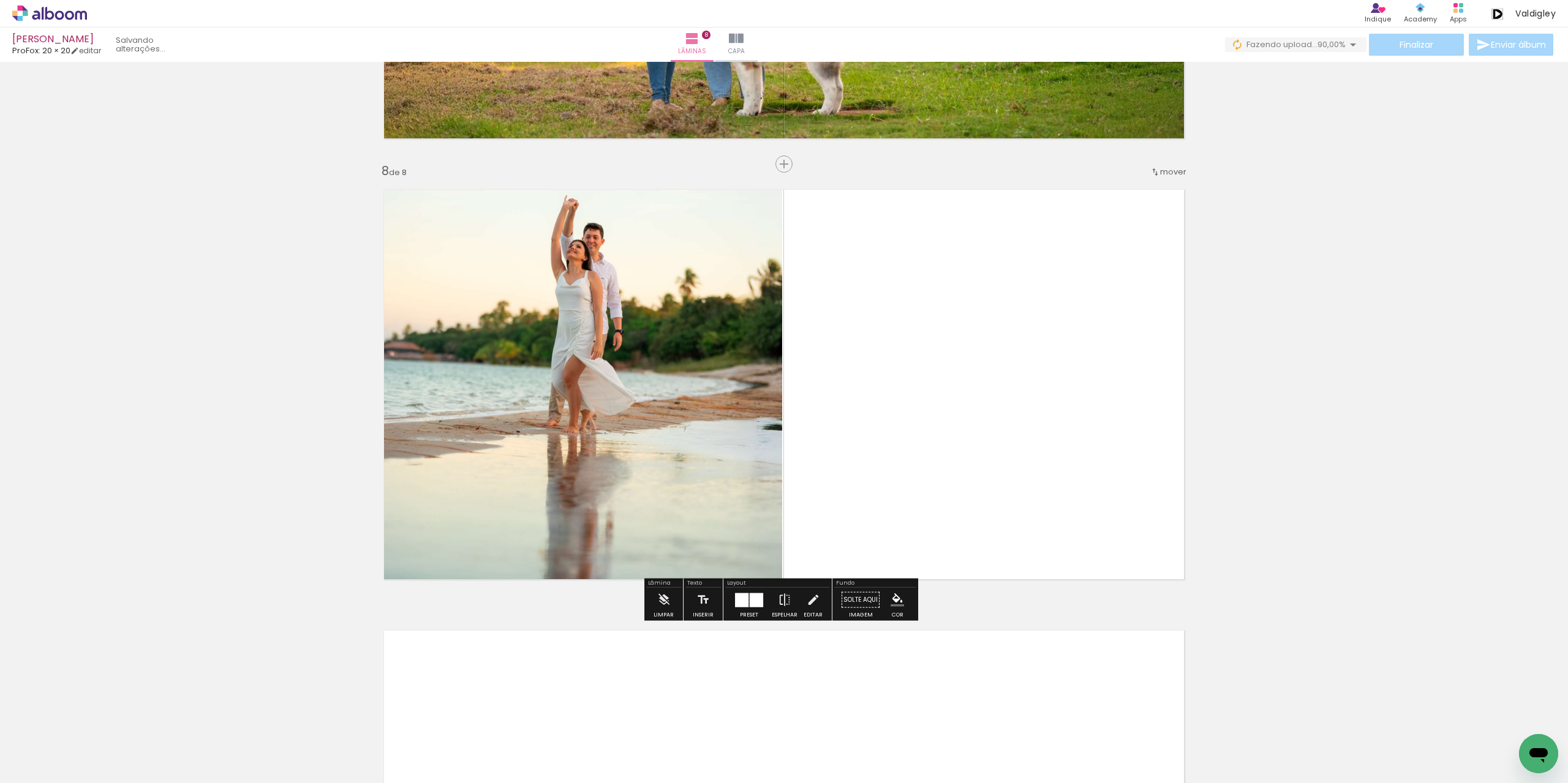
scroll to position [3249, 0]
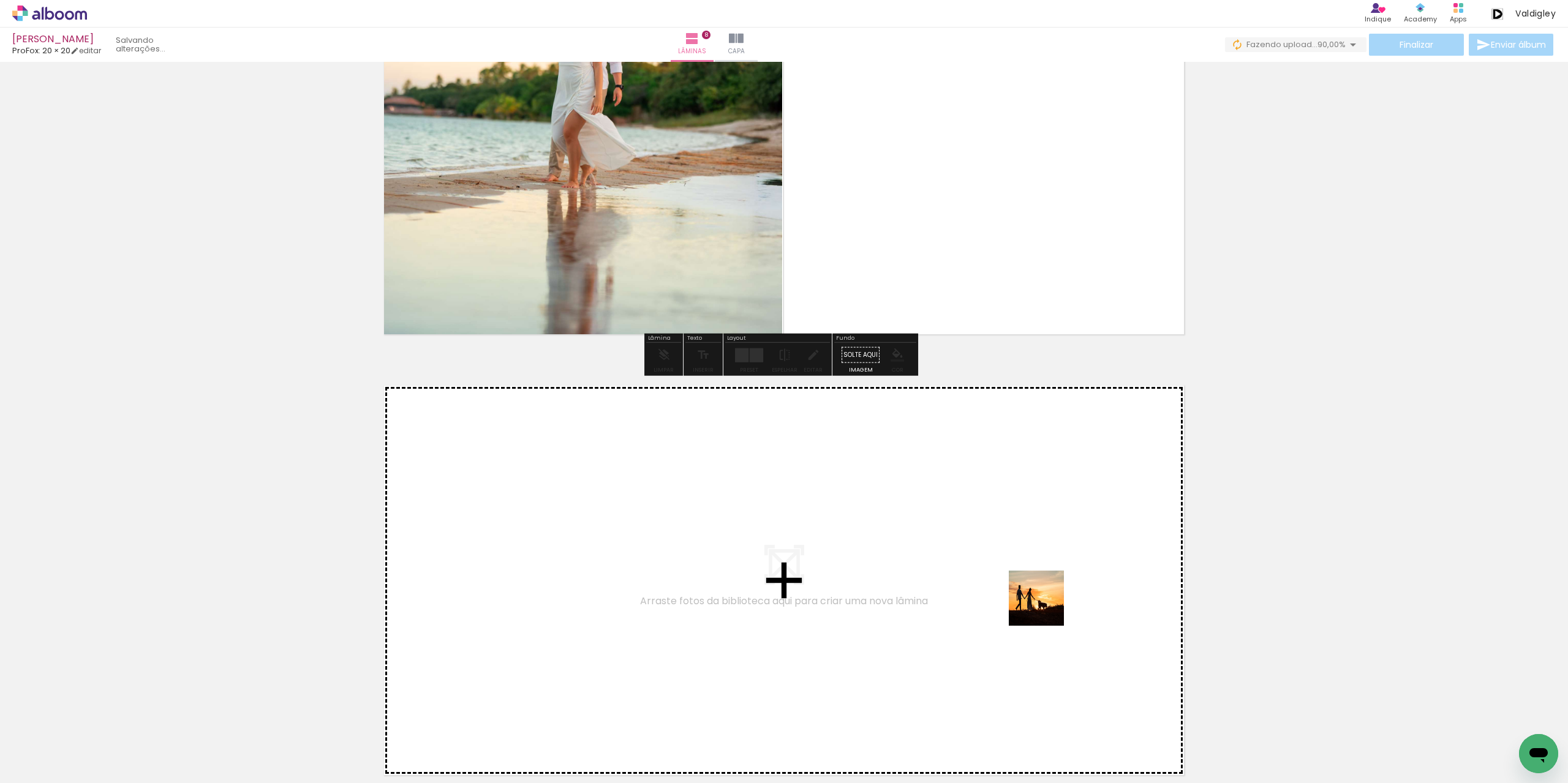
drag, startPoint x: 1147, startPoint y: 740, endPoint x: 1044, endPoint y: 606, distance: 169.0
click at [1044, 606] on quentale-workspace at bounding box center [784, 391] width 1568 height 783
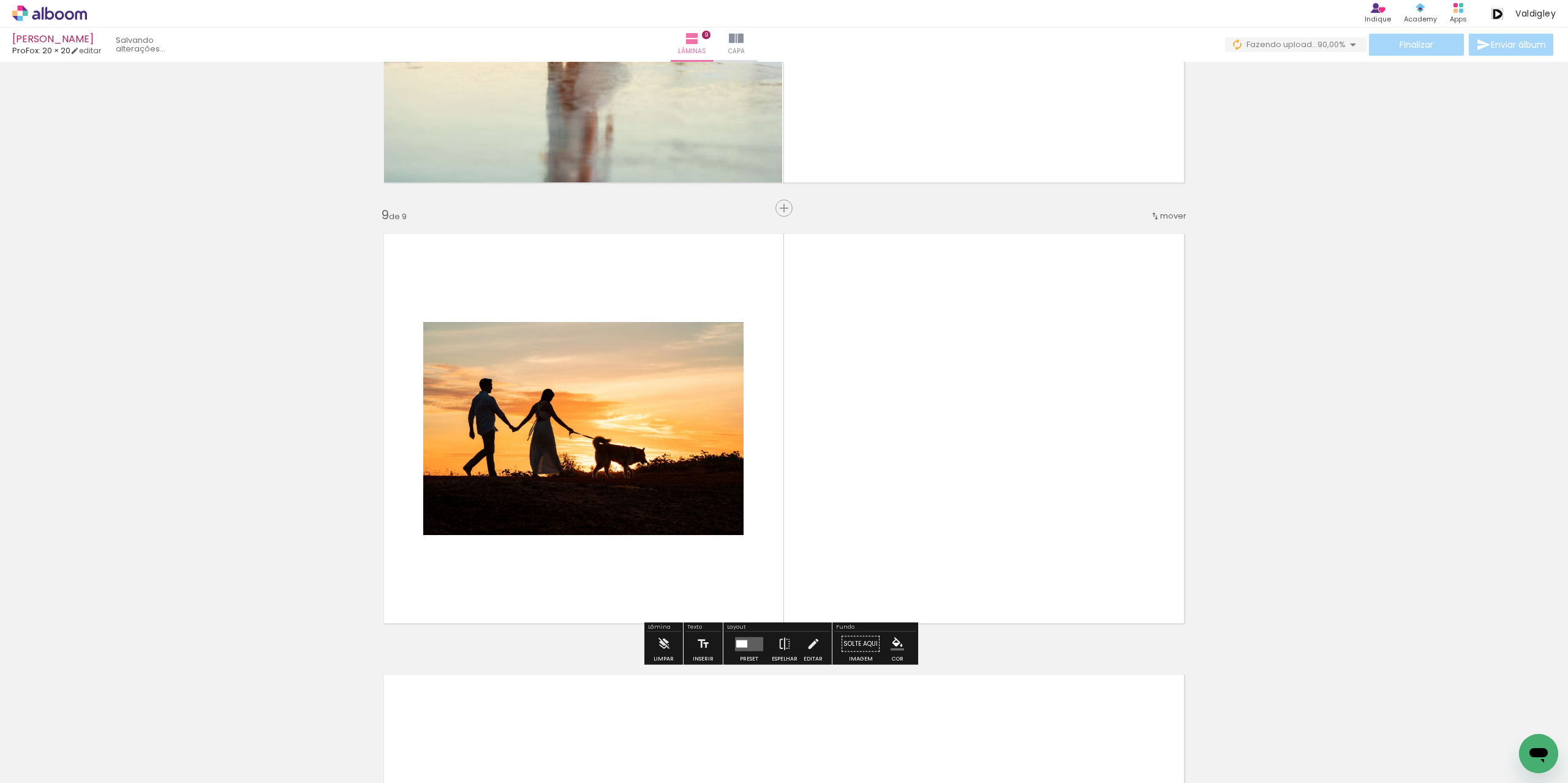
scroll to position [3444, 0]
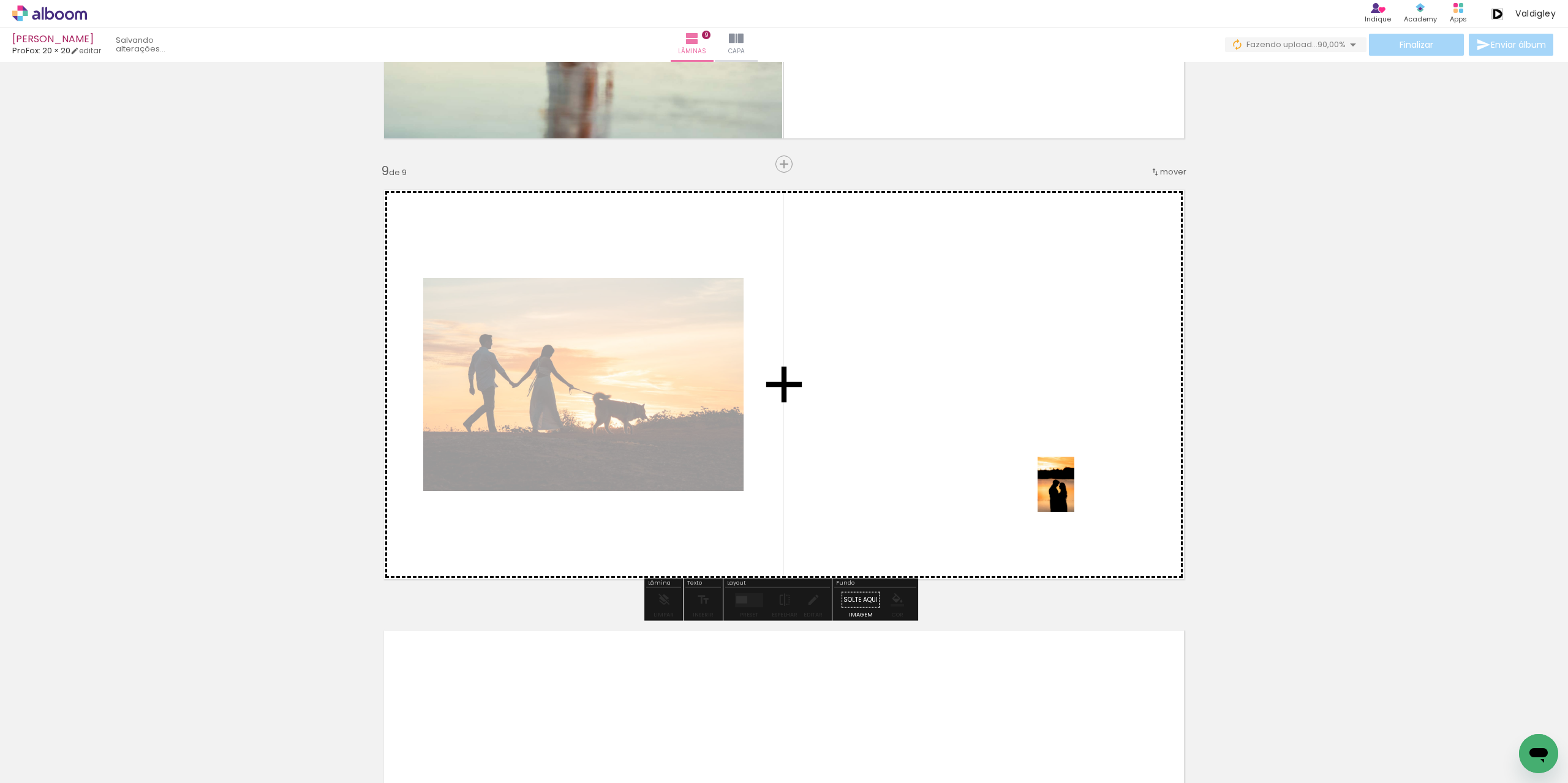
drag, startPoint x: 1231, startPoint y: 729, endPoint x: 1074, endPoint y: 494, distance: 282.6
click at [1074, 494] on quentale-workspace at bounding box center [784, 391] width 1568 height 783
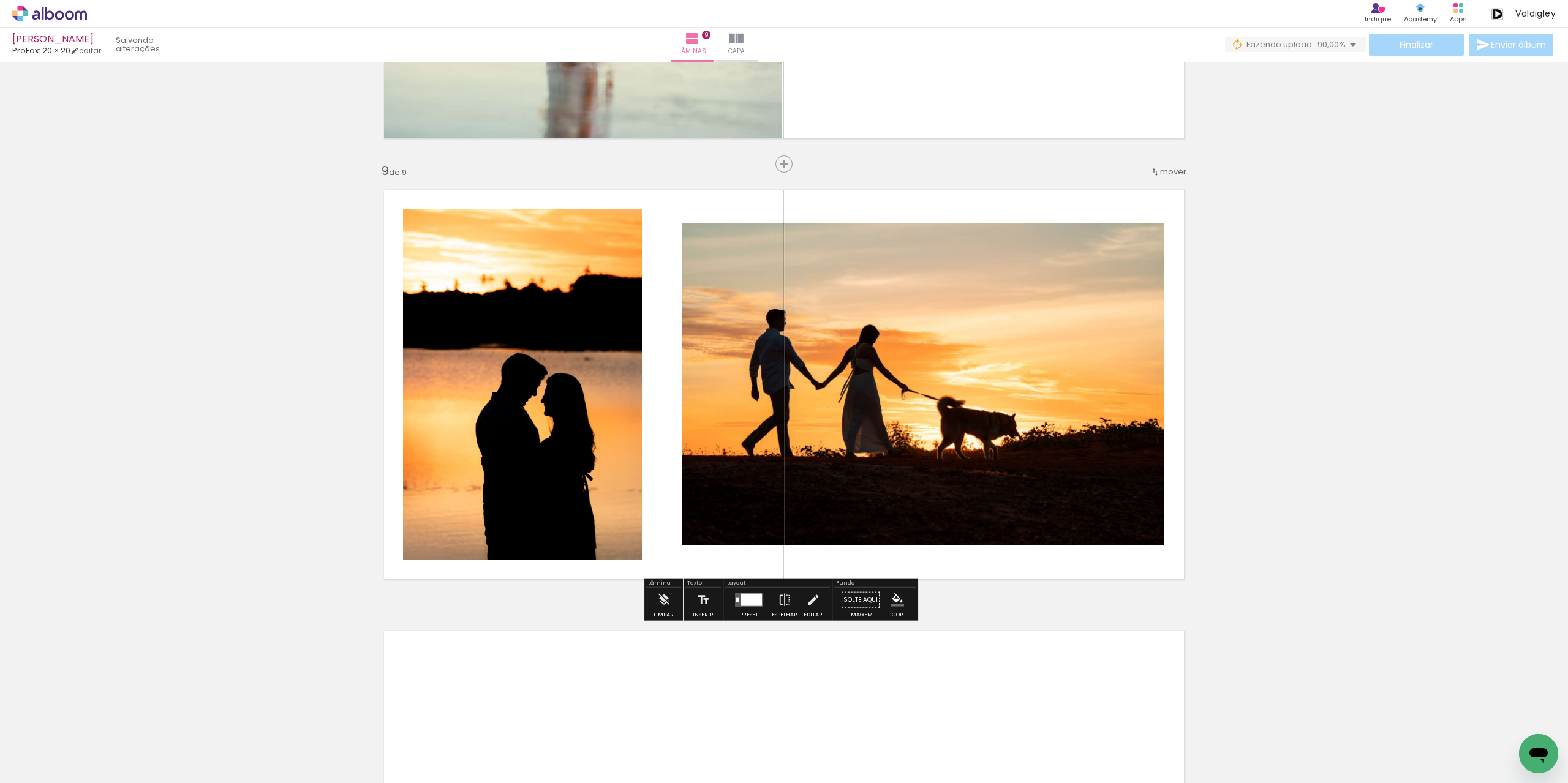
click at [756, 600] on div at bounding box center [751, 599] width 22 height 12
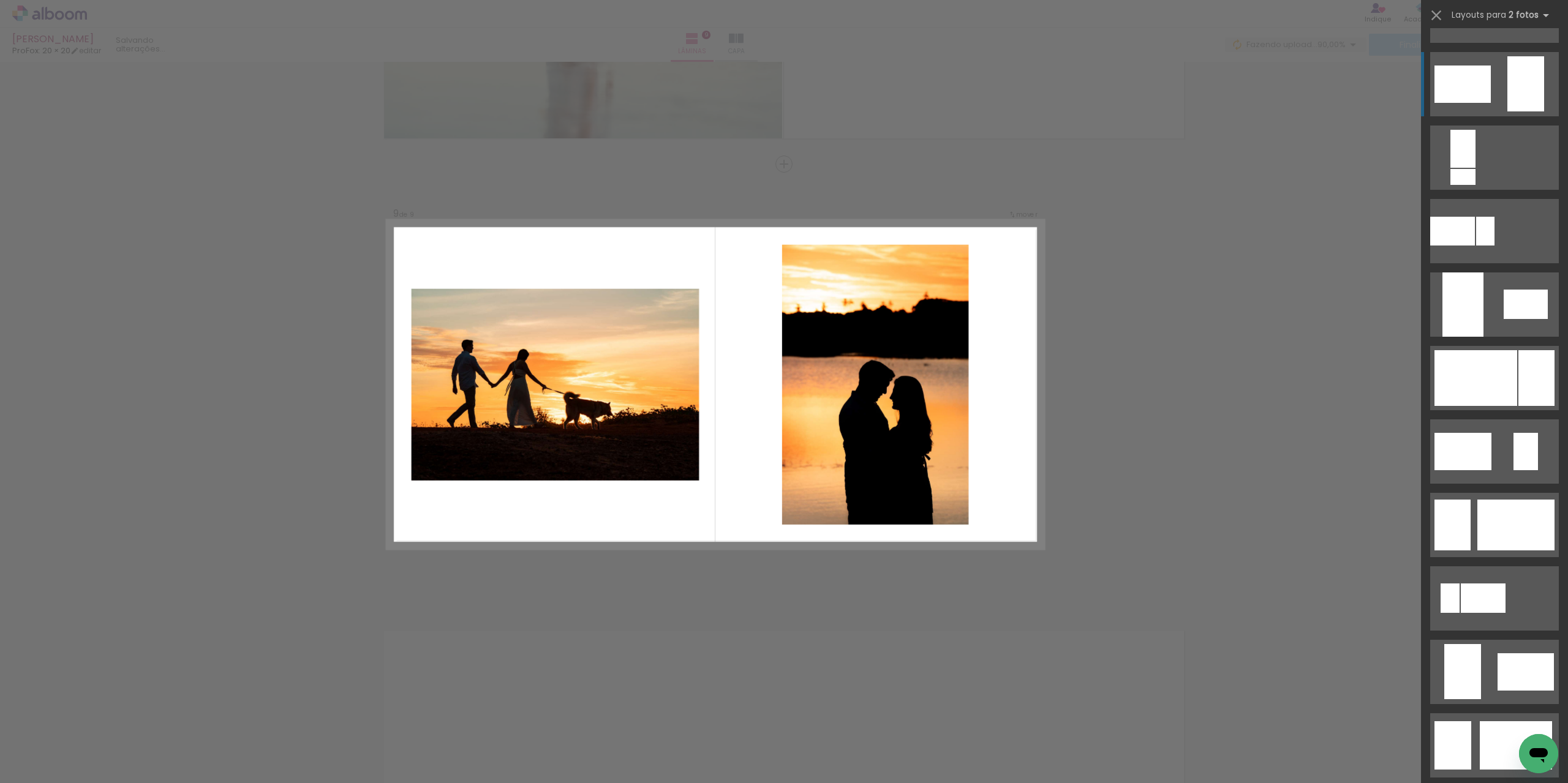
scroll to position [367, 0]
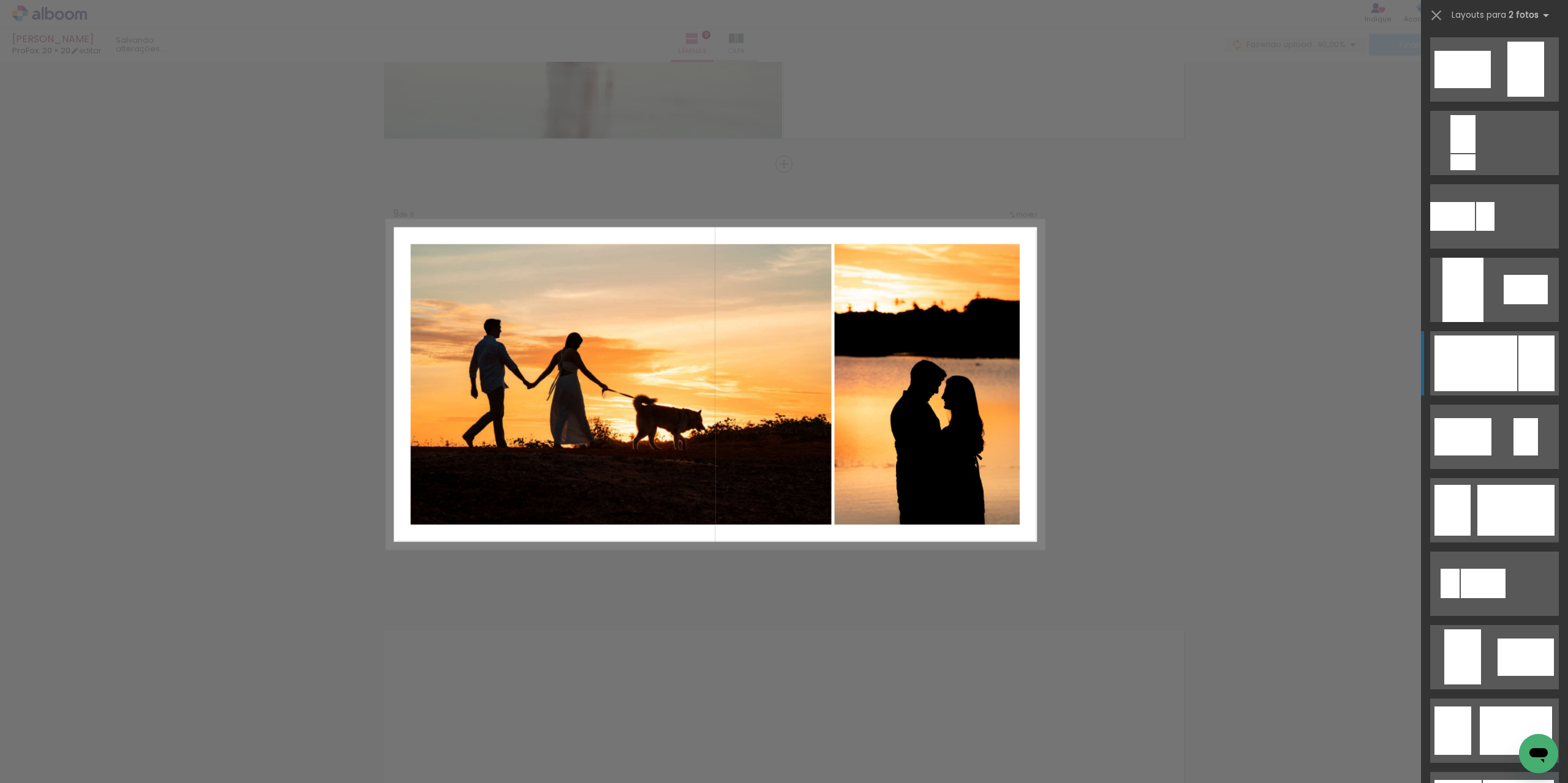
click at [1472, 348] on div at bounding box center [1476, 363] width 83 height 55
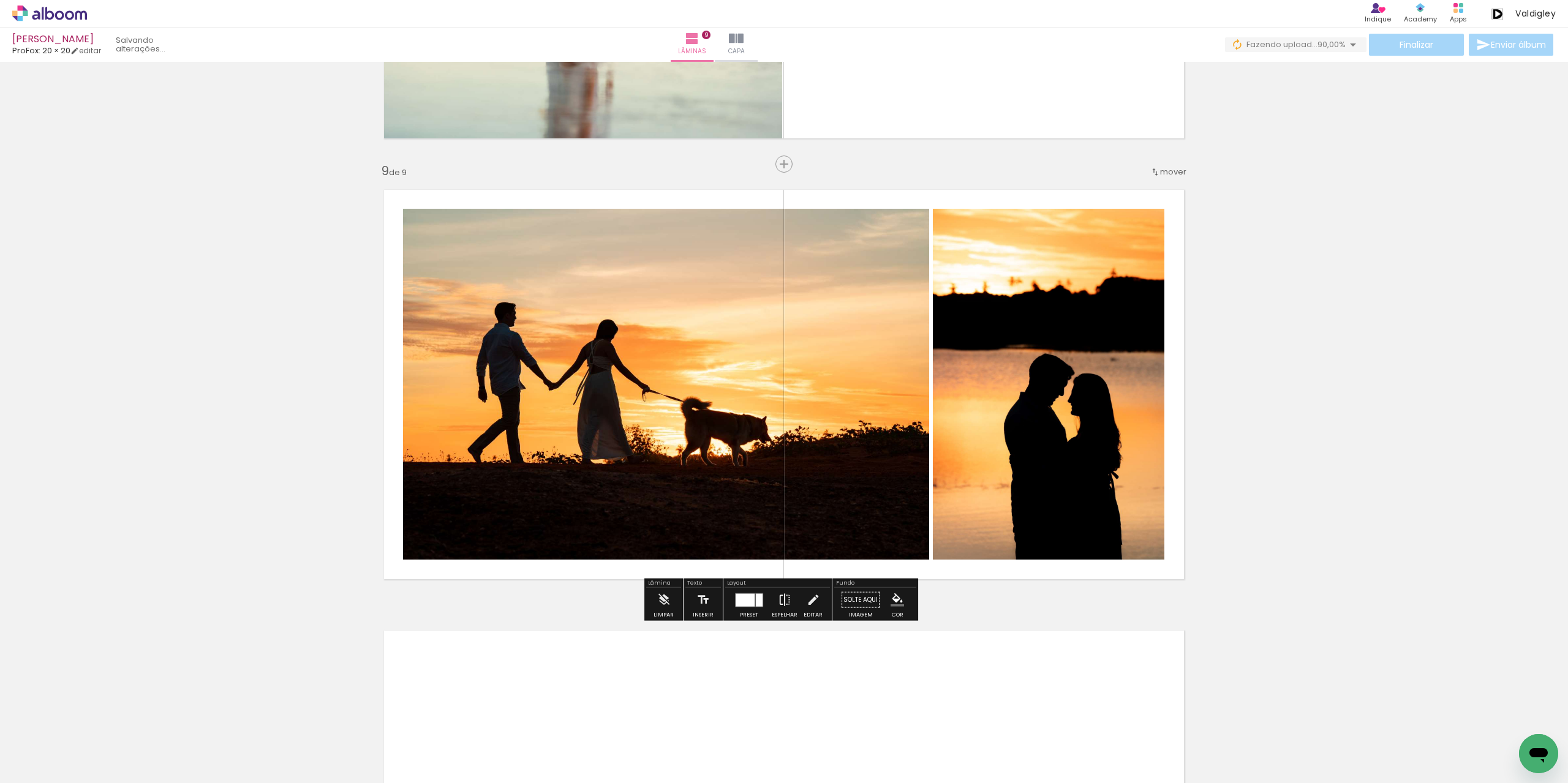
click at [783, 601] on iron-icon at bounding box center [784, 600] width 13 height 24
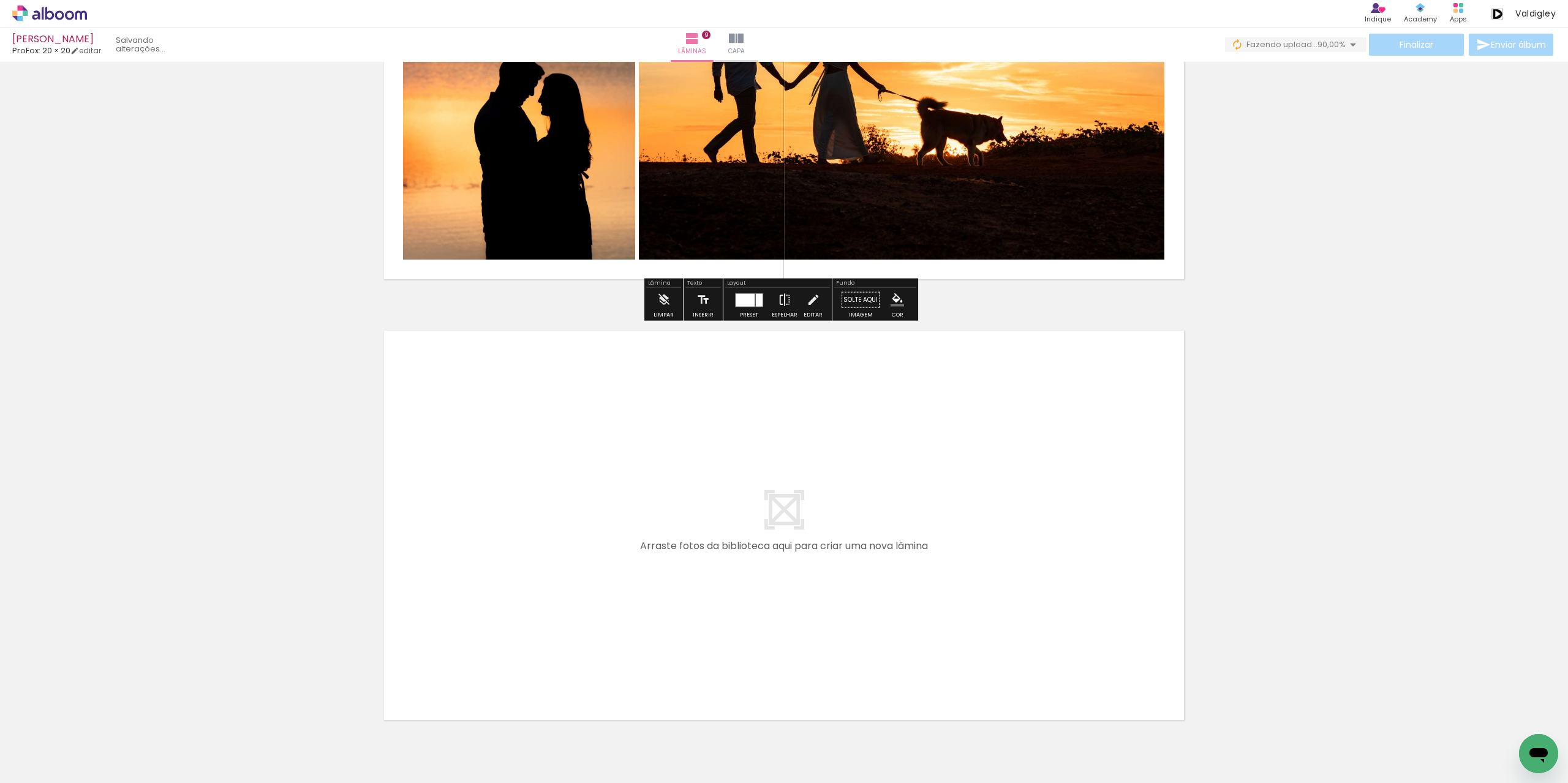
scroll to position [3750, 0]
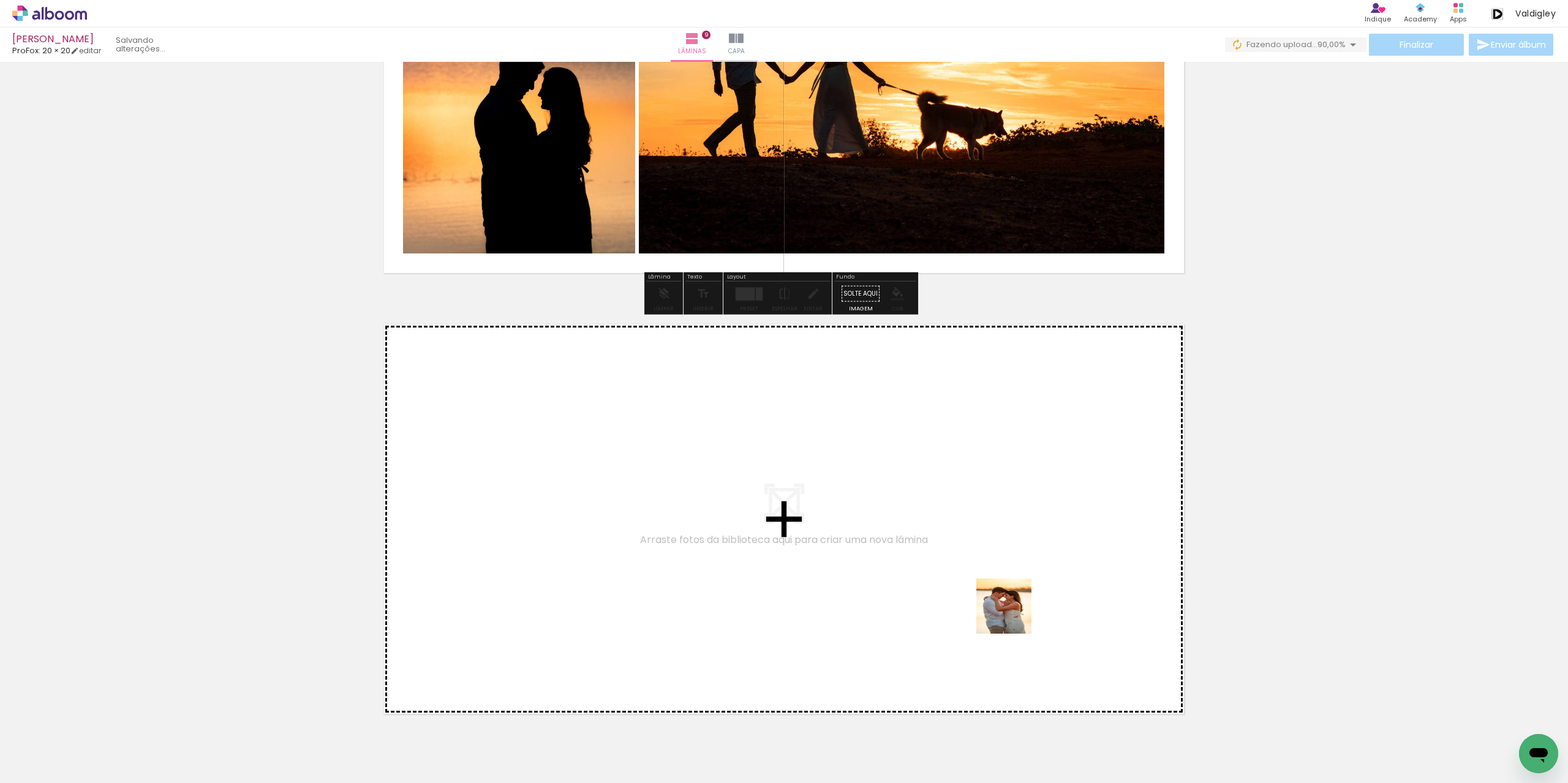
drag, startPoint x: 1308, startPoint y: 747, endPoint x: 1273, endPoint y: 712, distance: 49.5
click at [1000, 609] on quentale-workspace at bounding box center [784, 391] width 1568 height 783
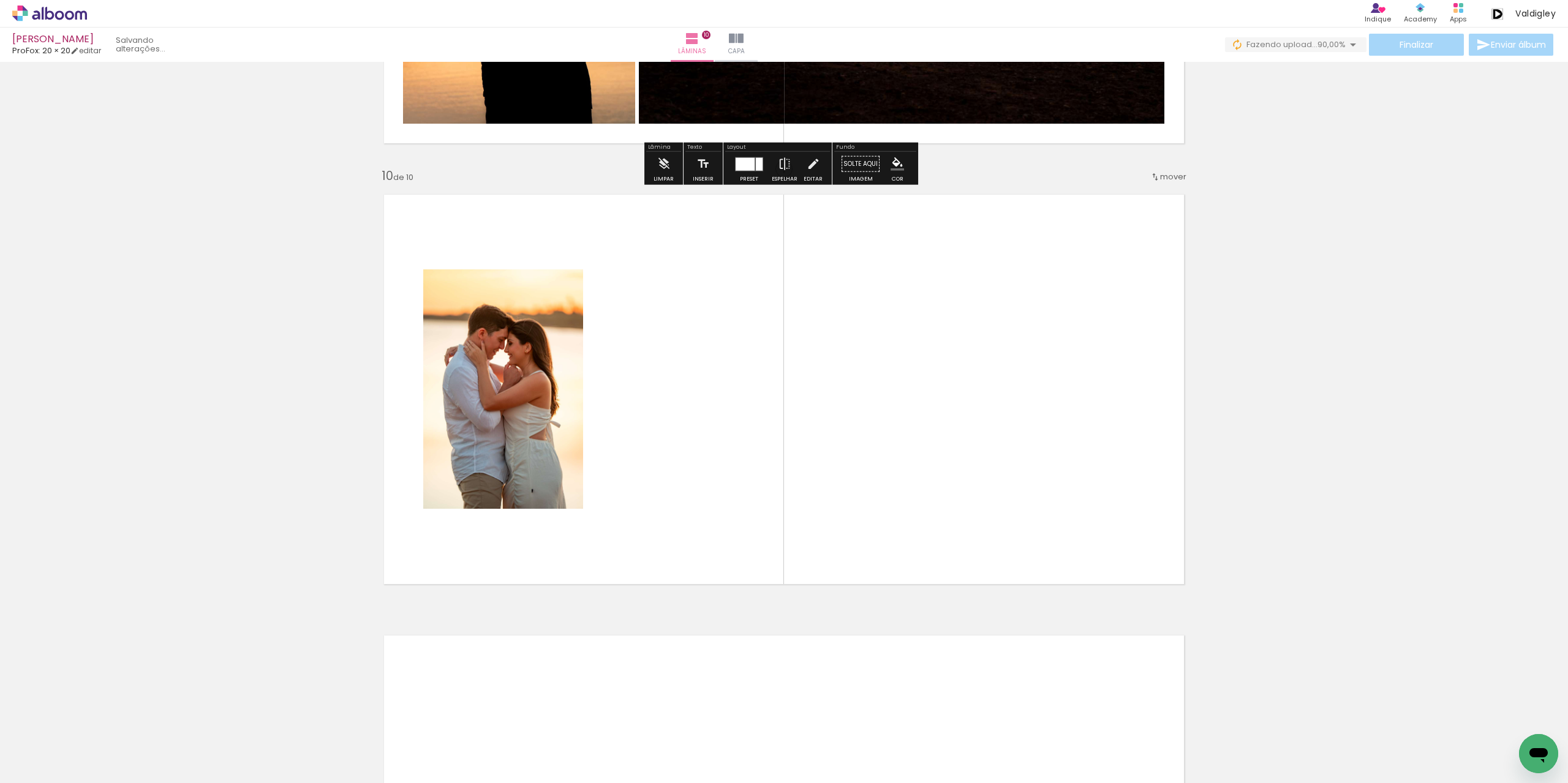
scroll to position [3886, 0]
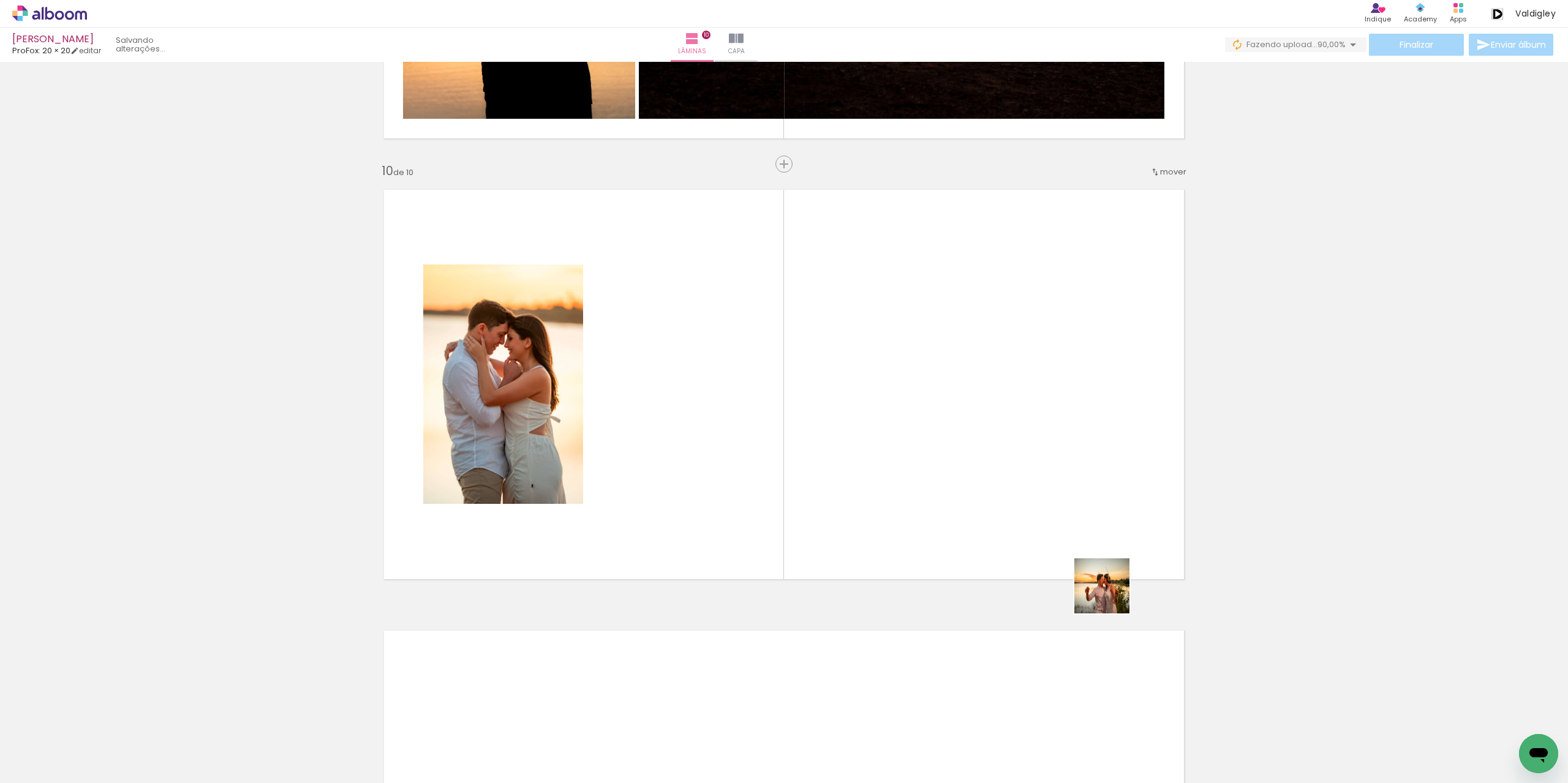
drag, startPoint x: 1286, startPoint y: 690, endPoint x: 994, endPoint y: 548, distance: 324.7
click at [994, 548] on quentale-workspace at bounding box center [784, 391] width 1568 height 783
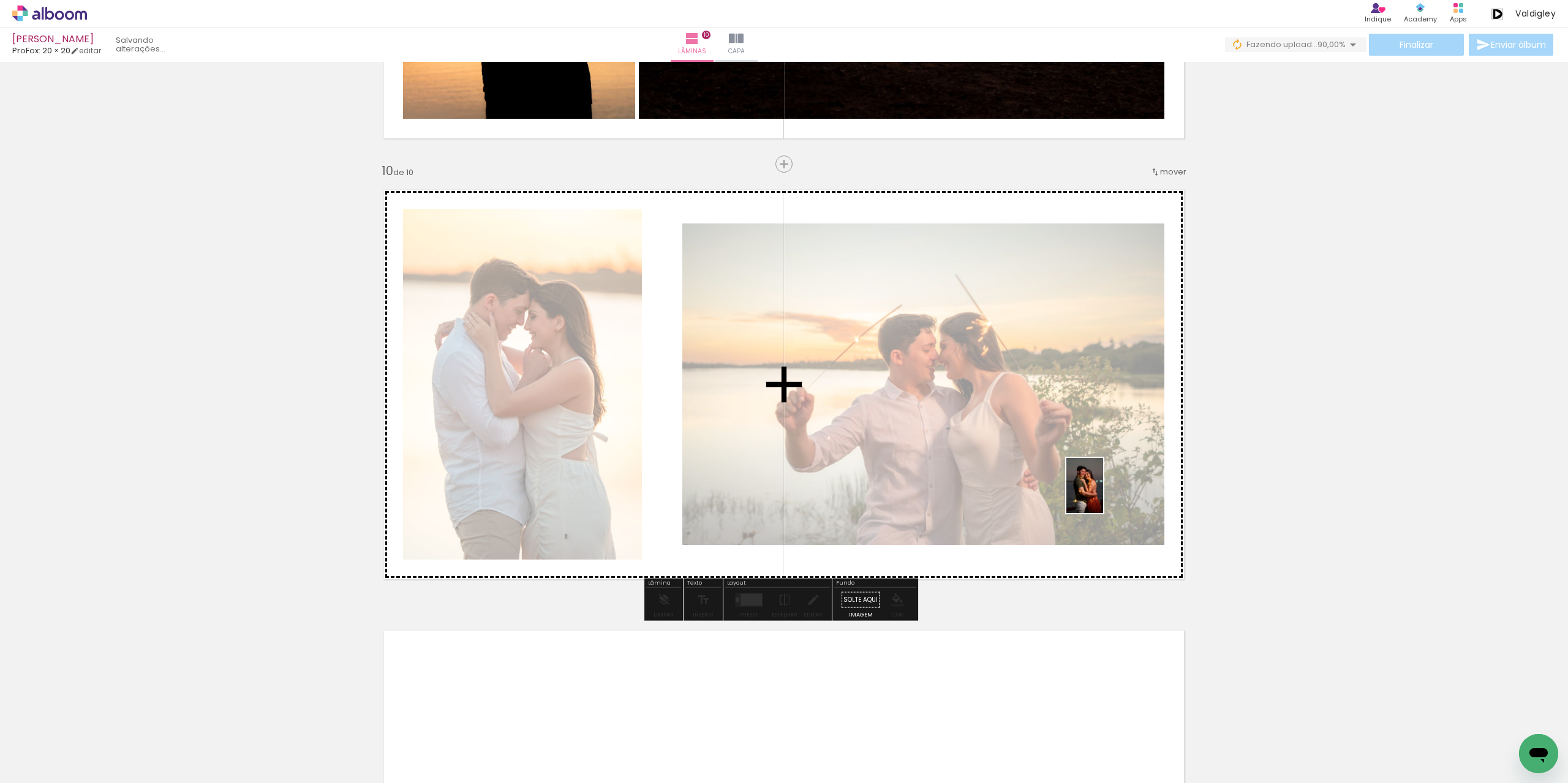
drag, startPoint x: 1437, startPoint y: 733, endPoint x: 1102, endPoint y: 494, distance: 411.5
click at [1102, 494] on quentale-workspace at bounding box center [784, 391] width 1568 height 783
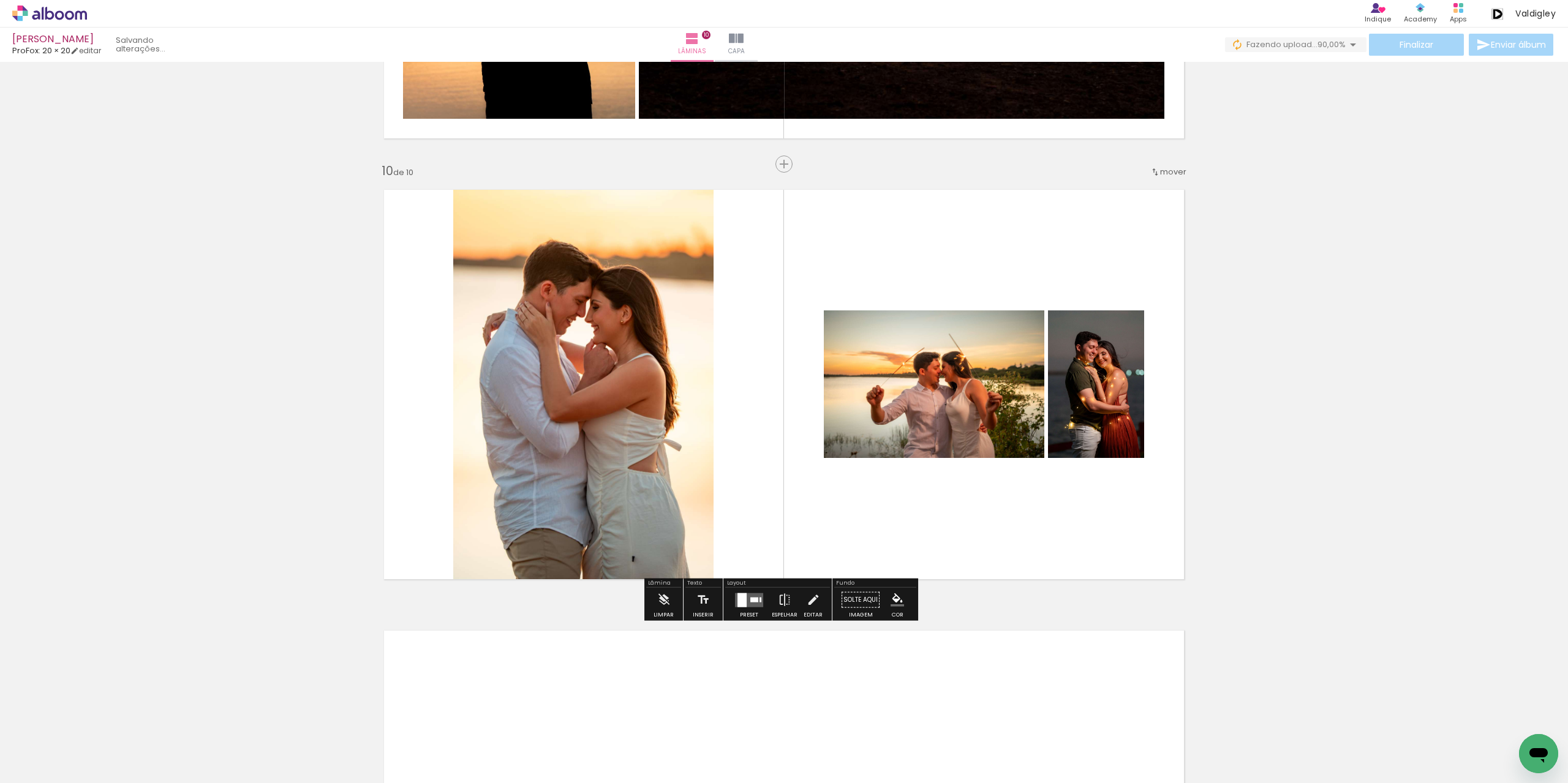
click at [744, 596] on div at bounding box center [742, 600] width 9 height 14
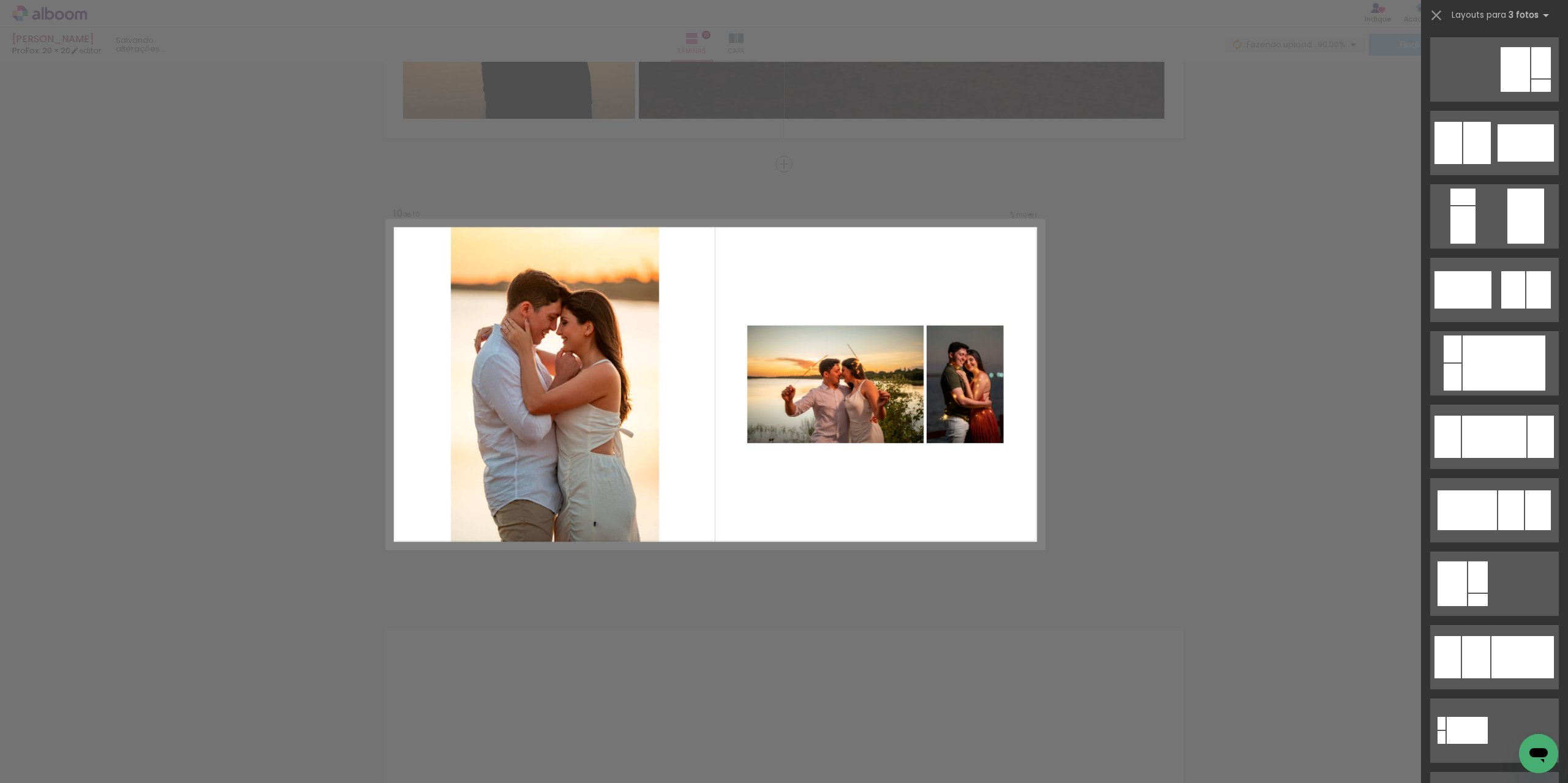
scroll to position [0, 0]
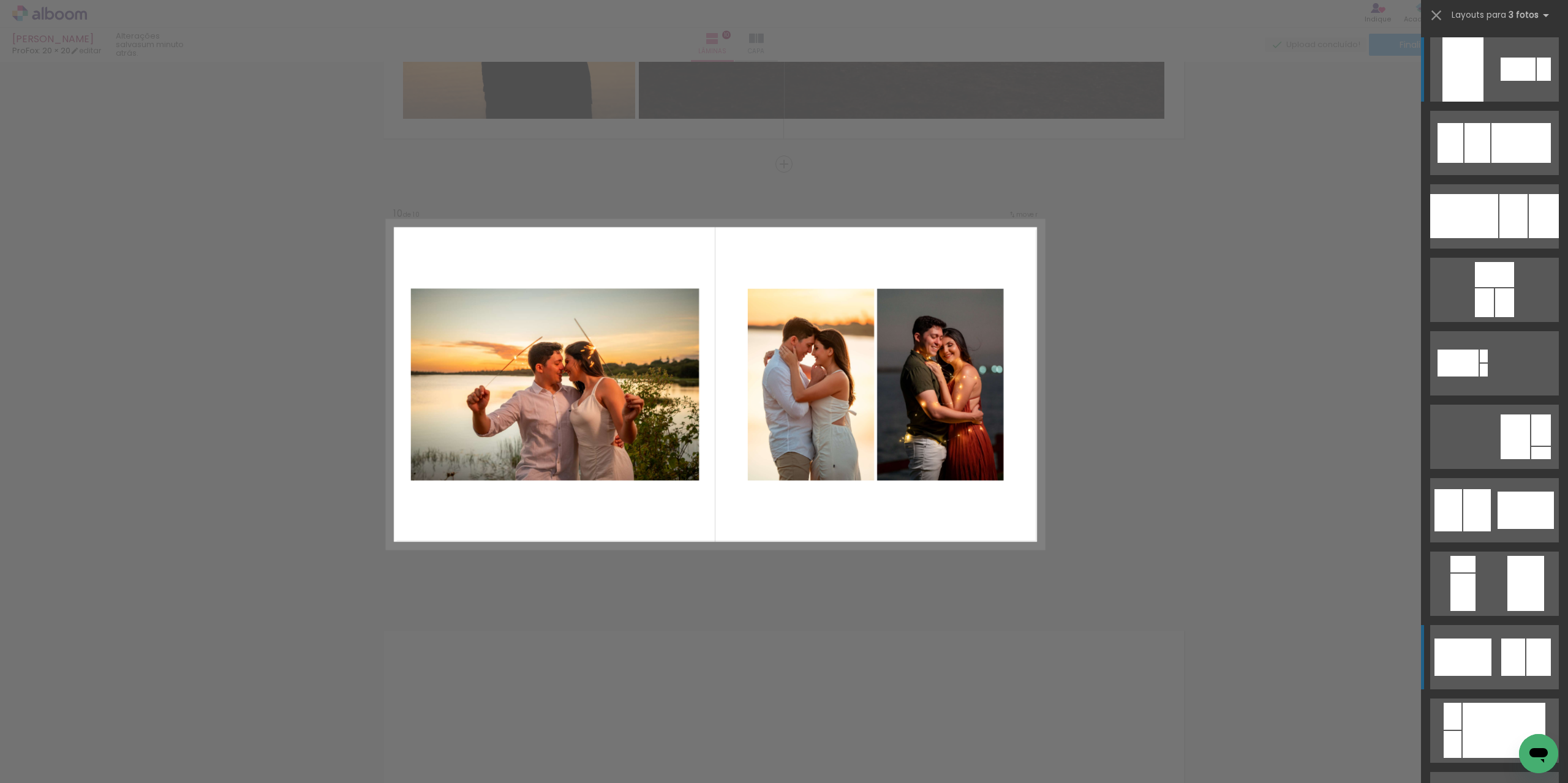
click at [1483, 238] on div at bounding box center [1464, 216] width 68 height 44
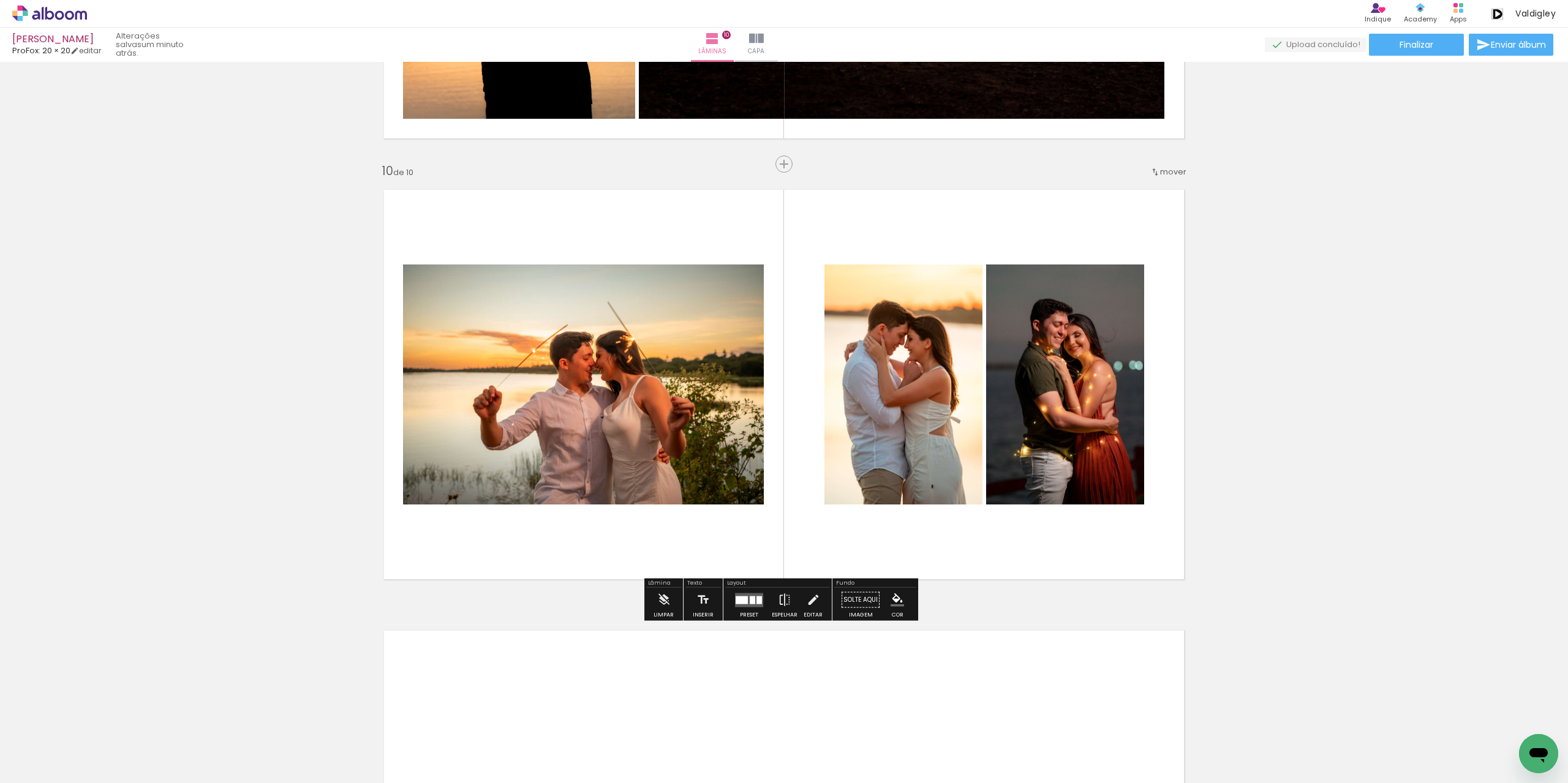
click at [572, 476] on quentale-photo at bounding box center [584, 384] width 361 height 240
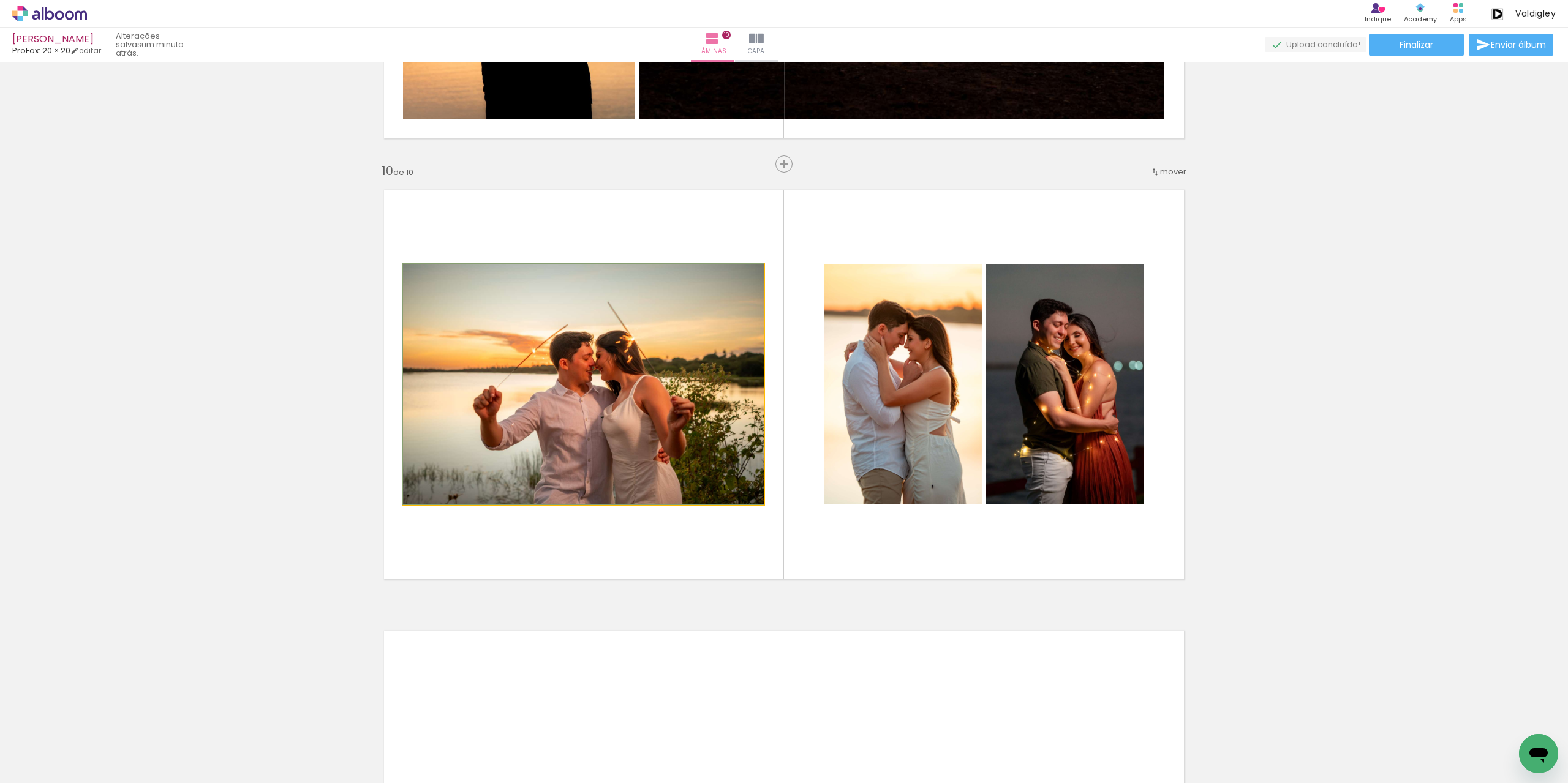
click at [572, 476] on quentale-photo at bounding box center [584, 384] width 361 height 240
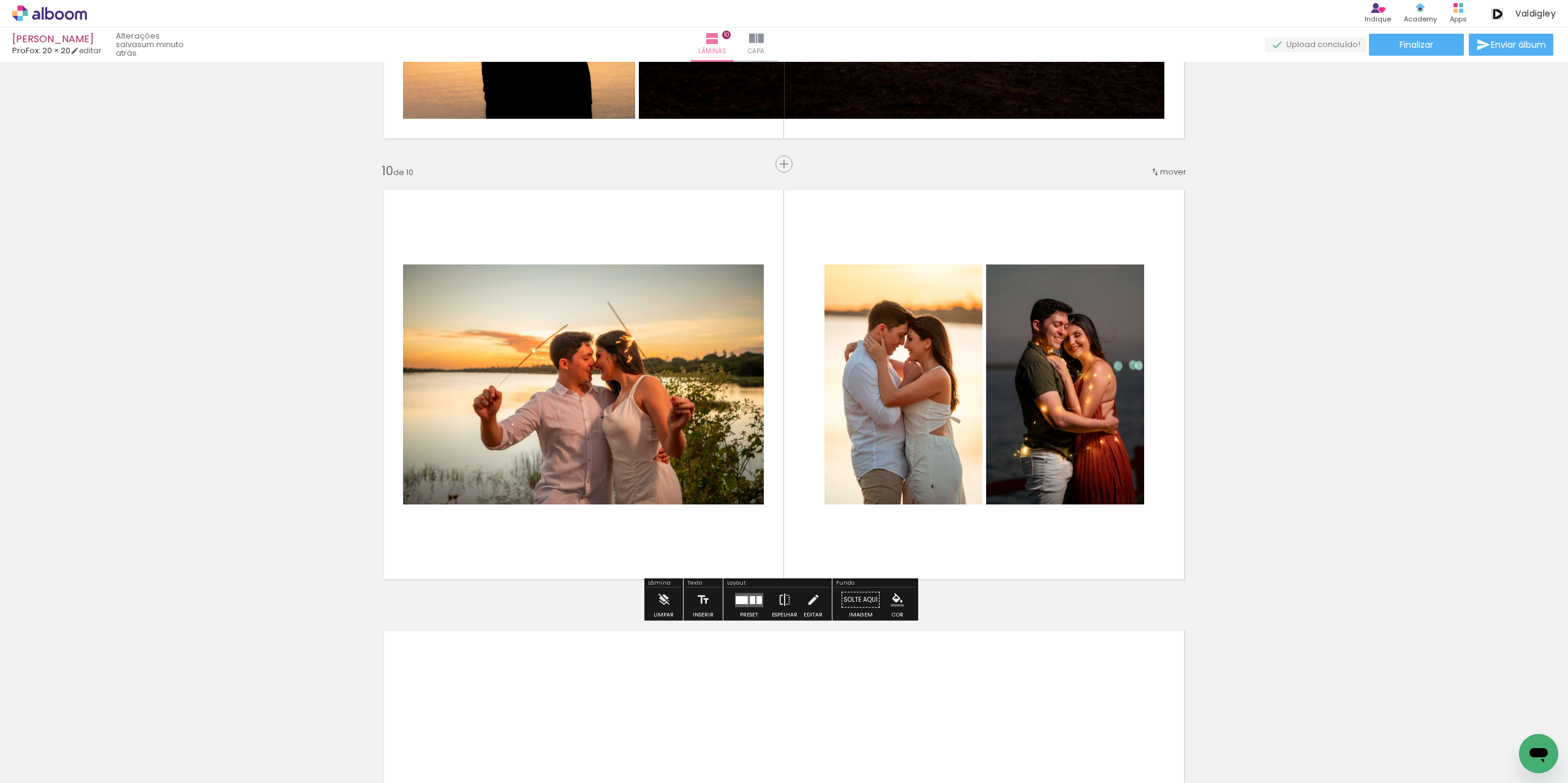
click at [581, 489] on quentale-photo at bounding box center [584, 384] width 361 height 240
click at [581, 493] on quentale-photo at bounding box center [584, 384] width 361 height 240
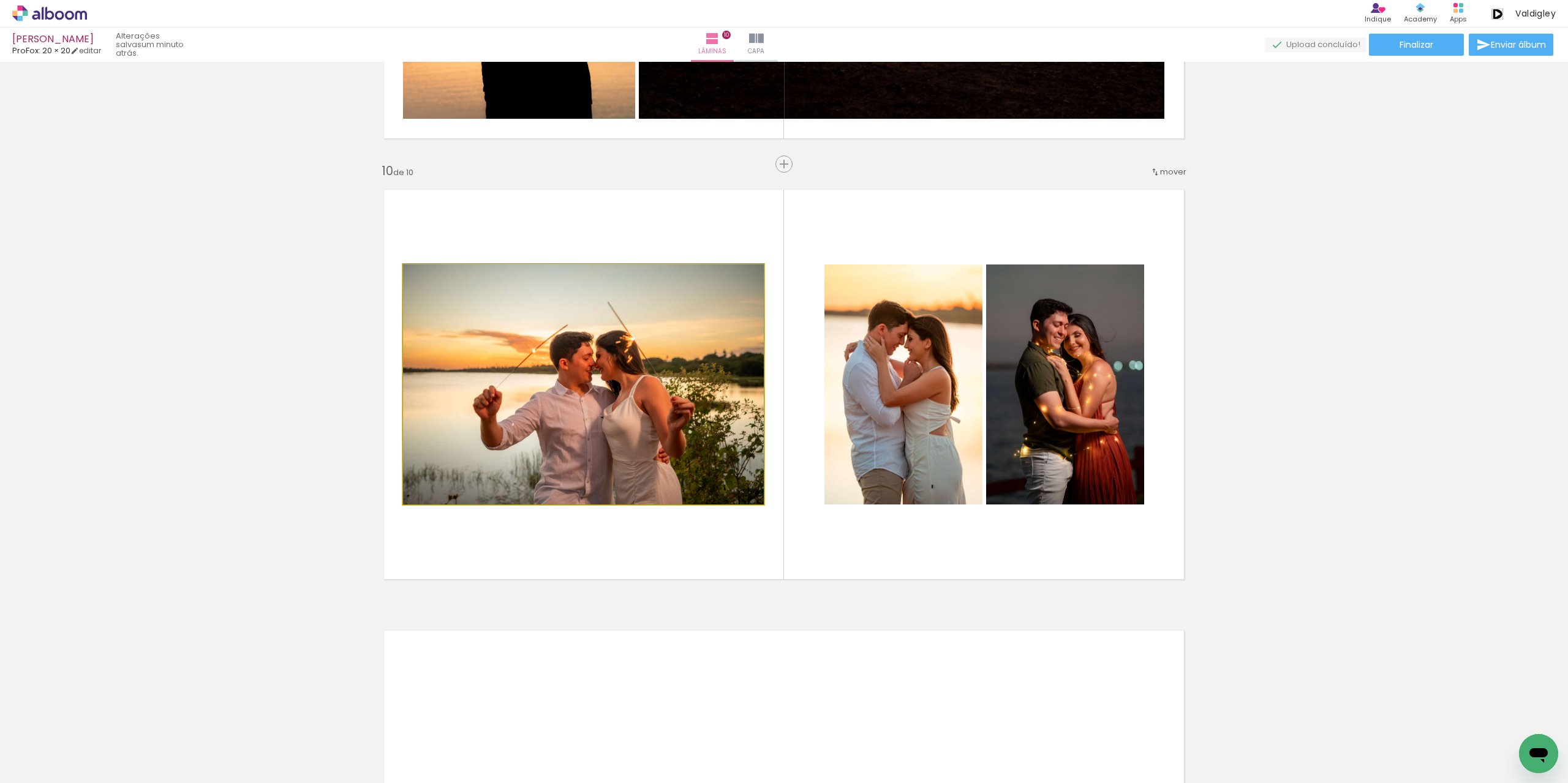
click at [581, 493] on quentale-photo at bounding box center [584, 384] width 361 height 240
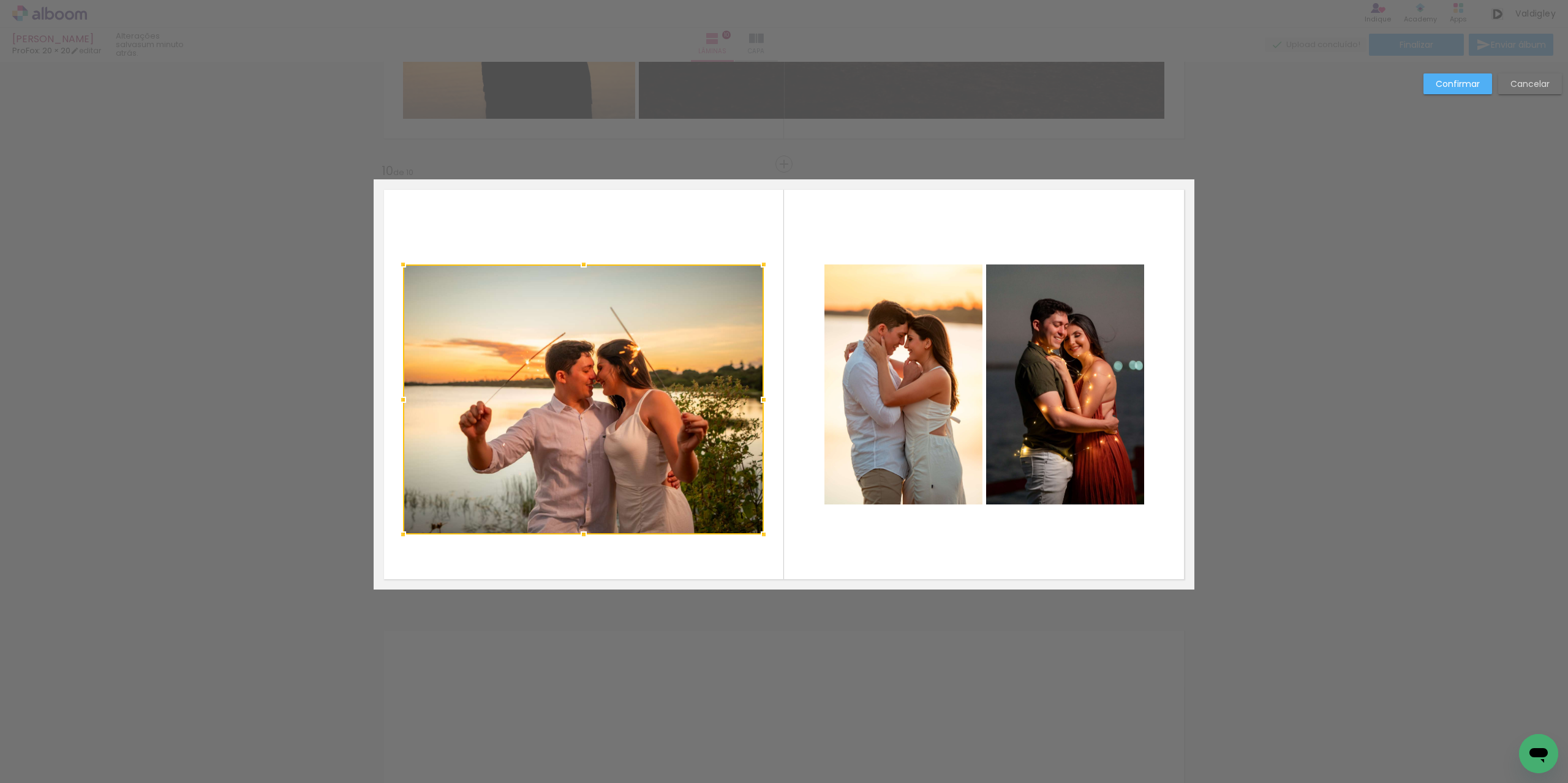
drag, startPoint x: 581, startPoint y: 501, endPoint x: 578, endPoint y: 534, distance: 33.1
click at [578, 534] on div at bounding box center [584, 534] width 24 height 24
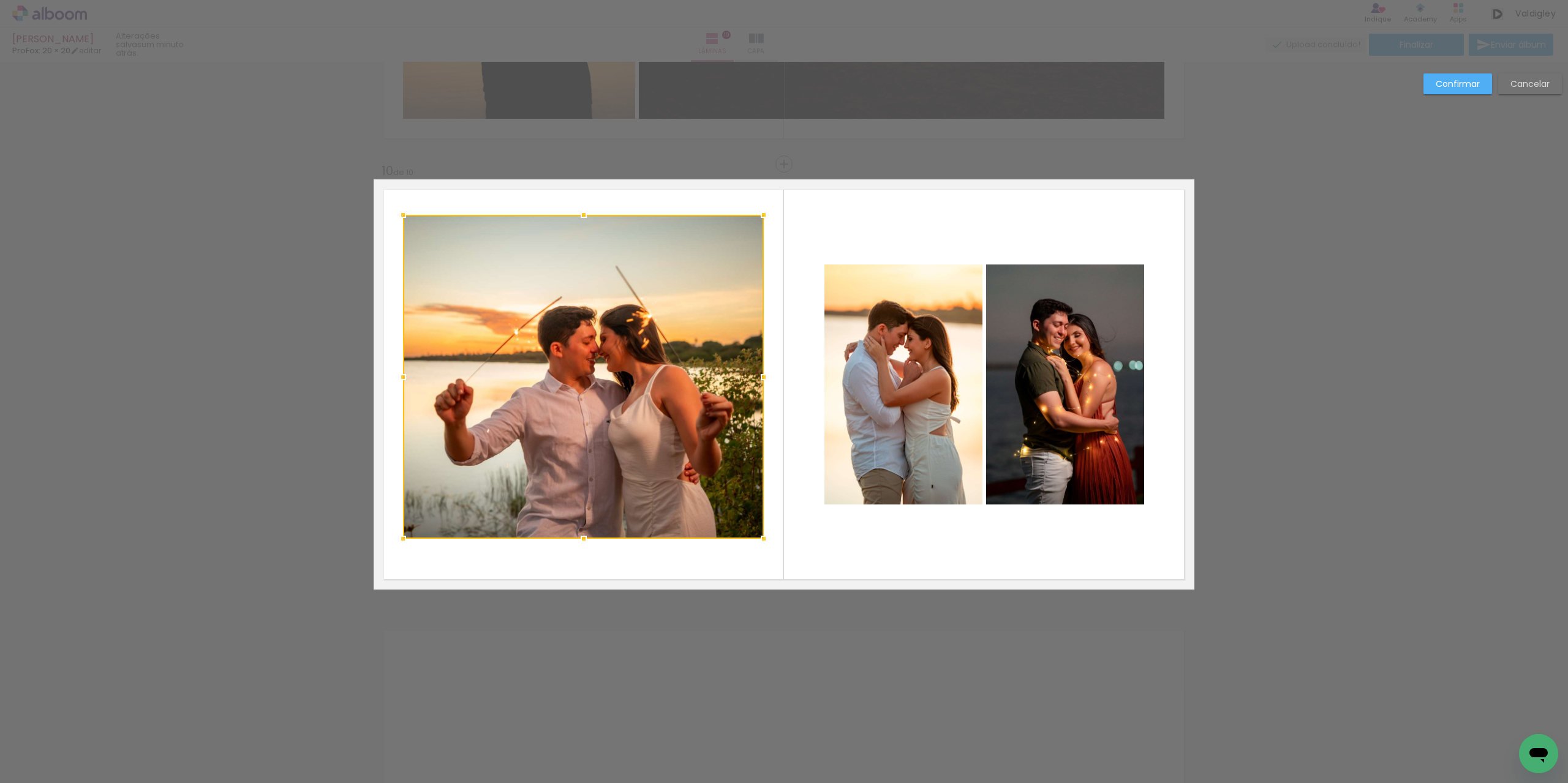
drag, startPoint x: 581, startPoint y: 265, endPoint x: 591, endPoint y: 216, distance: 50.0
click at [591, 216] on div at bounding box center [584, 377] width 361 height 324
click at [1447, 90] on paper-button "Confirmar" at bounding box center [1458, 84] width 69 height 21
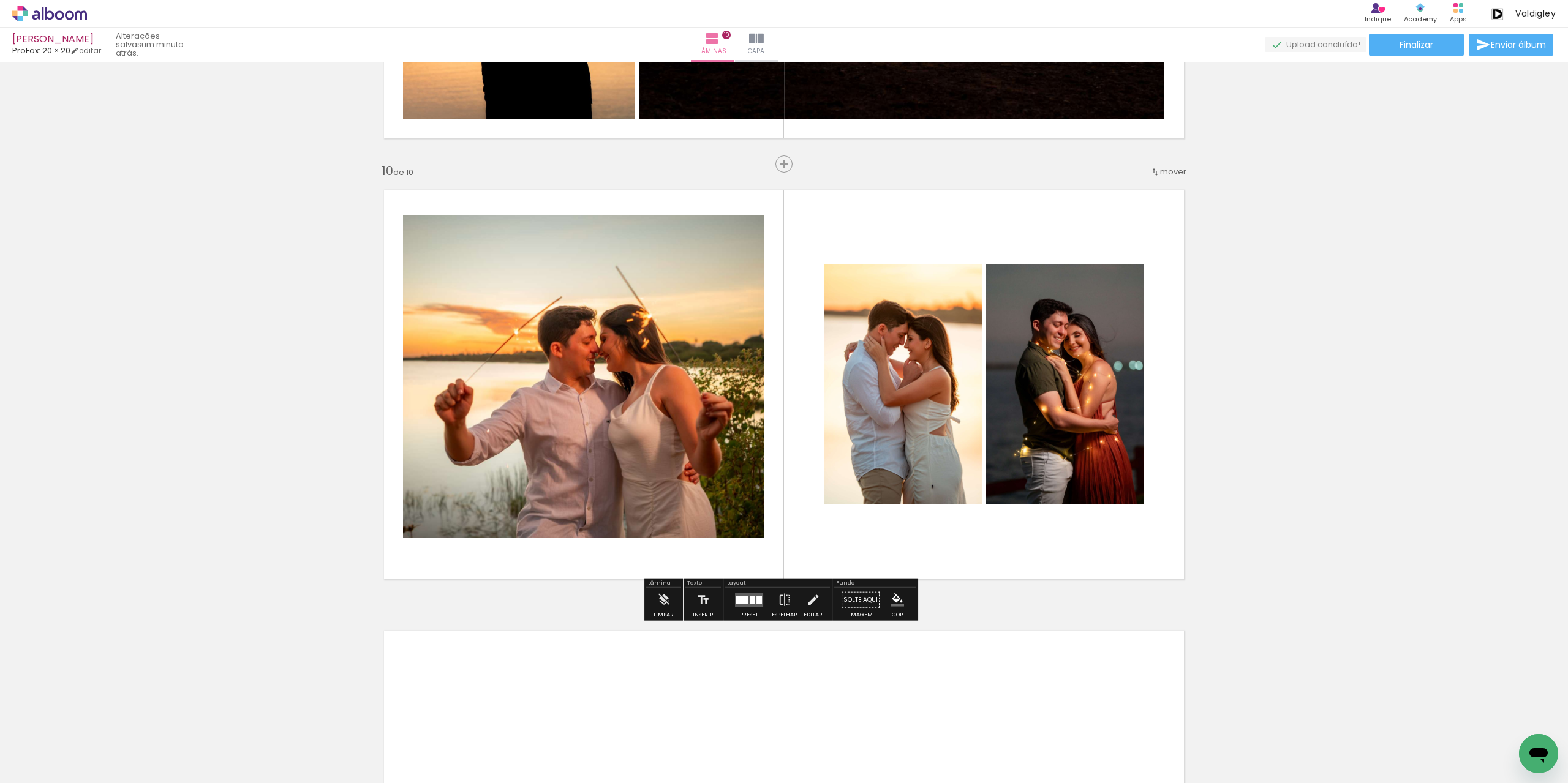
click at [888, 392] on quentale-photo at bounding box center [903, 384] width 158 height 240
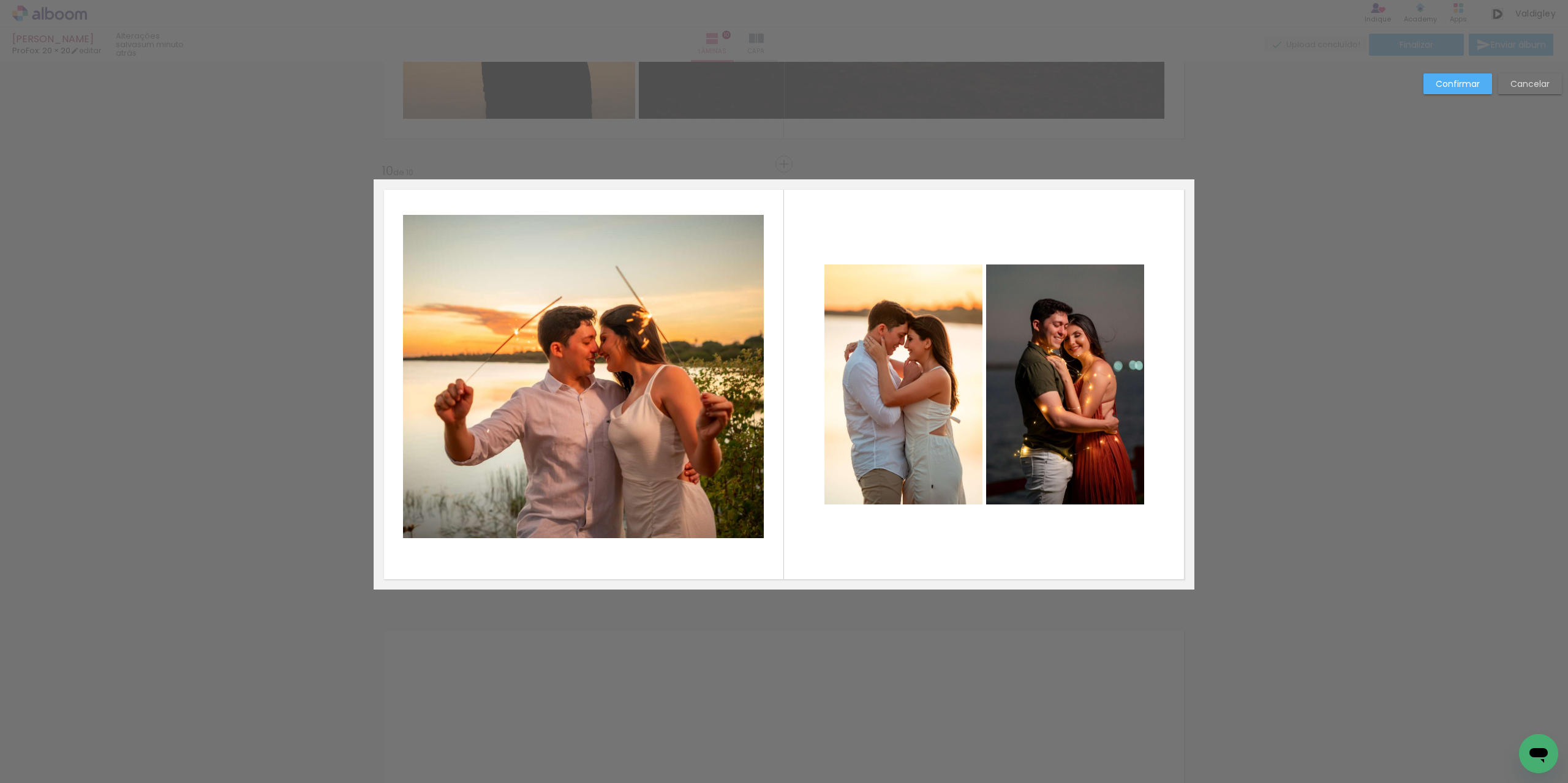
click at [832, 384] on quentale-photo at bounding box center [903, 384] width 158 height 240
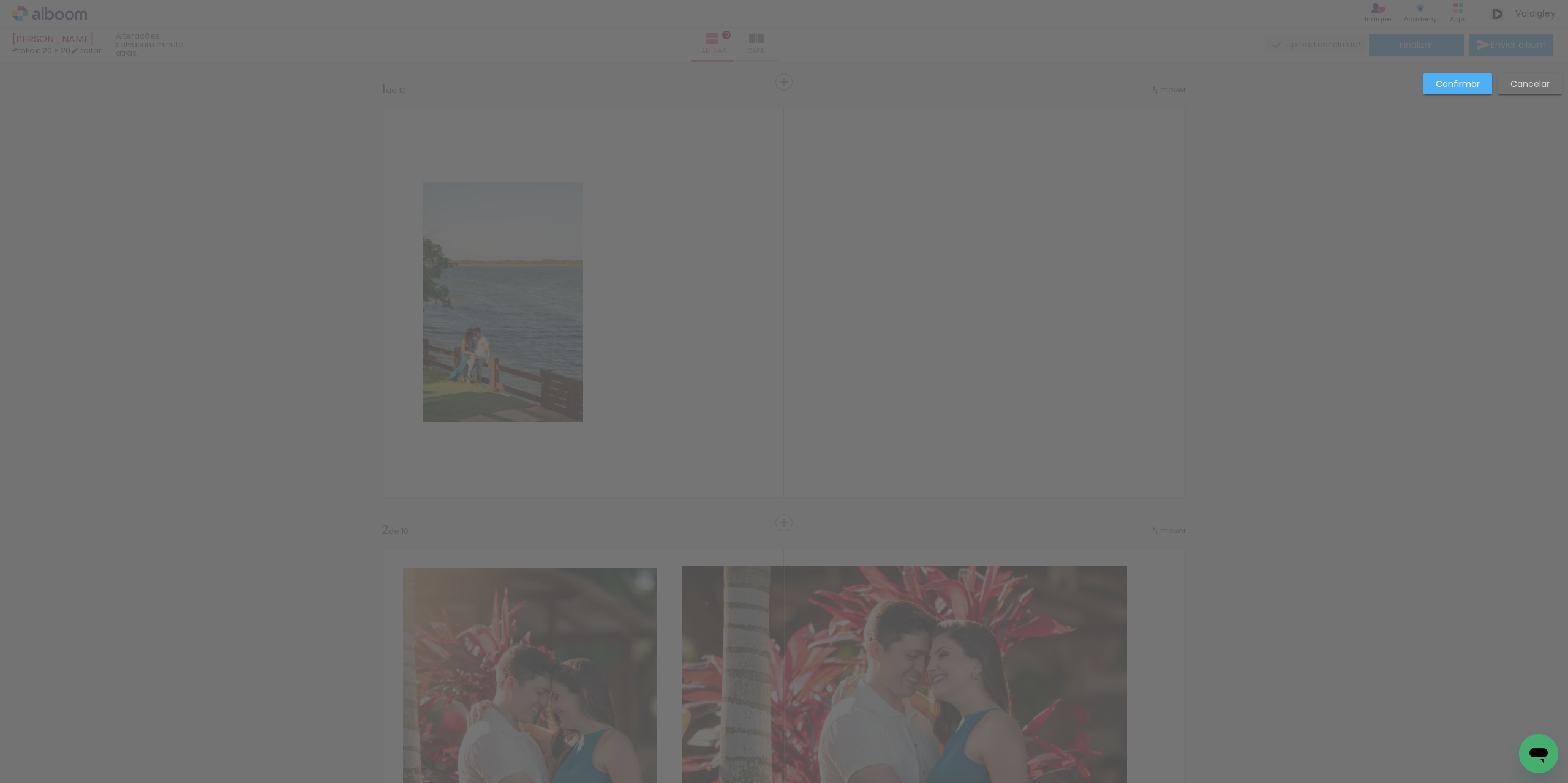
scroll to position [3886, 0]
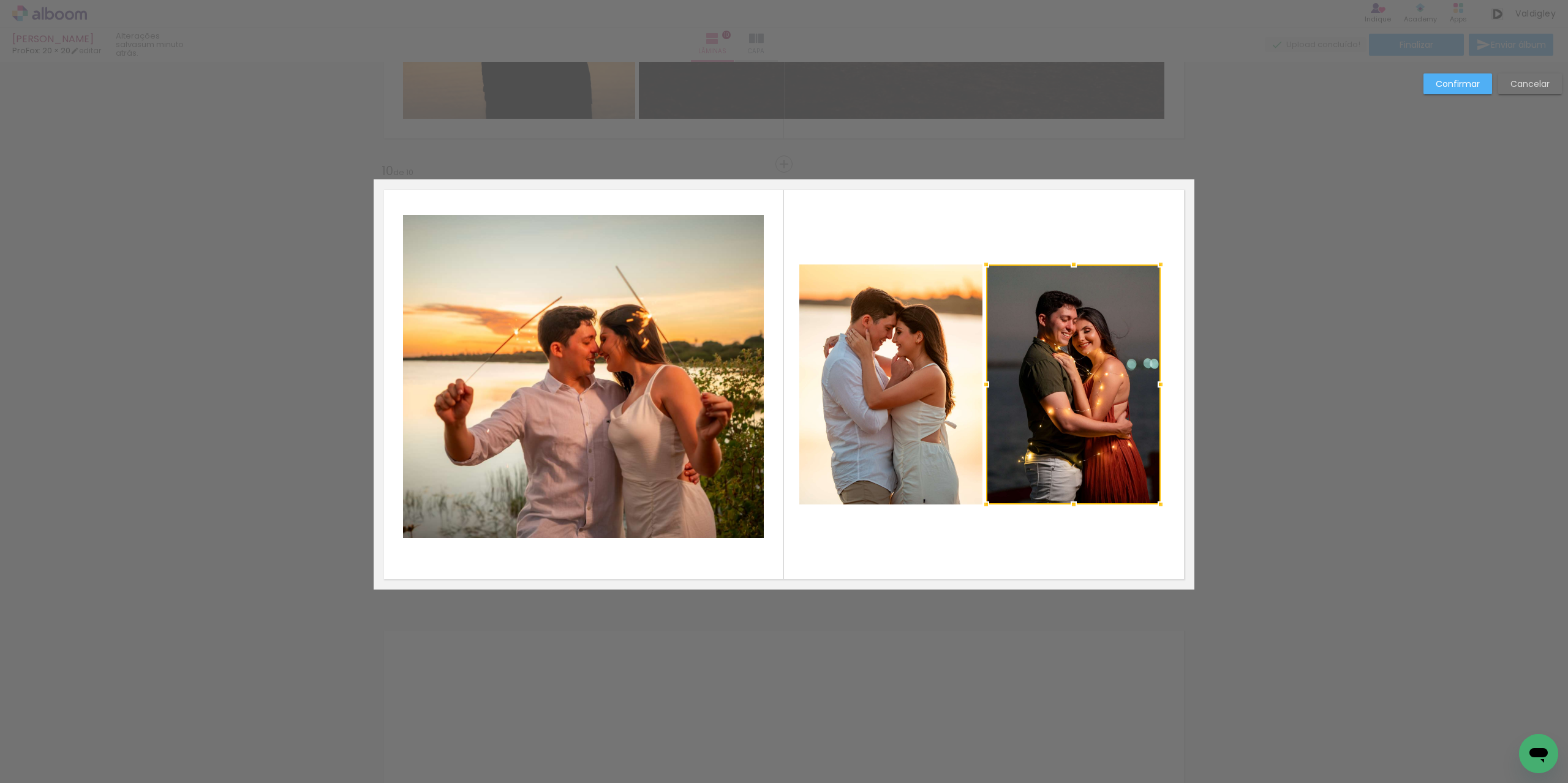
click at [1157, 384] on div at bounding box center [1160, 384] width 24 height 24
click at [0, 0] on slot "Confirmar" at bounding box center [0, 0] width 0 height 0
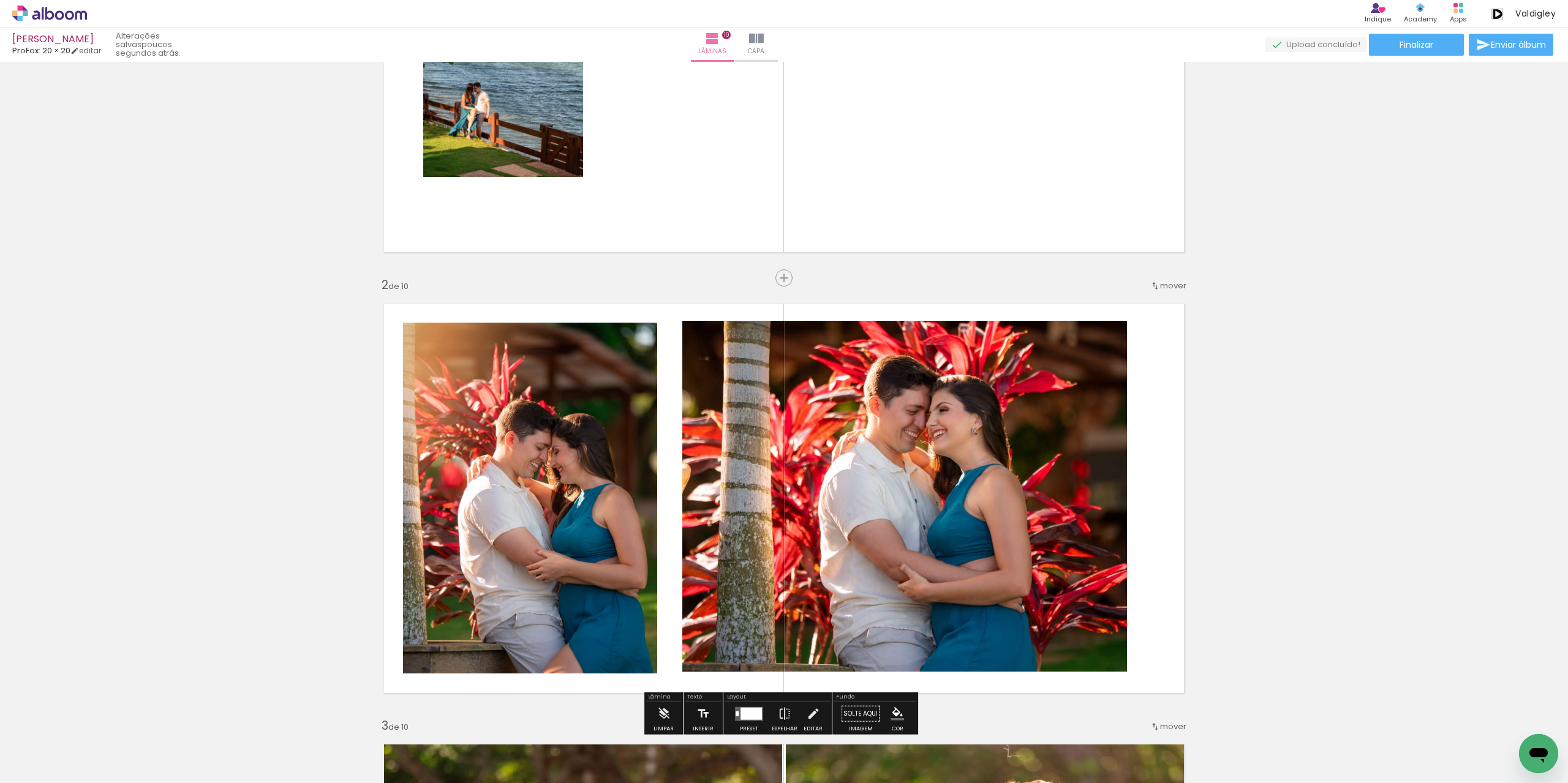
scroll to position [122, 0]
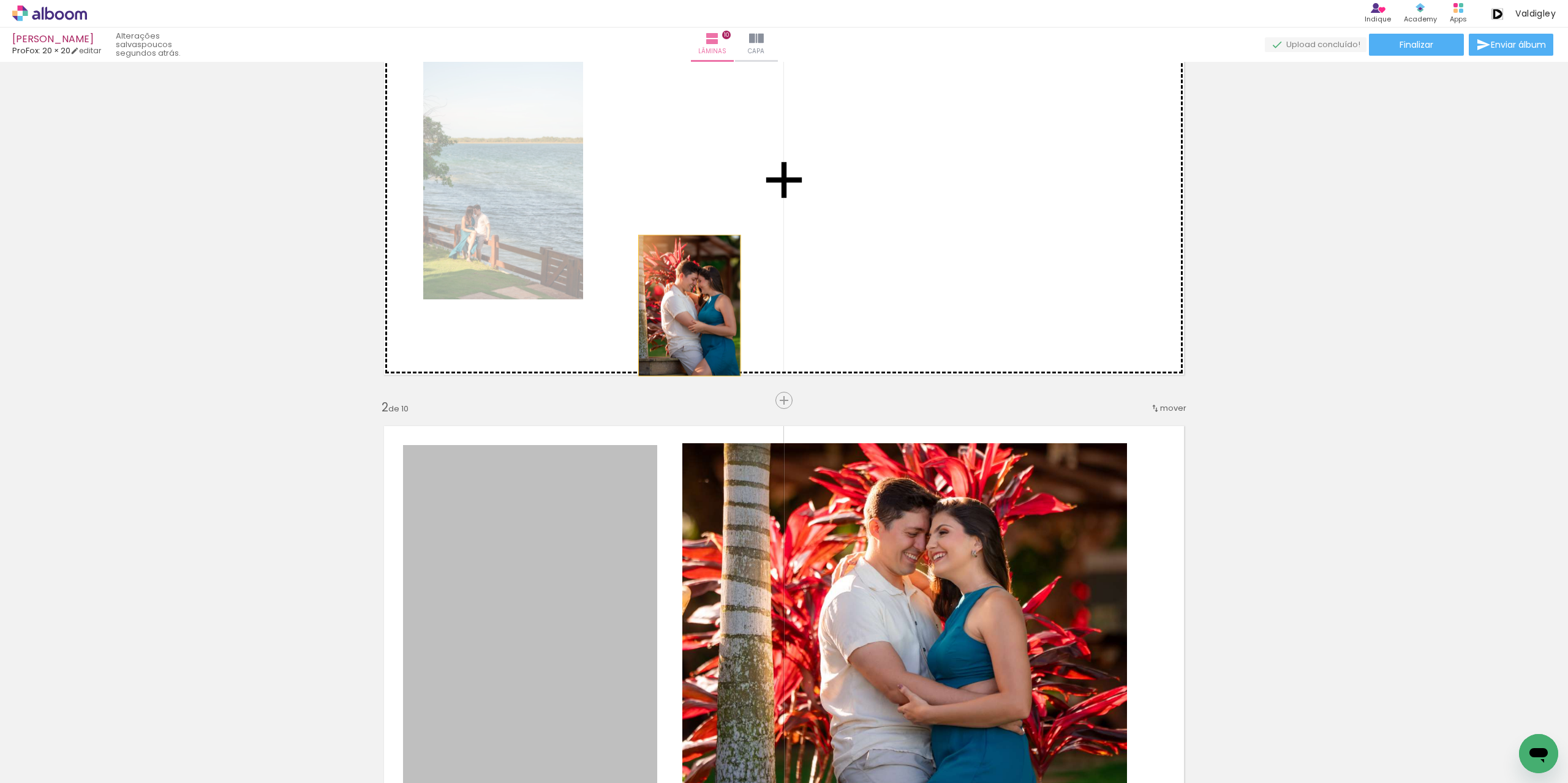
drag, startPoint x: 560, startPoint y: 559, endPoint x: 685, endPoint y: 305, distance: 283.1
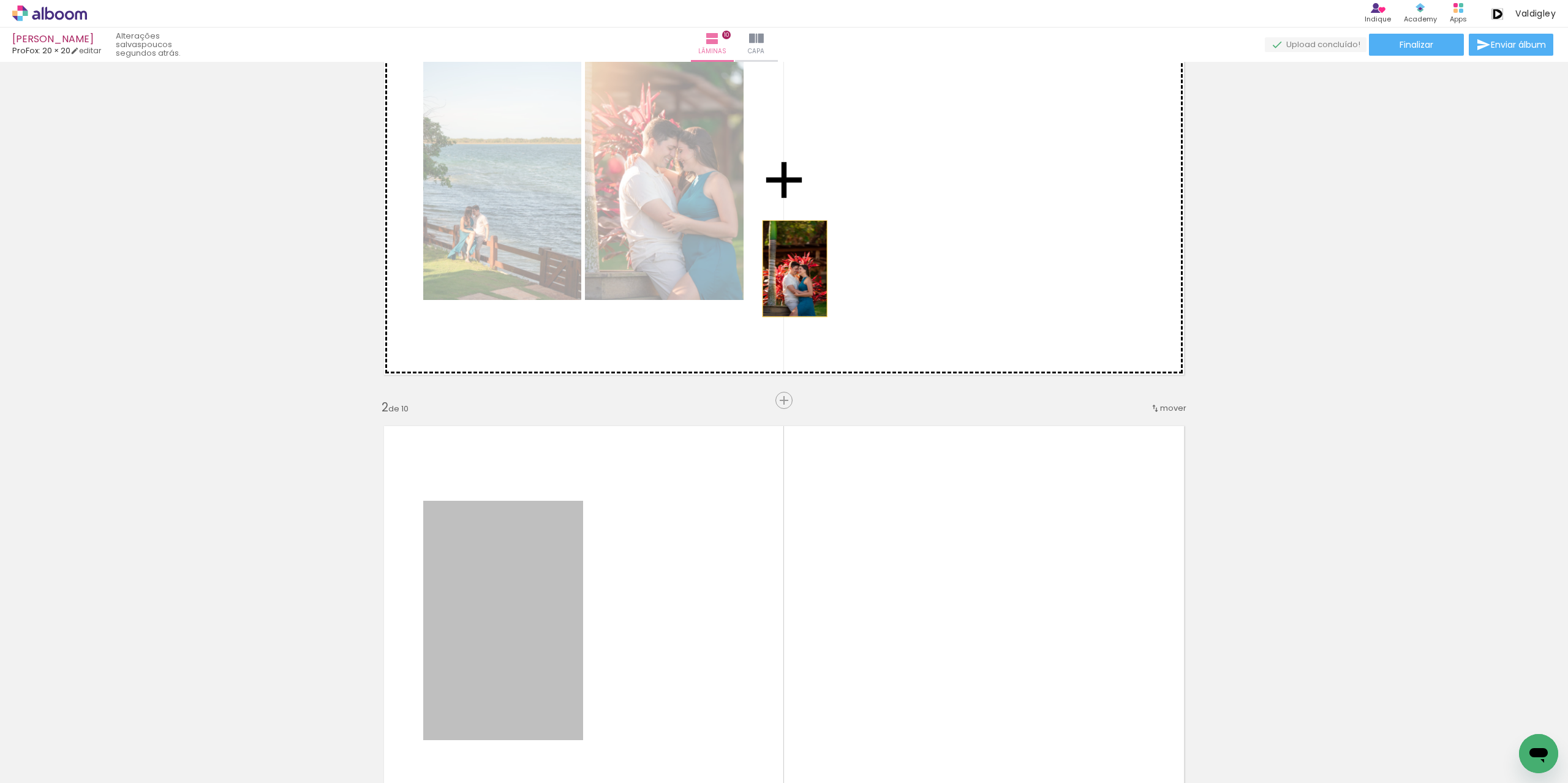
drag, startPoint x: 540, startPoint y: 594, endPoint x: 790, endPoint y: 269, distance: 410.0
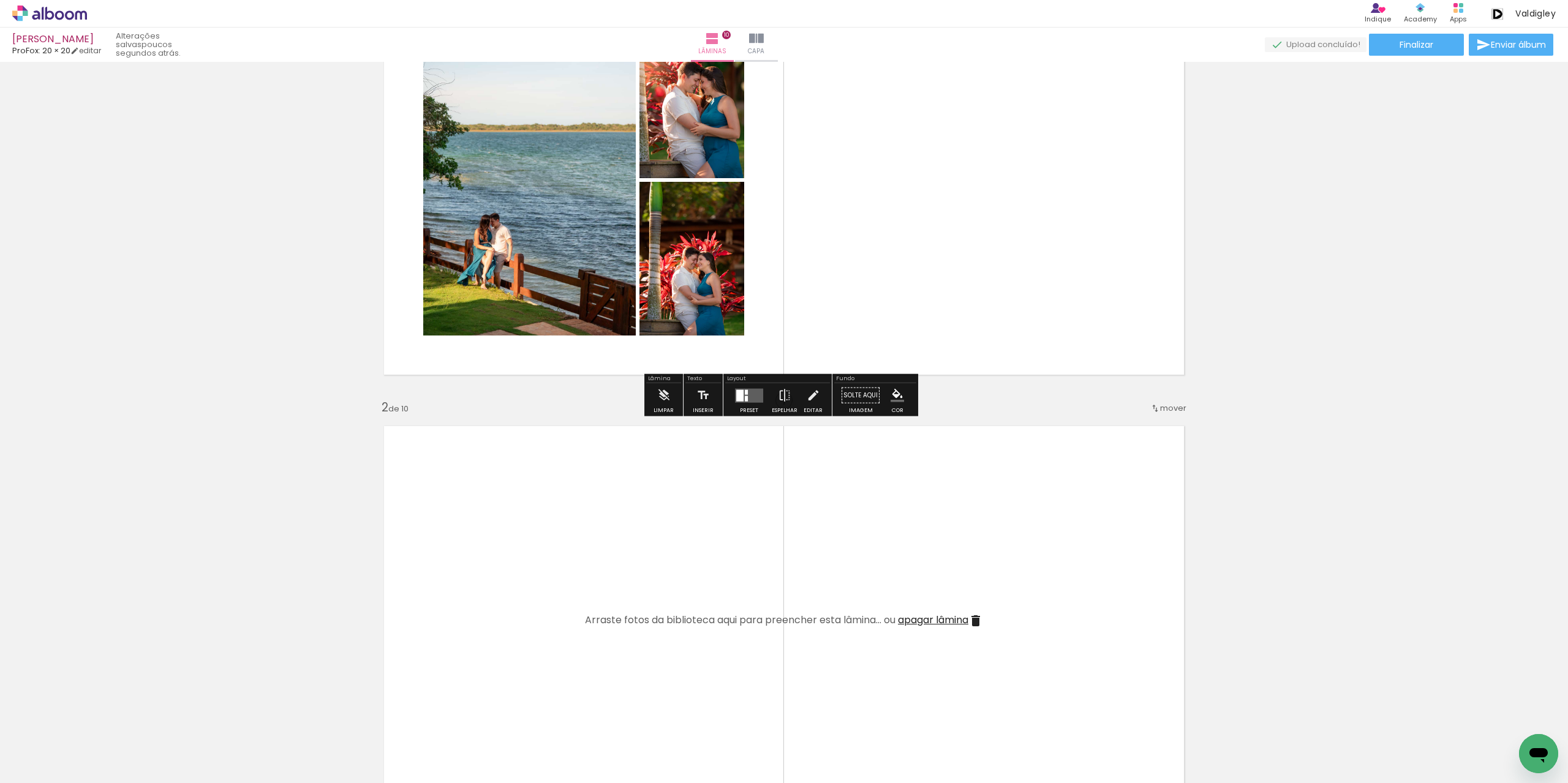
click at [736, 395] on div at bounding box center [740, 395] width 8 height 11
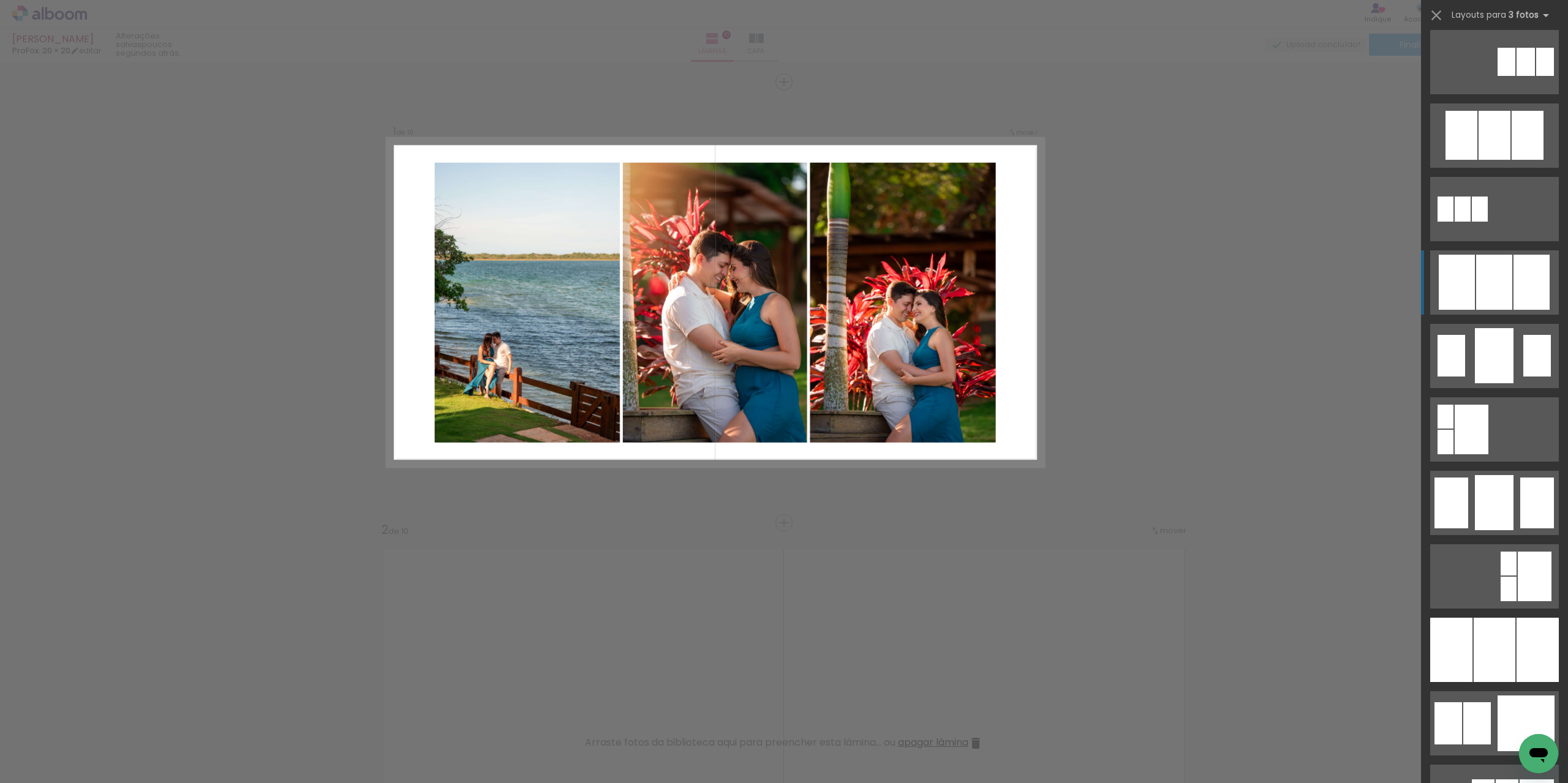
scroll to position [612, 0]
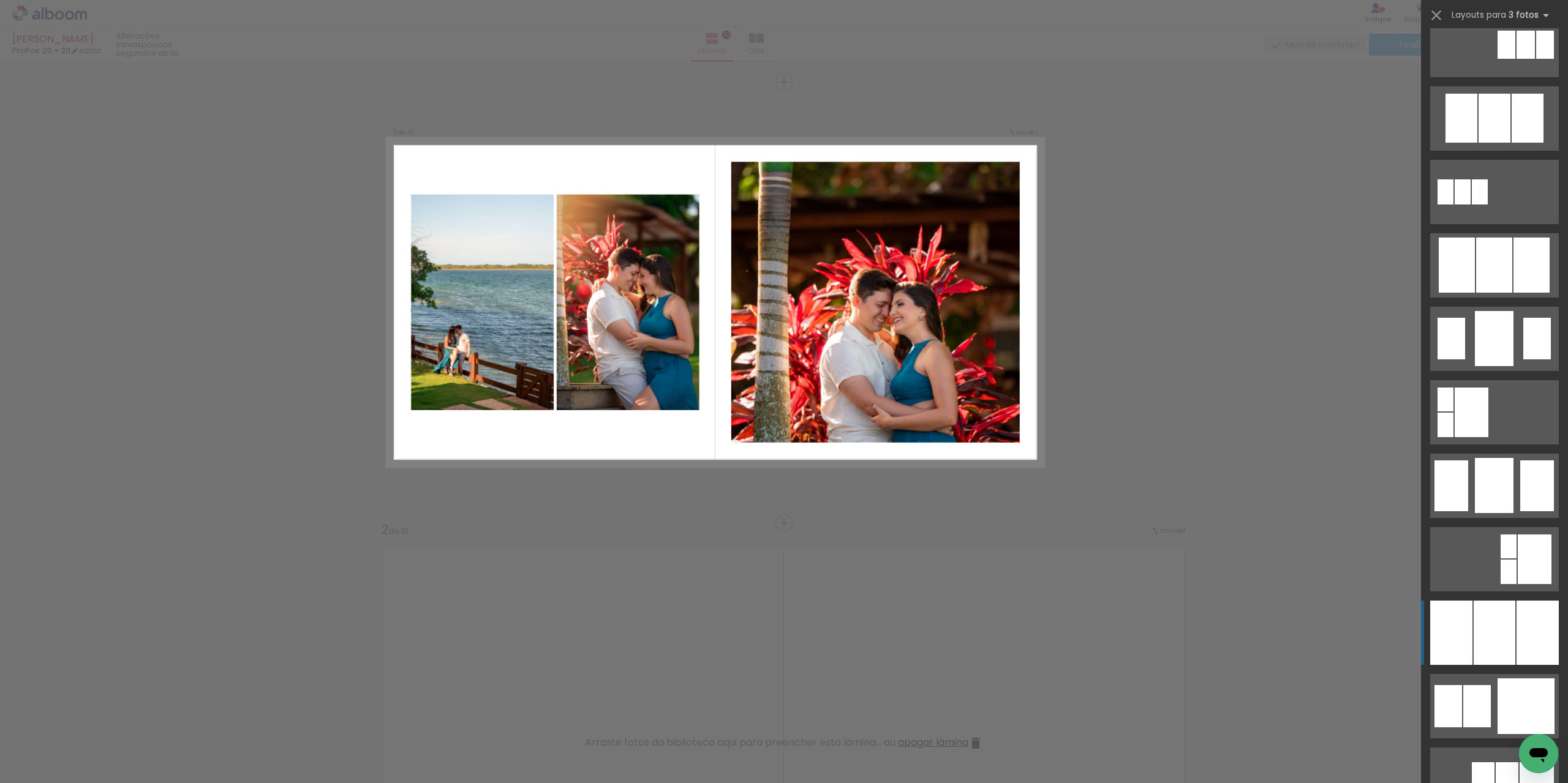
drag, startPoint x: 1504, startPoint y: 713, endPoint x: 1508, endPoint y: 663, distance: 50.2
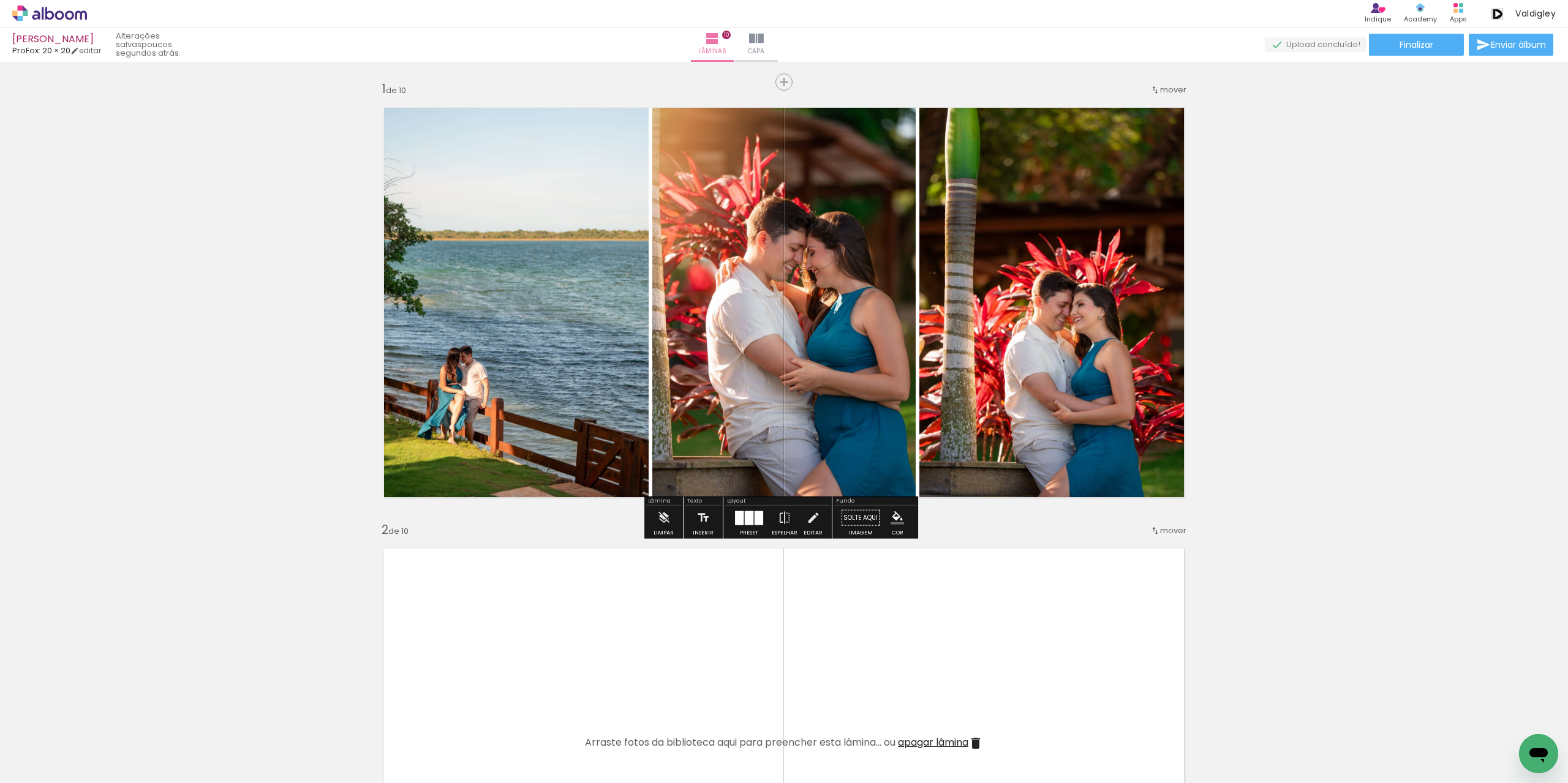
click at [747, 515] on div at bounding box center [749, 518] width 8 height 14
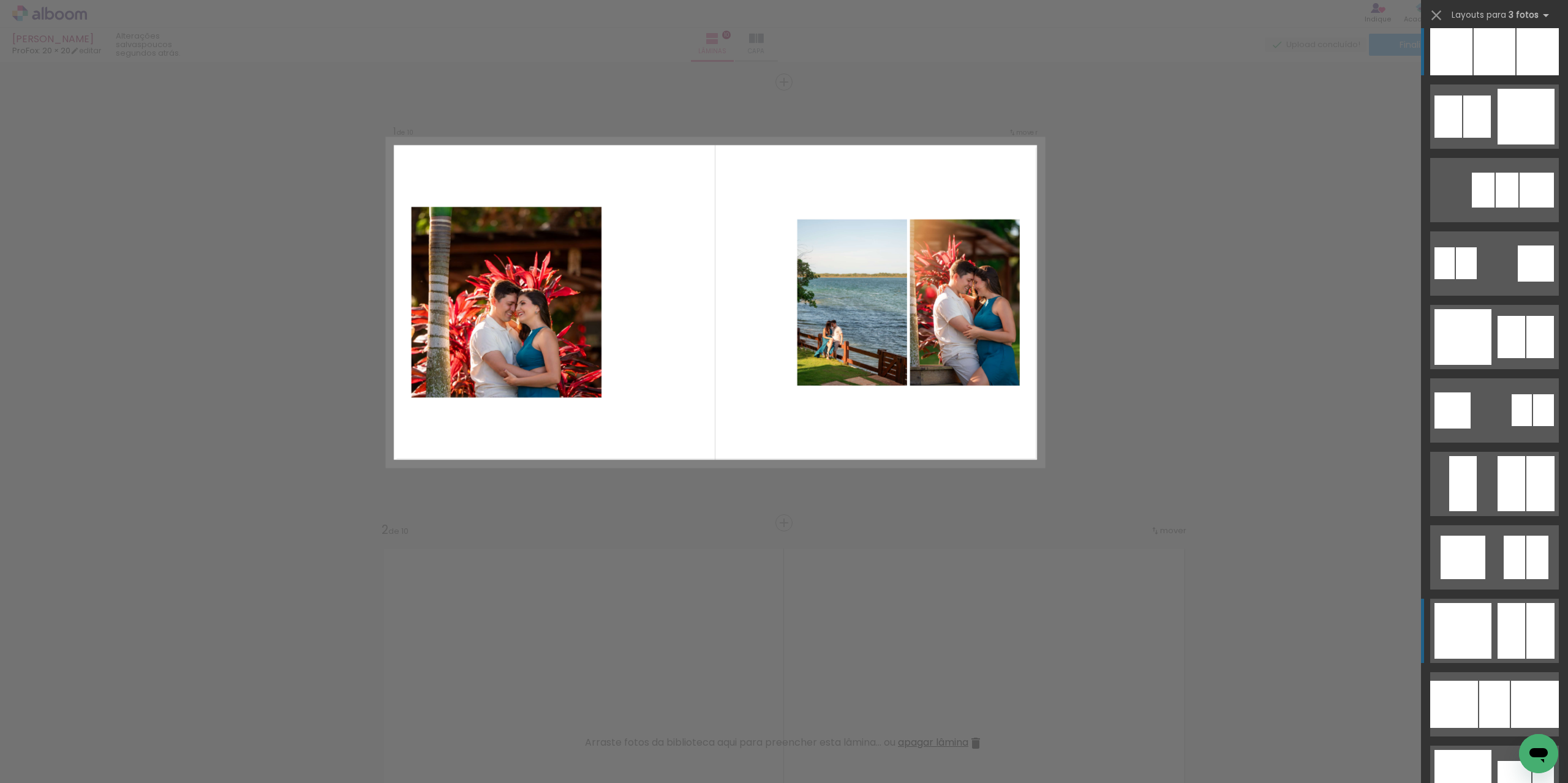
scroll to position [1176, 0]
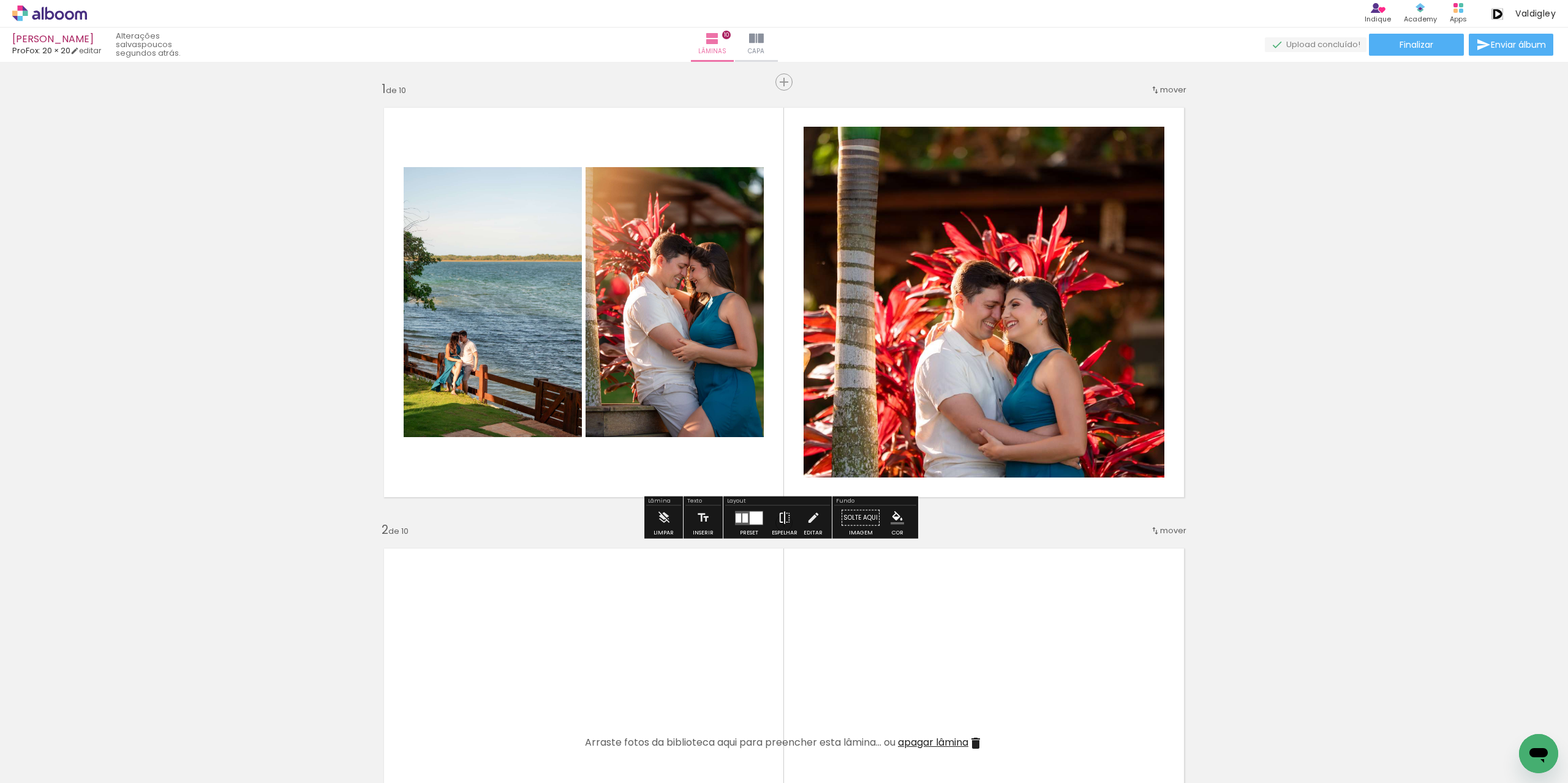
click at [780, 520] on iron-icon at bounding box center [784, 518] width 13 height 24
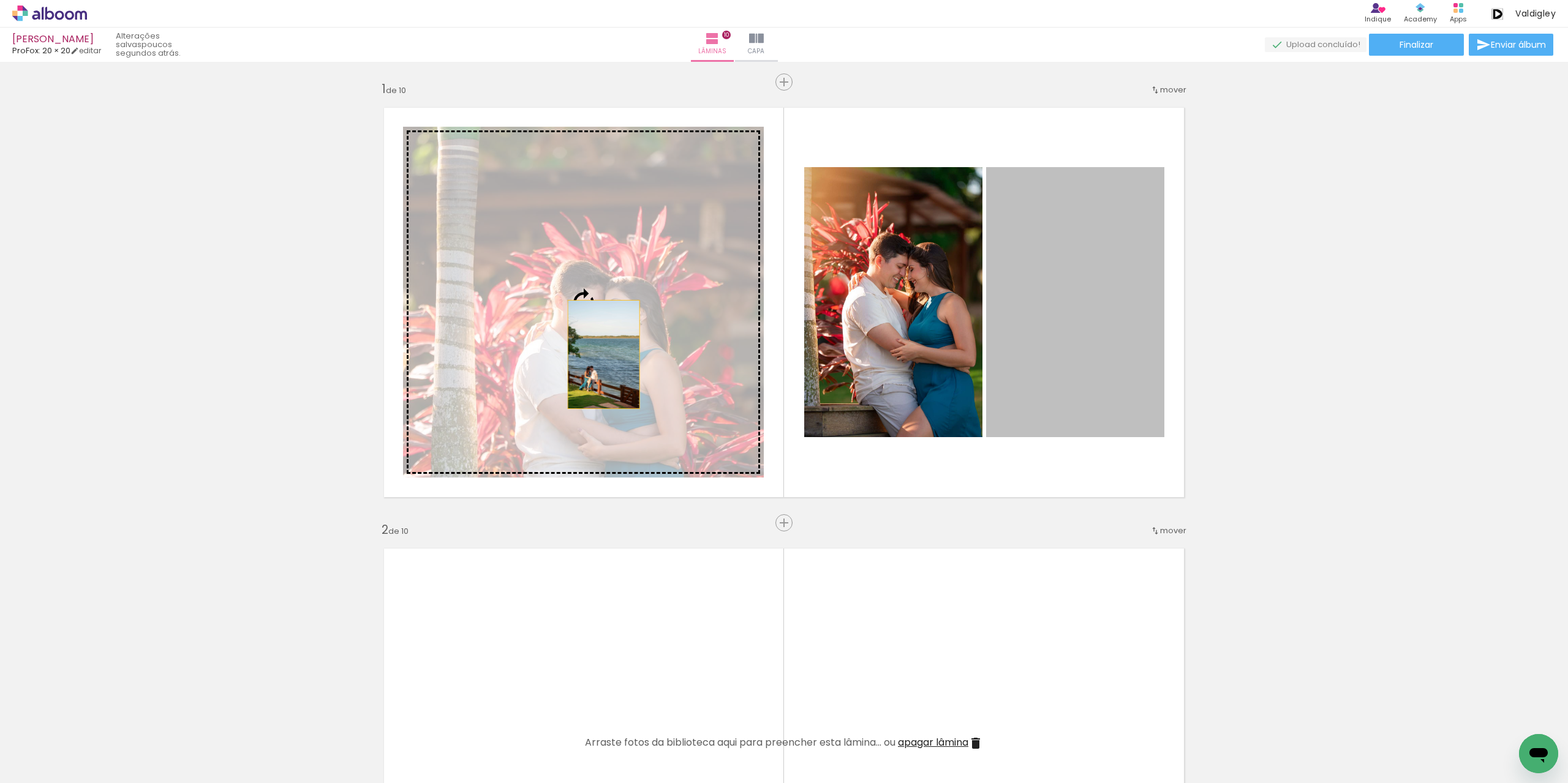
drag, startPoint x: 1018, startPoint y: 352, endPoint x: 599, endPoint y: 355, distance: 419.0
click at [0, 0] on slot at bounding box center [0, 0] width 0 height 0
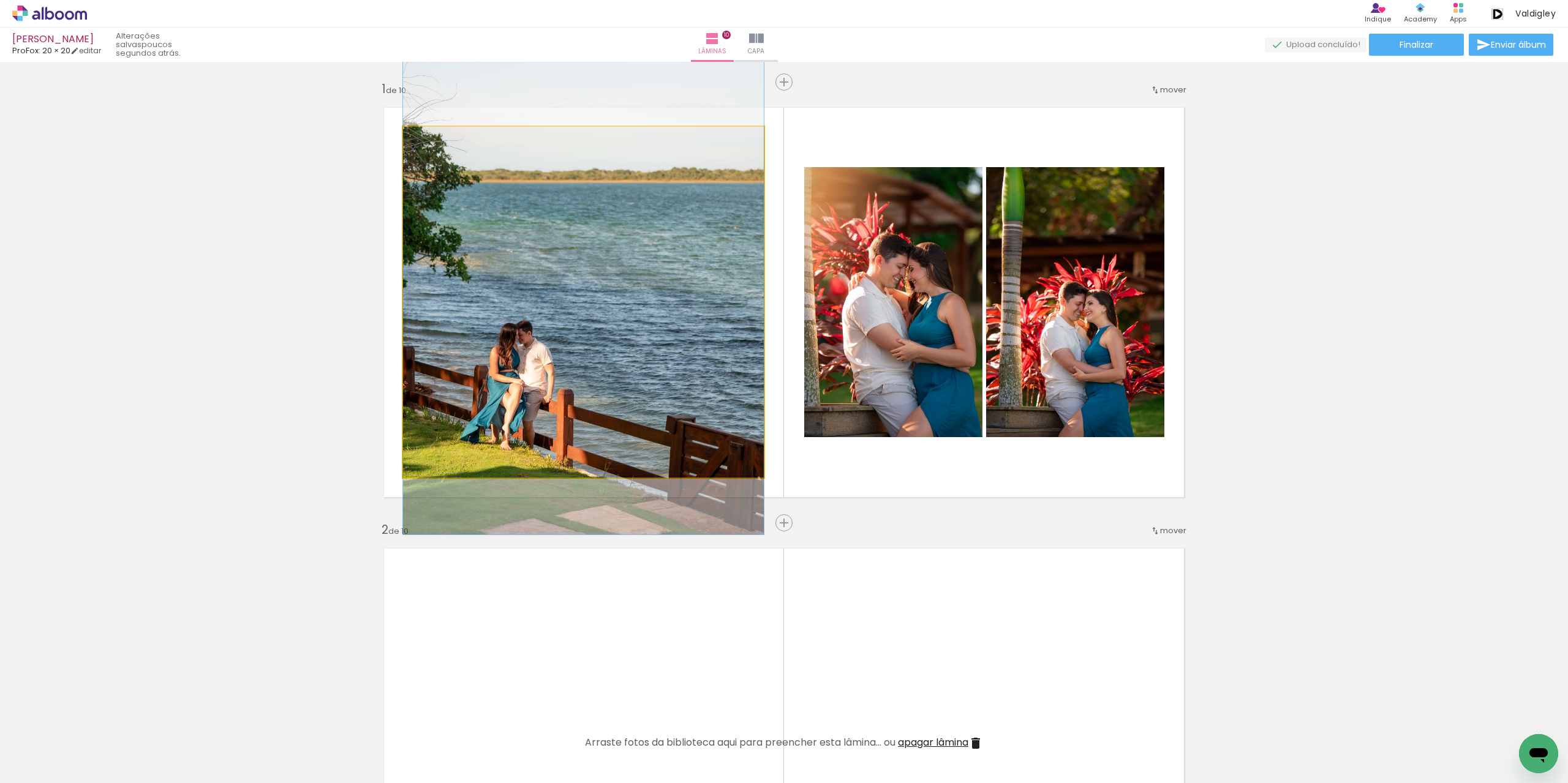
drag, startPoint x: 632, startPoint y: 374, endPoint x: 628, endPoint y: 341, distance: 33.2
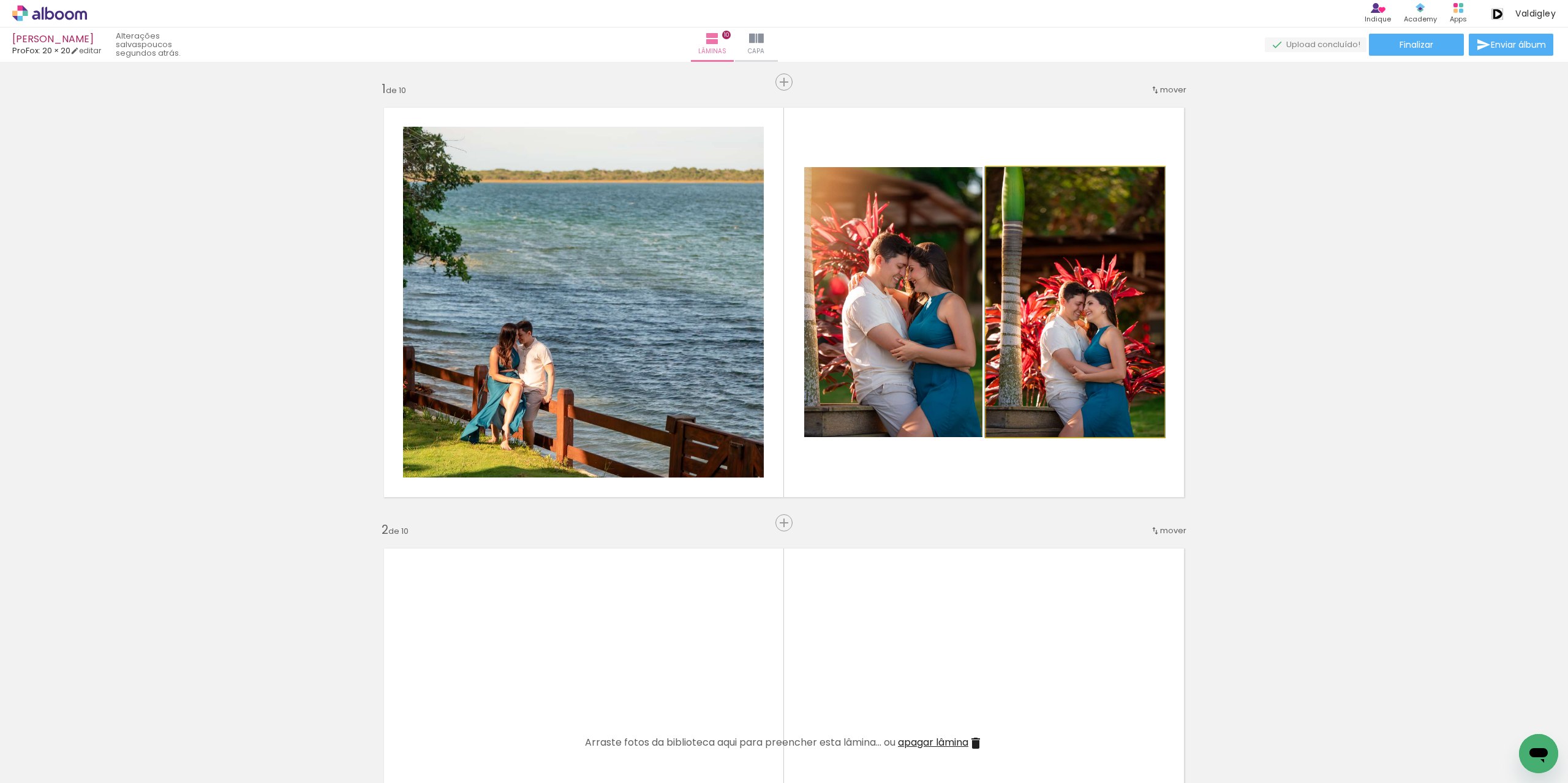
drag, startPoint x: 1084, startPoint y: 309, endPoint x: 1083, endPoint y: 288, distance: 21.0
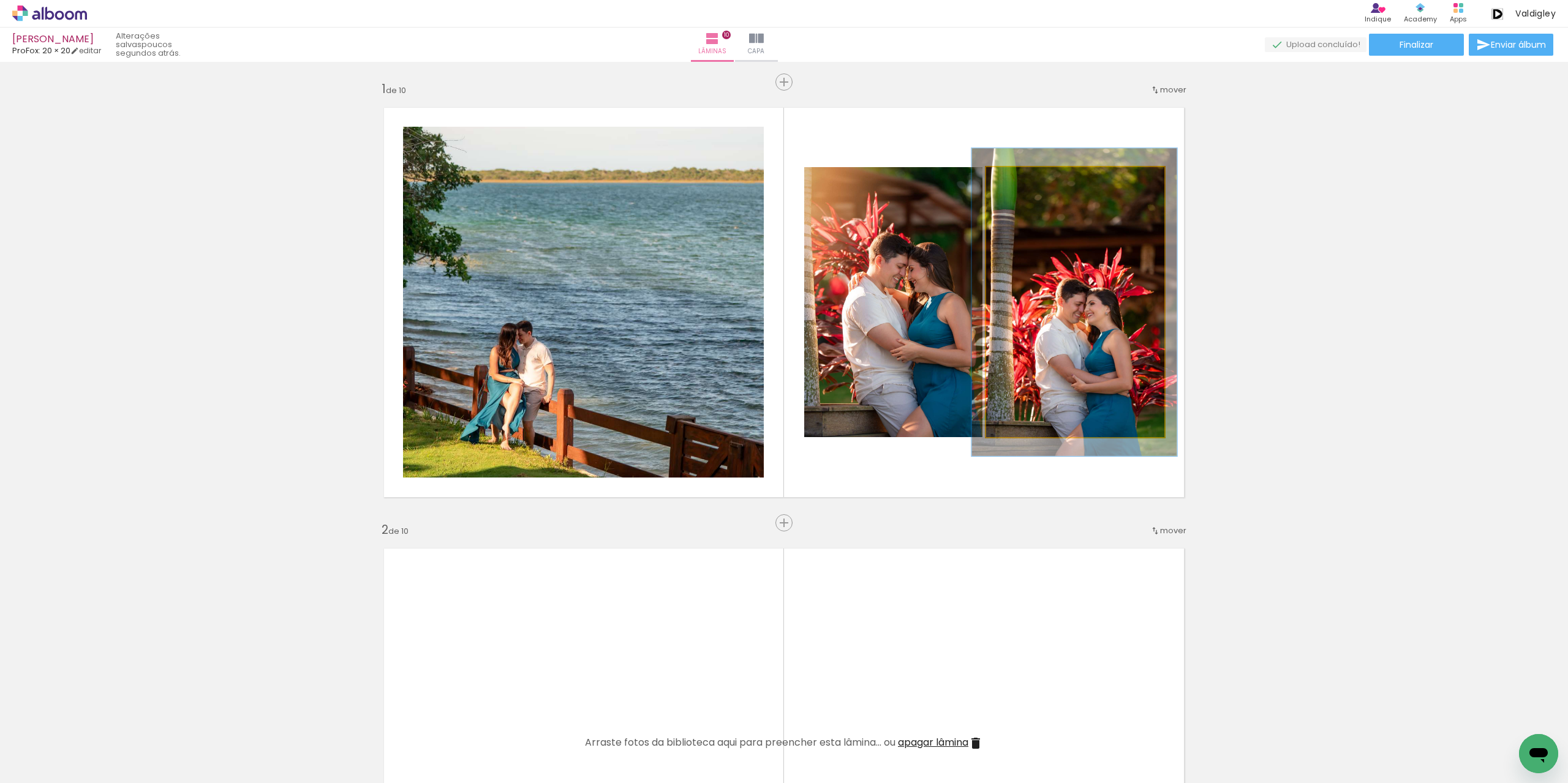
click at [1023, 187] on div at bounding box center [1021, 180] width 20 height 20
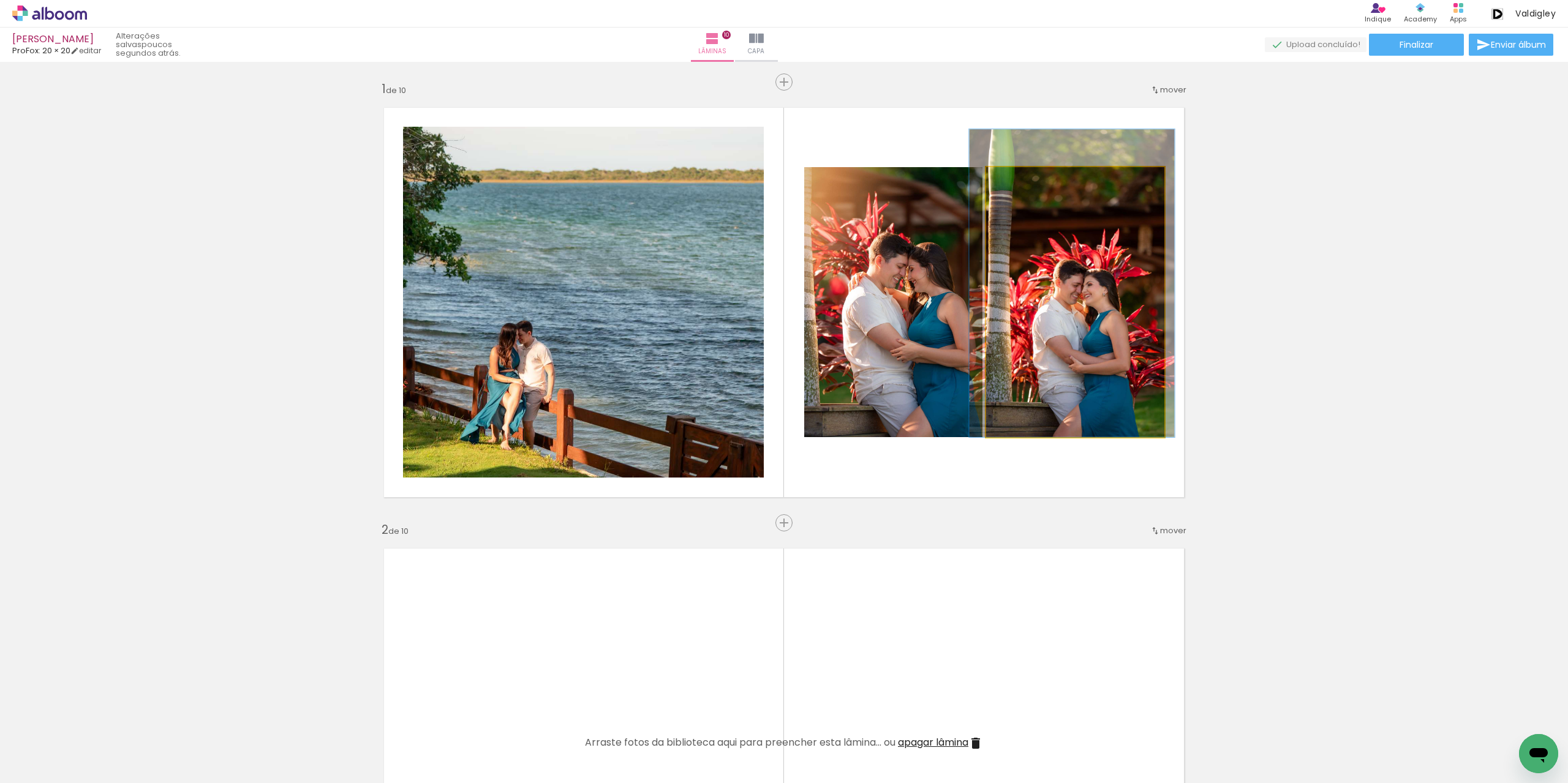
drag, startPoint x: 1065, startPoint y: 309, endPoint x: 1062, endPoint y: 270, distance: 39.1
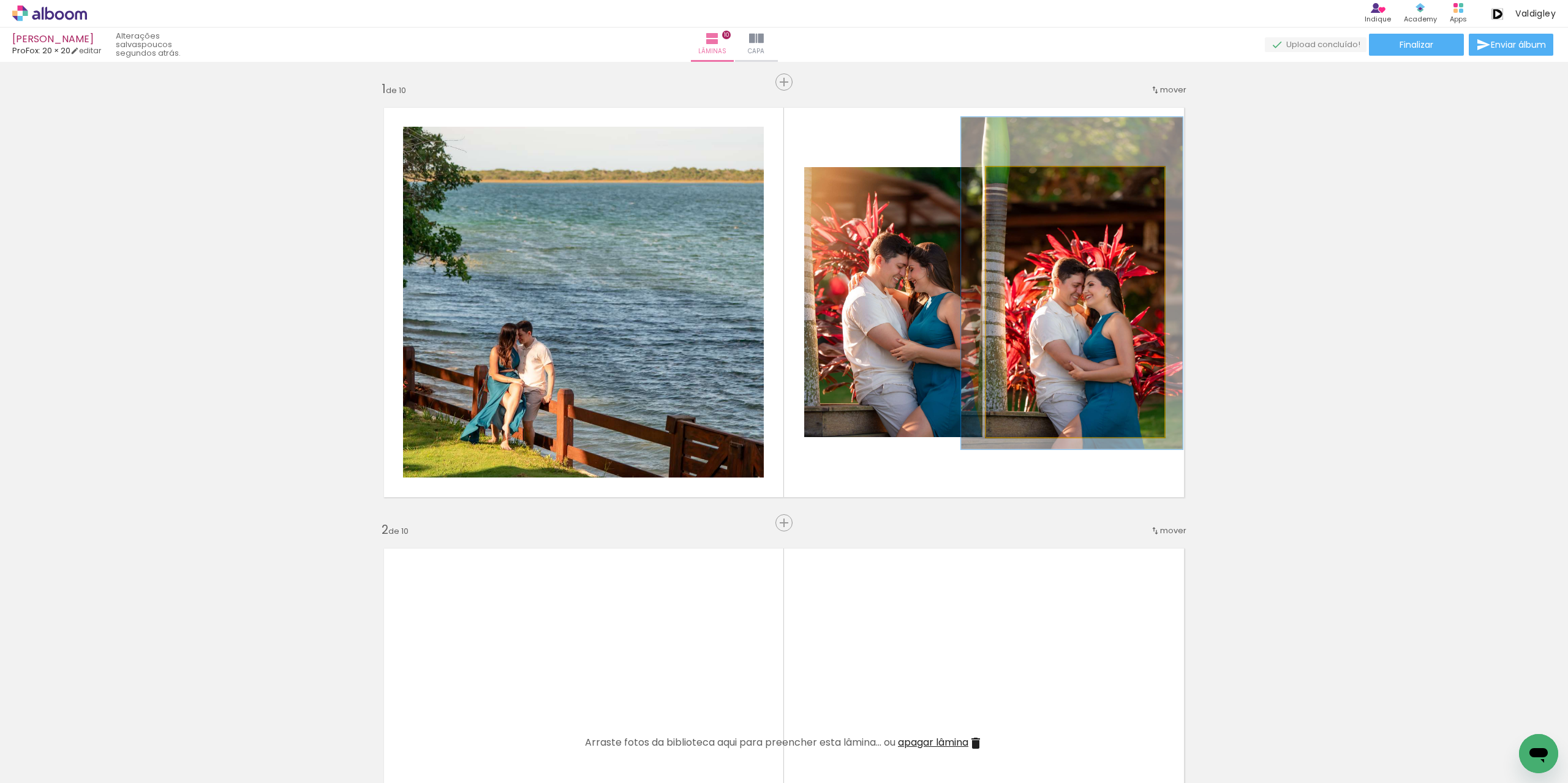
type paper-slider "123"
click at [1026, 184] on div at bounding box center [1026, 180] width 20 height 20
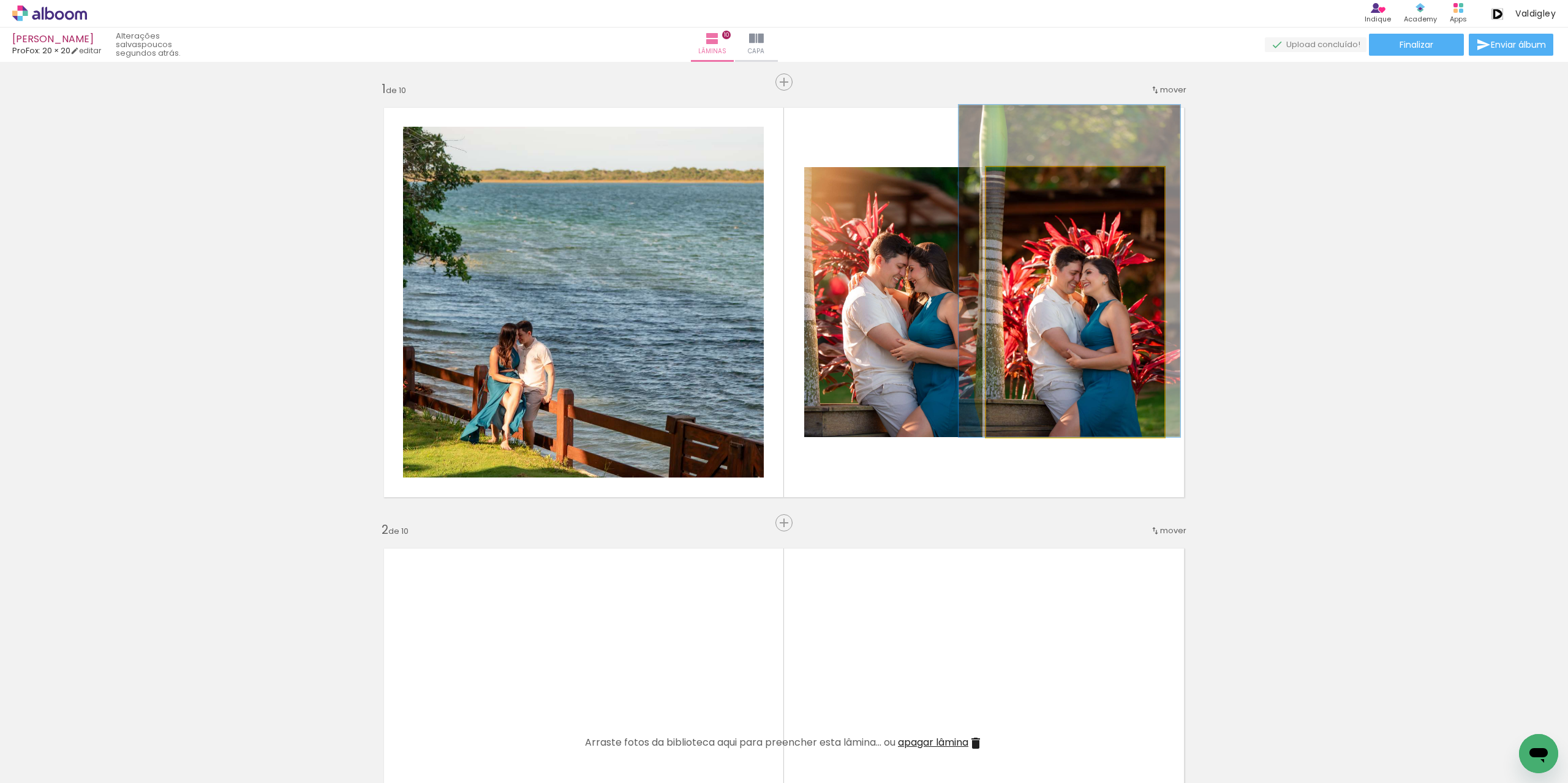
drag, startPoint x: 1069, startPoint y: 281, endPoint x: 1067, endPoint y: 265, distance: 16.1
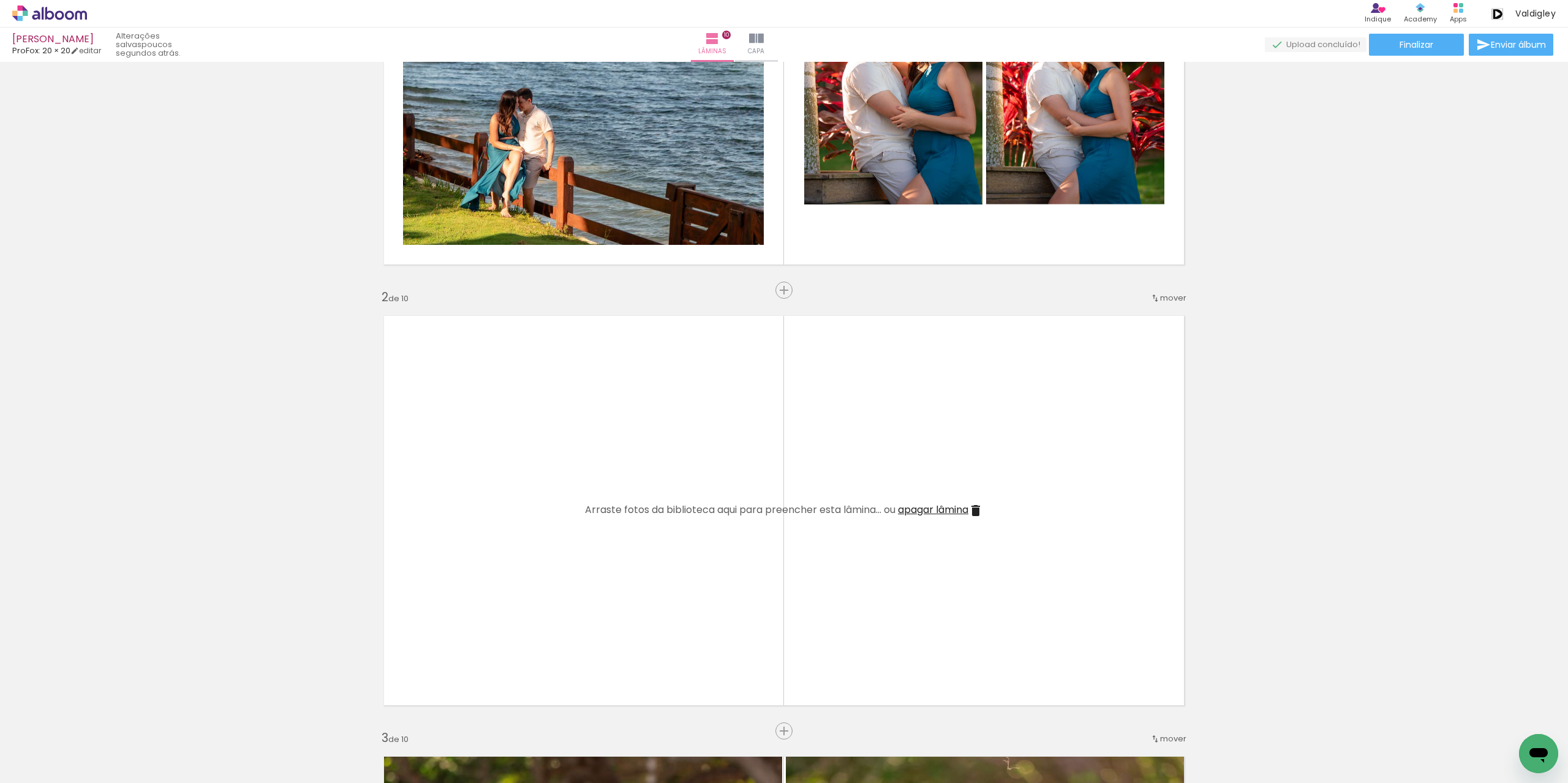
scroll to position [245, 0]
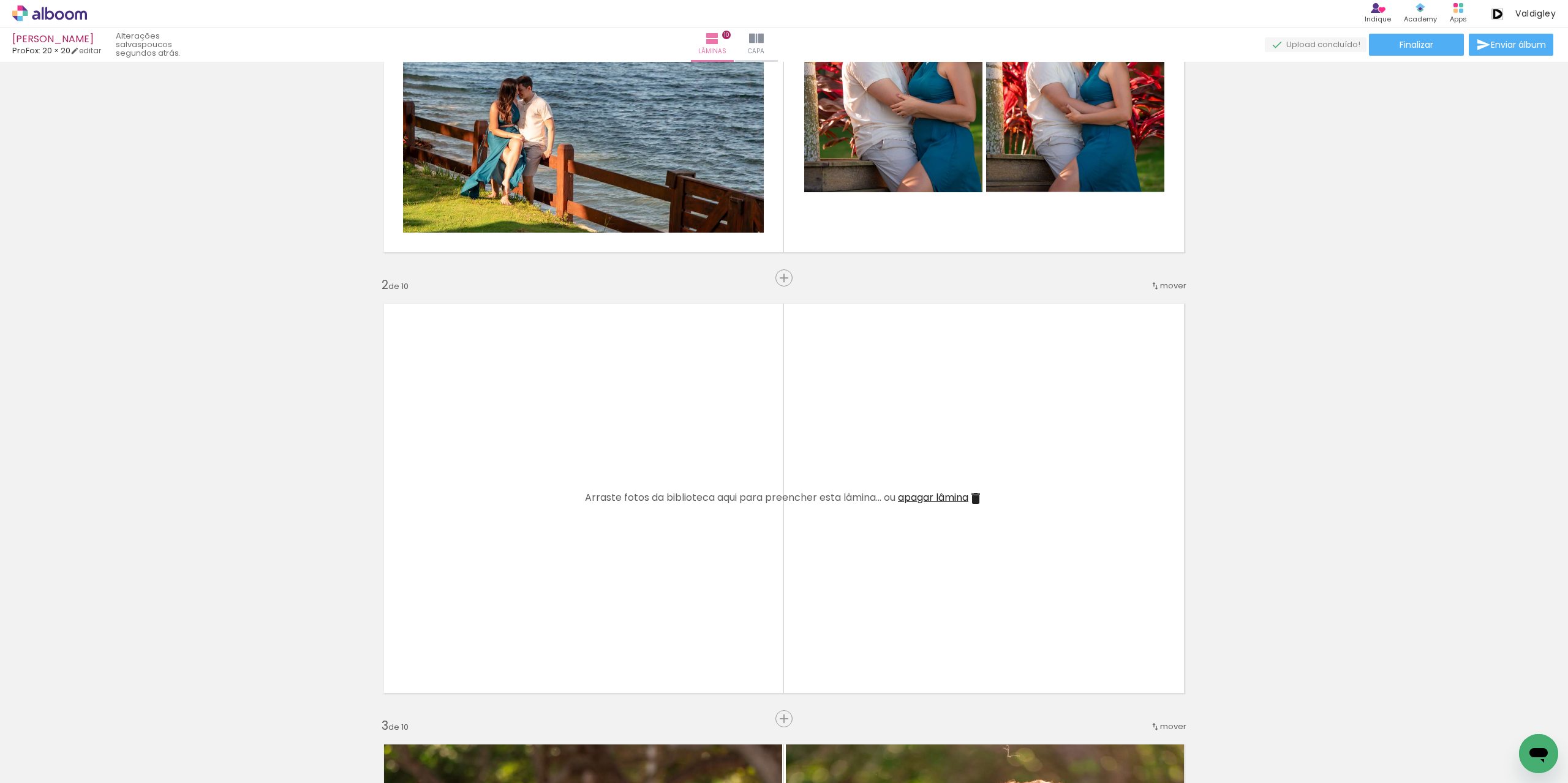
click at [940, 501] on span "apagar lâmina" at bounding box center [933, 497] width 70 height 14
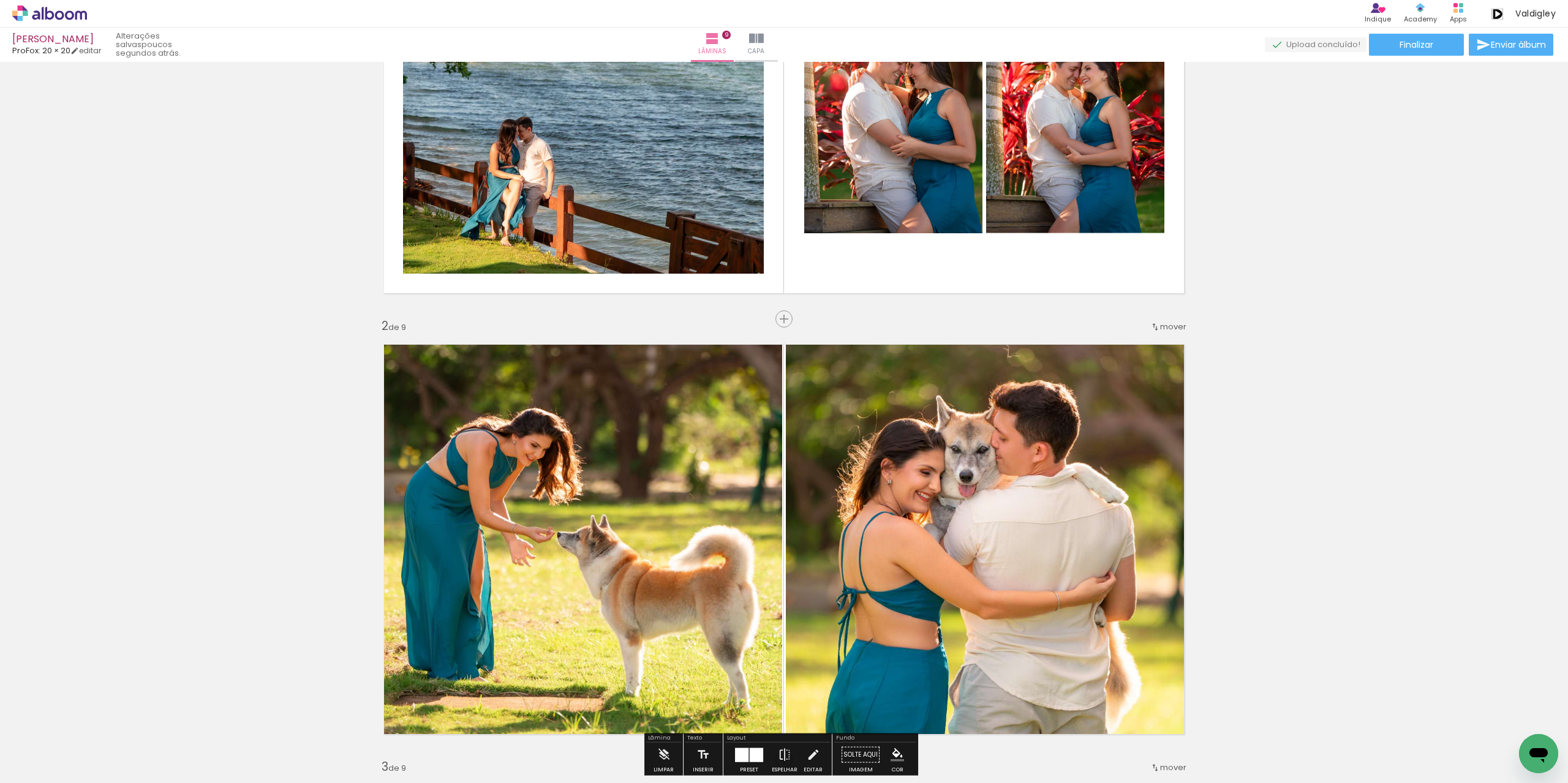
scroll to position [0, 0]
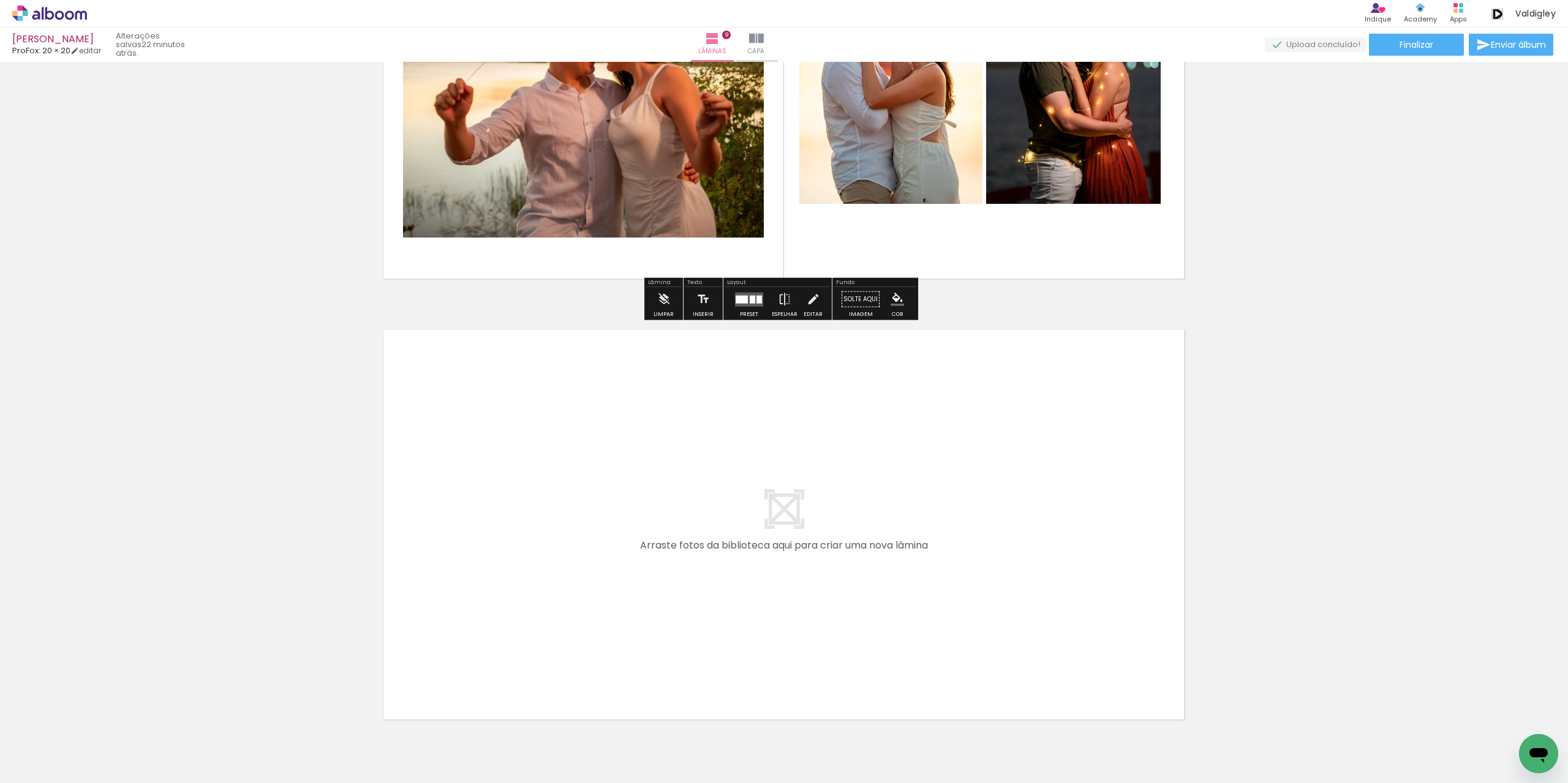
scroll to position [3810, 0]
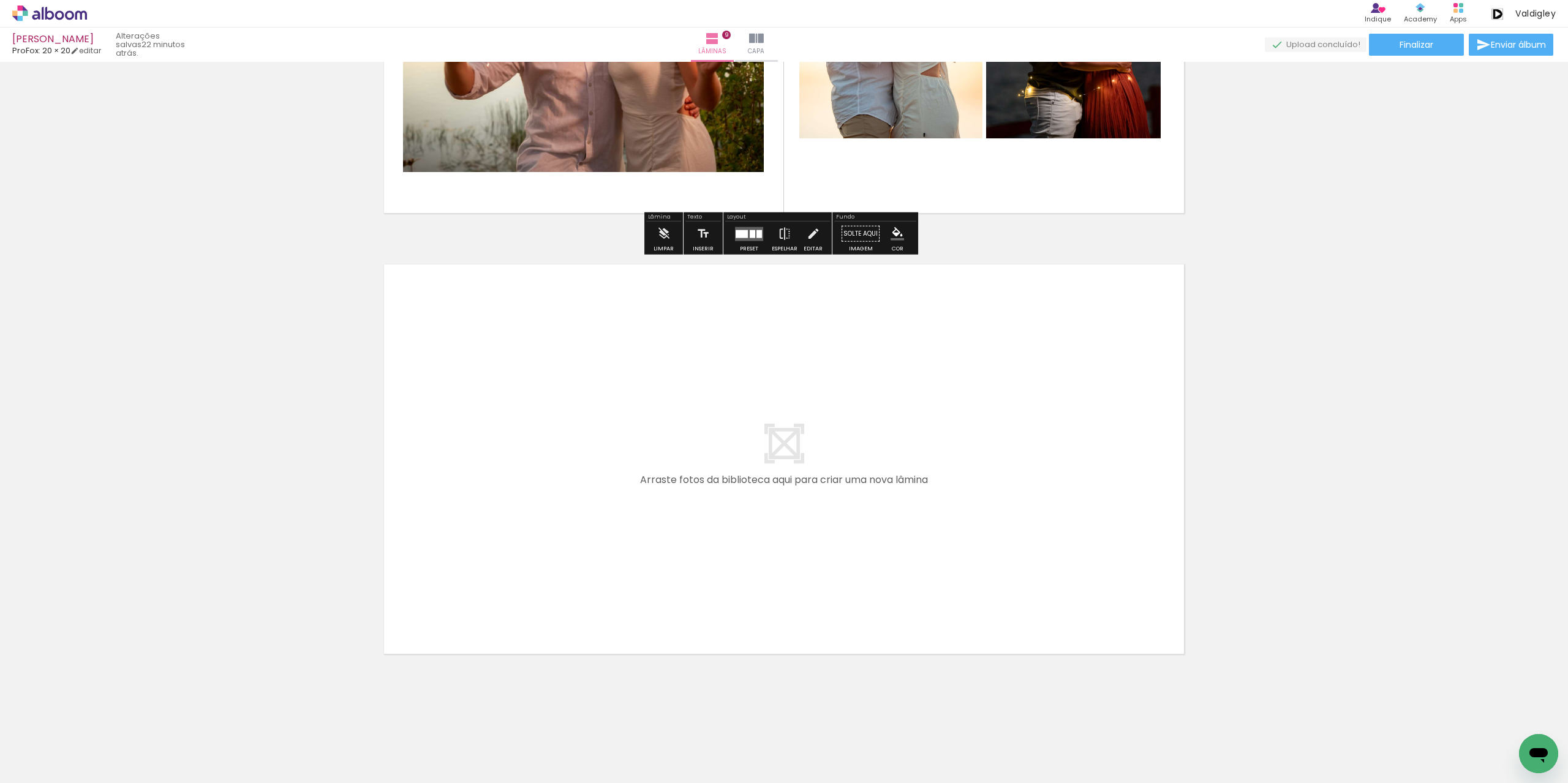
click at [51, 766] on span "Adicionar Fotos" at bounding box center [43, 766] width 37 height 13
click at [0, 0] on input "file" at bounding box center [0, 0] width 0 height 0
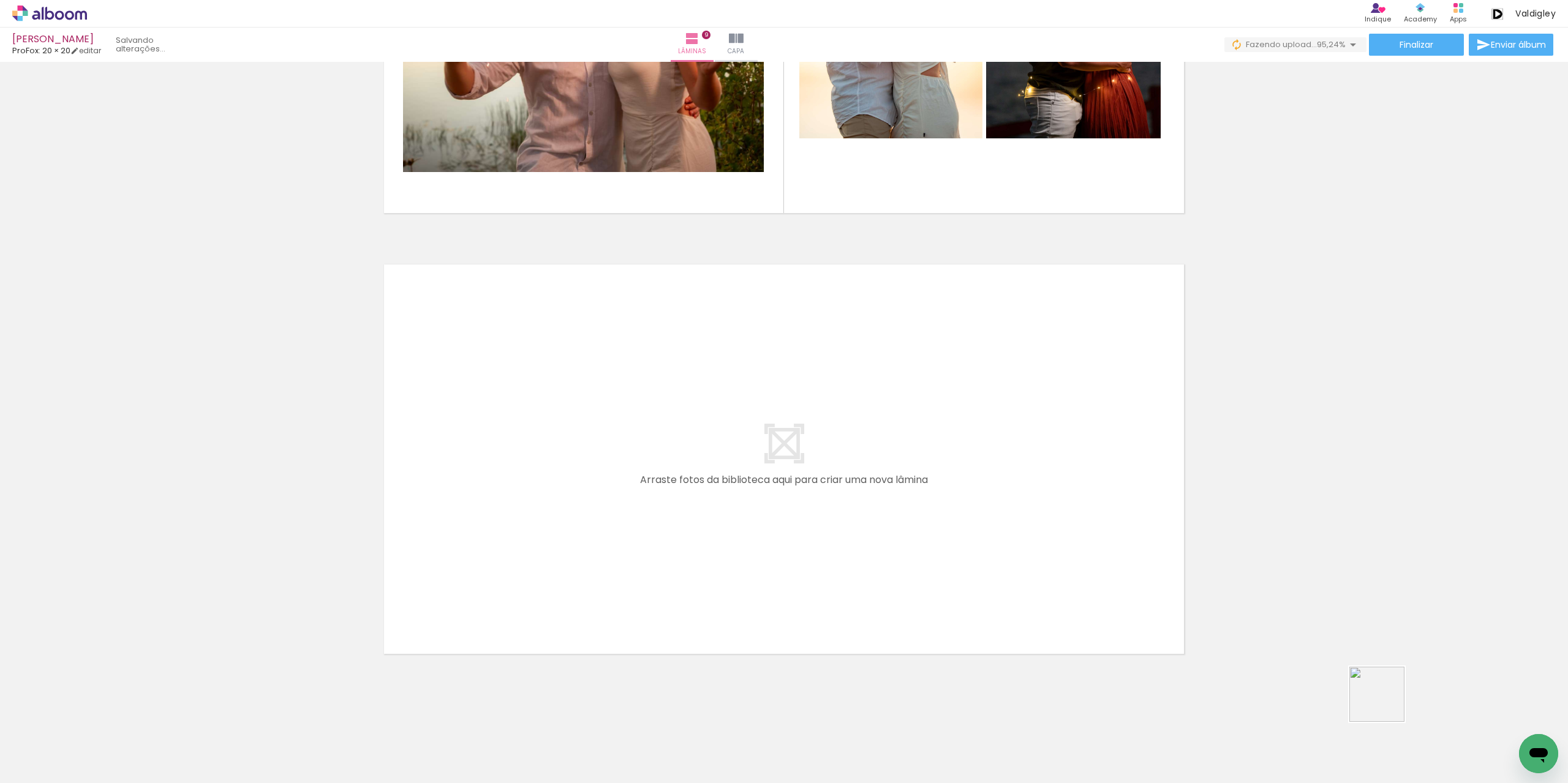
drag, startPoint x: 1492, startPoint y: 745, endPoint x: 982, endPoint y: 522, distance: 556.6
click at [982, 522] on quentale-workspace at bounding box center [784, 391] width 1568 height 783
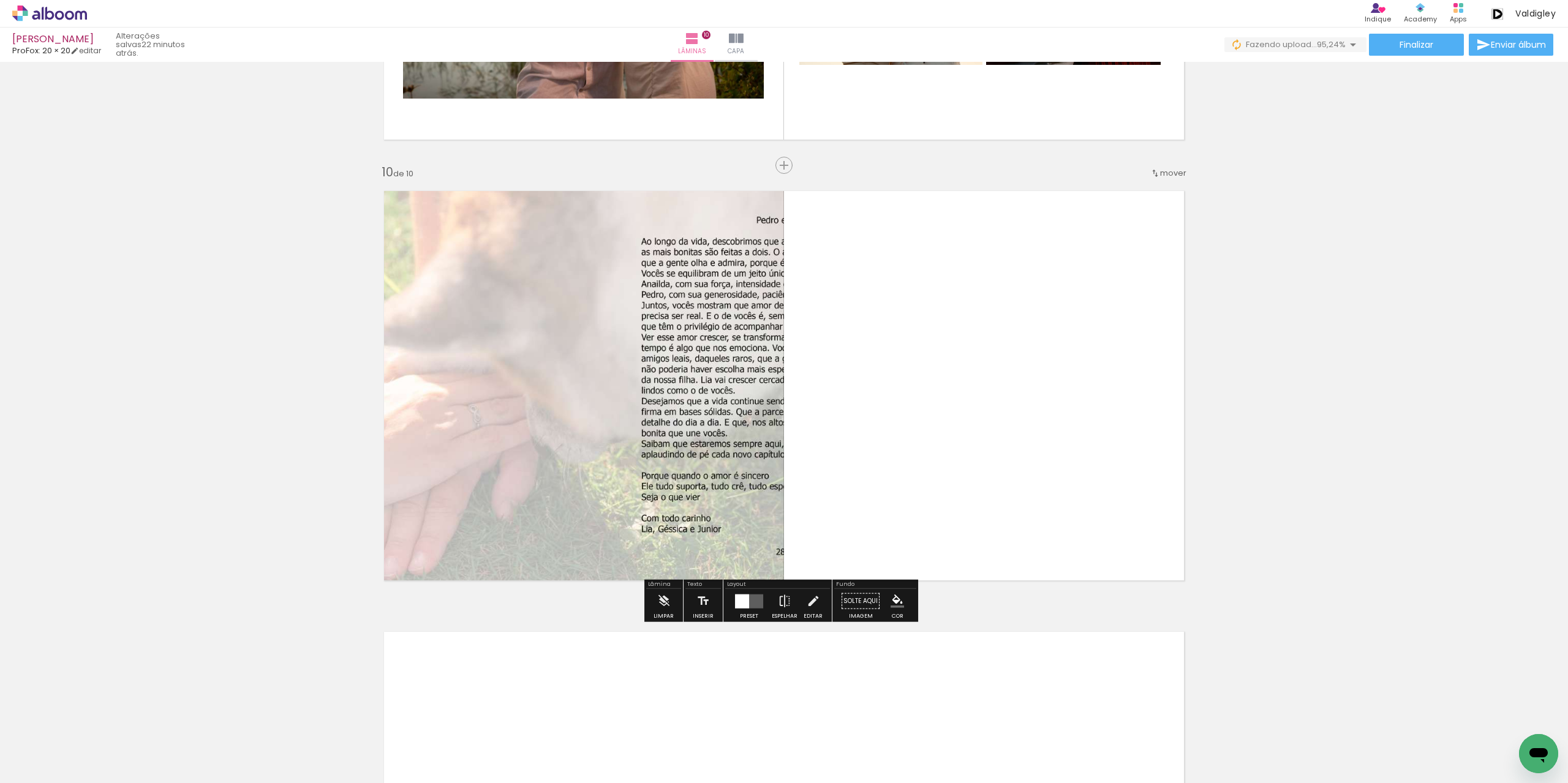
scroll to position [3886, 0]
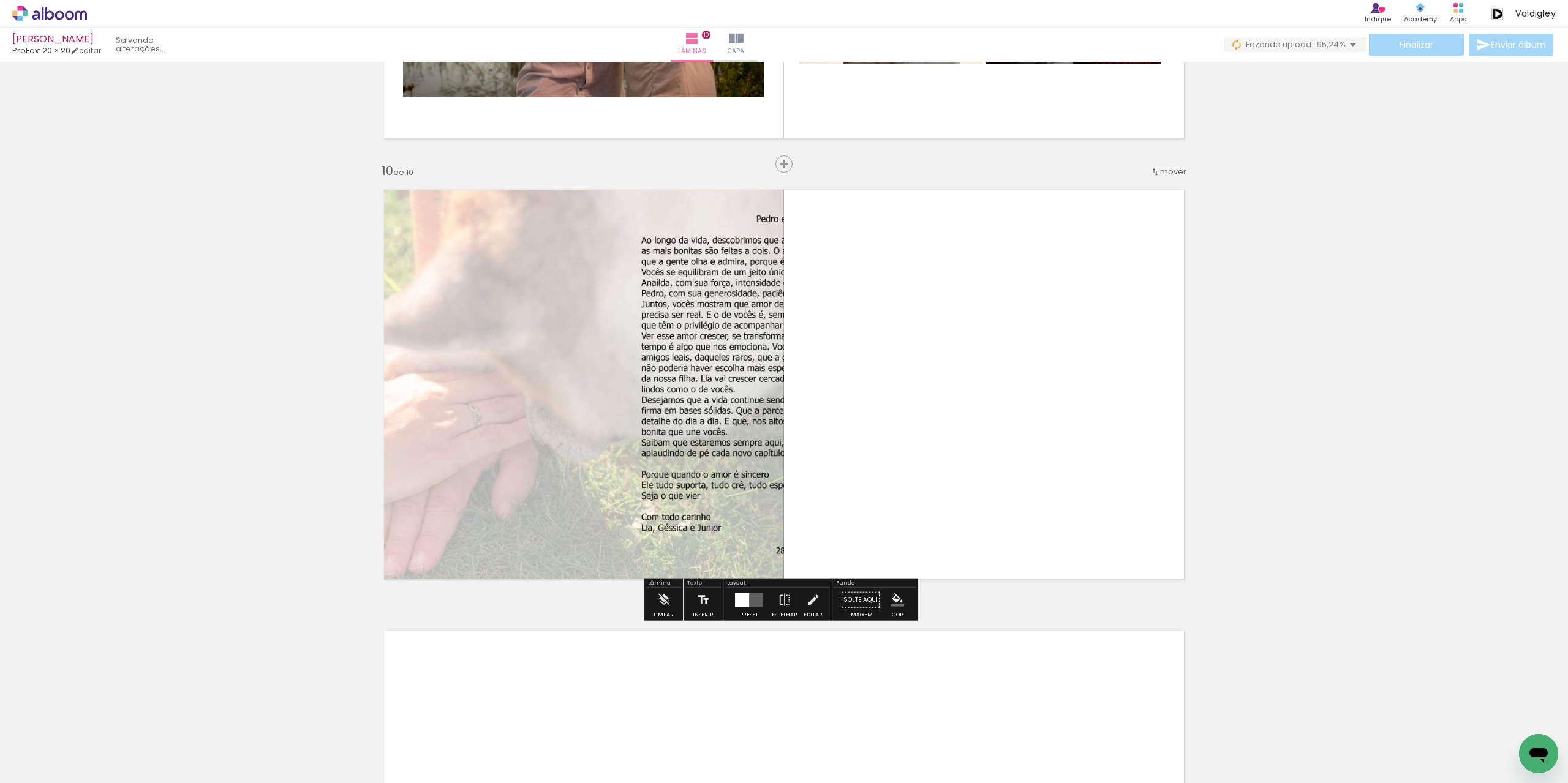
click at [746, 596] on div at bounding box center [742, 600] width 14 height 14
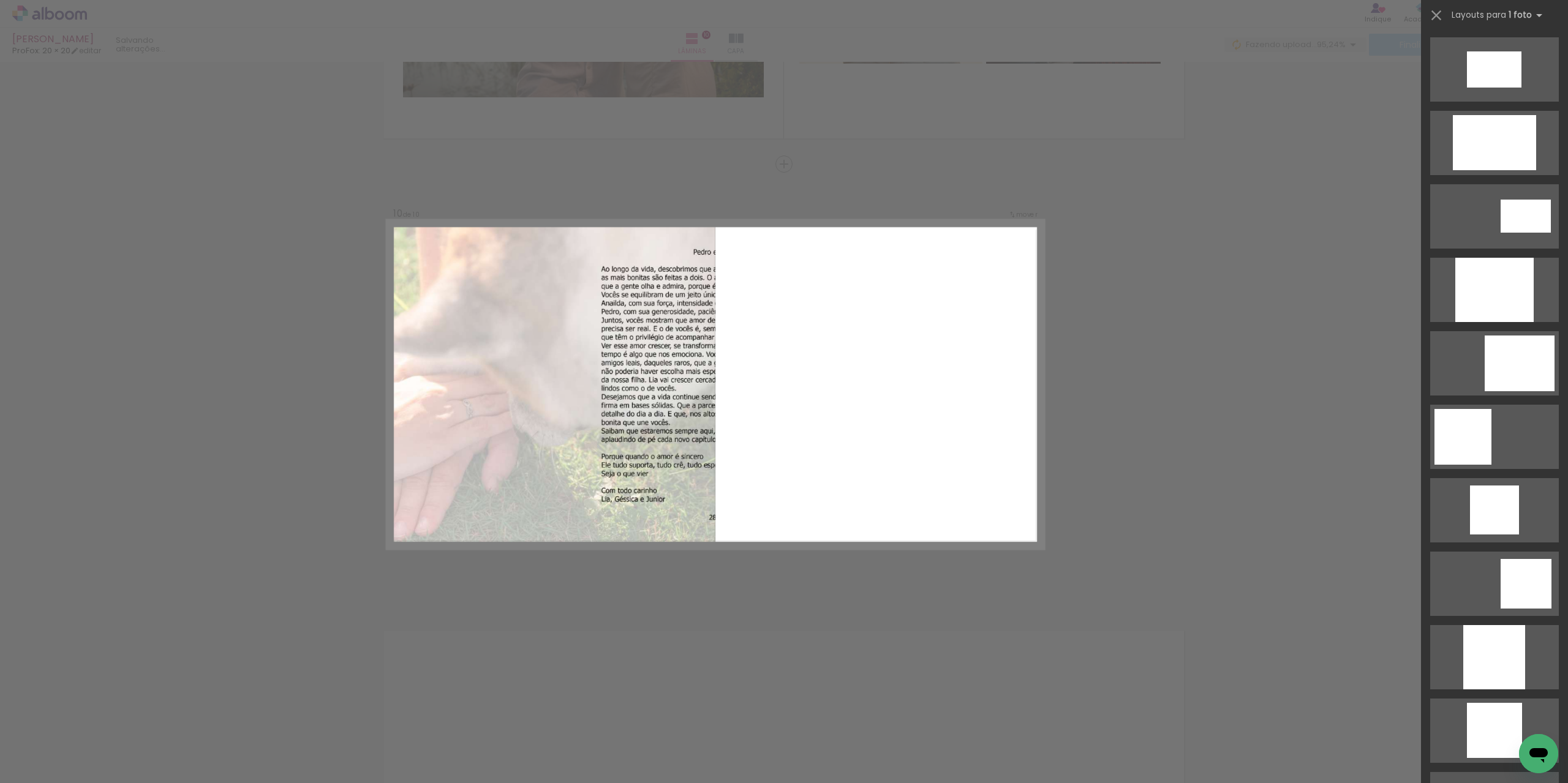
scroll to position [0, 0]
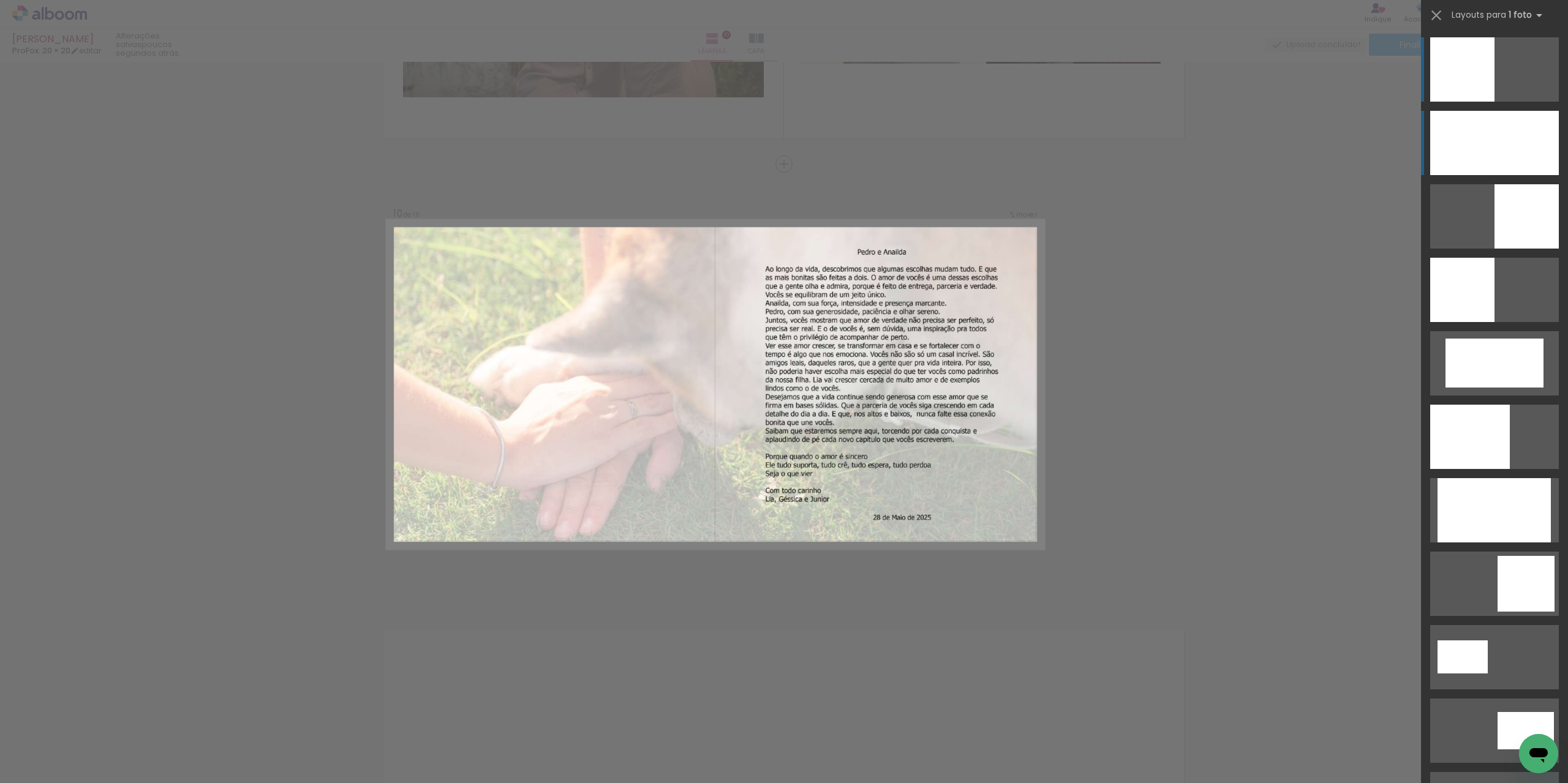
click at [1480, 405] on div at bounding box center [1470, 437] width 80 height 64
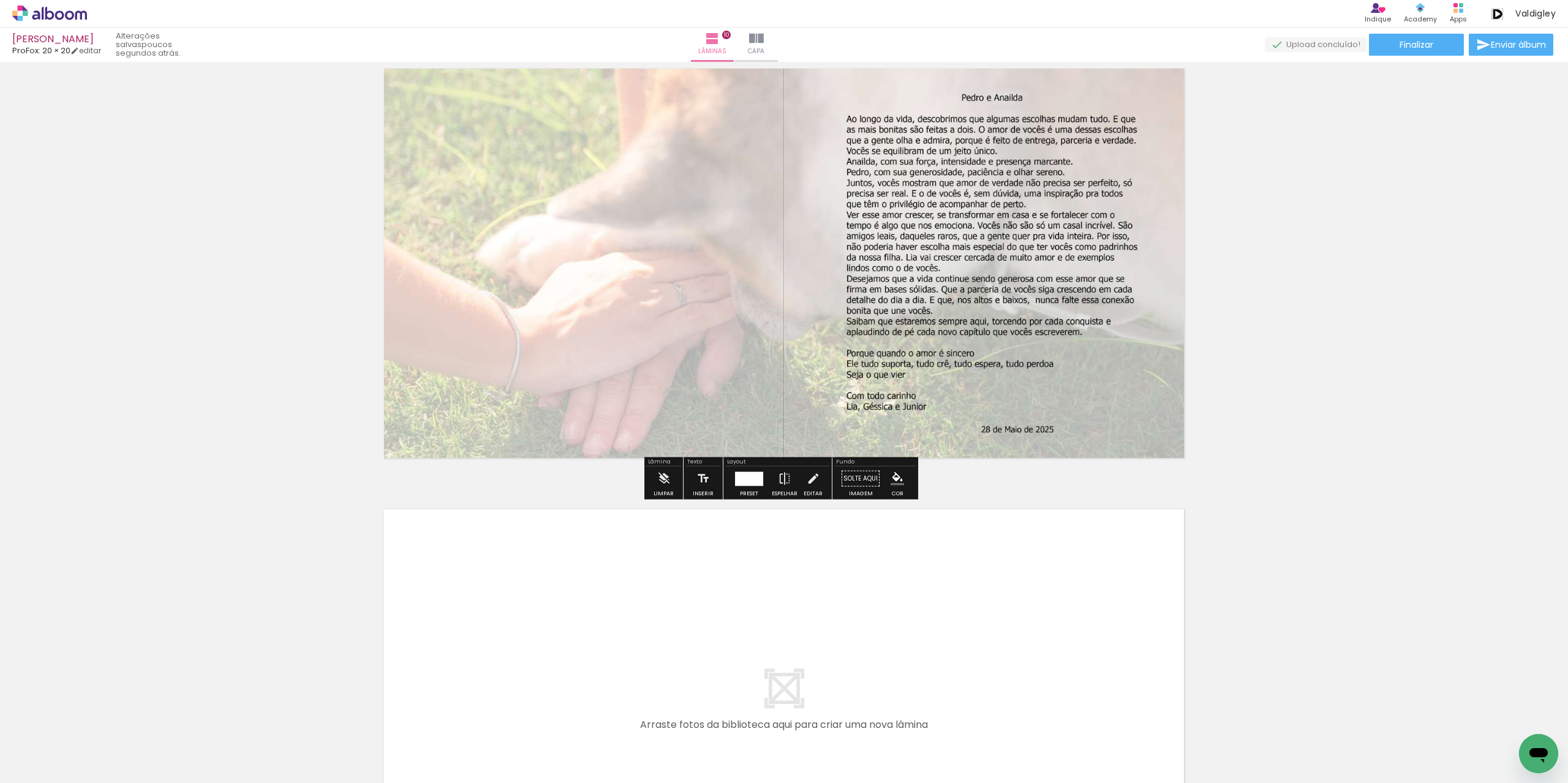
scroll to position [4008, 0]
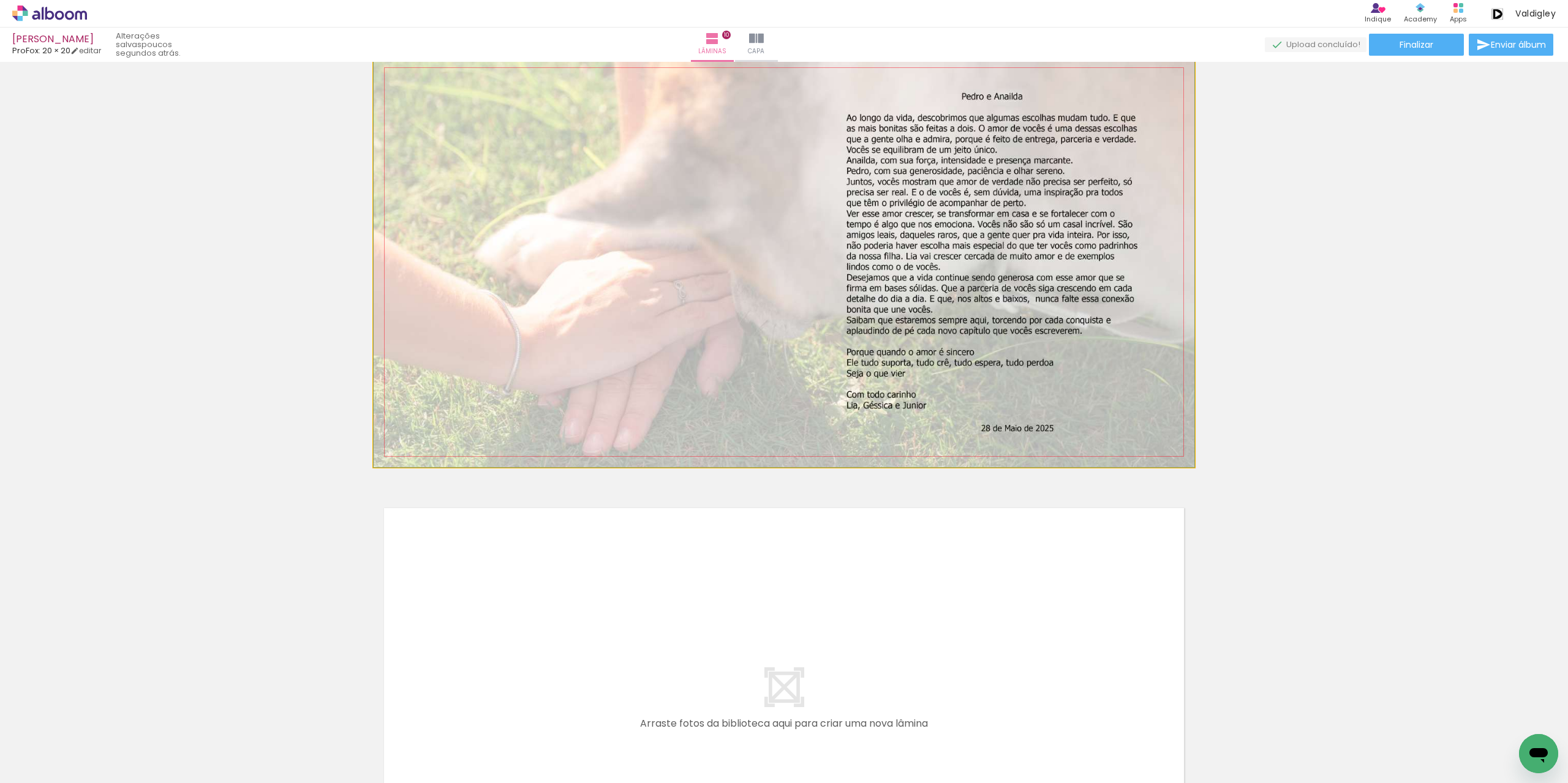
drag, startPoint x: 733, startPoint y: 334, endPoint x: 573, endPoint y: 334, distance: 160.0
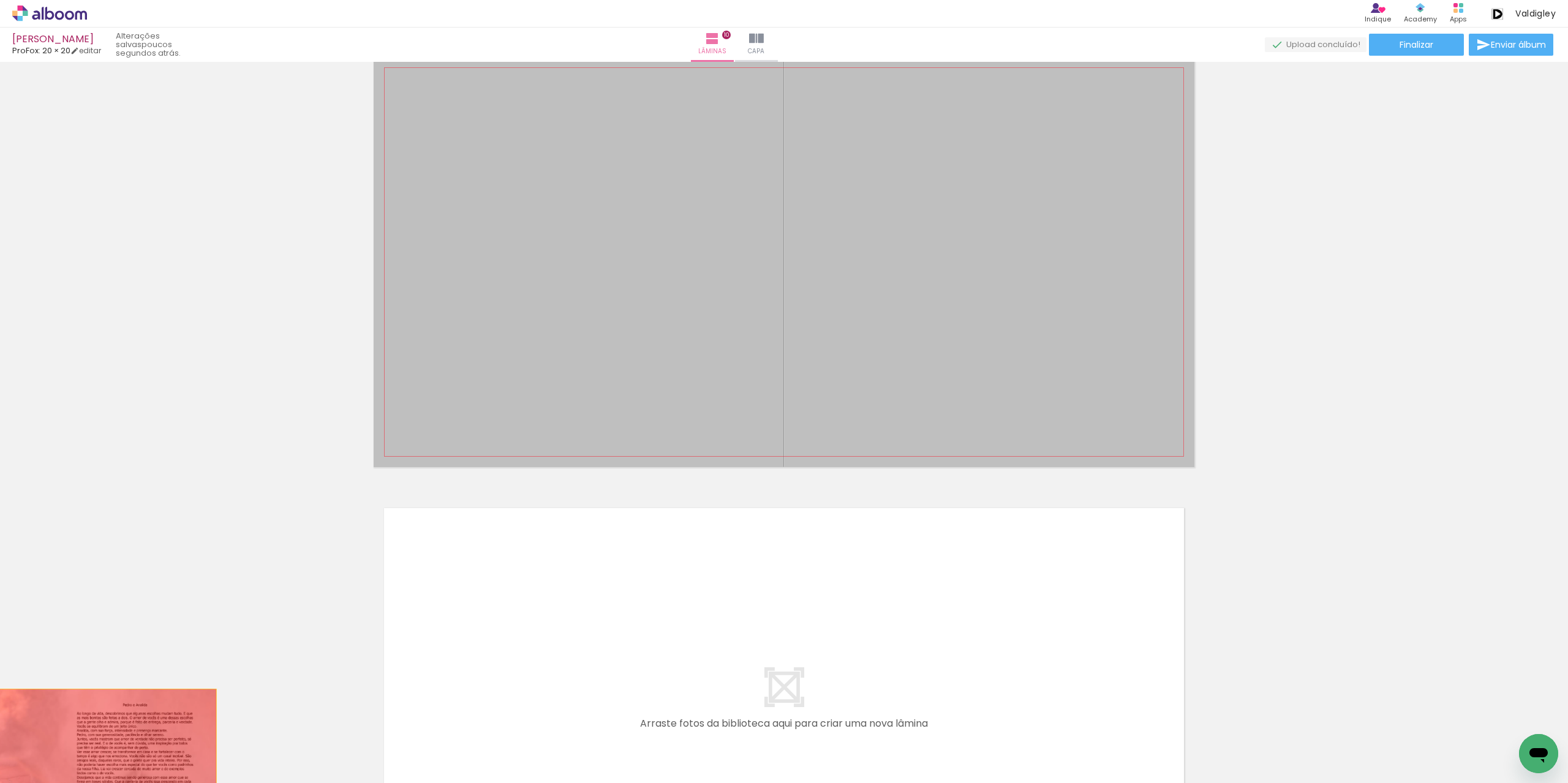
drag, startPoint x: 702, startPoint y: 346, endPoint x: 47, endPoint y: 771, distance: 780.8
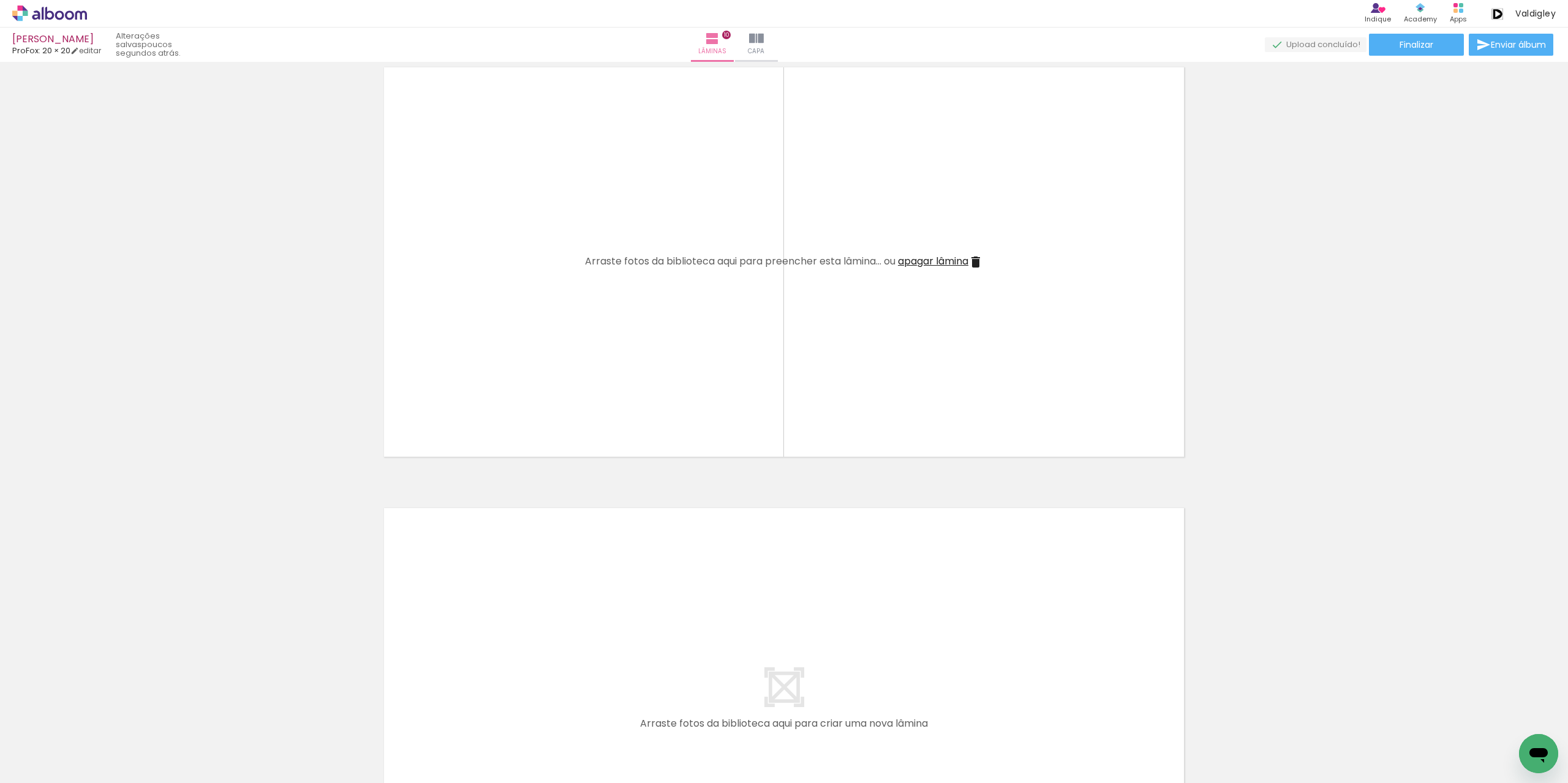
click at [45, 763] on span "Adicionar Fotos" at bounding box center [43, 766] width 37 height 13
click at [0, 0] on input "file" at bounding box center [0, 0] width 0 height 0
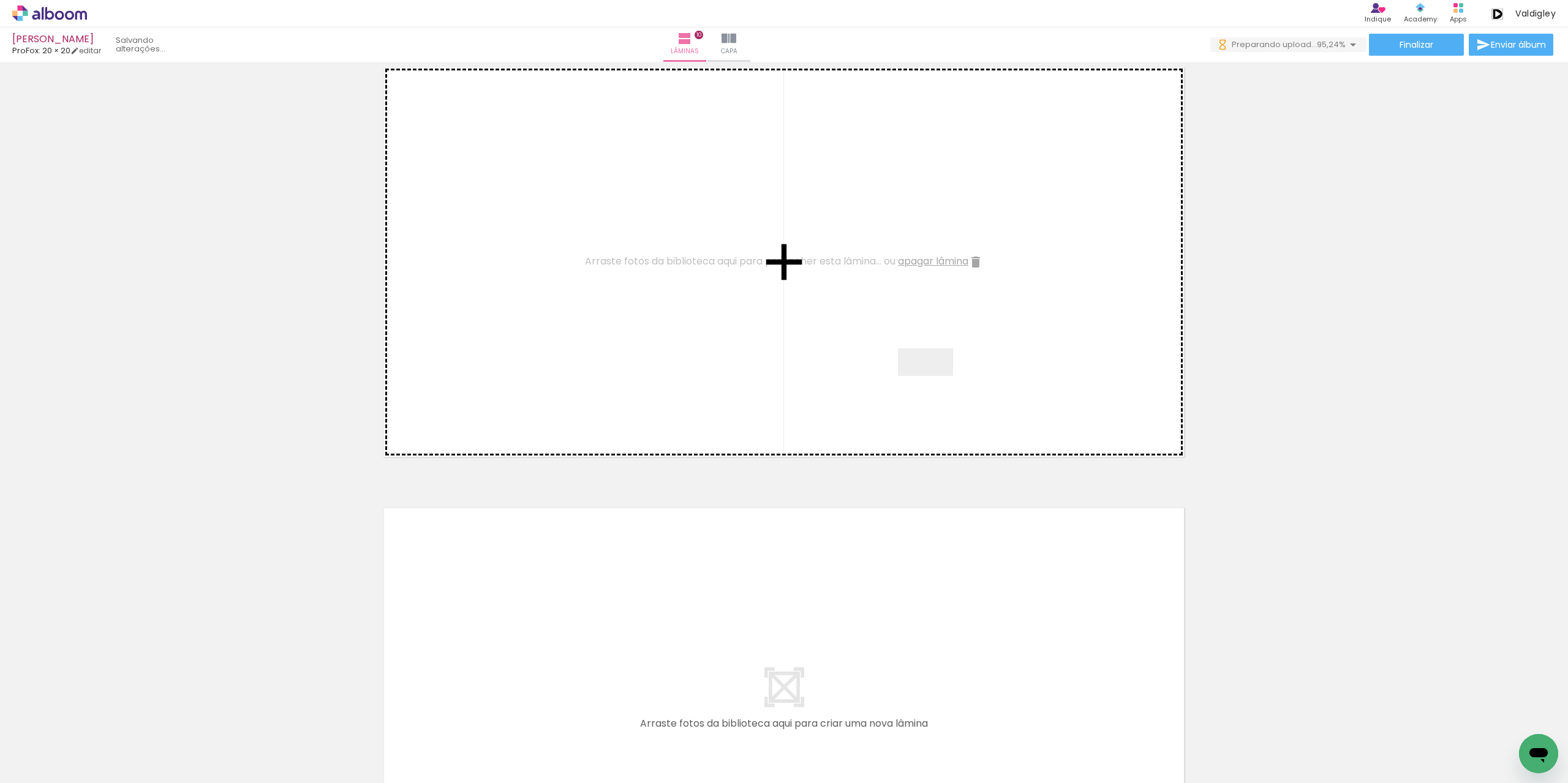
drag, startPoint x: 1488, startPoint y: 743, endPoint x: 935, endPoint y: 385, distance: 658.8
click at [935, 385] on quentale-workspace at bounding box center [784, 391] width 1568 height 783
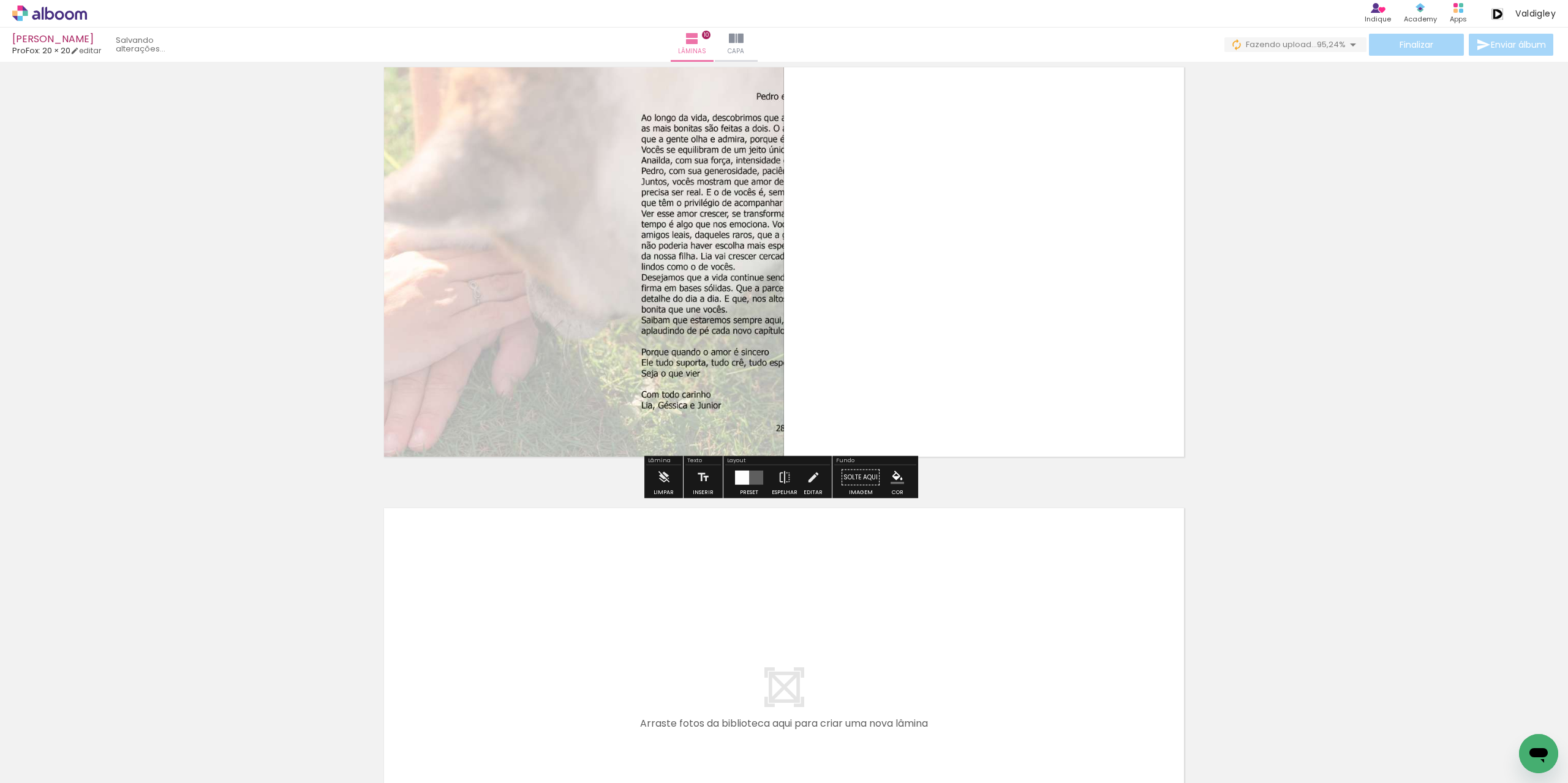
click at [745, 481] on div at bounding box center [742, 477] width 14 height 14
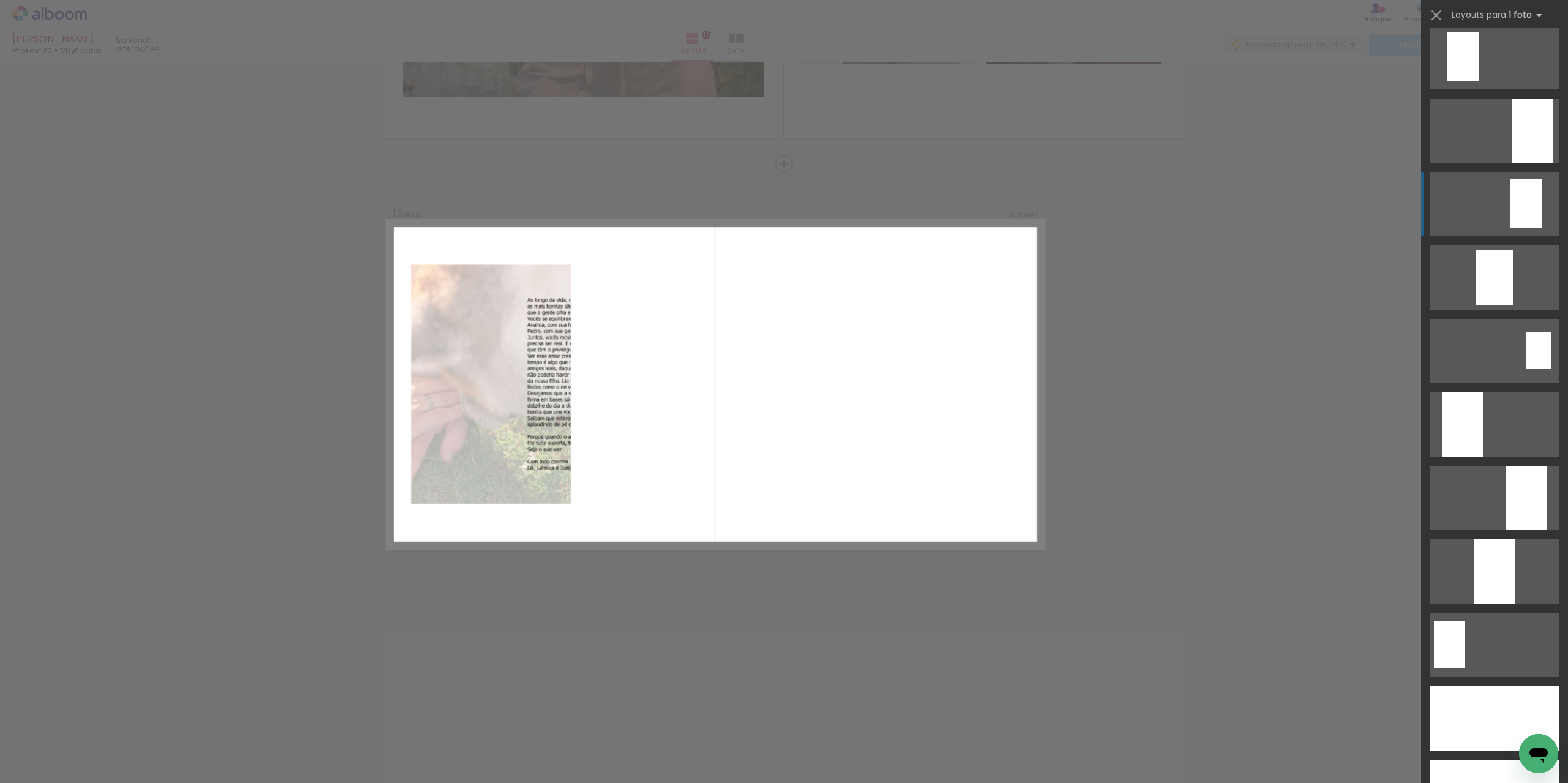
scroll to position [3306, 0]
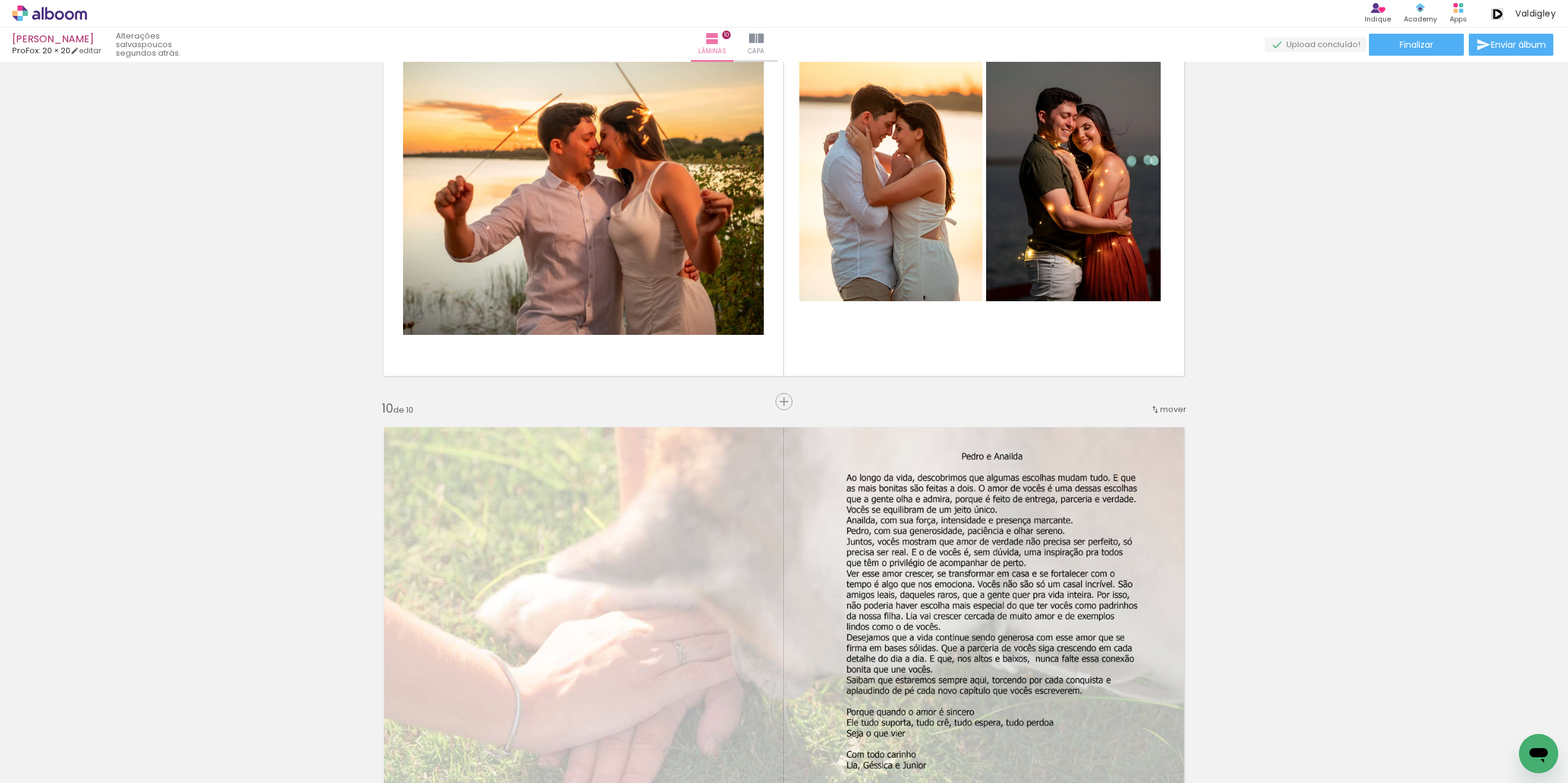
scroll to position [3580, 0]
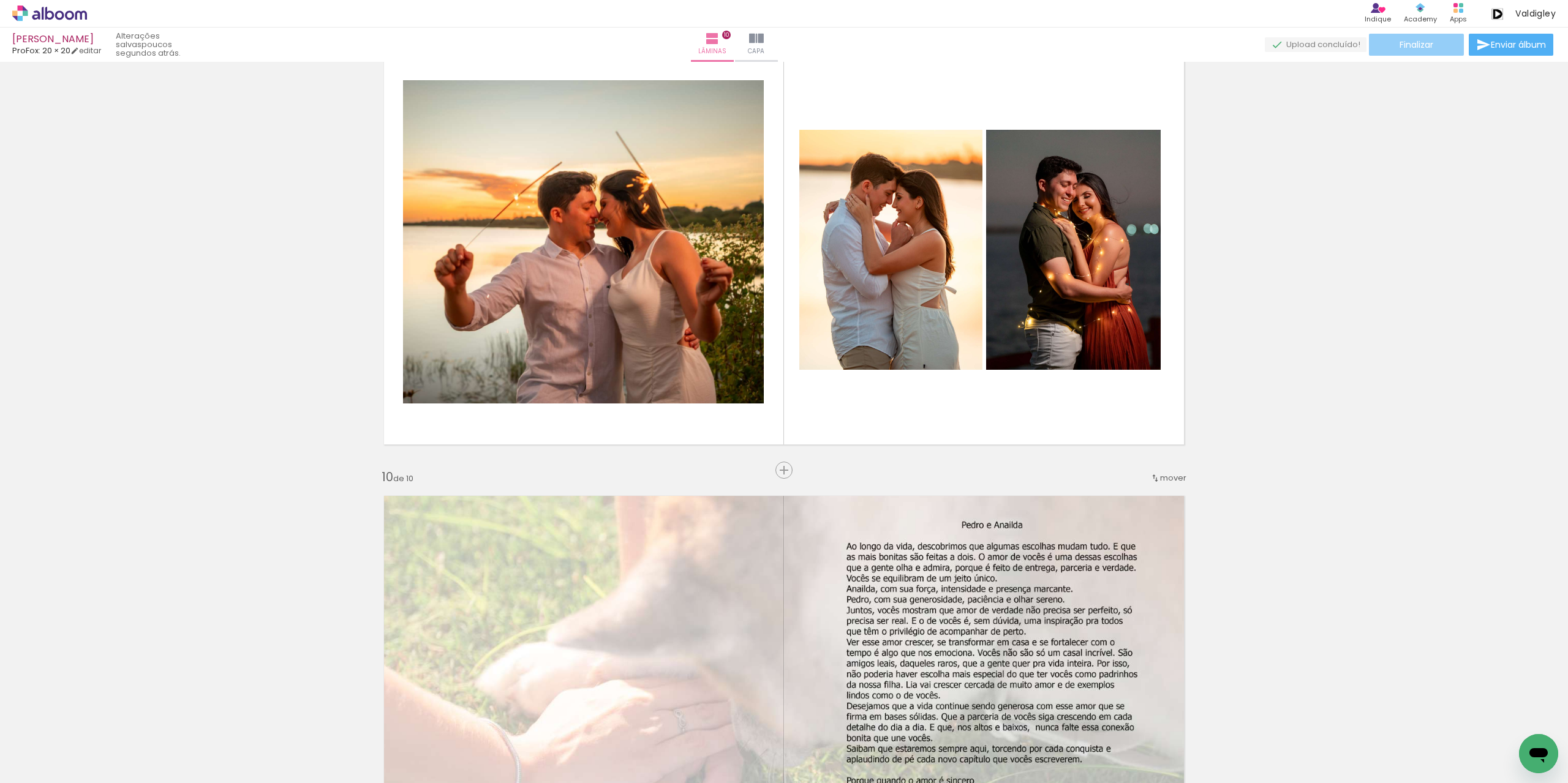
click at [1444, 38] on paper-button "Finalizar" at bounding box center [1416, 45] width 95 height 22
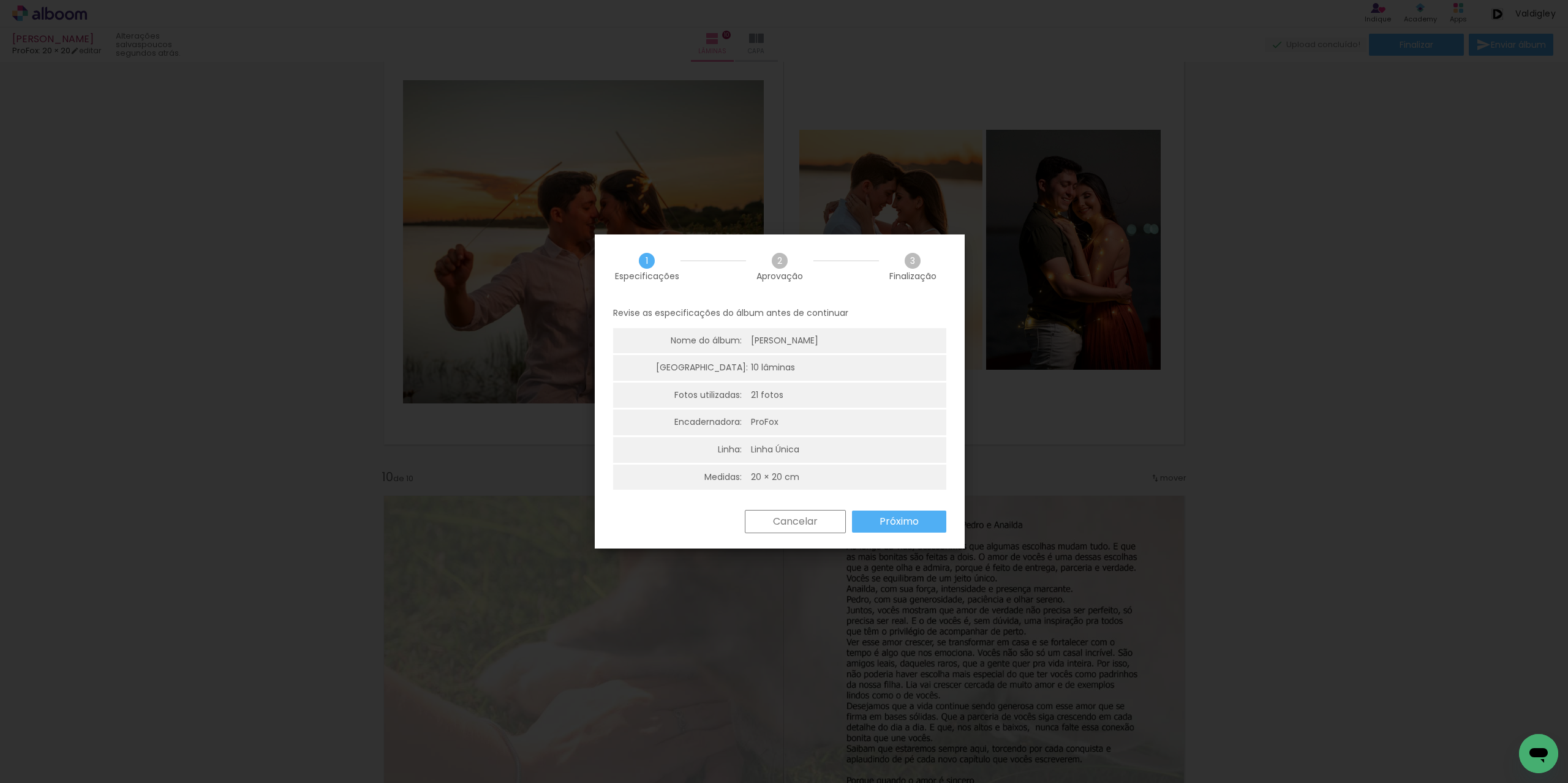
click at [0, 0] on slot "Próximo" at bounding box center [0, 0] width 0 height 0
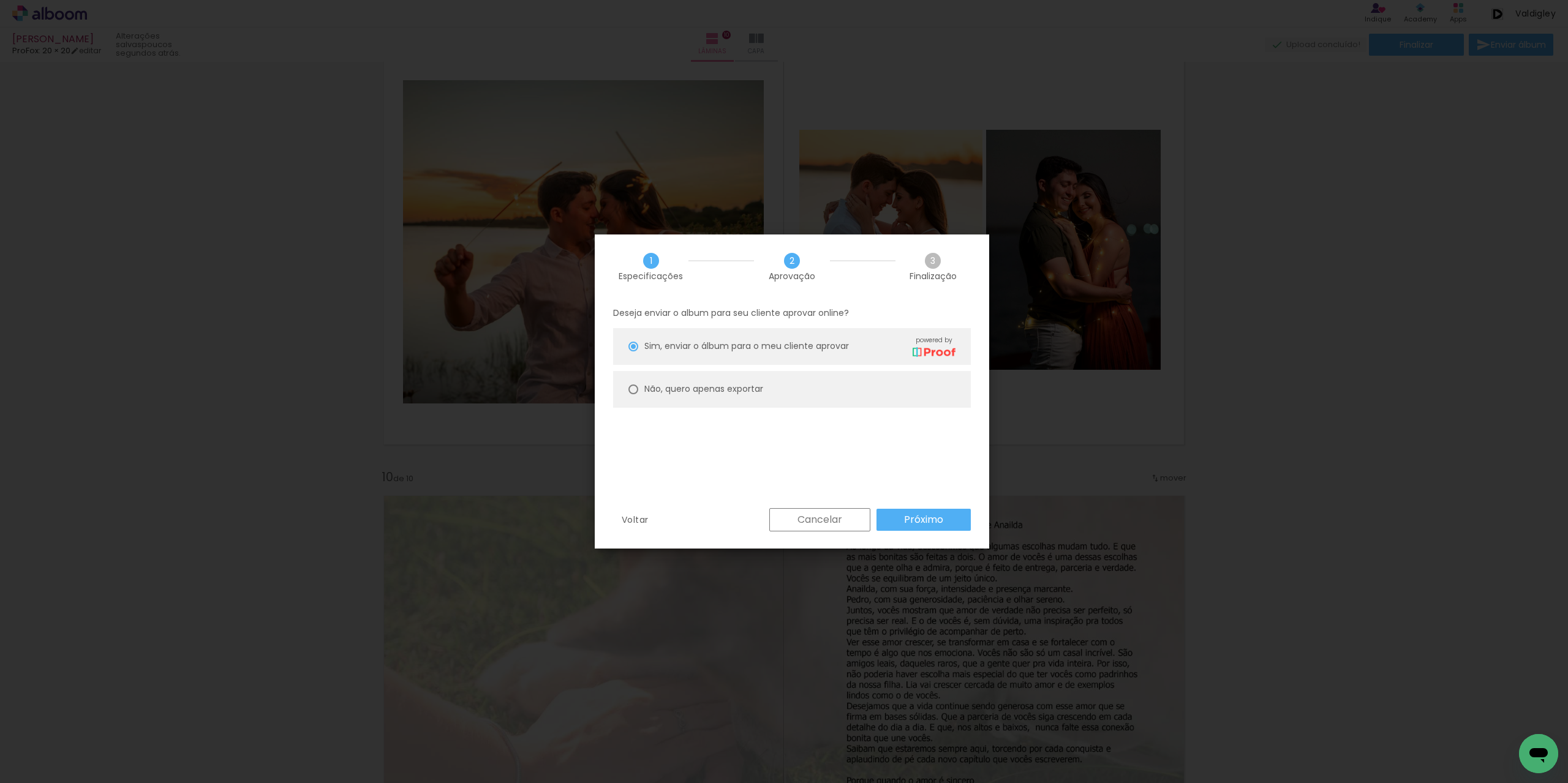
drag, startPoint x: 633, startPoint y: 390, endPoint x: 647, endPoint y: 399, distance: 16.6
click at [634, 351] on div at bounding box center [633, 346] width 10 height 10
type paper-radio-button "on"
click at [0, 0] on slot "Próximo" at bounding box center [0, 0] width 0 height 0
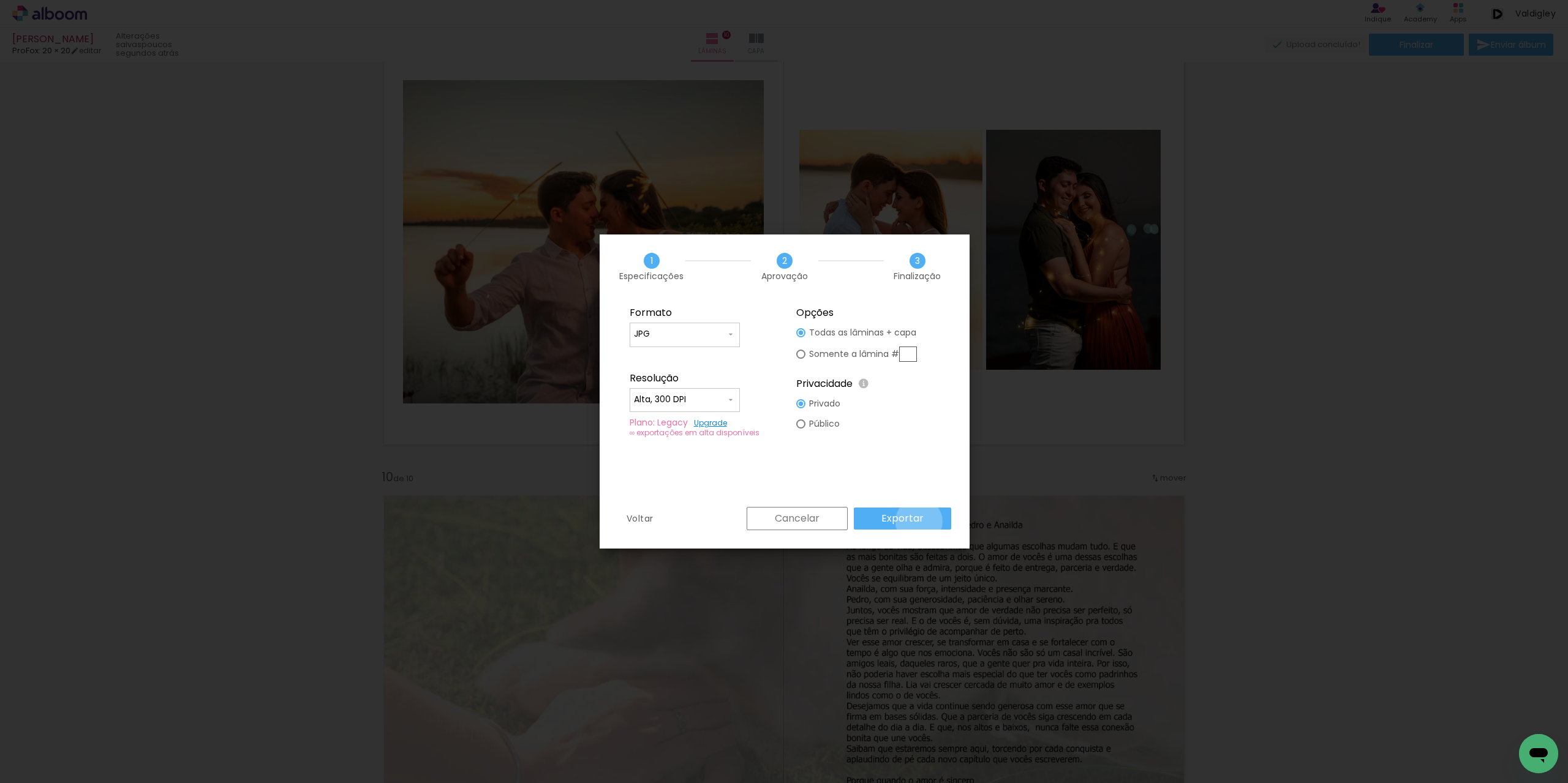
click at [0, 0] on slot "Exportar" at bounding box center [0, 0] width 0 height 0
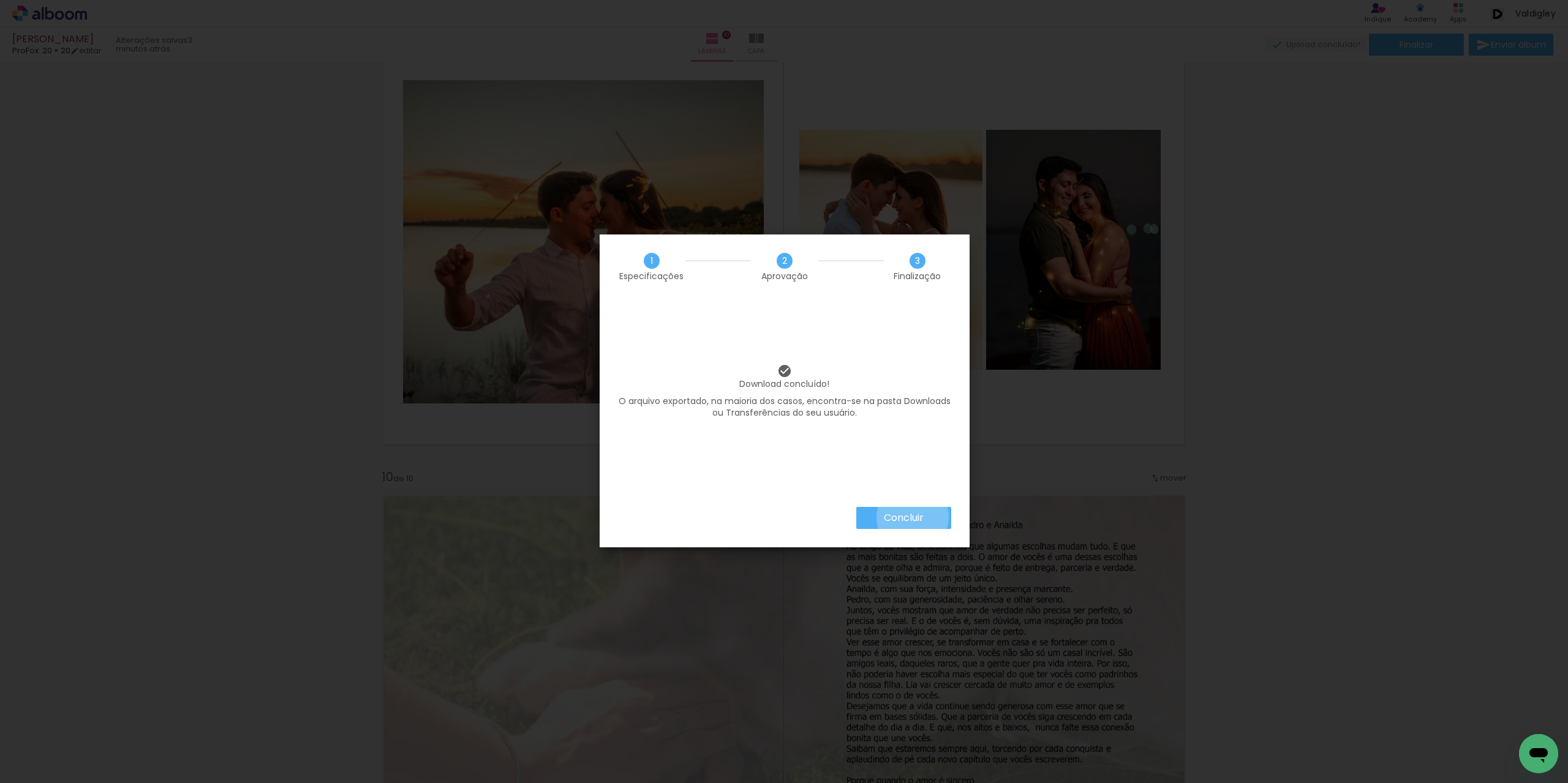
click at [0, 0] on slot "Concluir" at bounding box center [0, 0] width 0 height 0
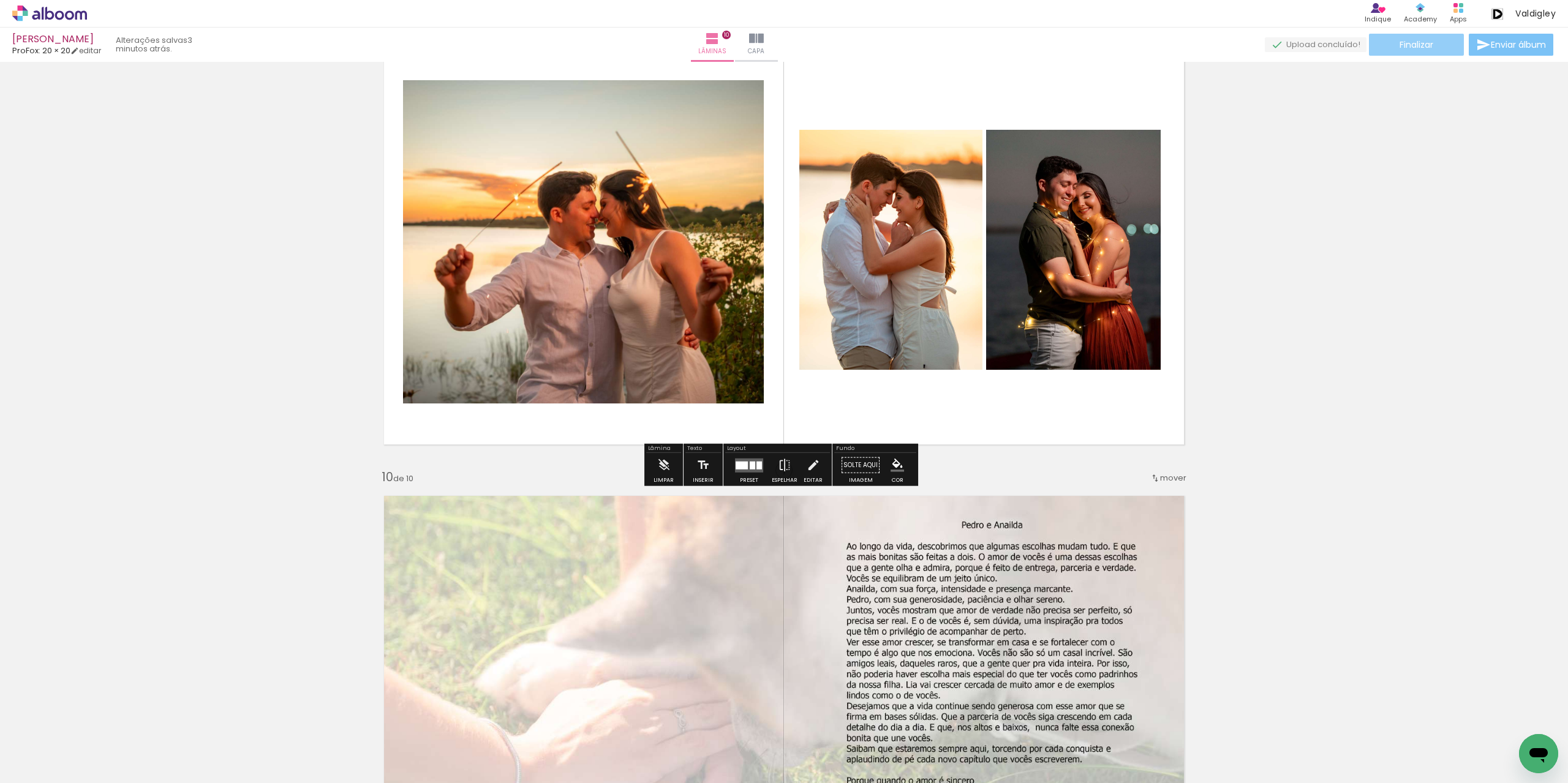
drag, startPoint x: 1501, startPoint y: 50, endPoint x: 1449, endPoint y: 51, distance: 52.0
click at [1449, 51] on div "Finalizar Enviar álbum" at bounding box center [1410, 45] width 291 height 22
click at [1449, 51] on paper-button "Finalizar" at bounding box center [1416, 45] width 95 height 22
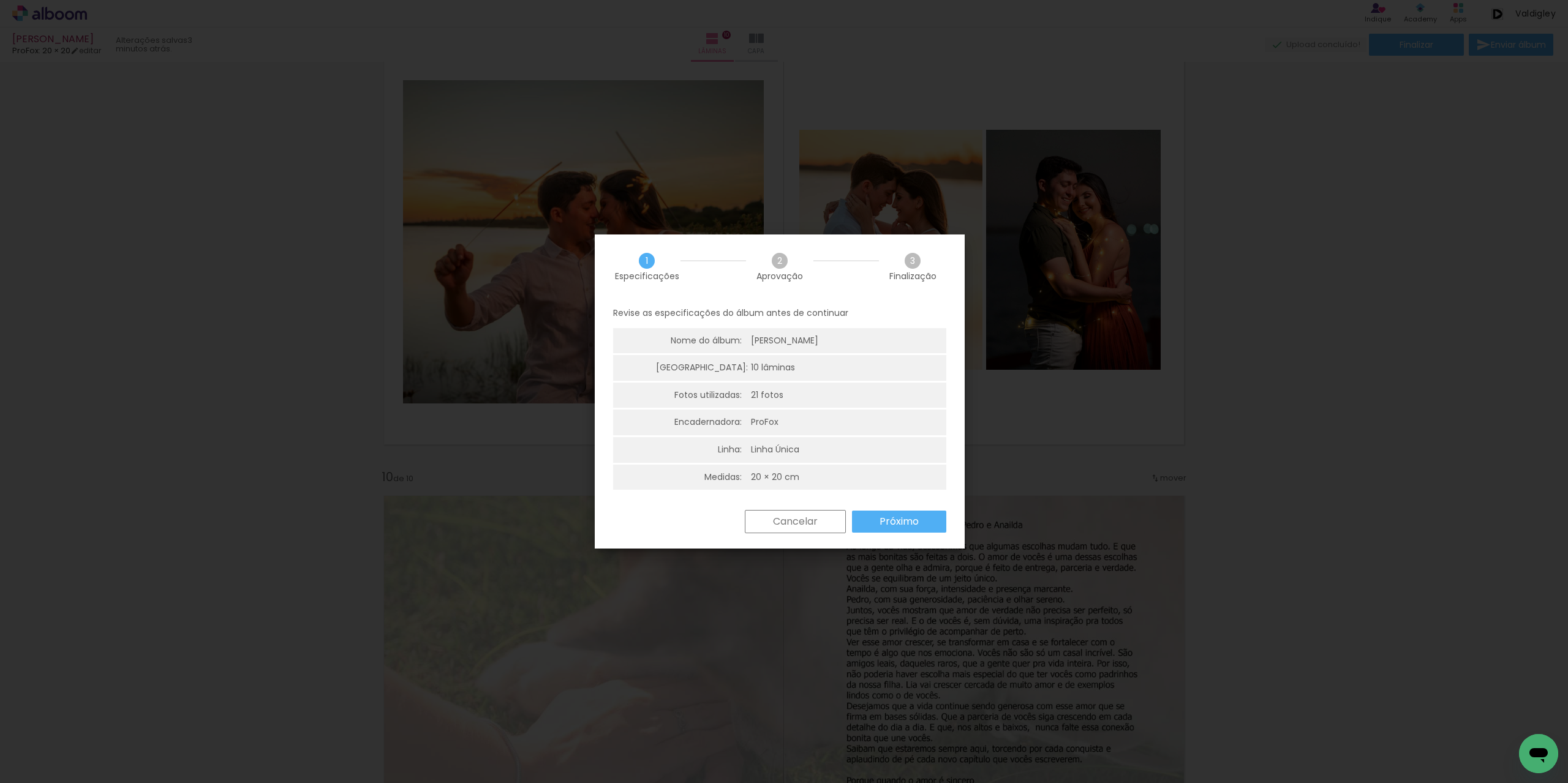
click at [870, 532] on paper-button "Próximo" at bounding box center [899, 522] width 94 height 22
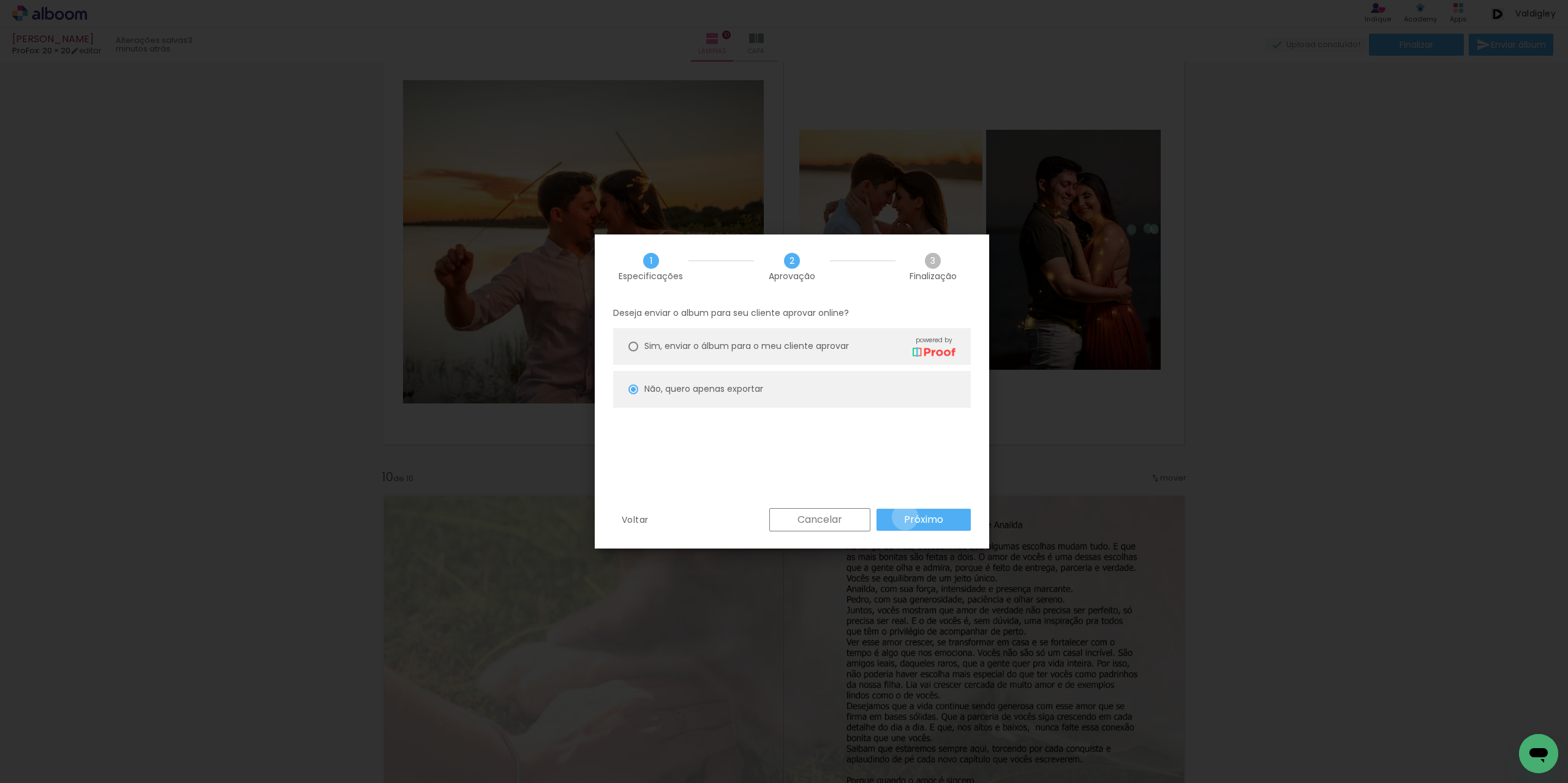
click at [0, 0] on slot "Próximo" at bounding box center [0, 0] width 0 height 0
type input "Alta, 300 DPI"
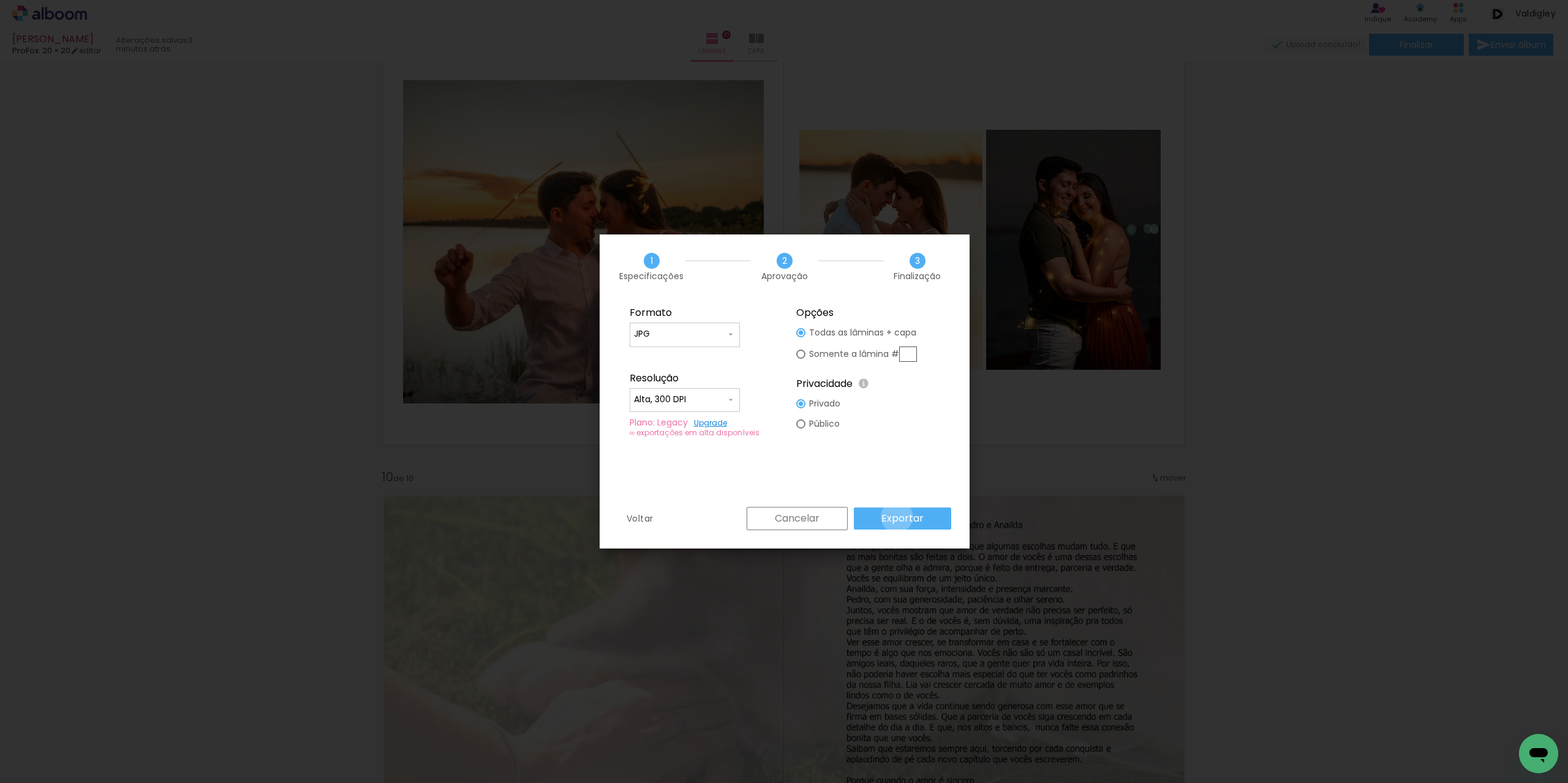
click at [0, 0] on slot "Exportar" at bounding box center [0, 0] width 0 height 0
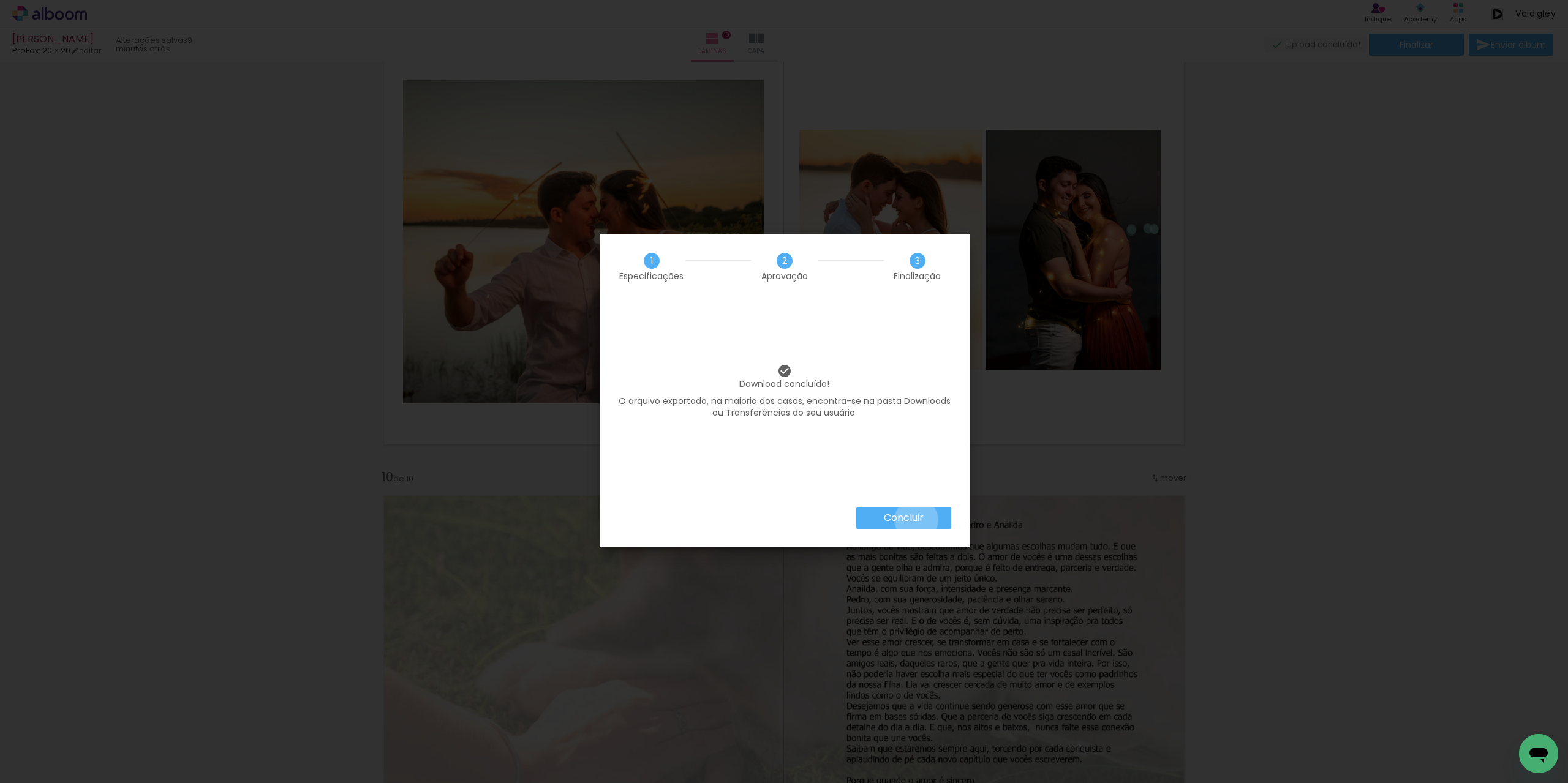
click at [0, 0] on slot "Concluir" at bounding box center [0, 0] width 0 height 0
